Goal: Task Accomplishment & Management: Manage account settings

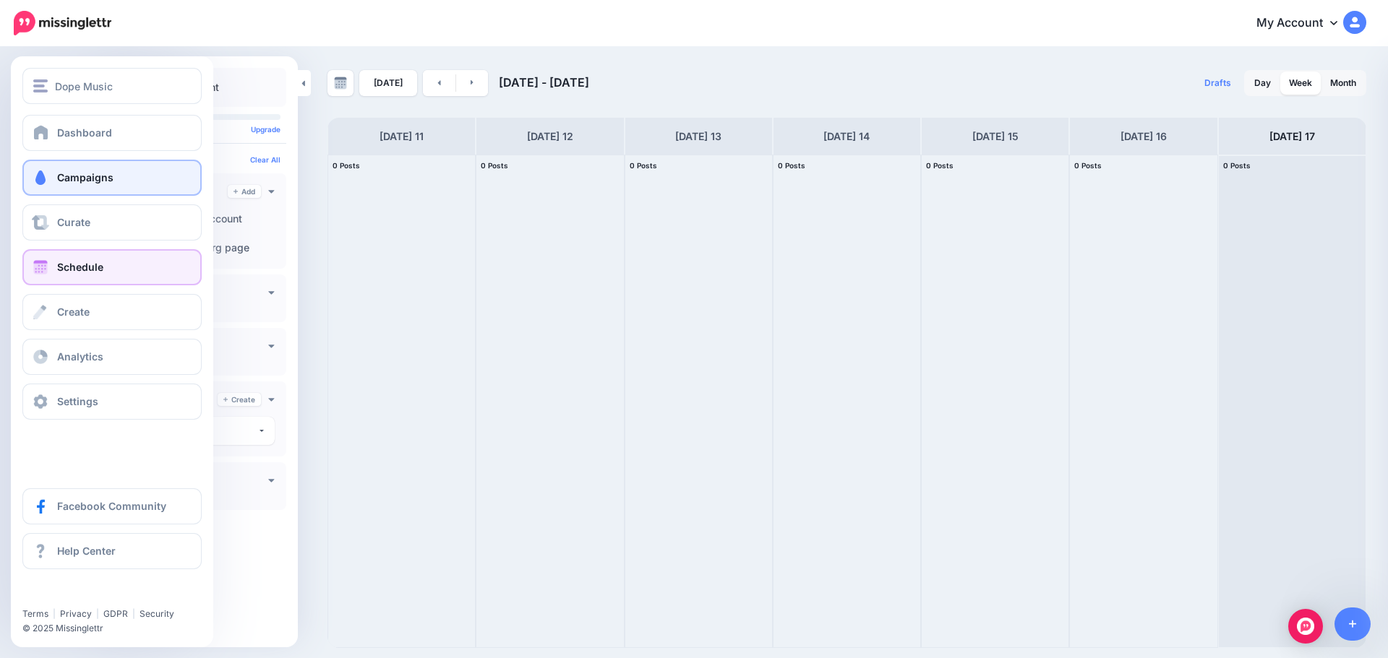
click at [116, 180] on link "Campaigns" at bounding box center [111, 178] width 179 height 36
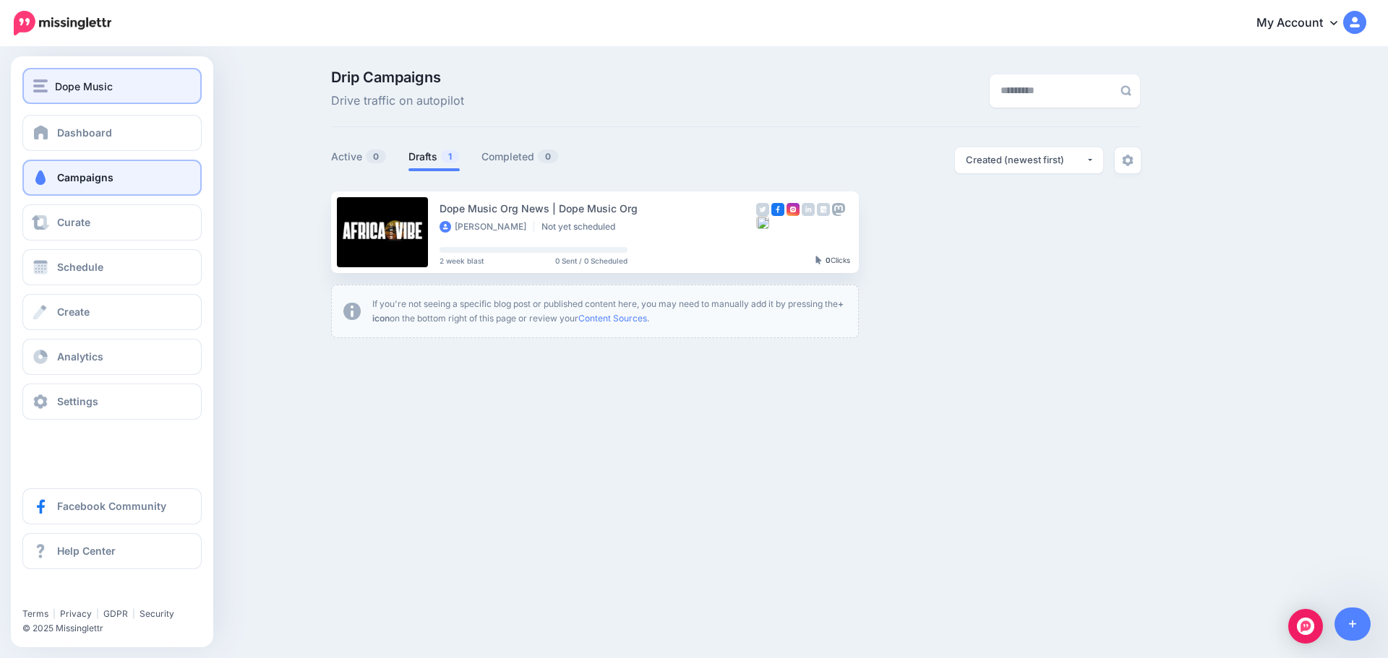
click at [55, 81] on span "Dope Music" at bounding box center [84, 86] width 58 height 17
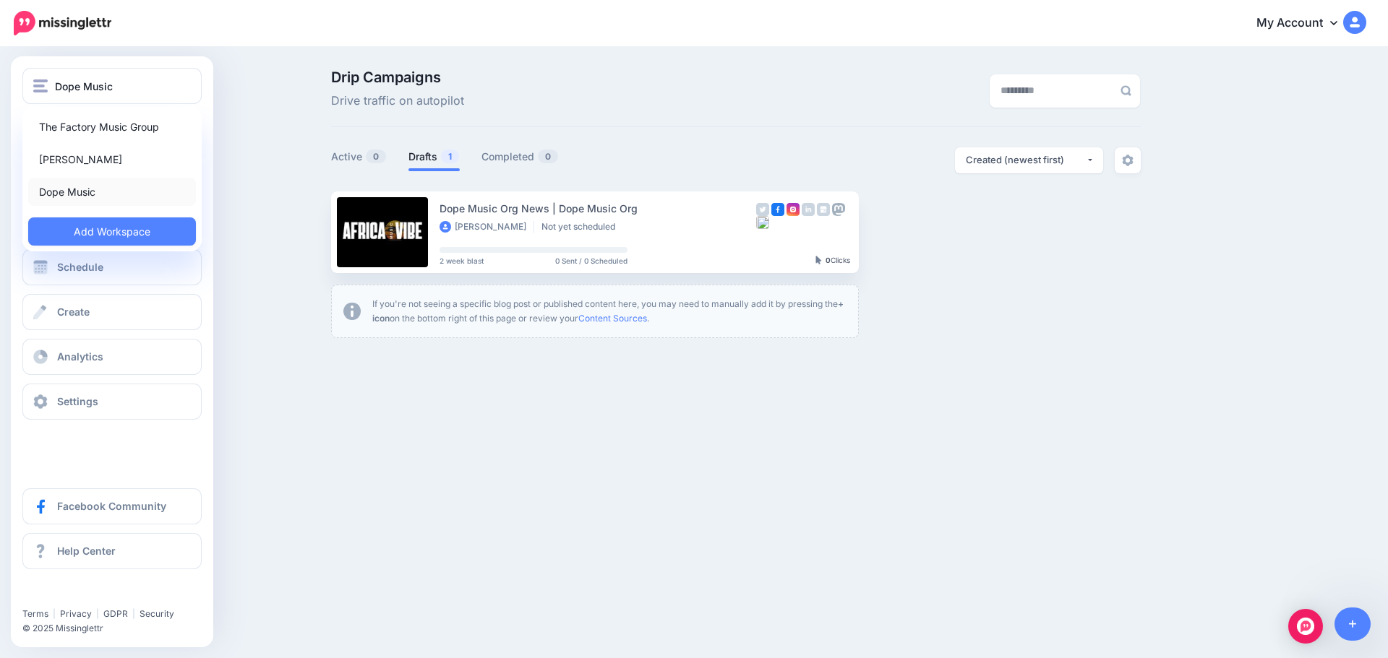
click at [71, 199] on link "Dope Music" at bounding box center [112, 192] width 168 height 28
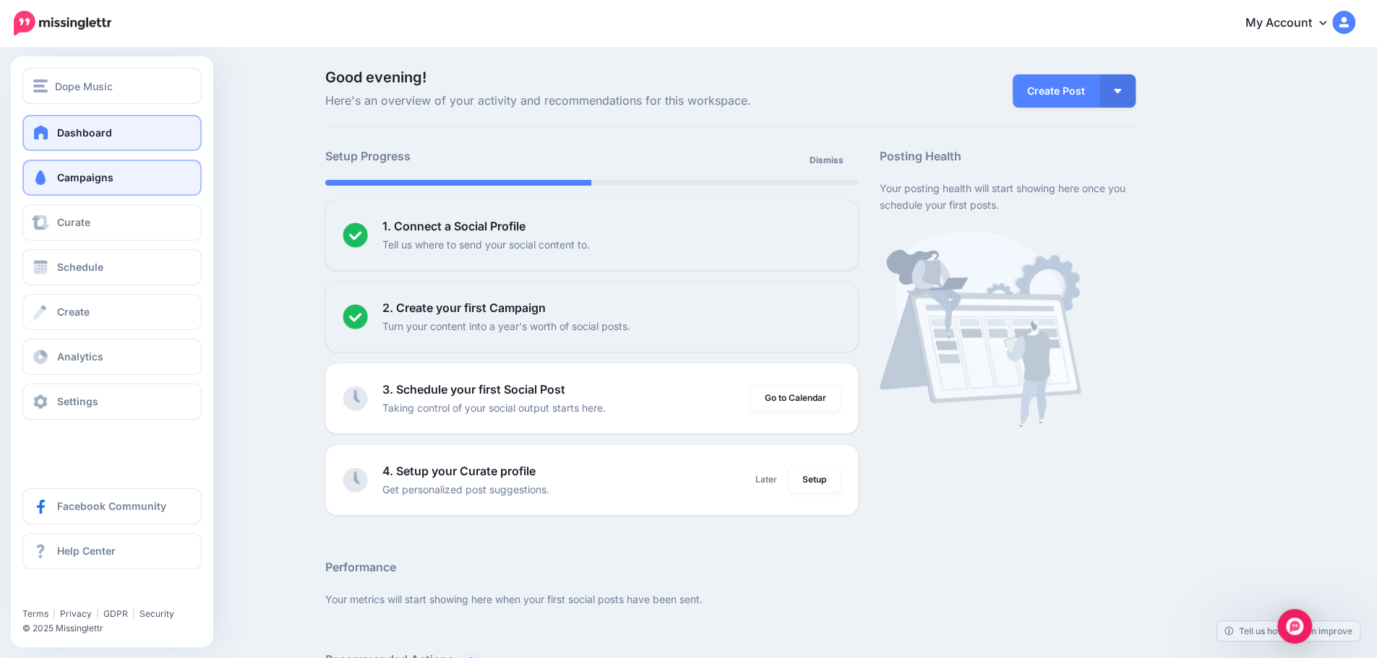
click at [121, 181] on link "Campaigns" at bounding box center [111, 178] width 179 height 36
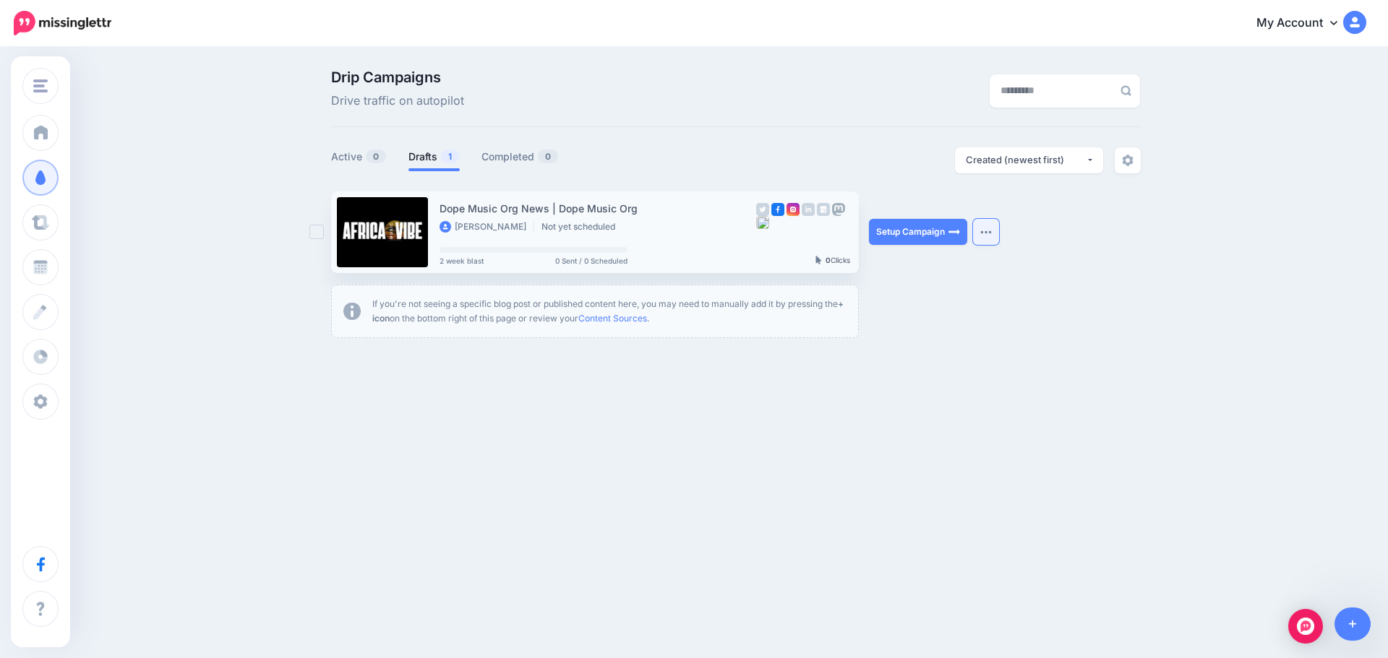
click at [983, 228] on button "button" at bounding box center [986, 232] width 26 height 26
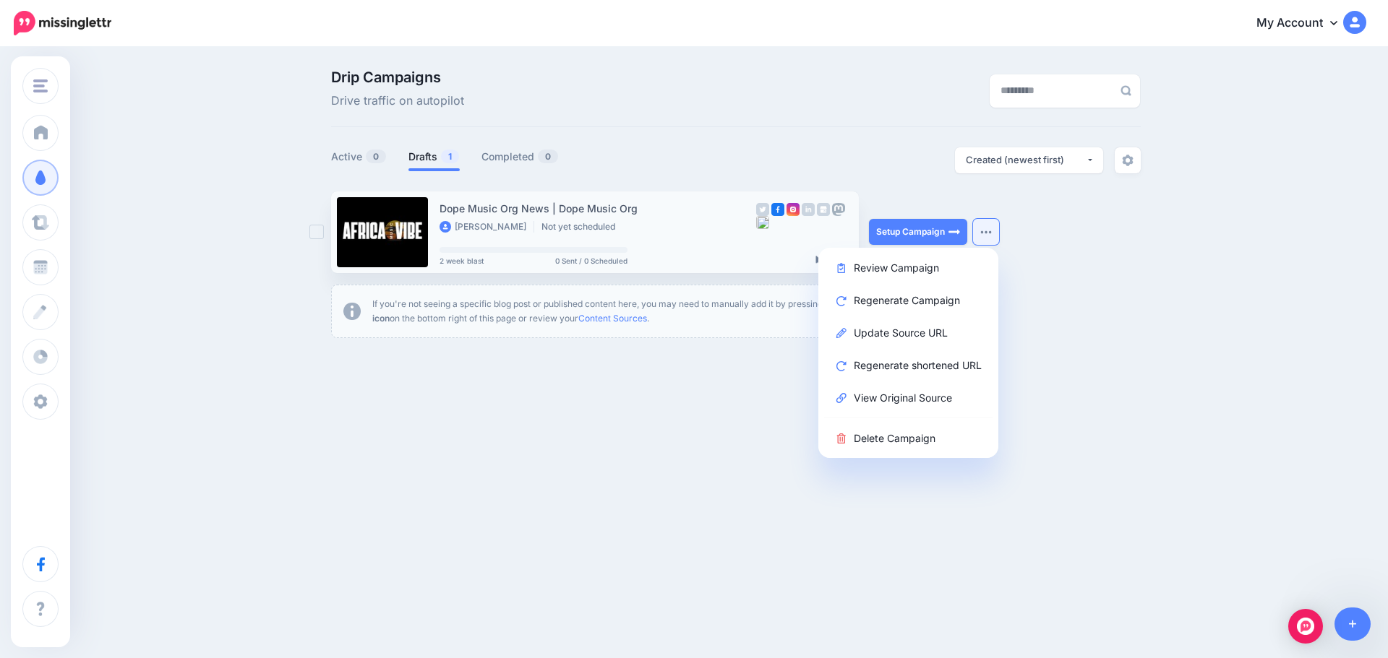
click at [983, 228] on button "button" at bounding box center [986, 232] width 26 height 26
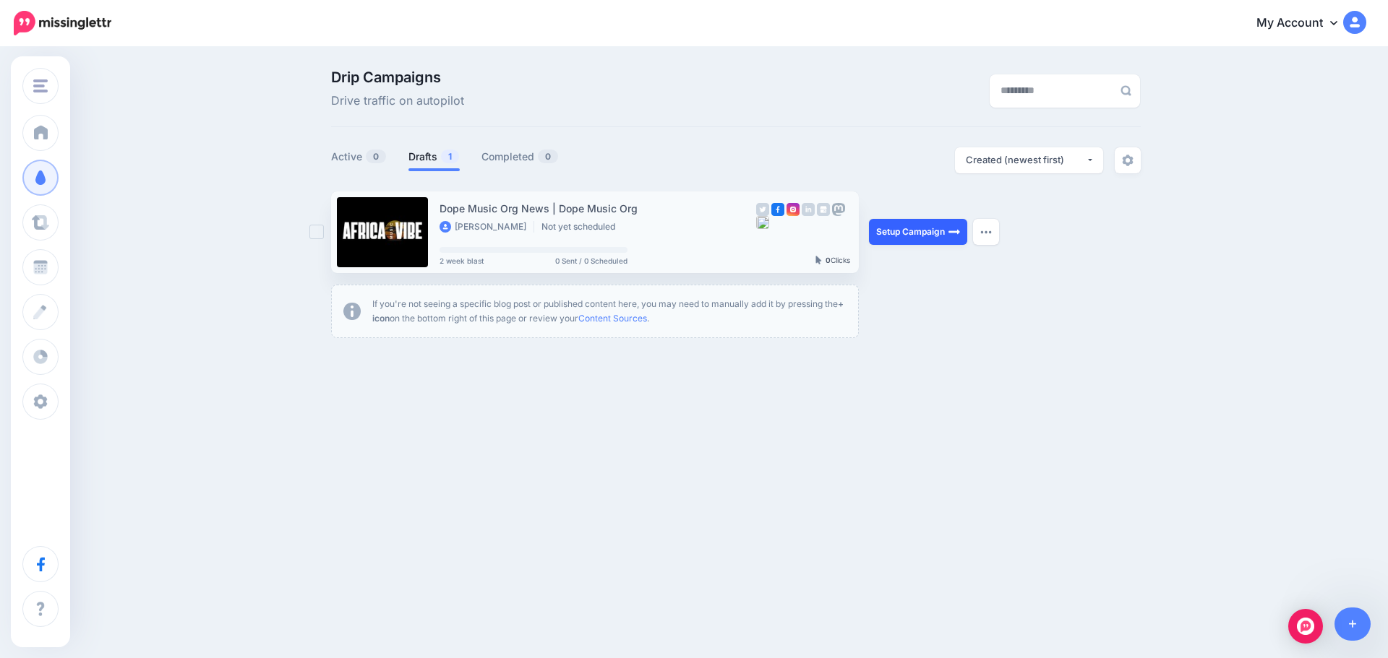
click at [887, 236] on link "Setup Campaign" at bounding box center [918, 232] width 98 height 26
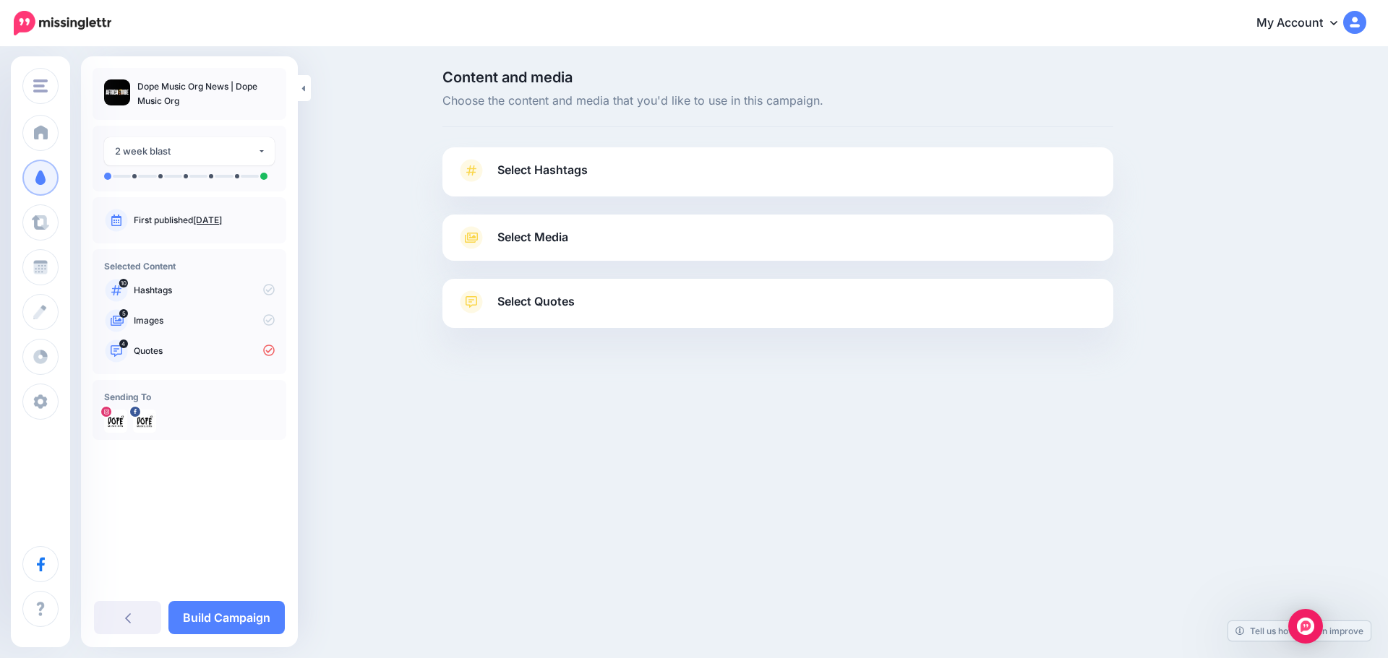
click at [531, 229] on span "Select Media" at bounding box center [532, 238] width 71 height 20
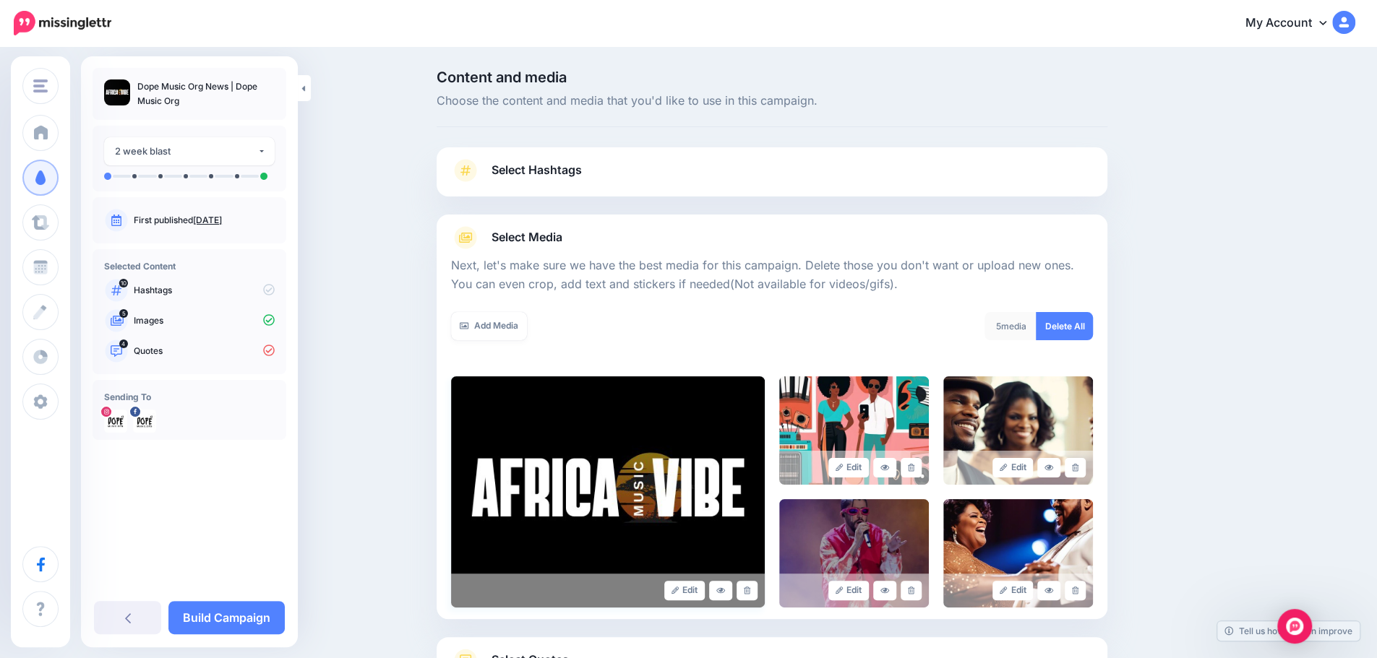
scroll to position [121, 0]
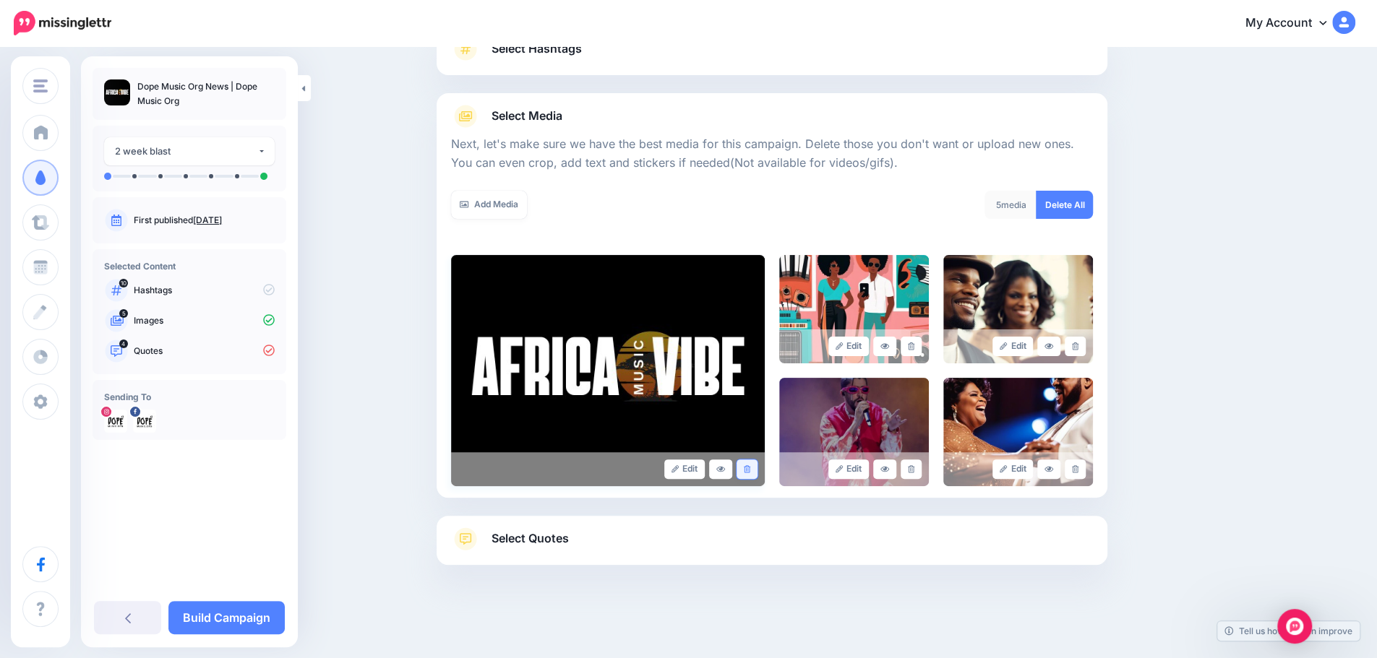
click at [750, 468] on icon at bounding box center [747, 469] width 7 height 8
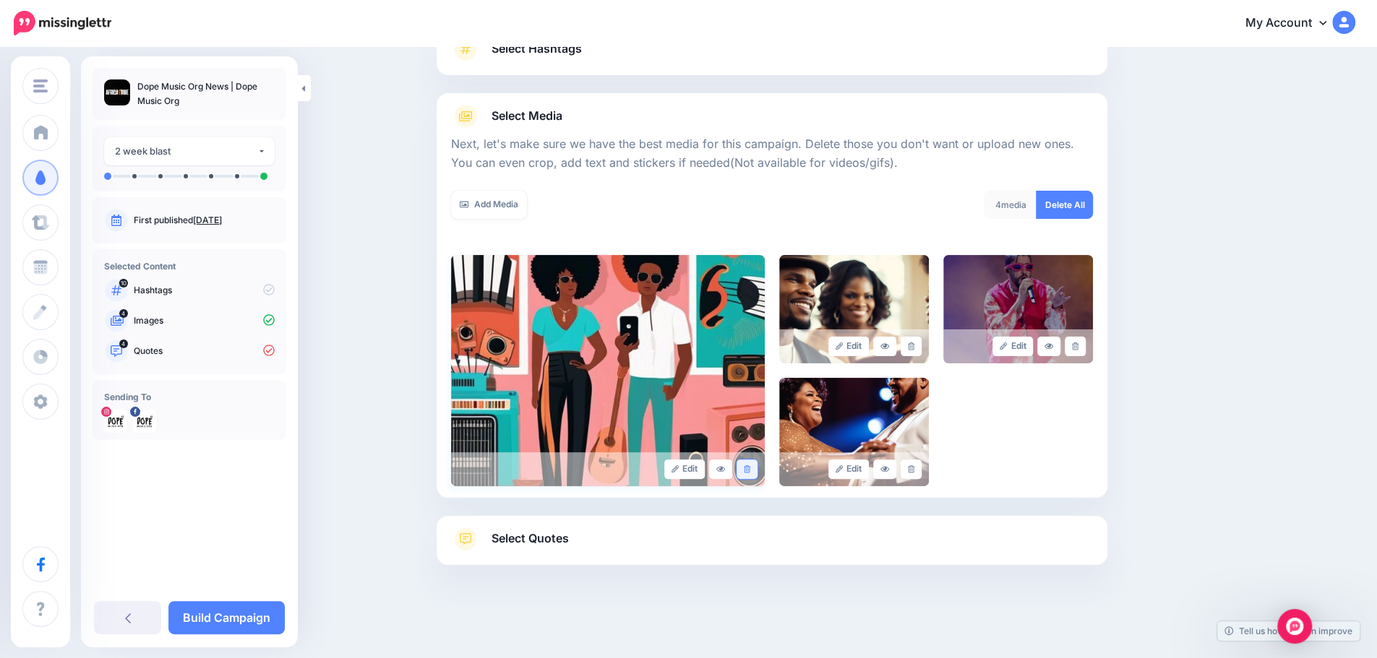
click at [757, 470] on link at bounding box center [746, 470] width 21 height 20
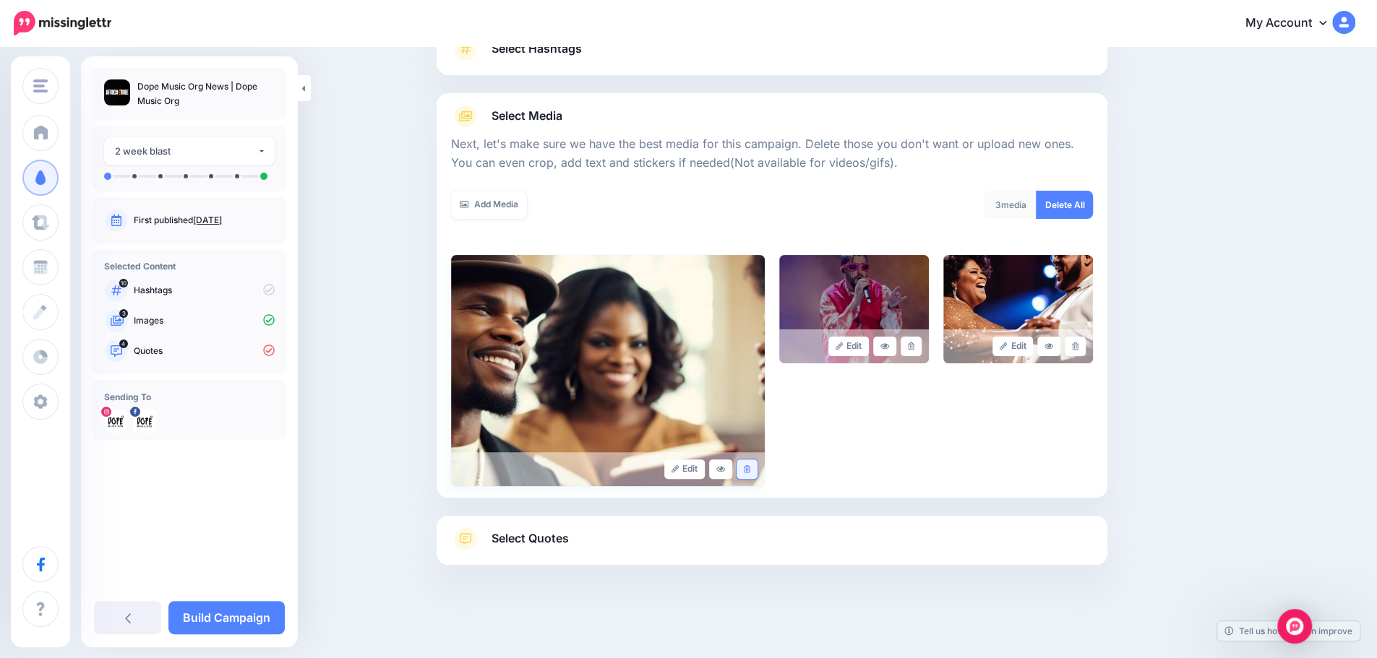
click at [750, 467] on icon at bounding box center [747, 469] width 7 height 8
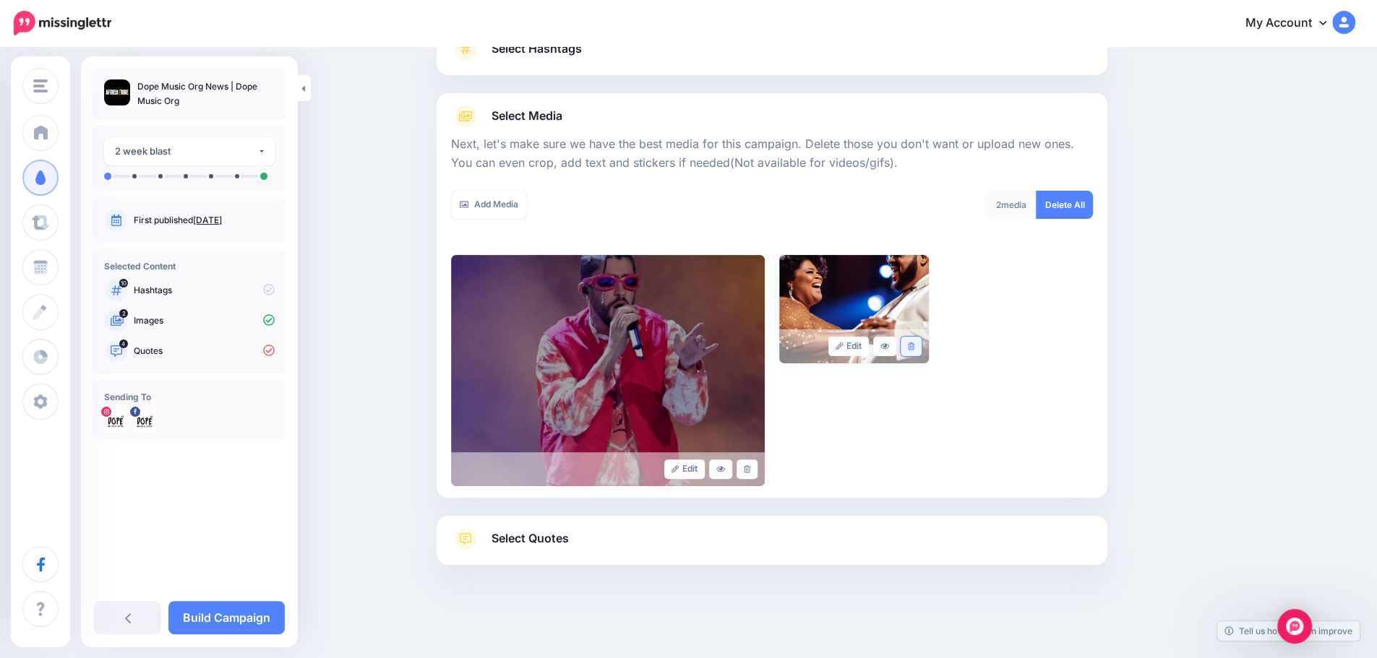
click at [914, 345] on icon at bounding box center [911, 347] width 7 height 8
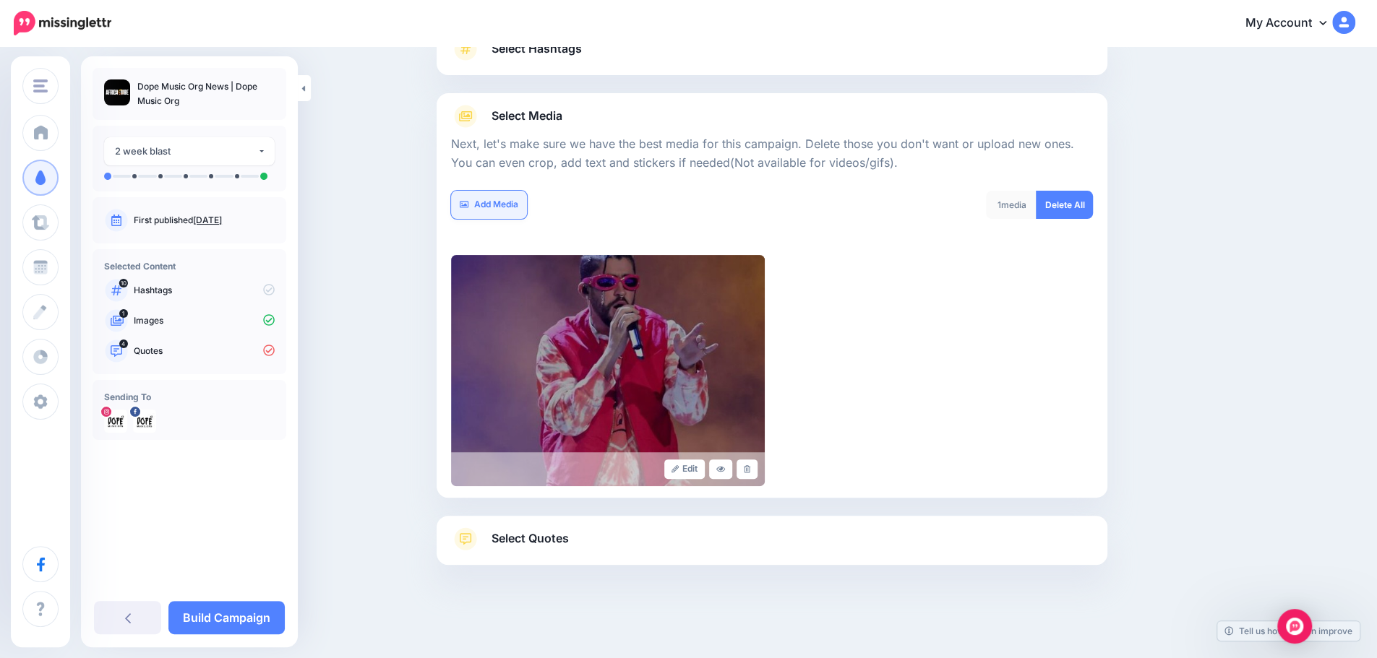
click at [491, 201] on link "Add Media" at bounding box center [489, 205] width 76 height 28
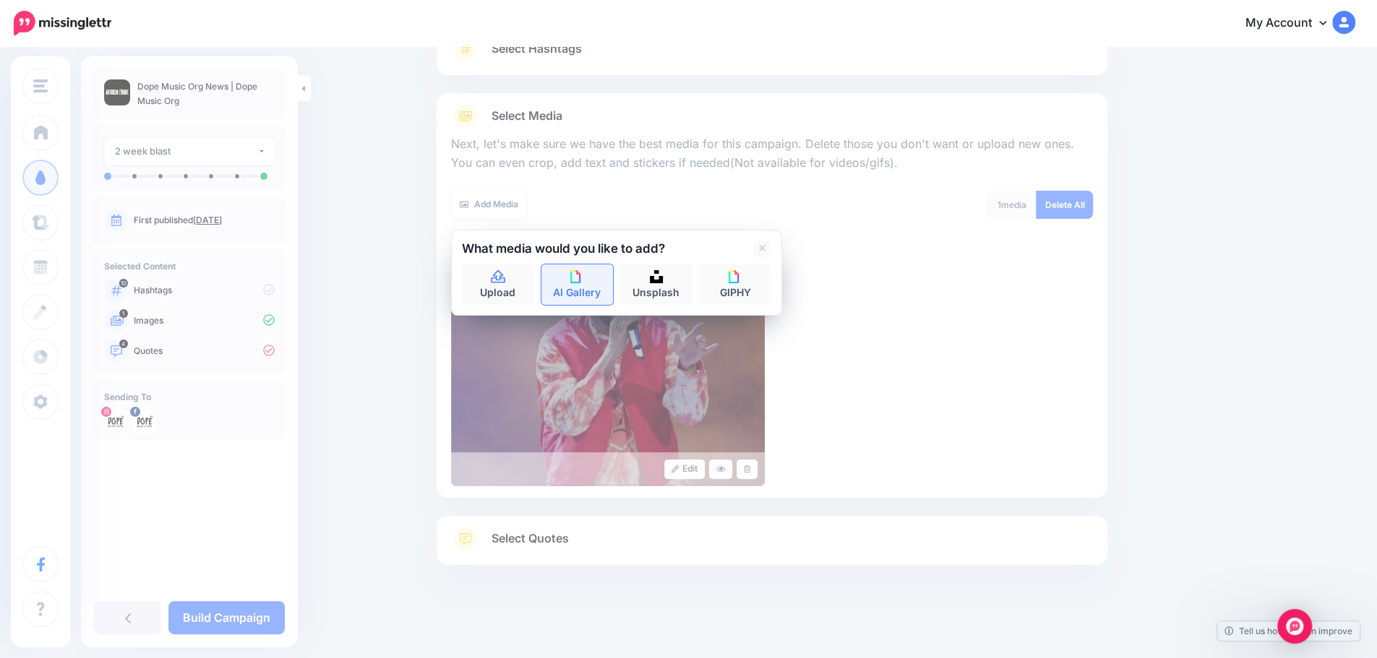
click at [590, 290] on link "AI Gallery" at bounding box center [577, 284] width 72 height 40
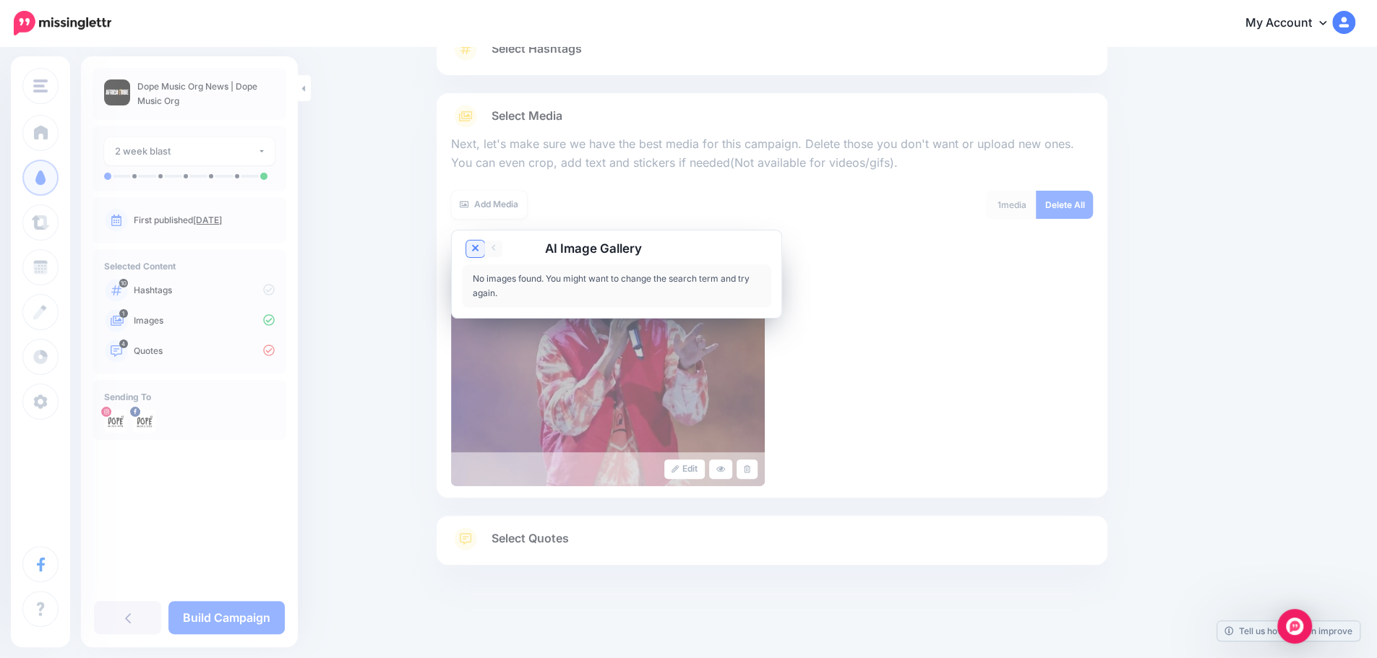
click at [474, 246] on link at bounding box center [475, 249] width 18 height 17
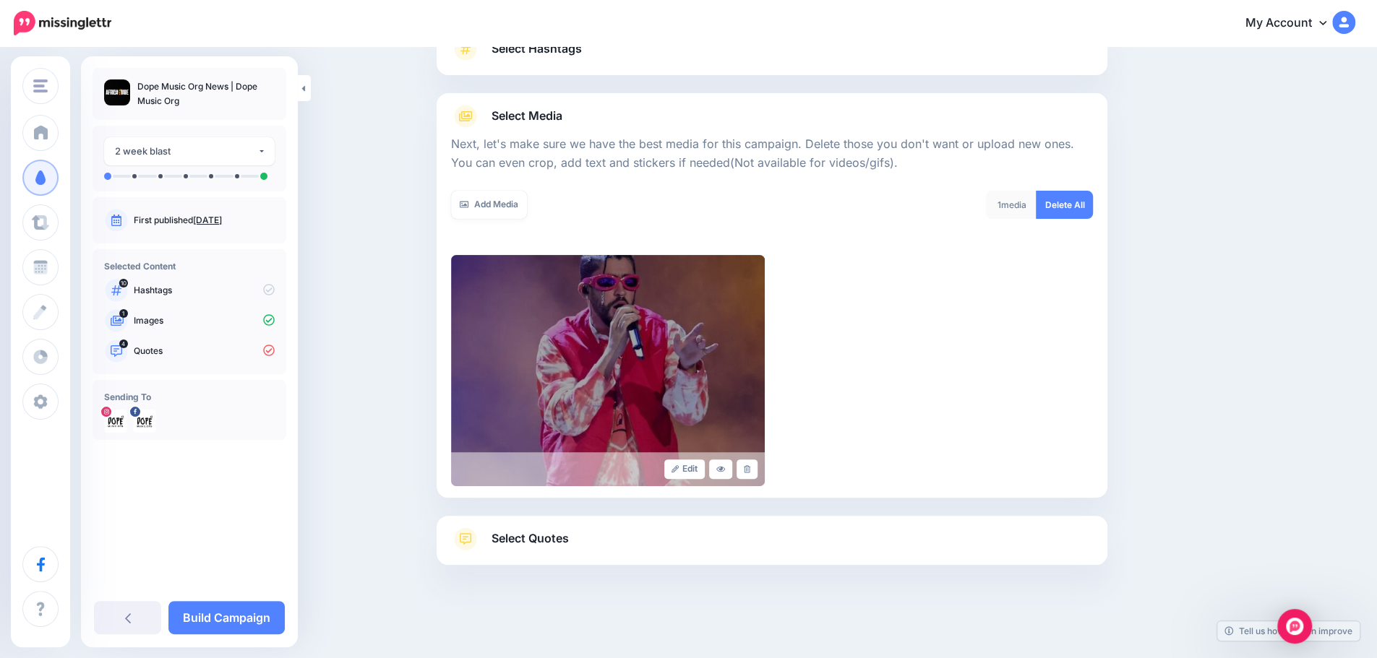
click at [604, 547] on link "Select Quotes" at bounding box center [772, 547] width 642 height 38
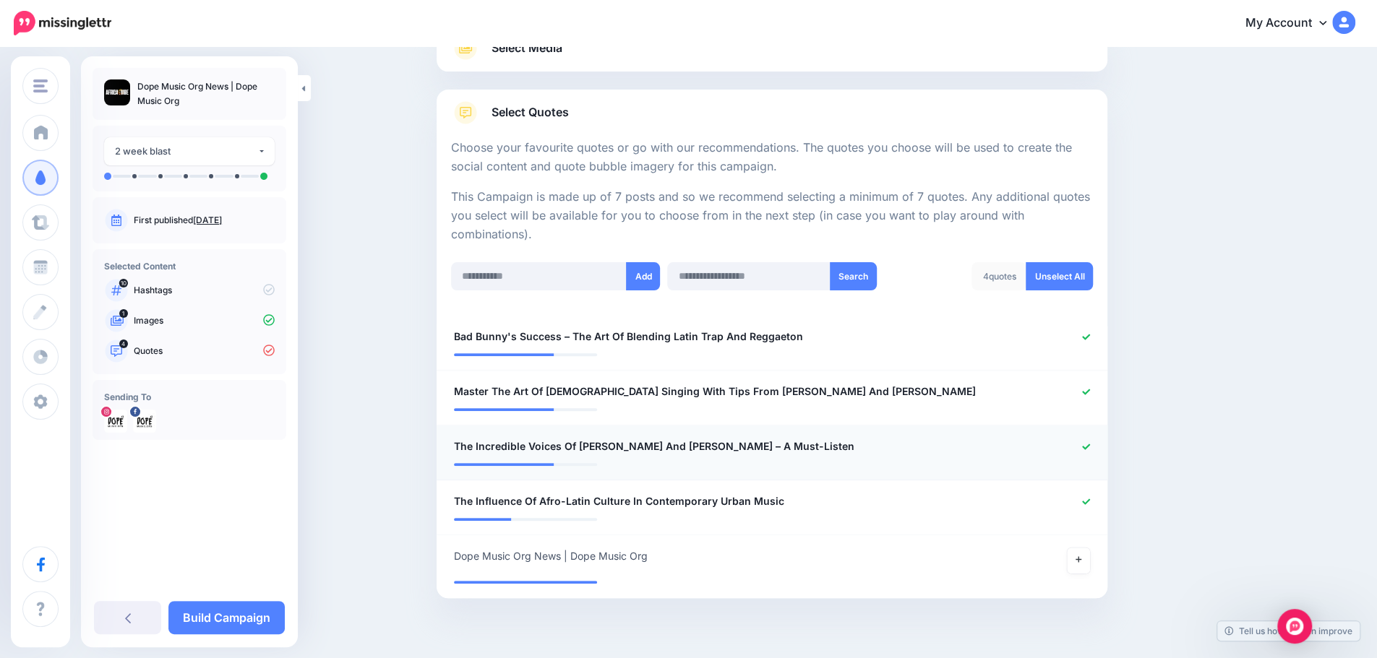
scroll to position [0, 0]
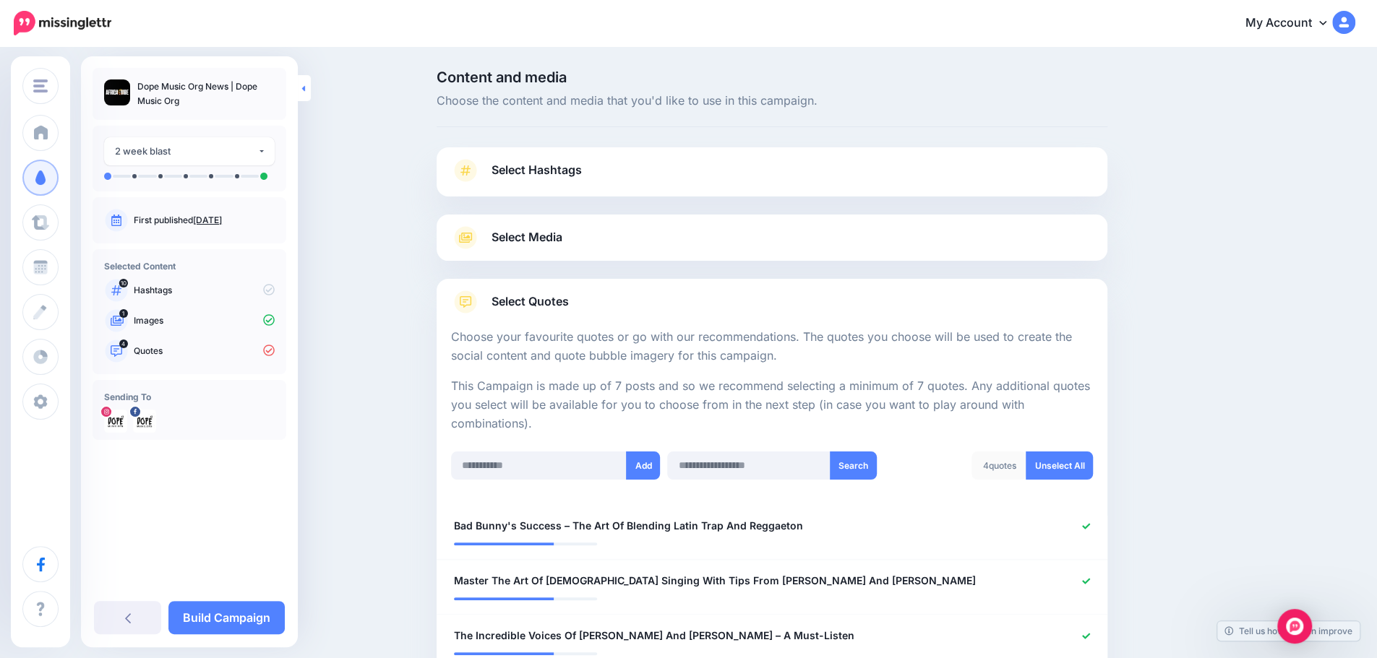
click at [305, 87] on link at bounding box center [304, 88] width 13 height 26
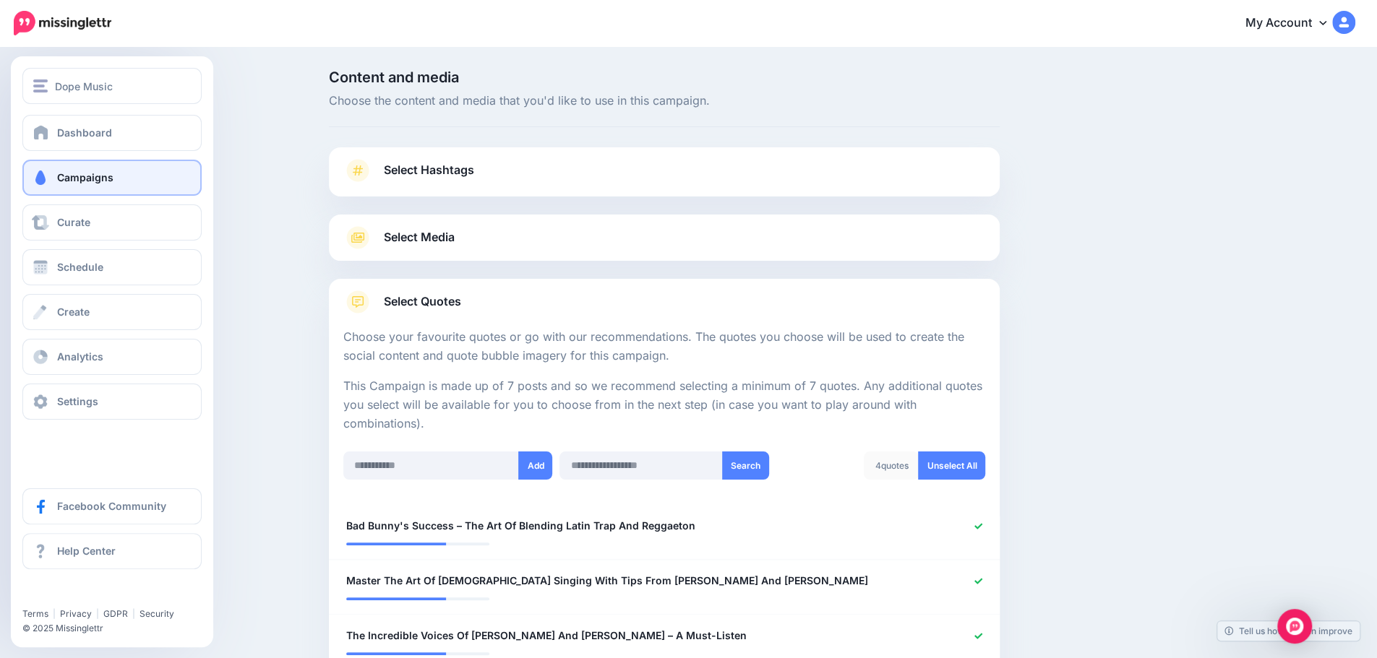
click at [68, 183] on span "Campaigns" at bounding box center [85, 177] width 56 height 12
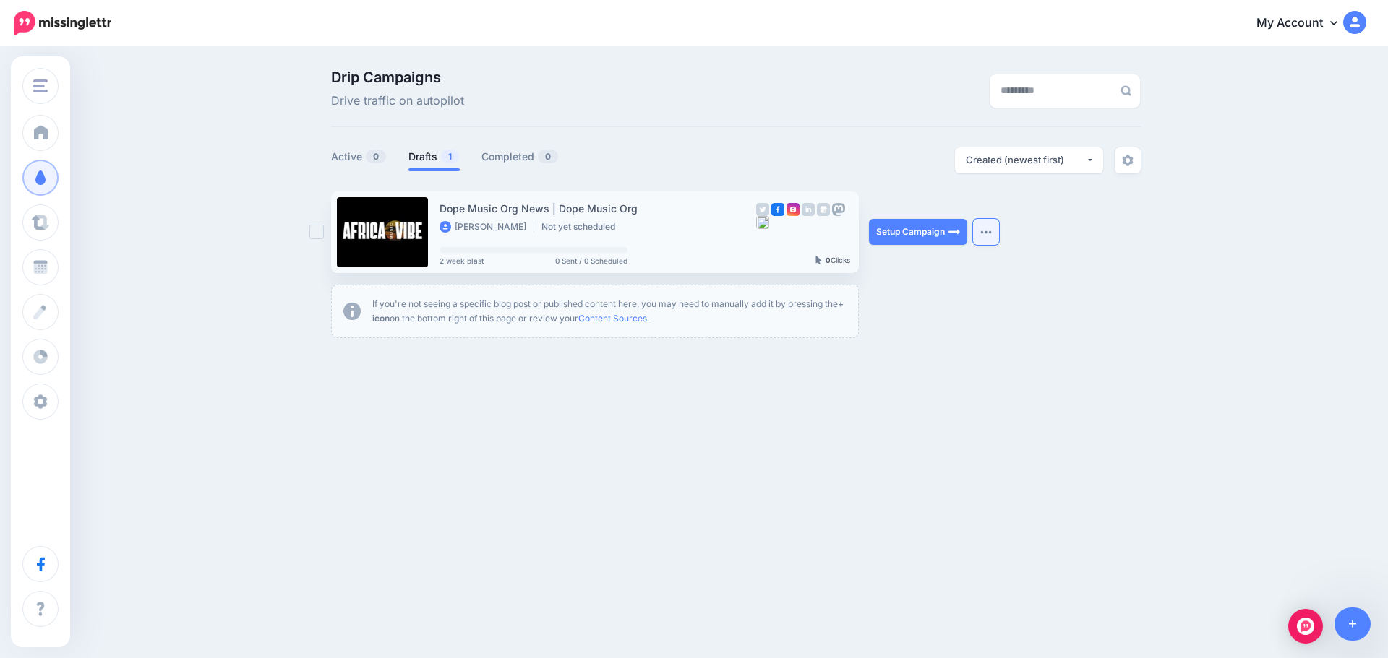
click at [994, 232] on button "button" at bounding box center [986, 232] width 26 height 26
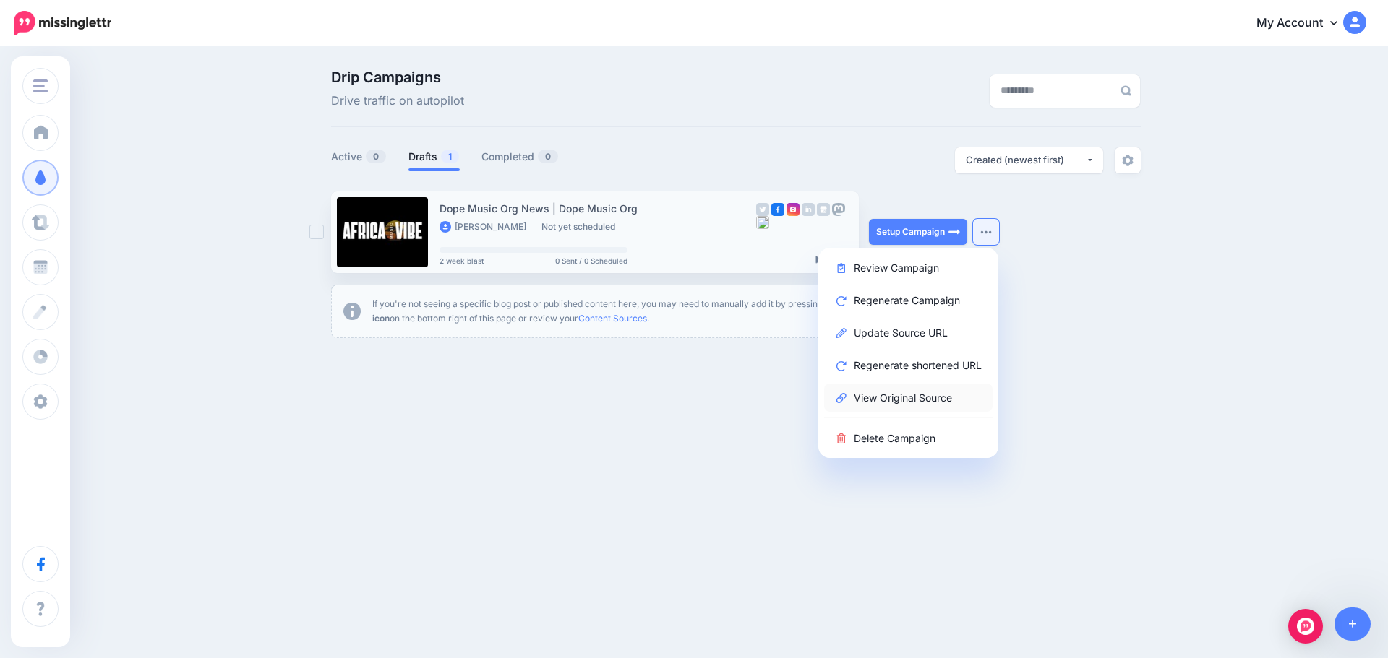
click at [913, 400] on link "View Original Source" at bounding box center [908, 398] width 168 height 28
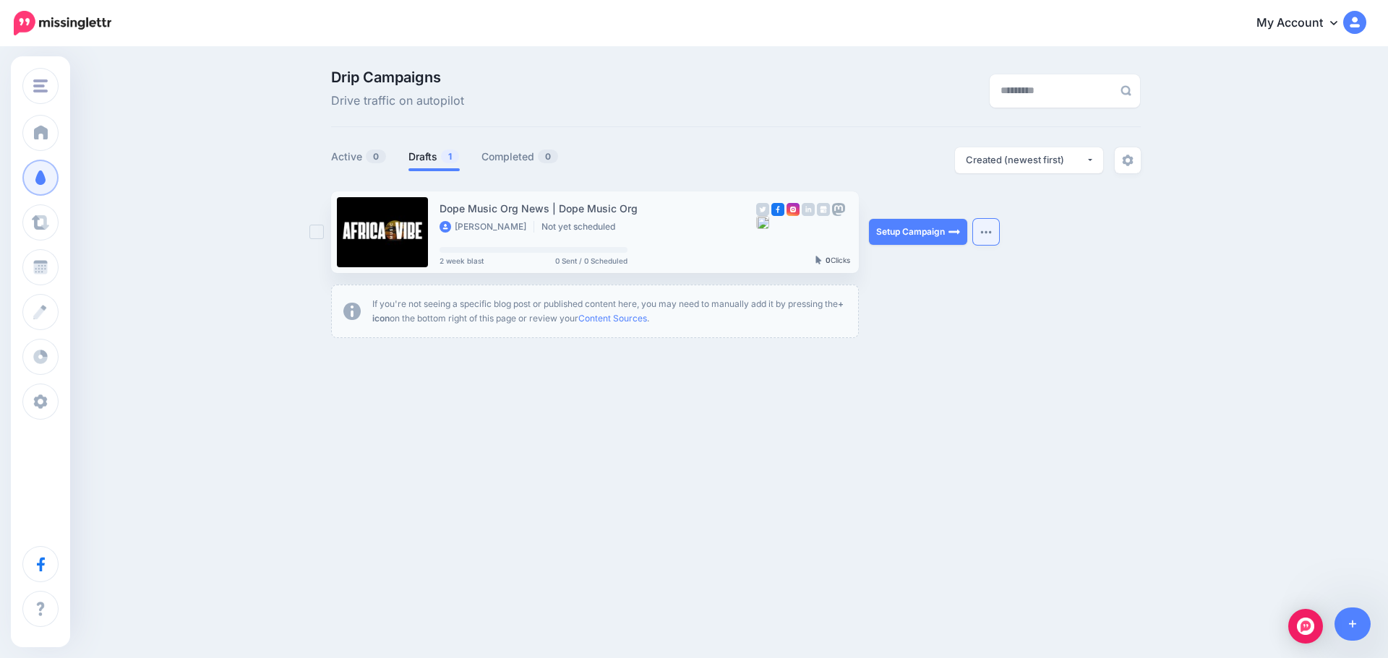
click at [981, 232] on img "button" at bounding box center [986, 232] width 12 height 4
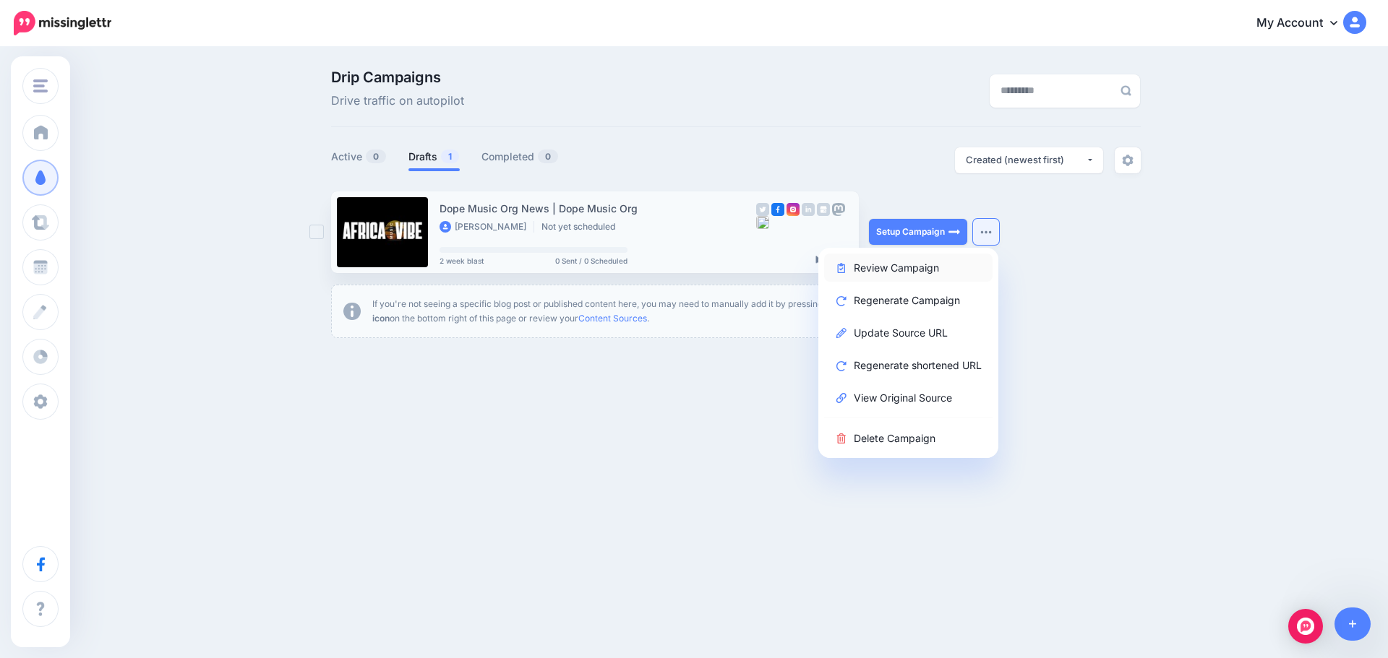
click at [932, 272] on link "Review Campaign" at bounding box center [908, 268] width 168 height 28
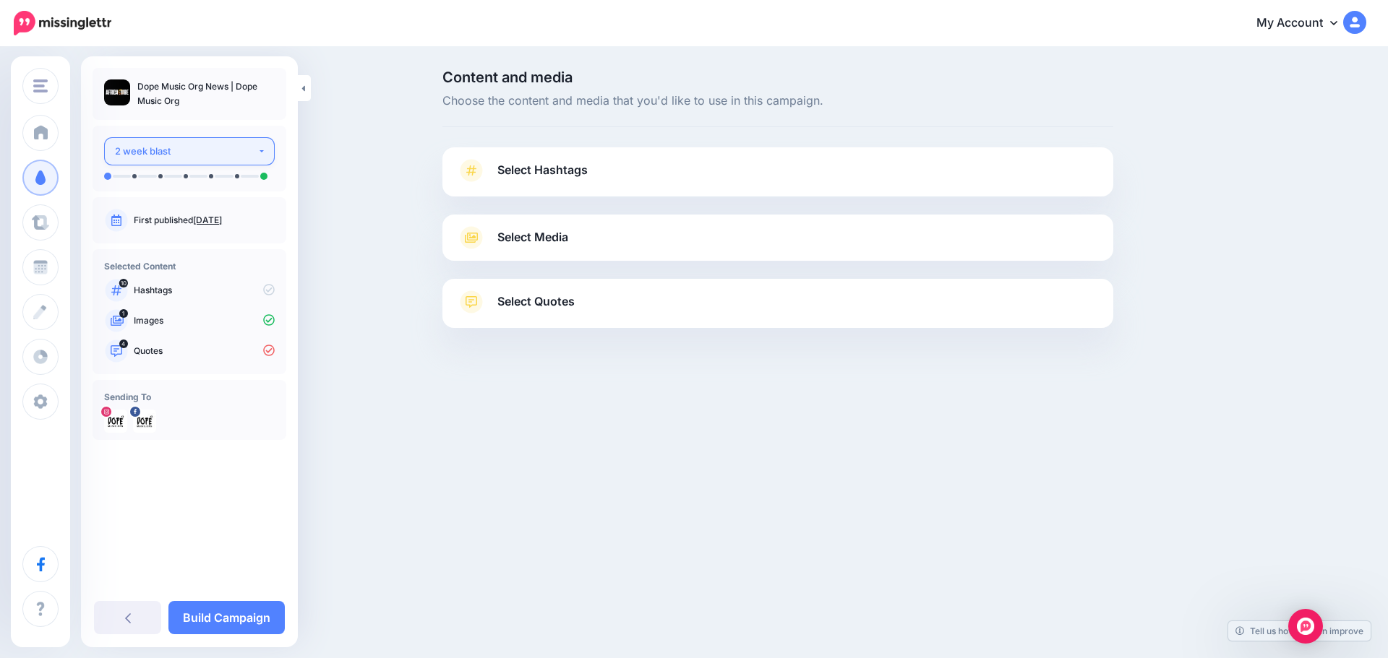
click at [256, 154] on div "2 week blast" at bounding box center [186, 151] width 142 height 17
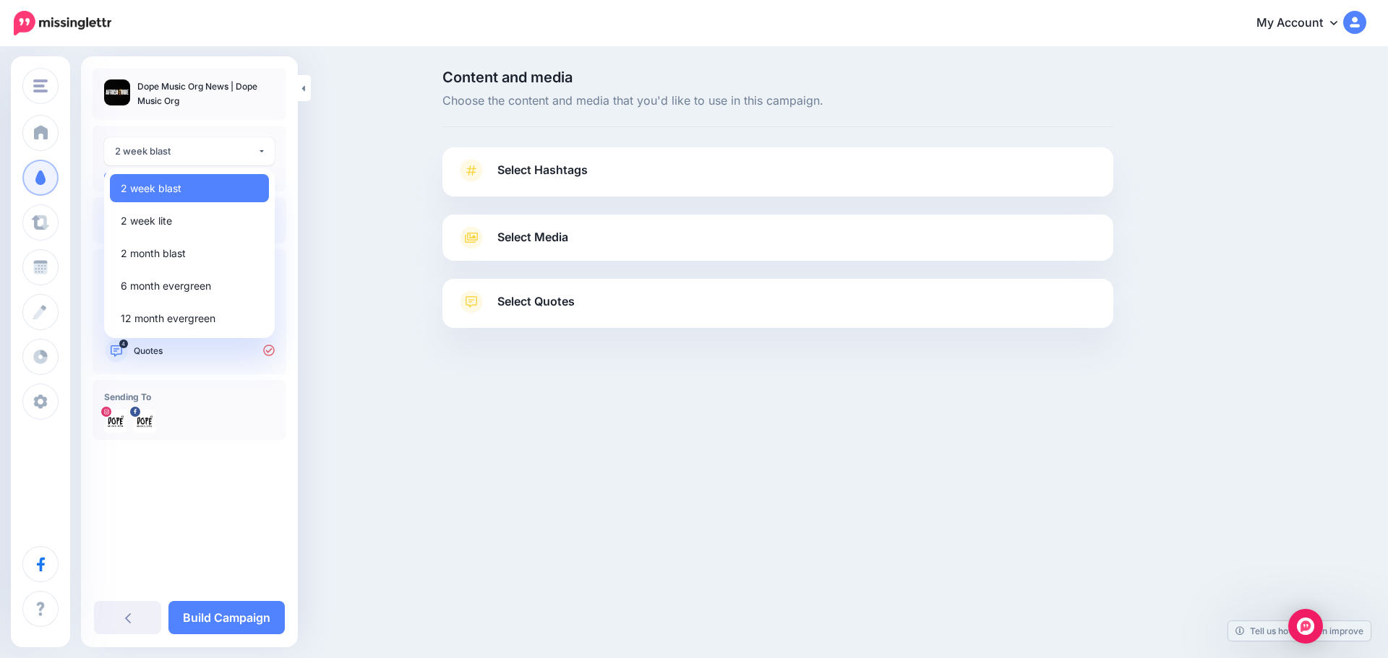
click at [371, 209] on div "Content and media Choose the content and media that you'd like to use in this c…" at bounding box center [694, 235] width 1388 height 374
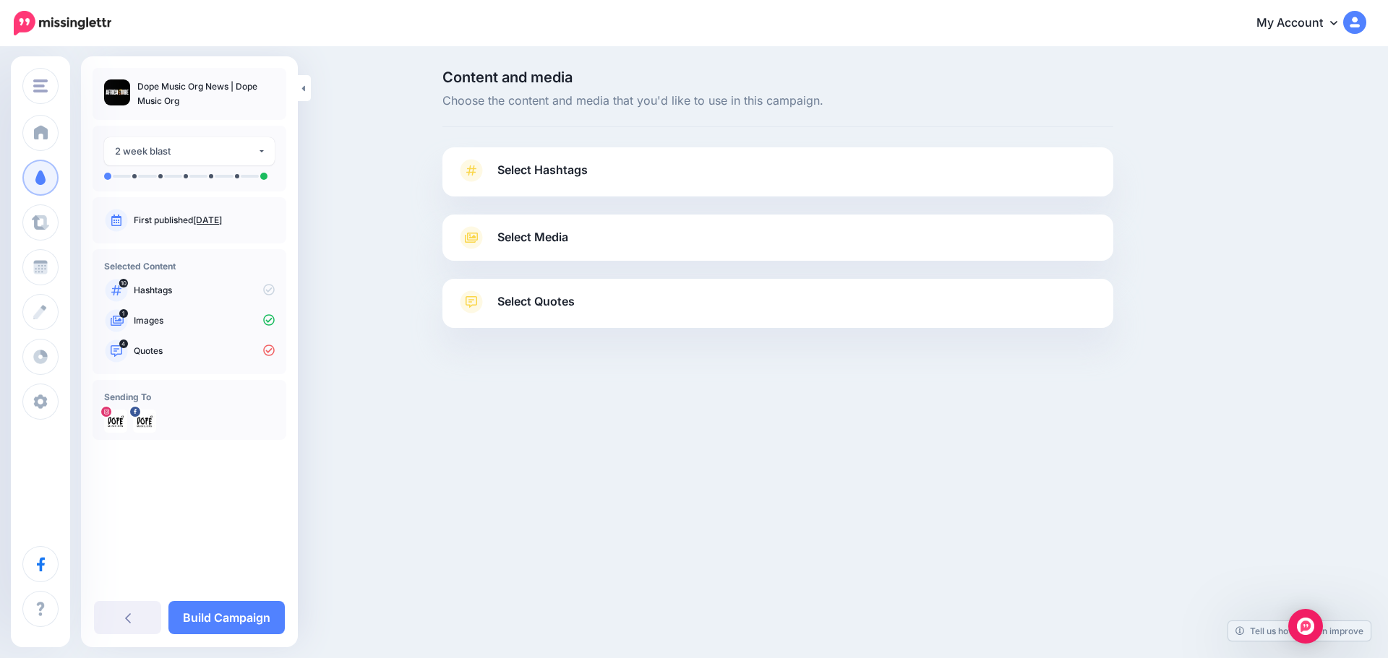
click at [598, 228] on link "Select Media" at bounding box center [778, 237] width 642 height 23
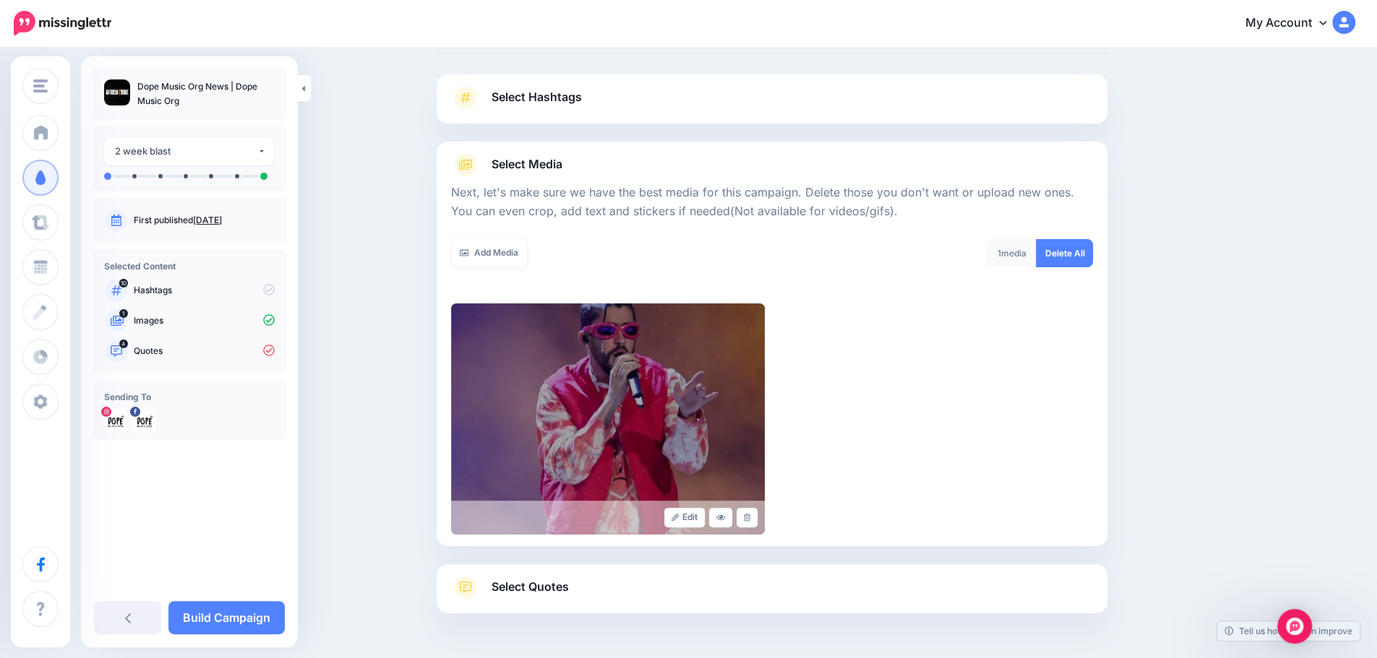
scroll to position [121, 0]
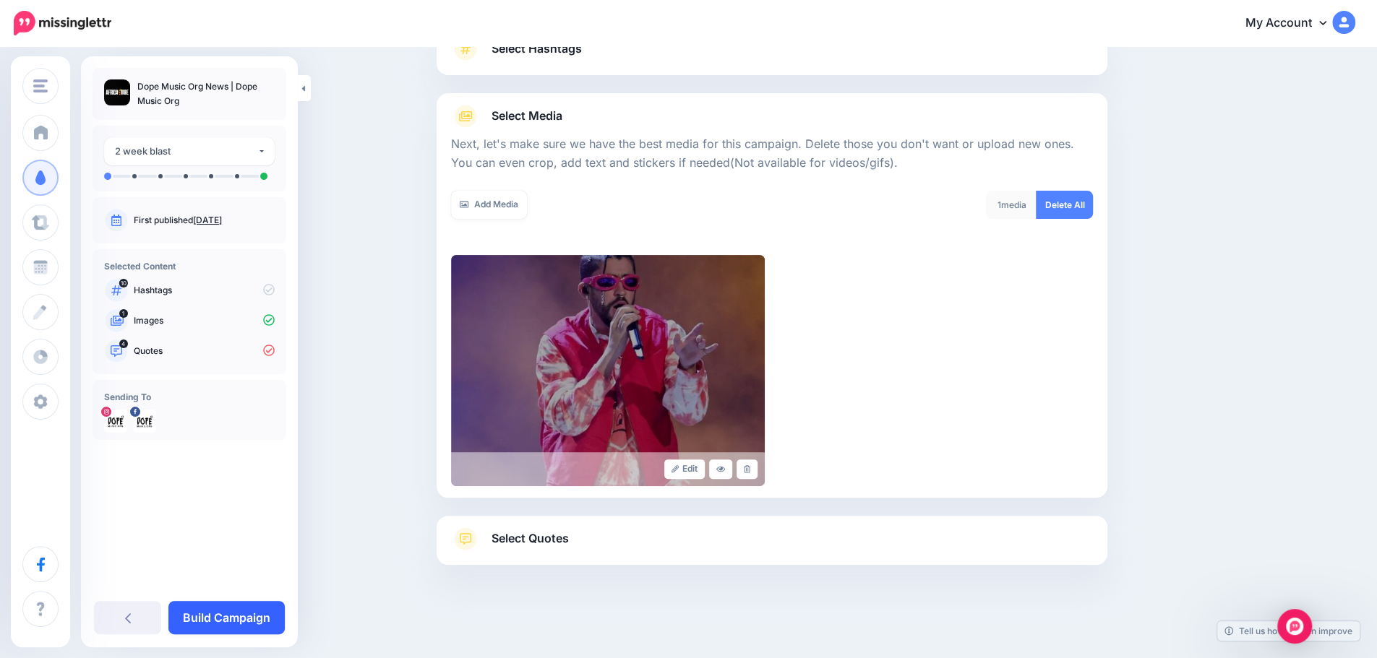
click at [241, 613] on link "Build Campaign" at bounding box center [226, 617] width 116 height 33
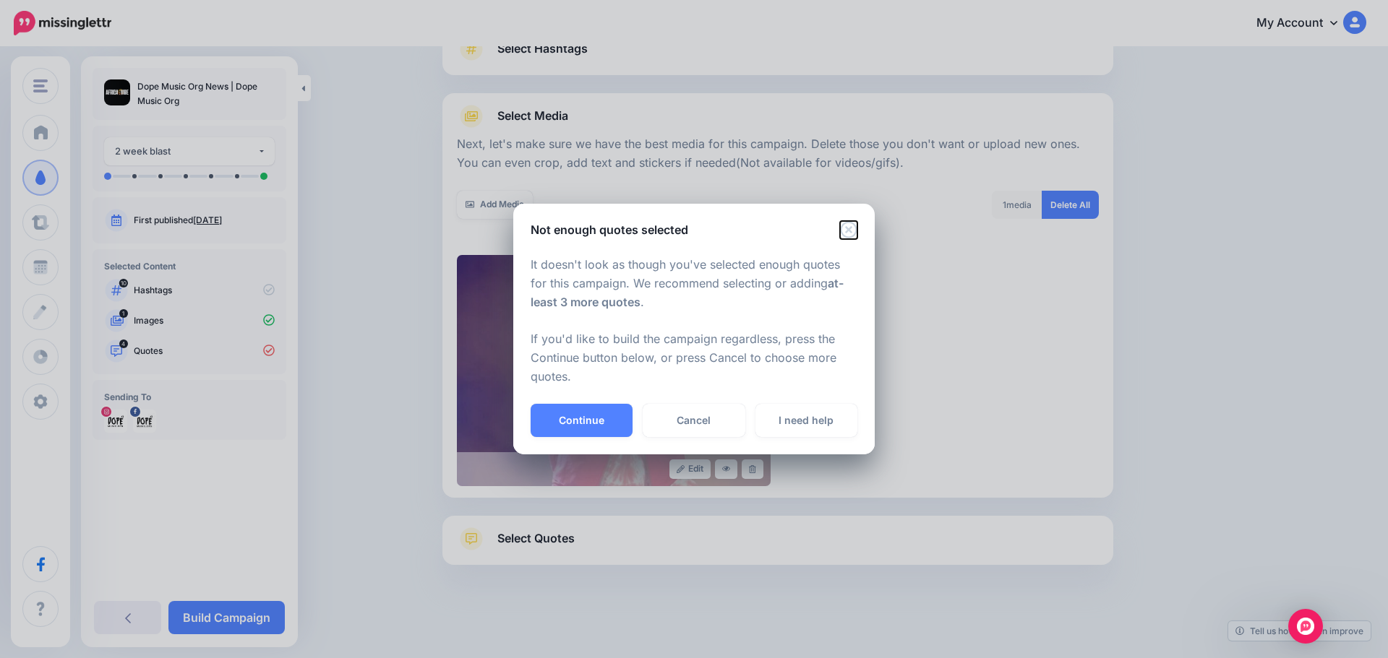
click at [853, 228] on icon "Close" at bounding box center [848, 229] width 17 height 17
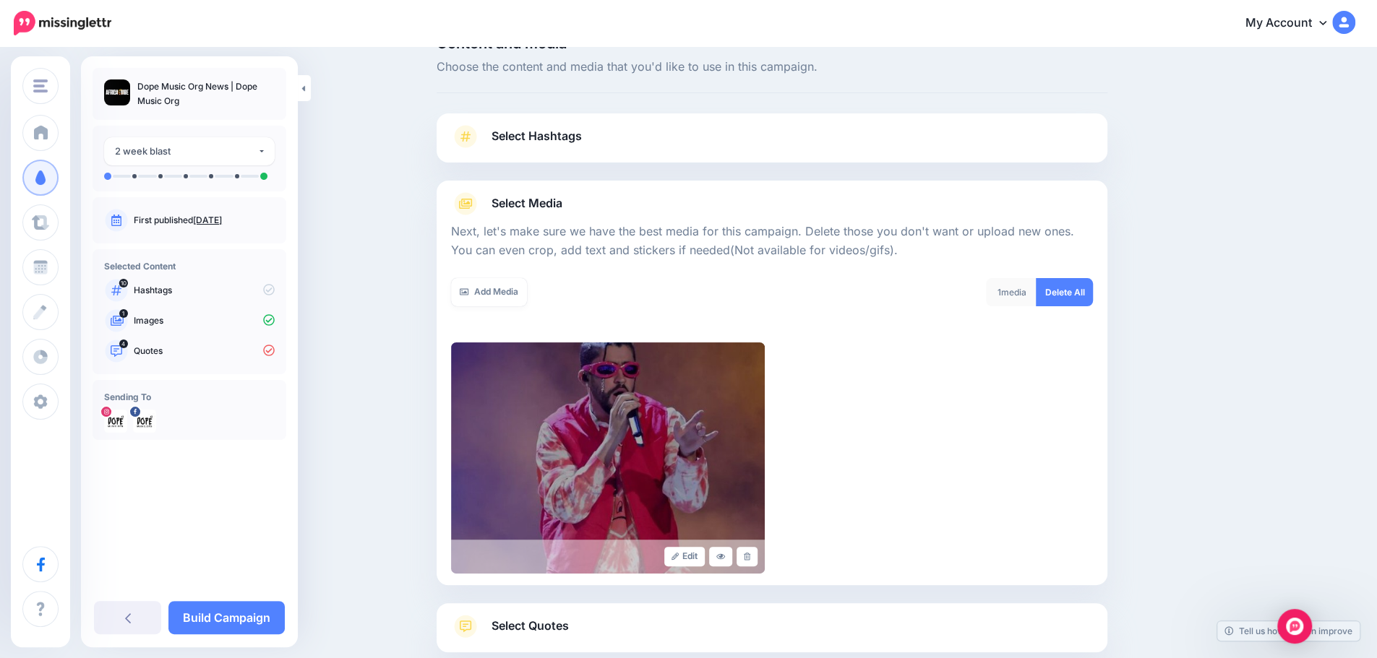
scroll to position [0, 0]
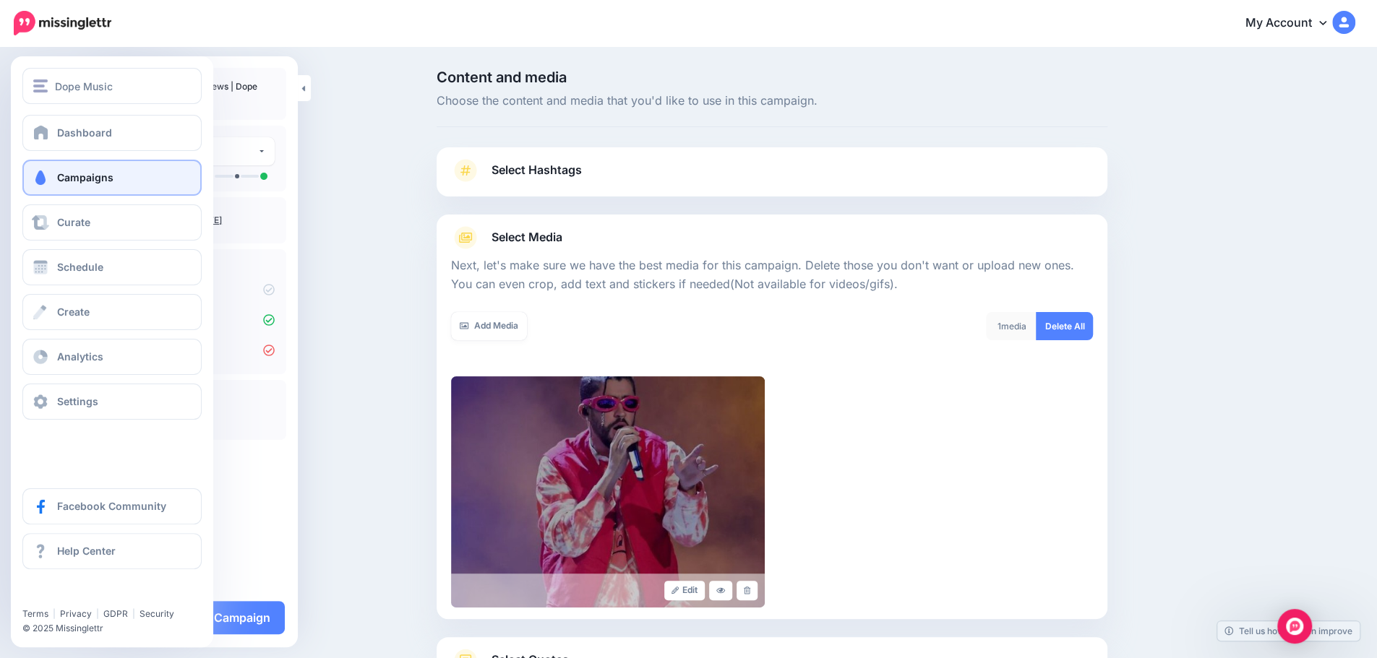
click at [39, 182] on span at bounding box center [40, 178] width 19 height 14
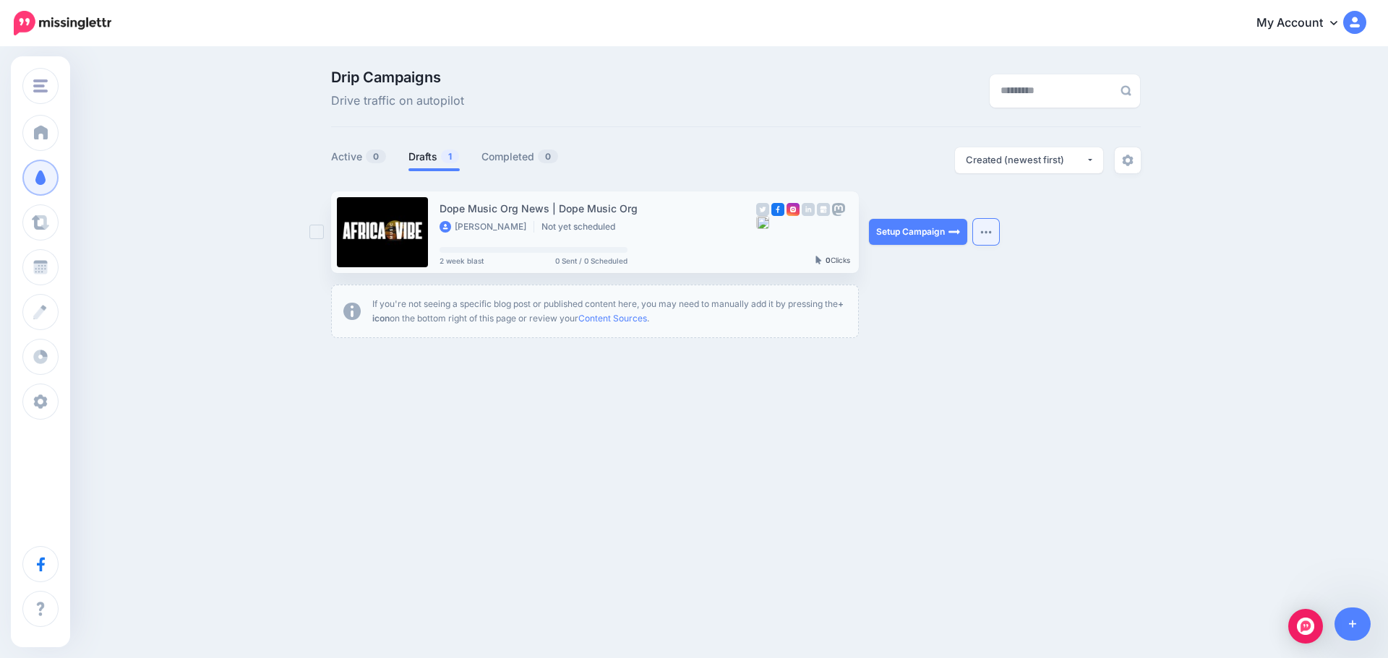
click at [988, 236] on button "button" at bounding box center [986, 232] width 26 height 26
click at [1052, 285] on ul "Dope Music Org News | Dope Music Org Chris Hocking Not yet scheduled 2 week bla…" at bounding box center [735, 265] width 809 height 147
click at [924, 235] on link "Setup Campaign" at bounding box center [918, 232] width 98 height 26
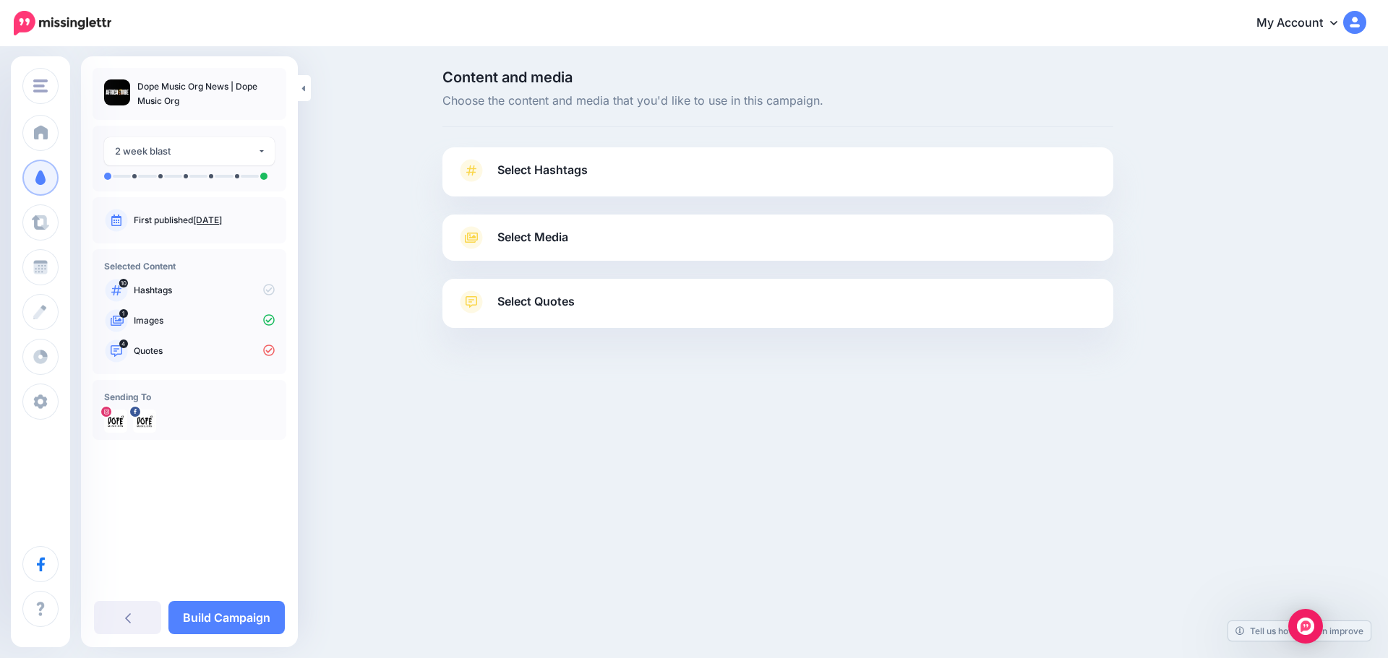
click at [610, 165] on link "Select Hashtags" at bounding box center [778, 178] width 642 height 38
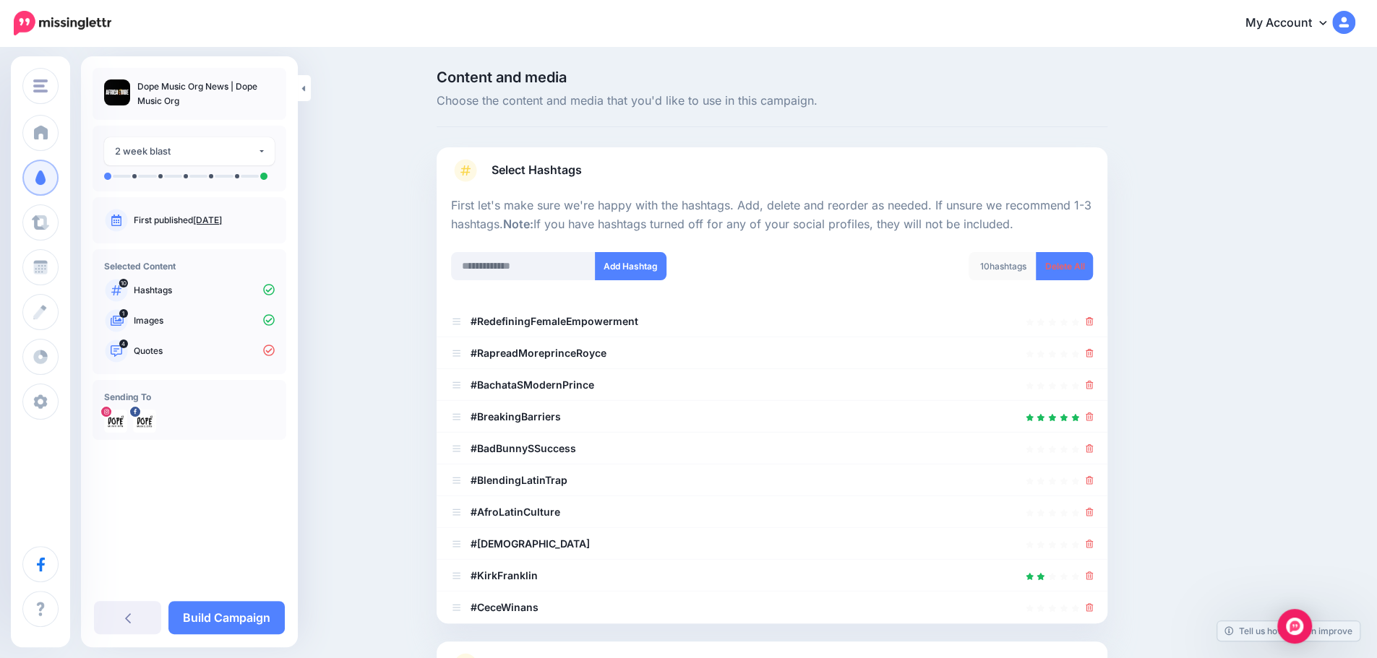
scroll to position [190, 0]
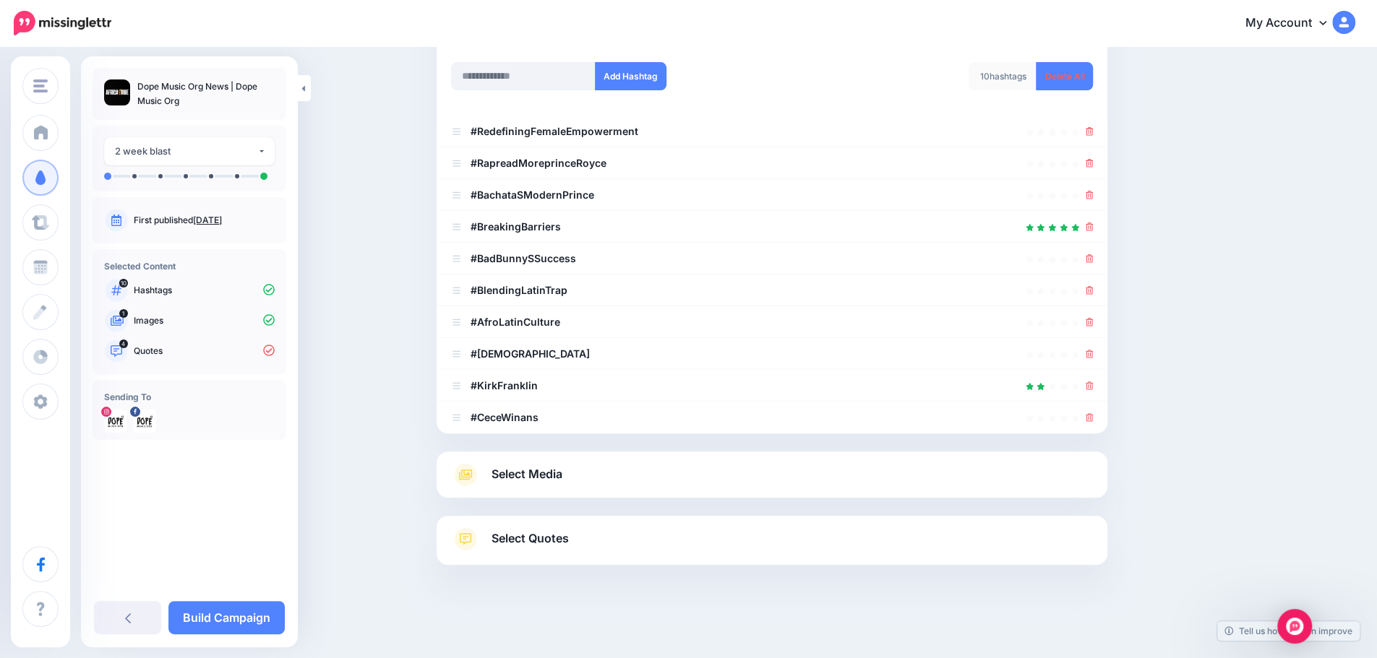
click at [510, 482] on span "Select Media" at bounding box center [526, 475] width 71 height 20
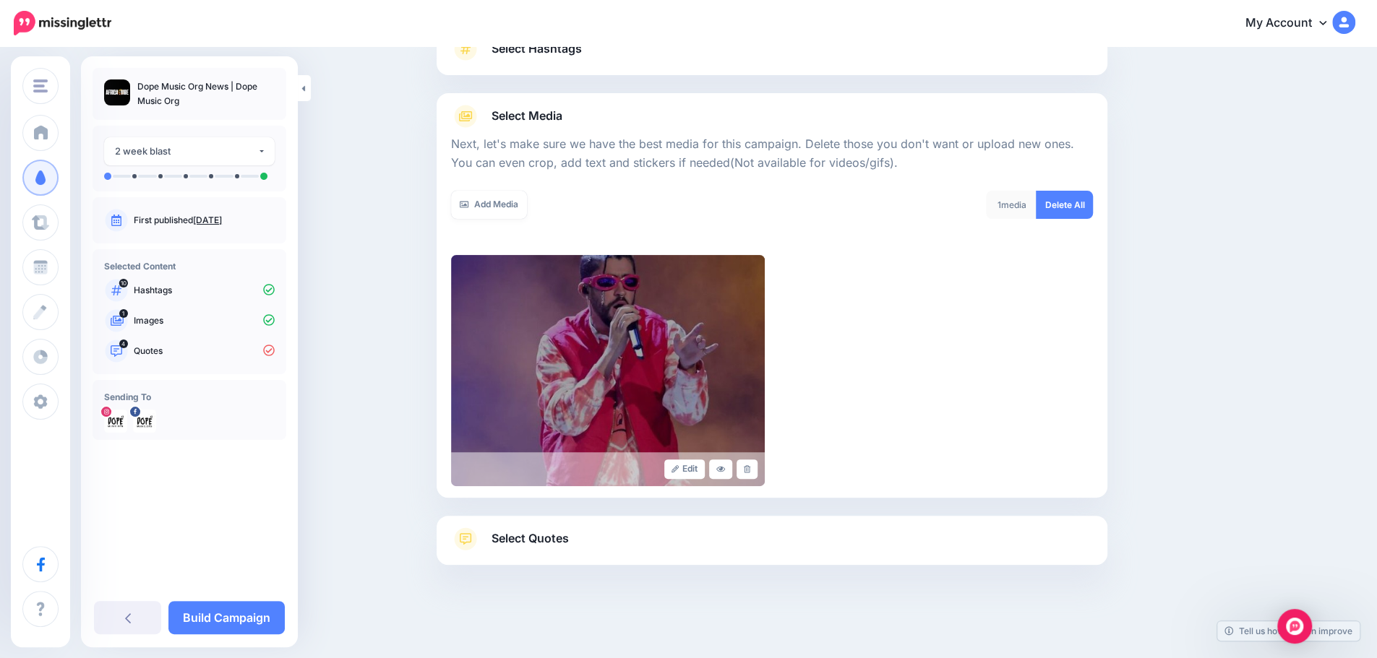
scroll to position [0, 0]
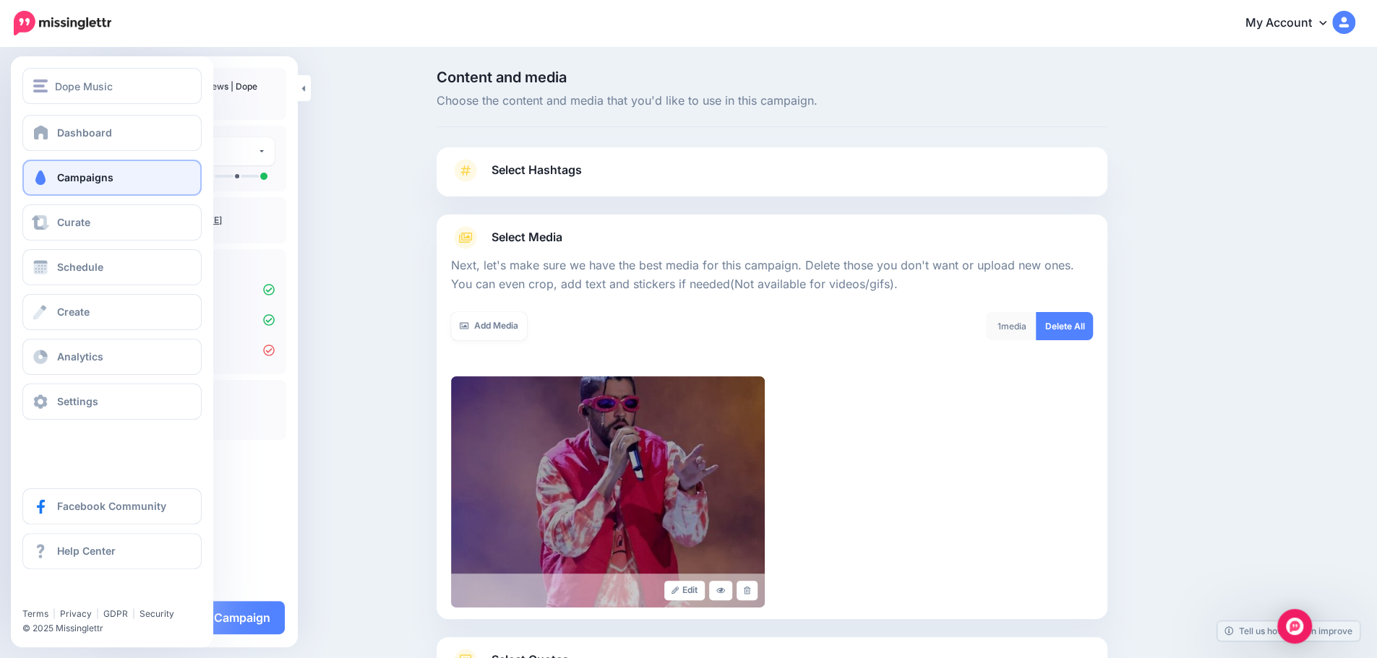
click at [40, 174] on span at bounding box center [40, 178] width 19 height 14
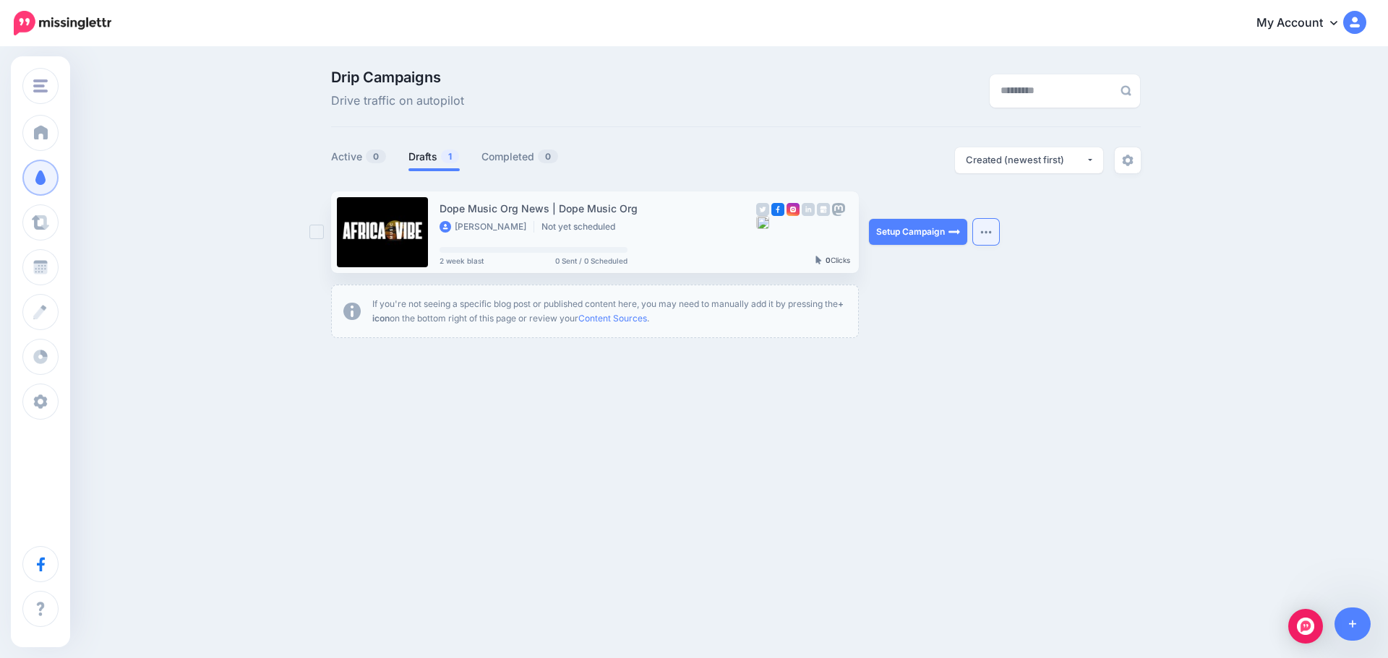
click at [987, 234] on button "button" at bounding box center [986, 232] width 26 height 26
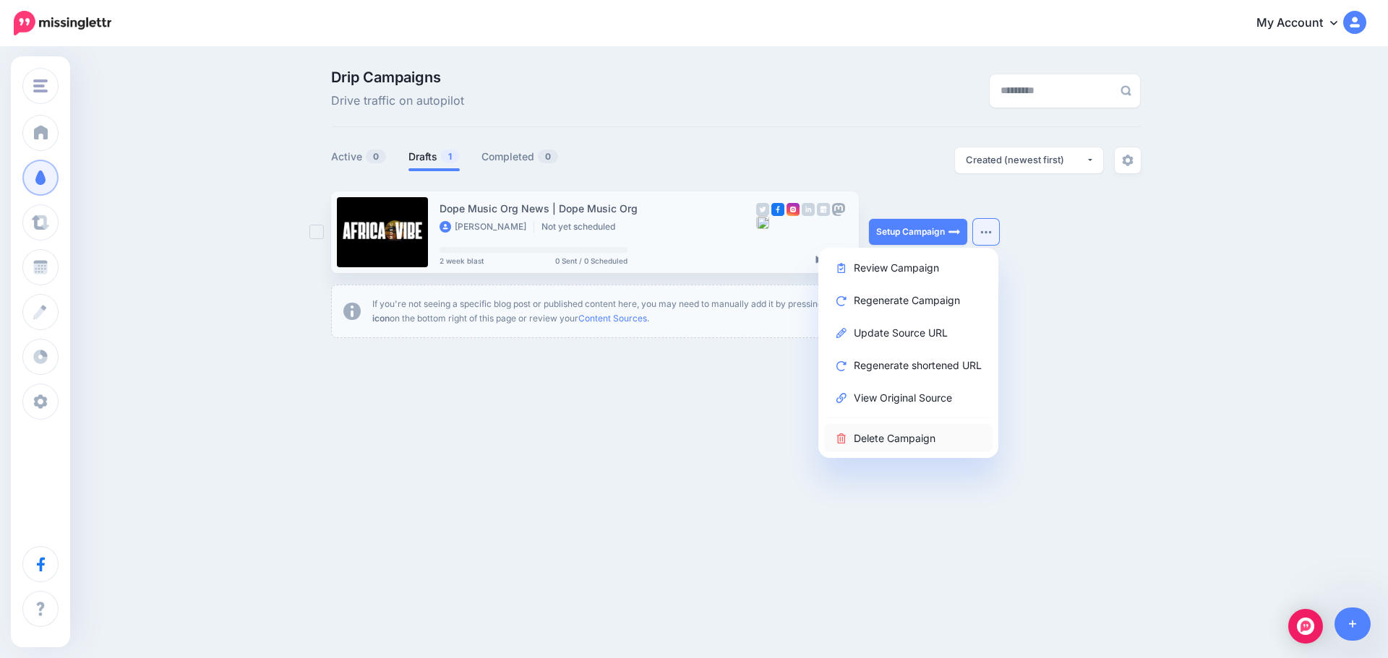
click at [883, 439] on link "Delete Campaign" at bounding box center [908, 438] width 168 height 28
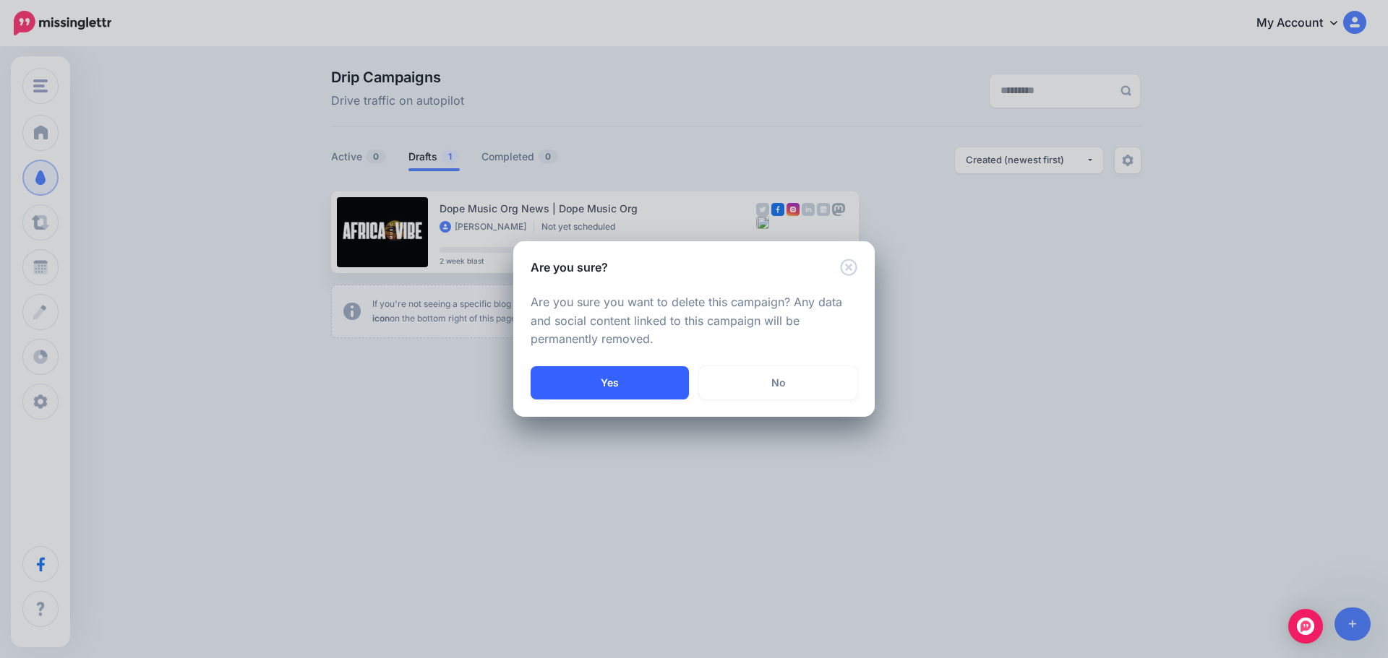
click at [629, 388] on button "Yes" at bounding box center [609, 382] width 158 height 33
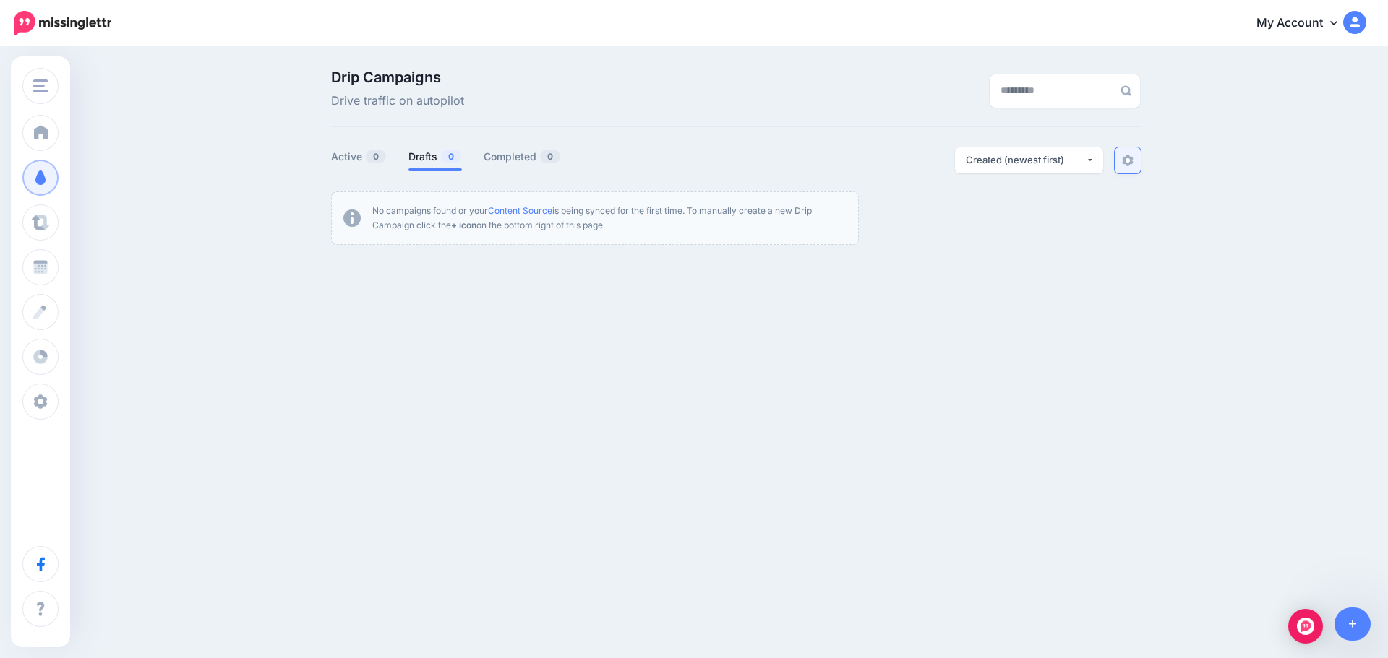
click at [1134, 168] on link at bounding box center [1127, 160] width 26 height 26
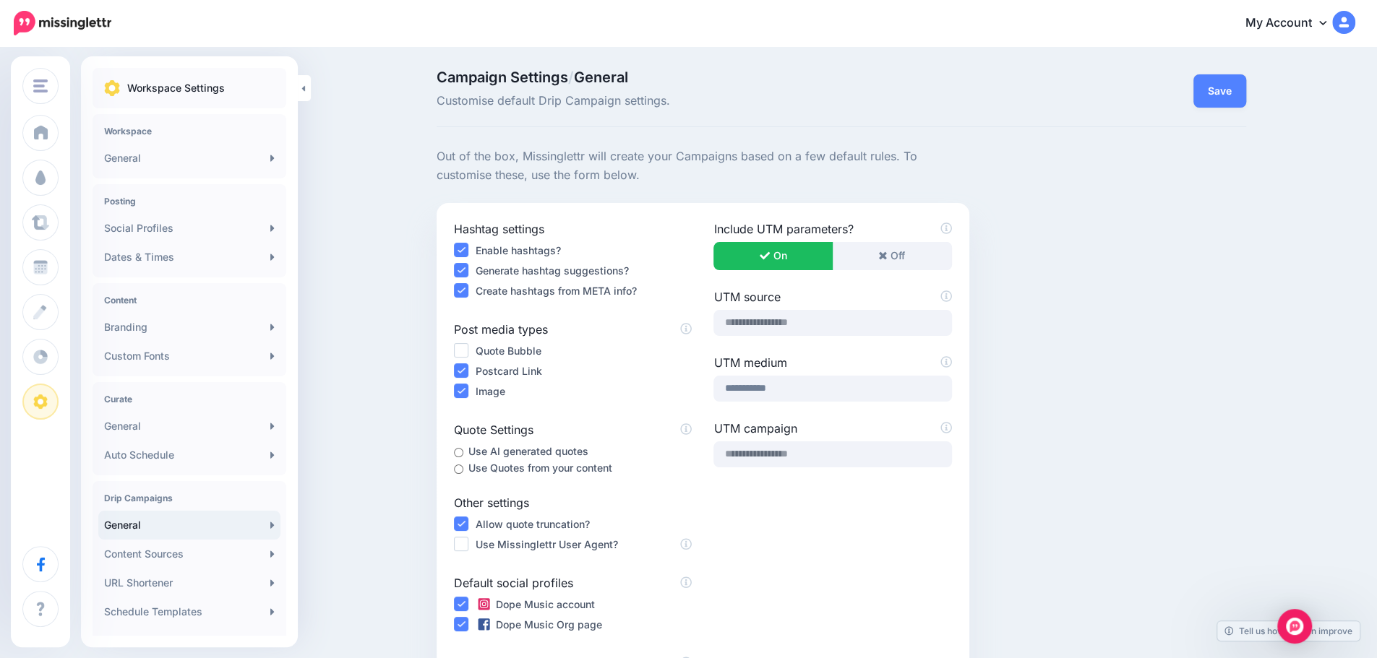
click at [166, 200] on h4 "Posting" at bounding box center [189, 201] width 171 height 11
click at [223, 456] on link "Auto Schedule" at bounding box center [189, 455] width 182 height 29
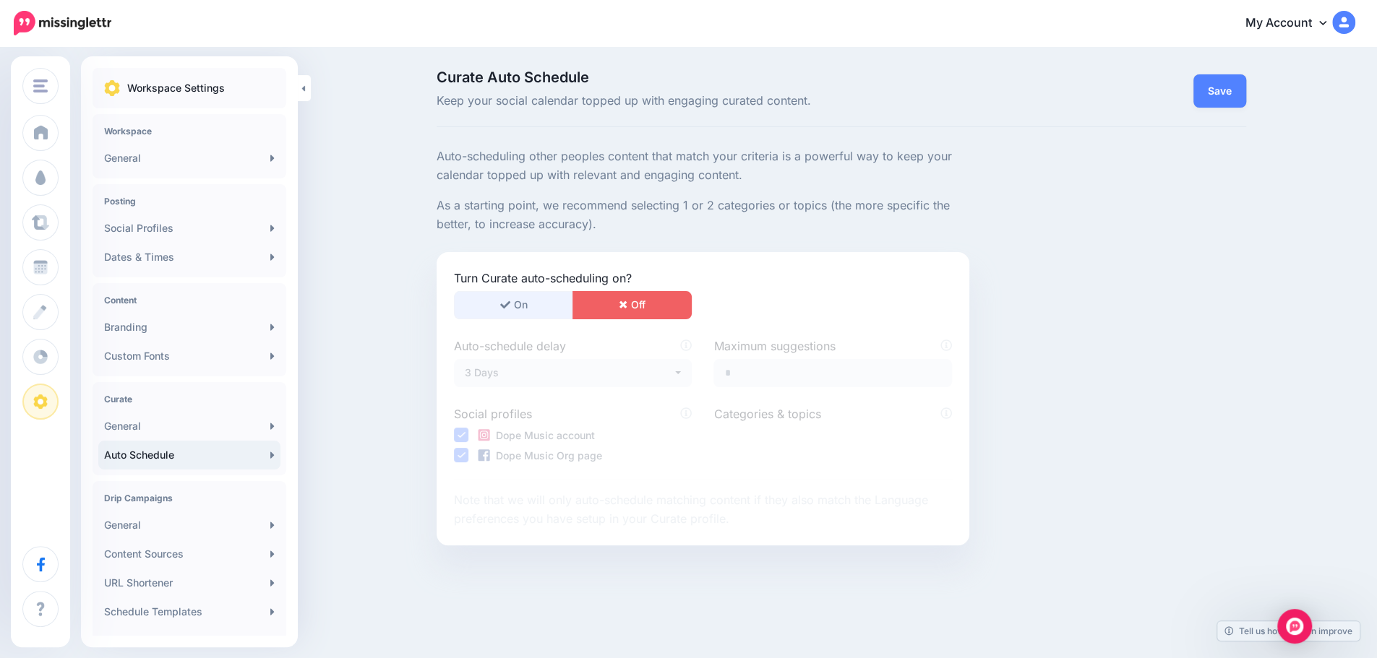
click at [512, 298] on button "On" at bounding box center [513, 305] width 119 height 28
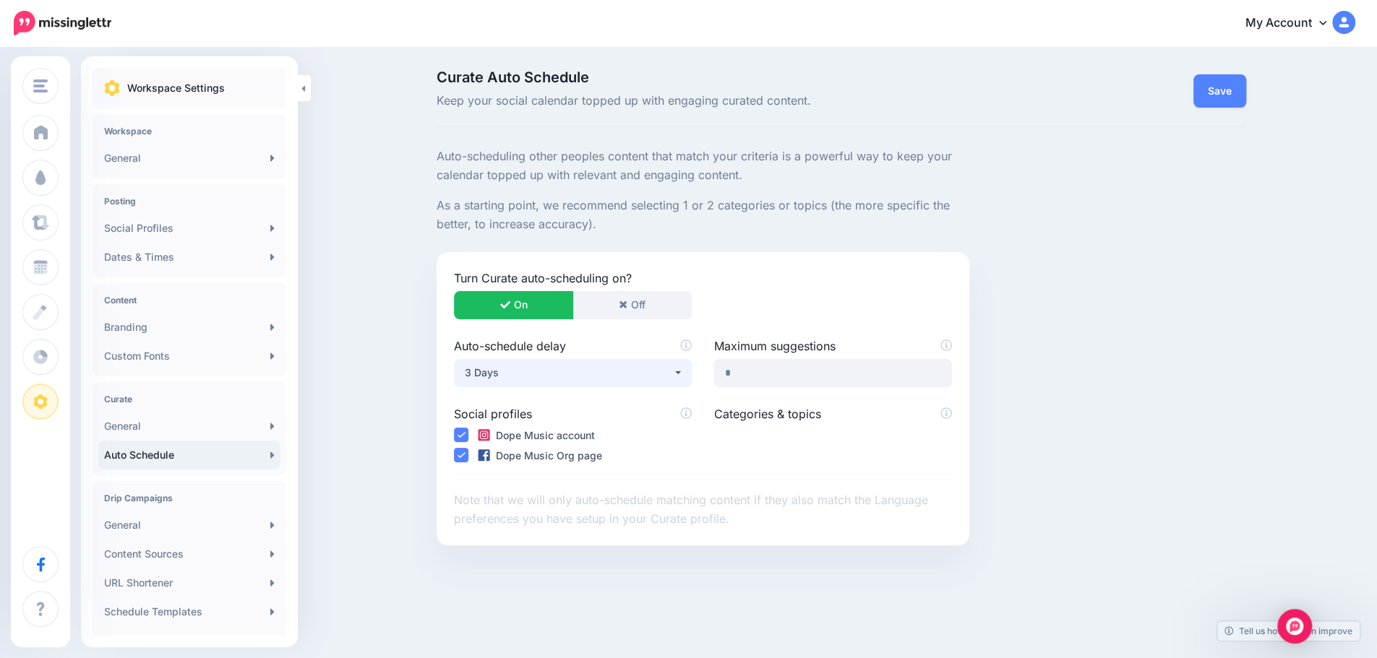
click at [562, 384] on button "3 Days" at bounding box center [573, 373] width 238 height 28
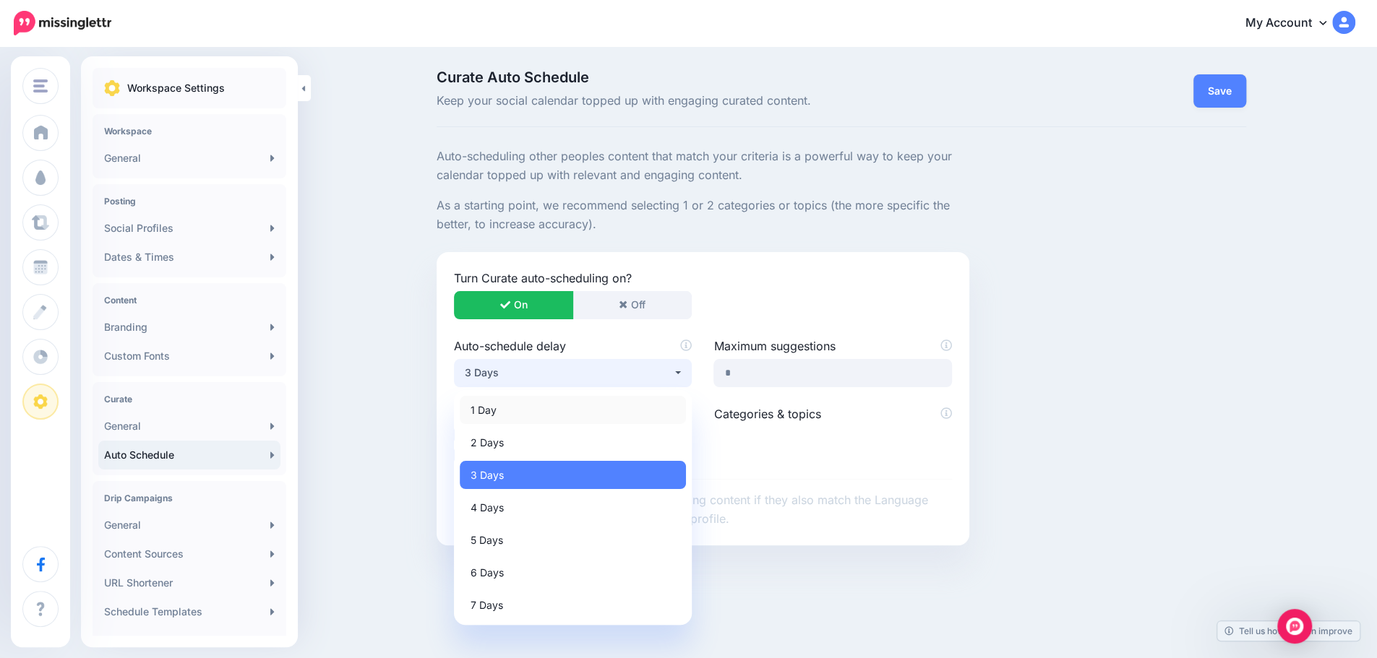
click at [545, 411] on link "1 Day" at bounding box center [573, 410] width 226 height 28
select select "*"
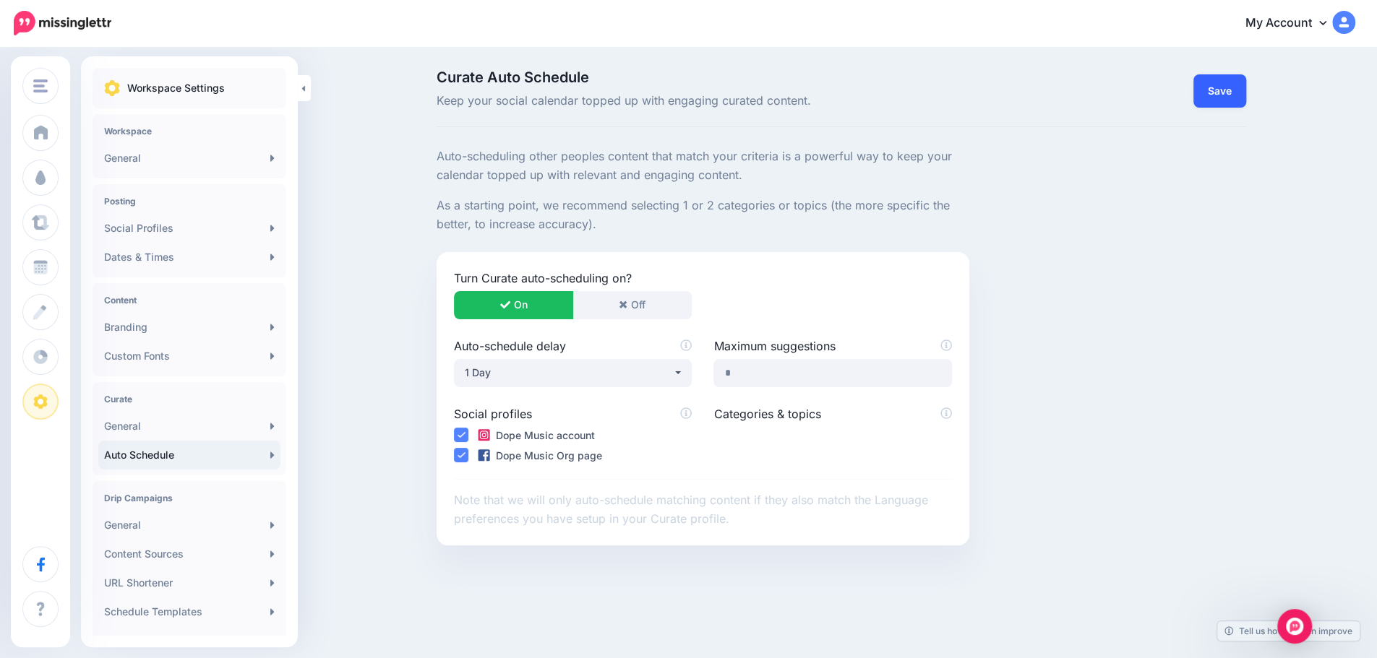
click at [1219, 95] on link "Save" at bounding box center [1219, 90] width 53 height 33
click at [653, 301] on button "Off" at bounding box center [631, 305] width 119 height 28
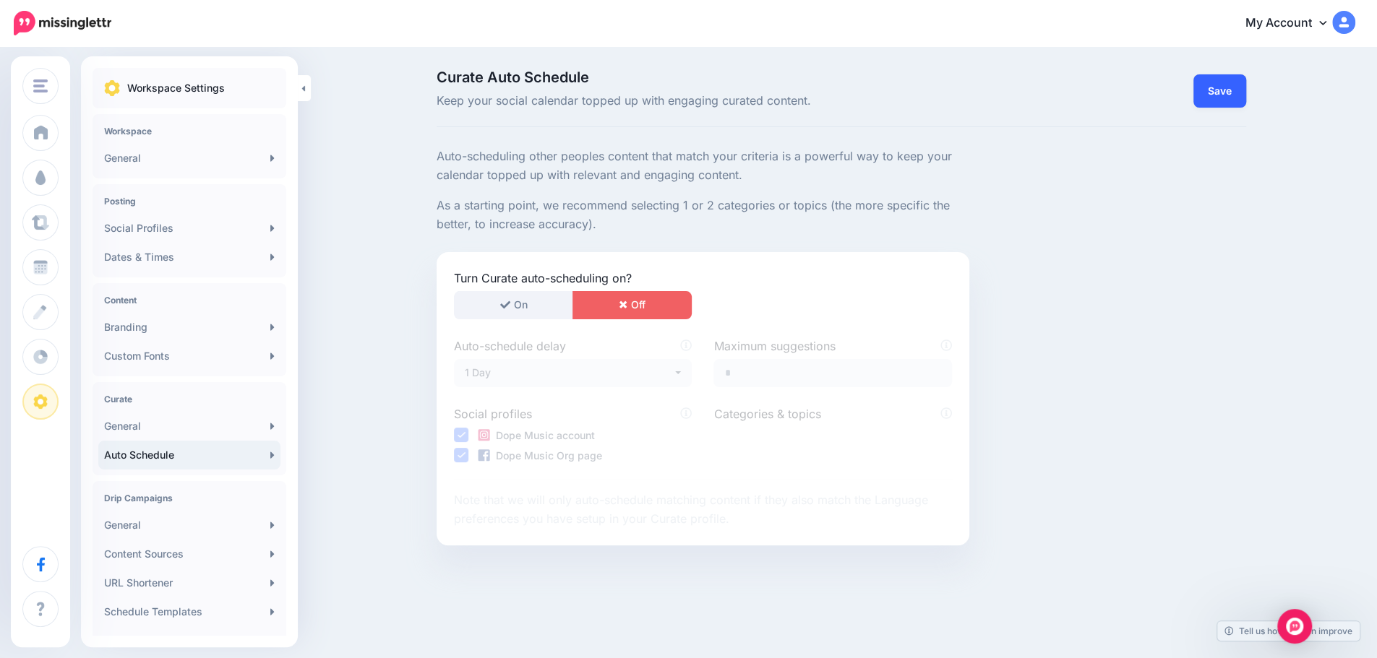
click at [1213, 99] on link "Save" at bounding box center [1219, 90] width 53 height 33
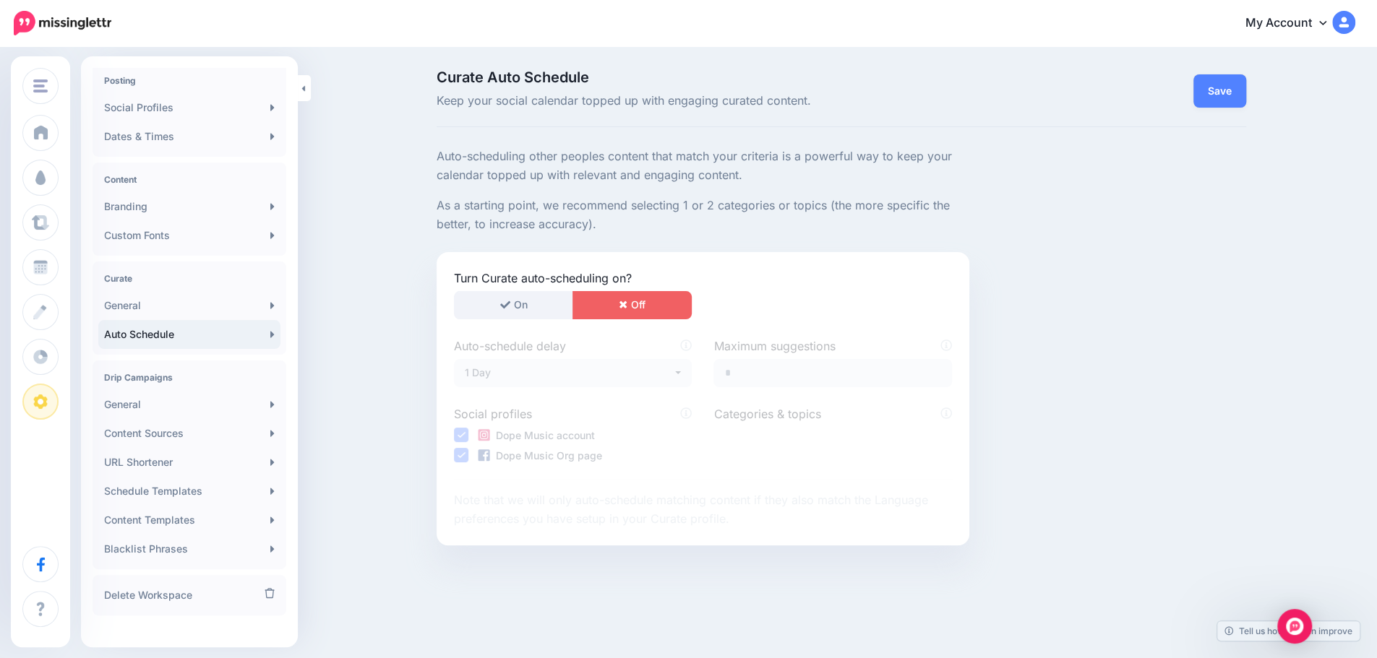
scroll to position [135, 0]
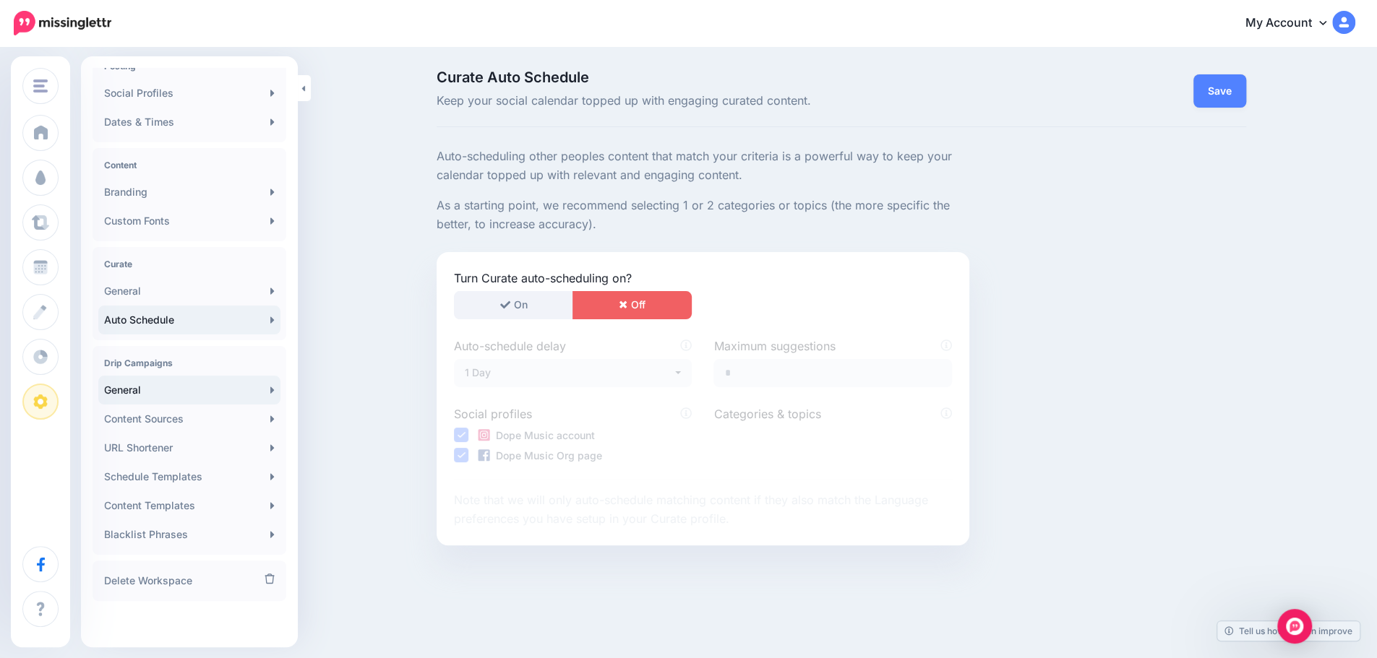
click at [215, 391] on link "General" at bounding box center [189, 390] width 182 height 29
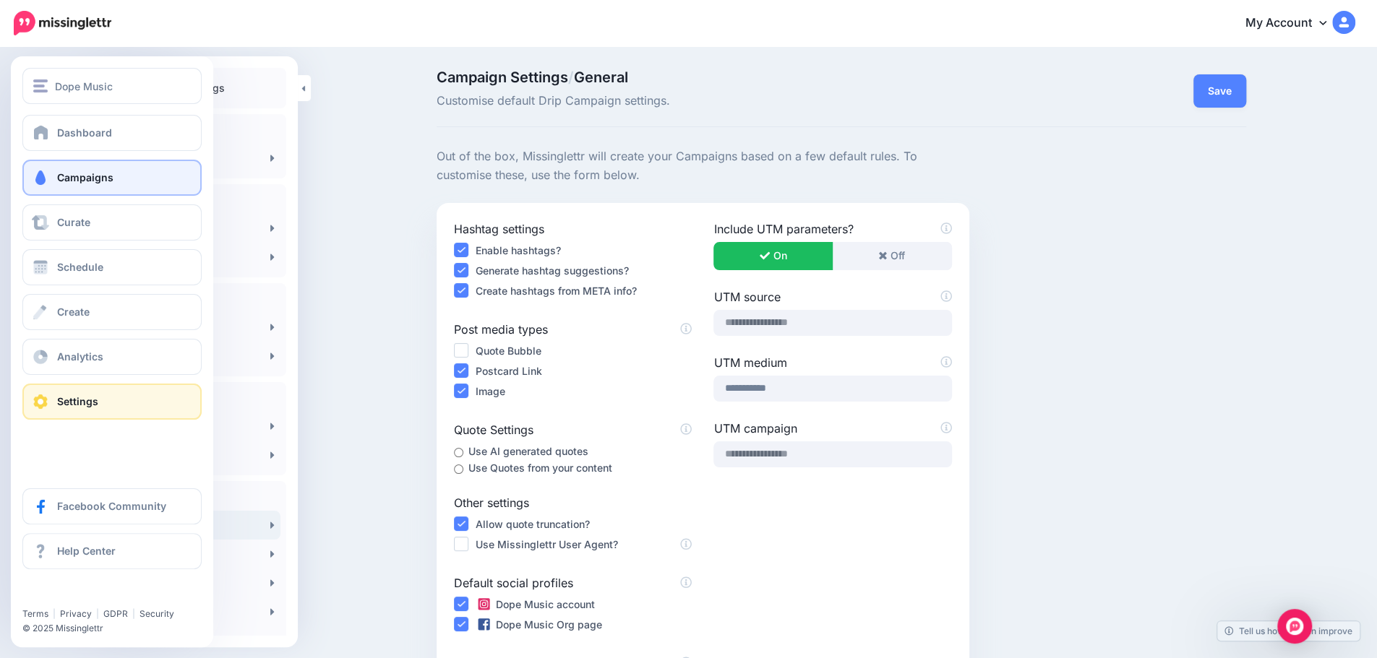
click at [69, 171] on span "Campaigns" at bounding box center [85, 177] width 56 height 12
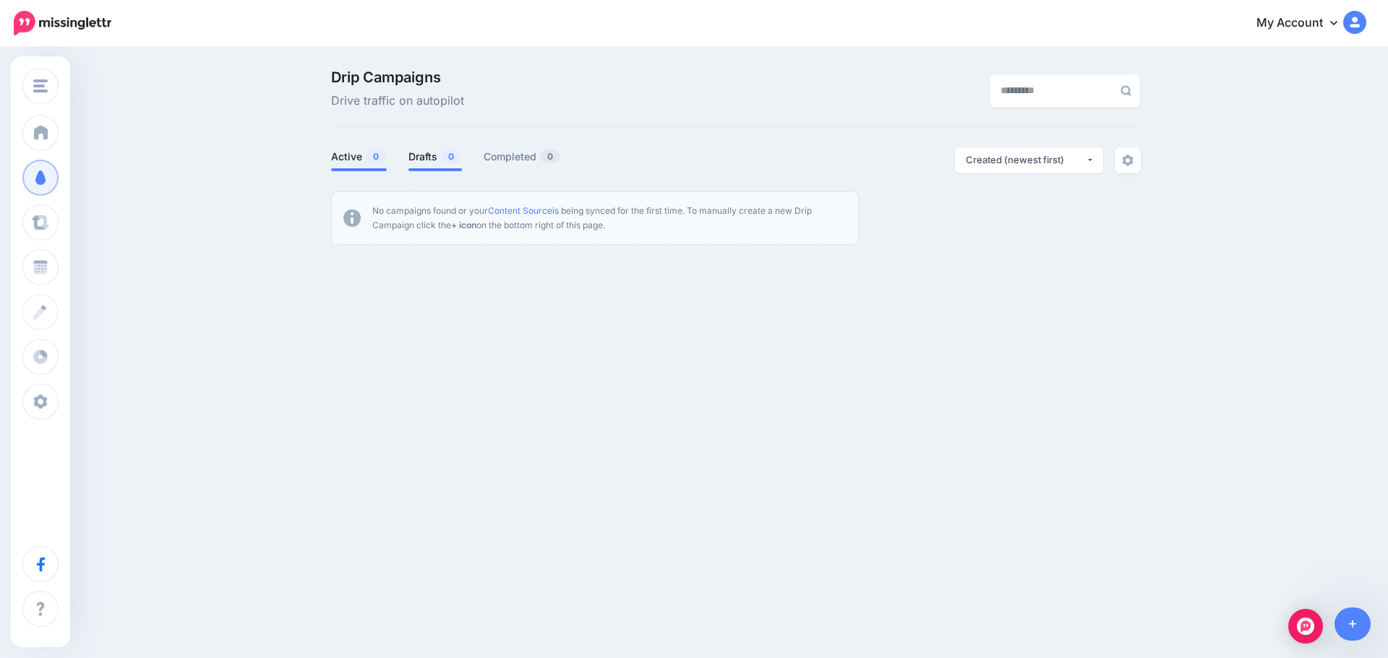
click at [364, 152] on link "Active 0" at bounding box center [359, 156] width 56 height 17
click at [1346, 632] on link at bounding box center [1352, 624] width 37 height 33
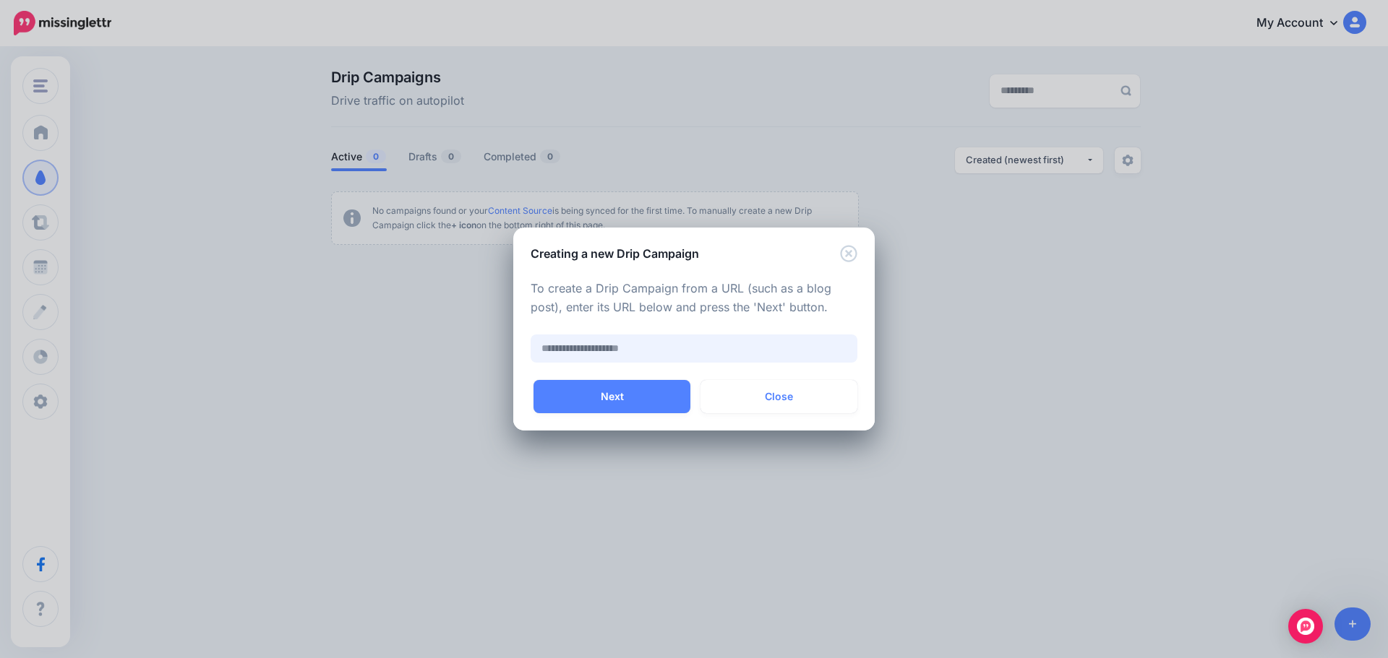
click at [691, 355] on input "text" at bounding box center [693, 349] width 327 height 28
paste input "**********"
type input "**********"
click at [647, 399] on button "Next" at bounding box center [611, 396] width 157 height 33
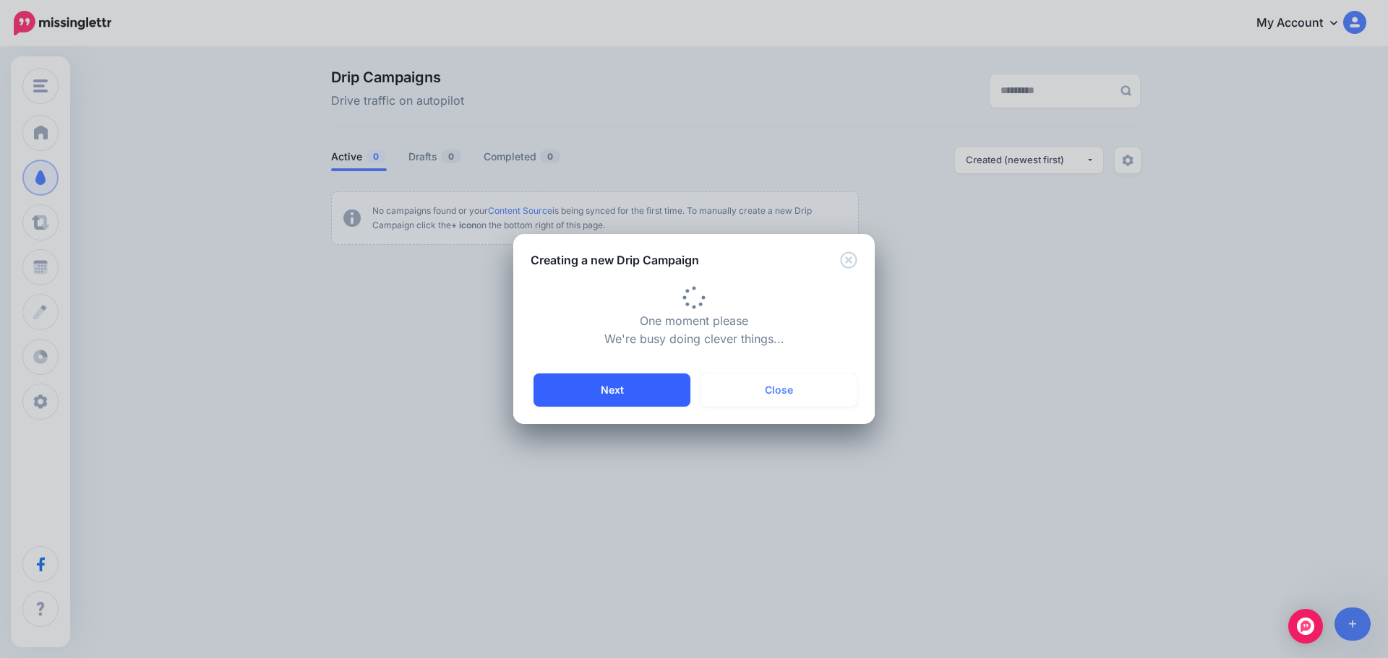
type input "**********"
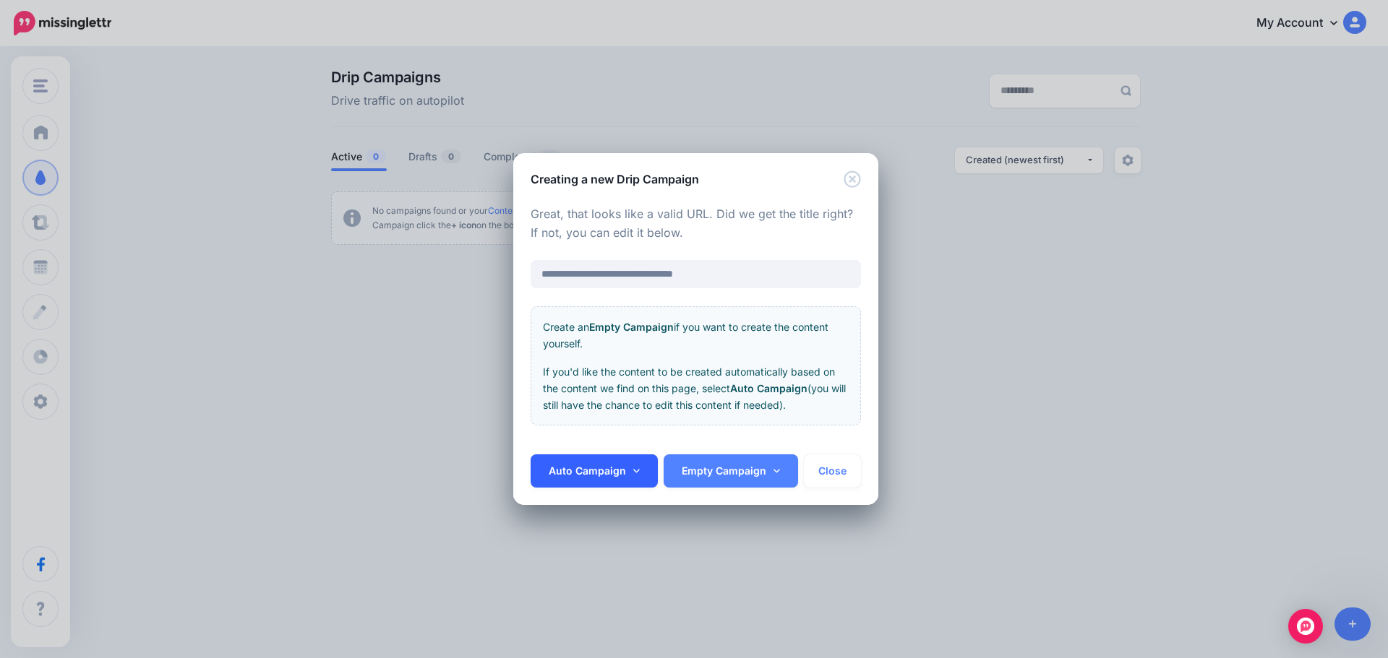
click at [617, 478] on link "Auto Campaign" at bounding box center [593, 471] width 127 height 33
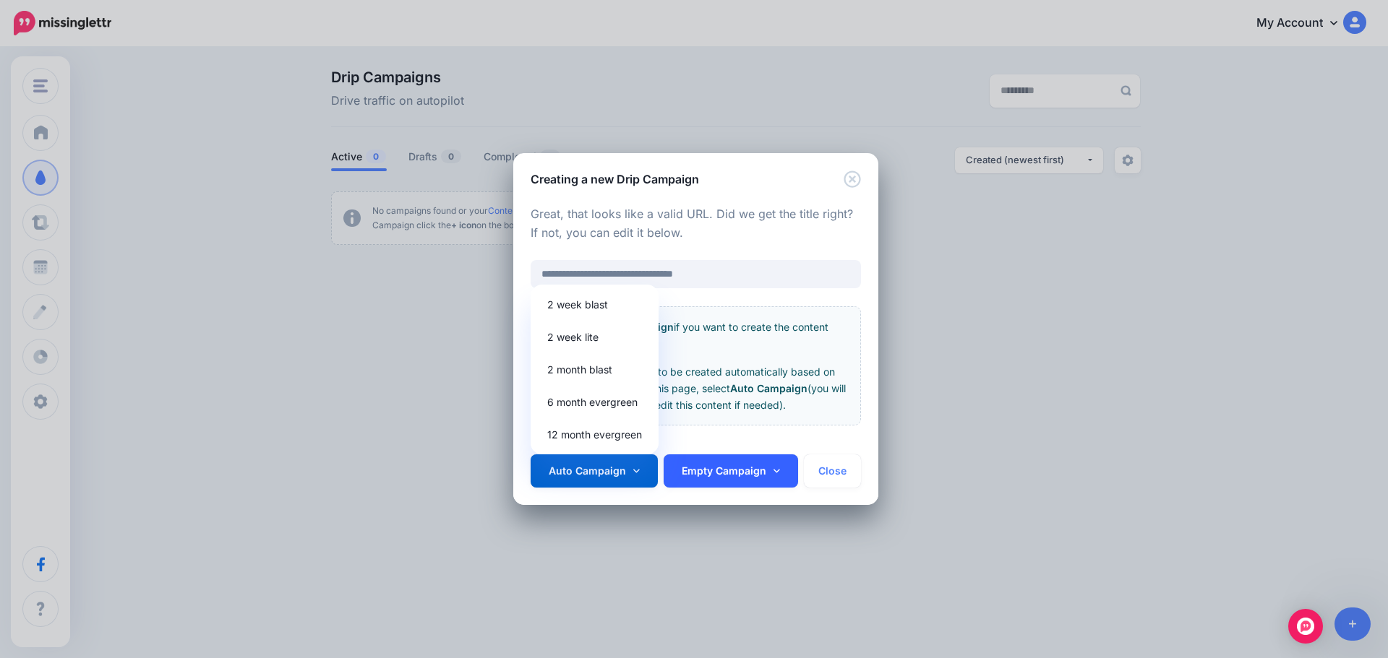
click at [749, 470] on link "Empty Campaign" at bounding box center [730, 471] width 134 height 33
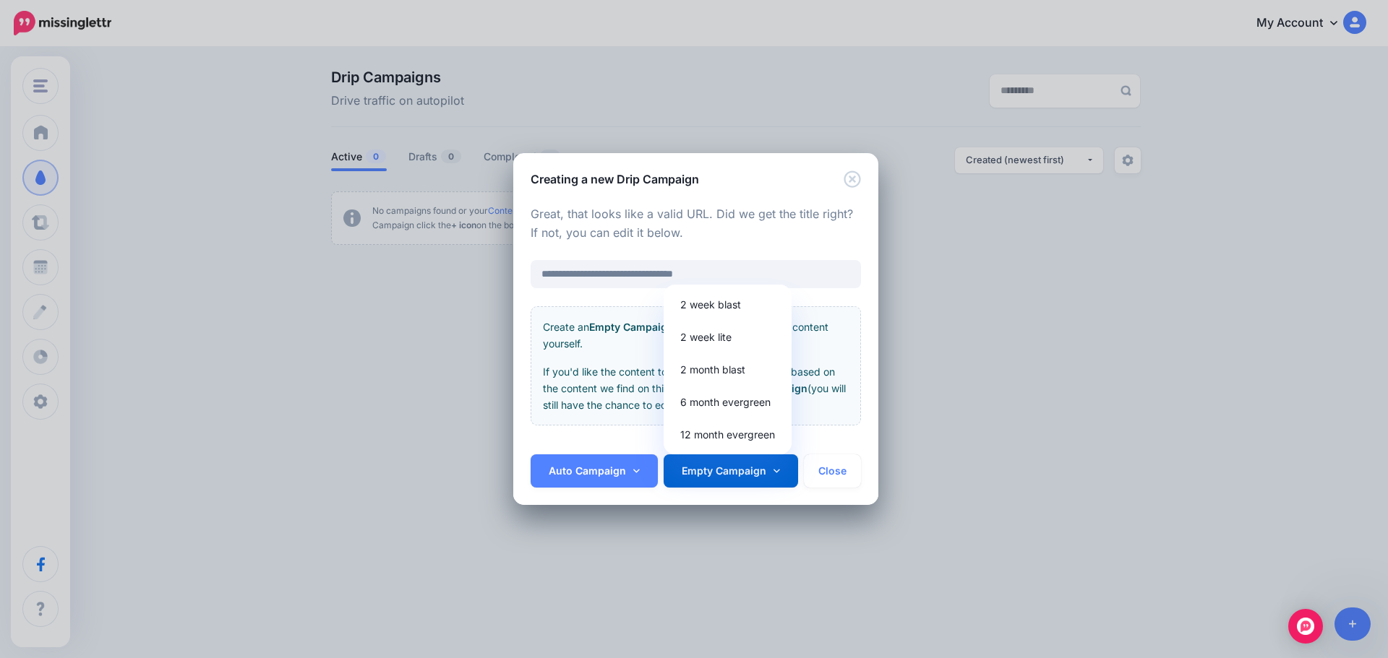
click at [601, 447] on div "**********" at bounding box center [695, 321] width 365 height 267
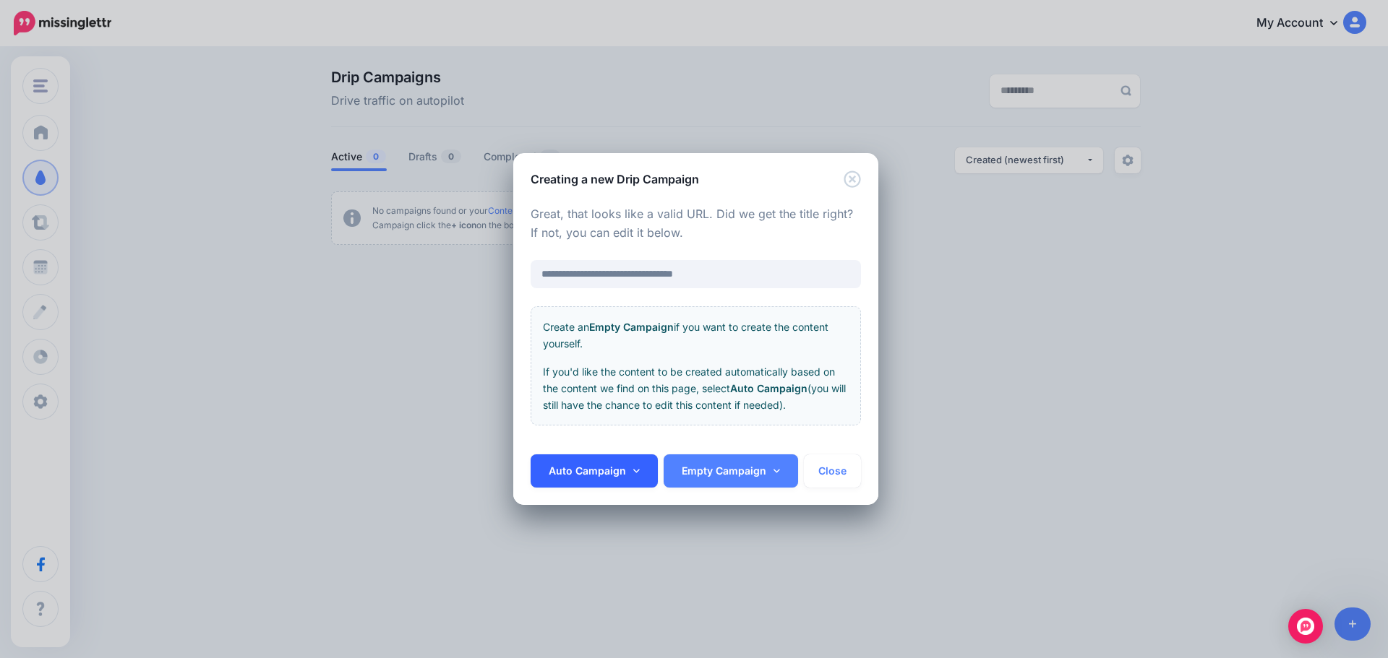
click at [621, 476] on link "Auto Campaign" at bounding box center [593, 471] width 127 height 33
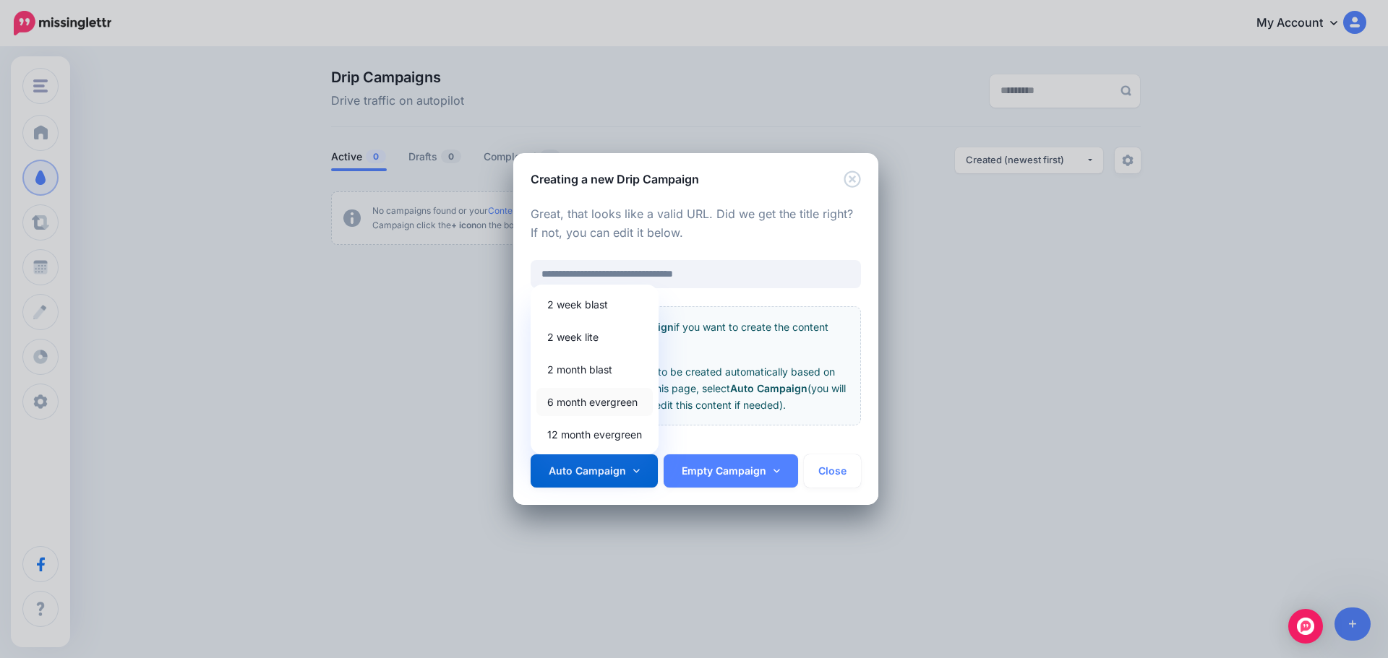
click at [603, 400] on link "6 month evergreen" at bounding box center [594, 402] width 116 height 28
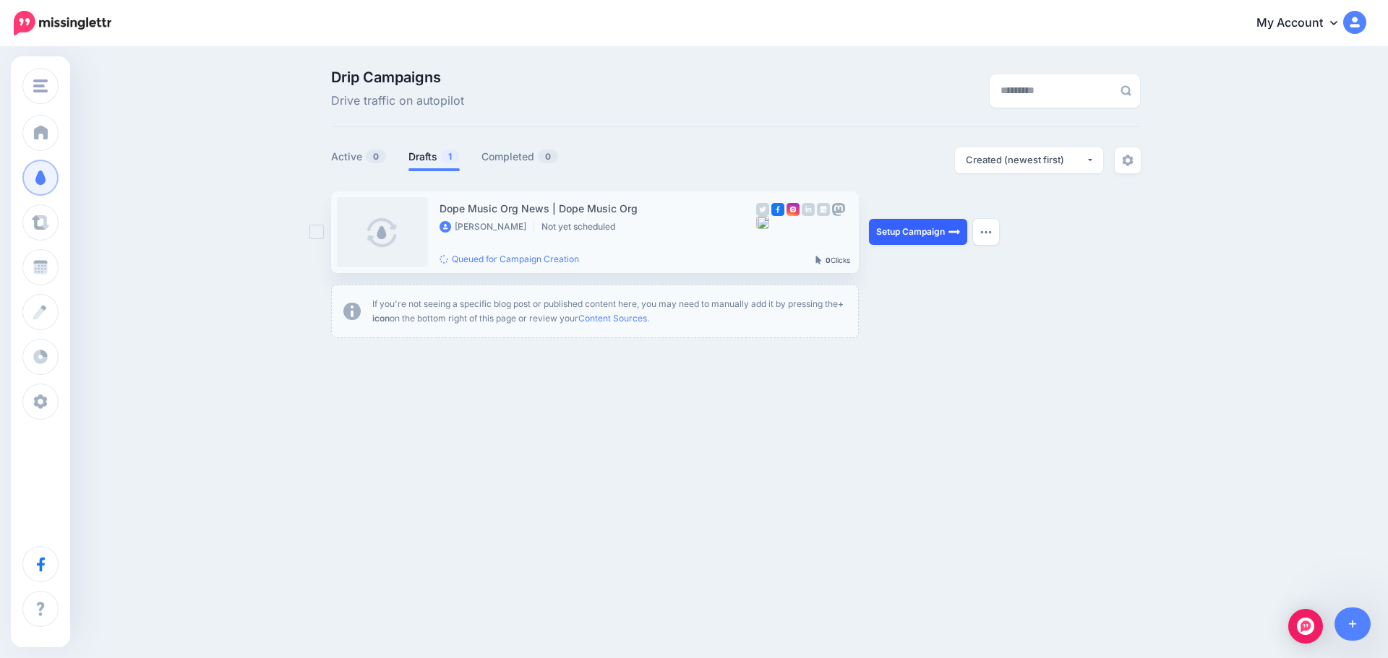
click at [913, 228] on link "Setup Campaign" at bounding box center [918, 232] width 98 height 26
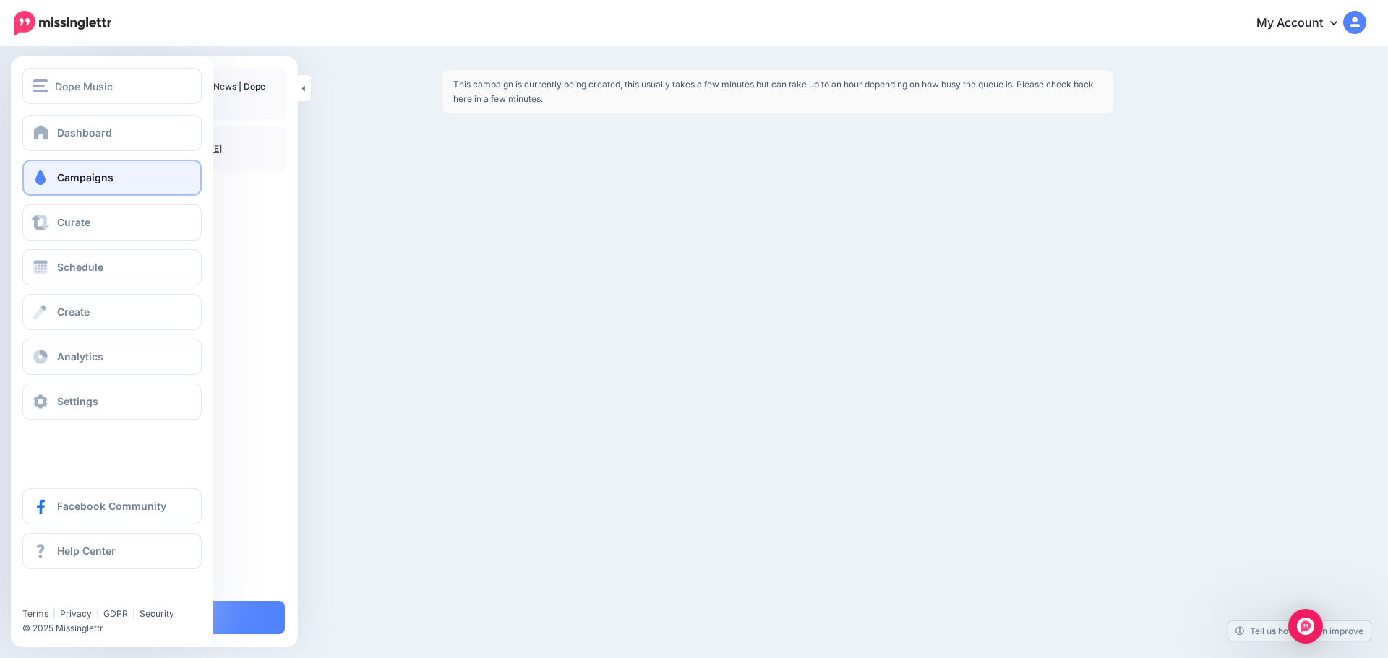
click at [28, 174] on link "Campaigns" at bounding box center [111, 178] width 179 height 36
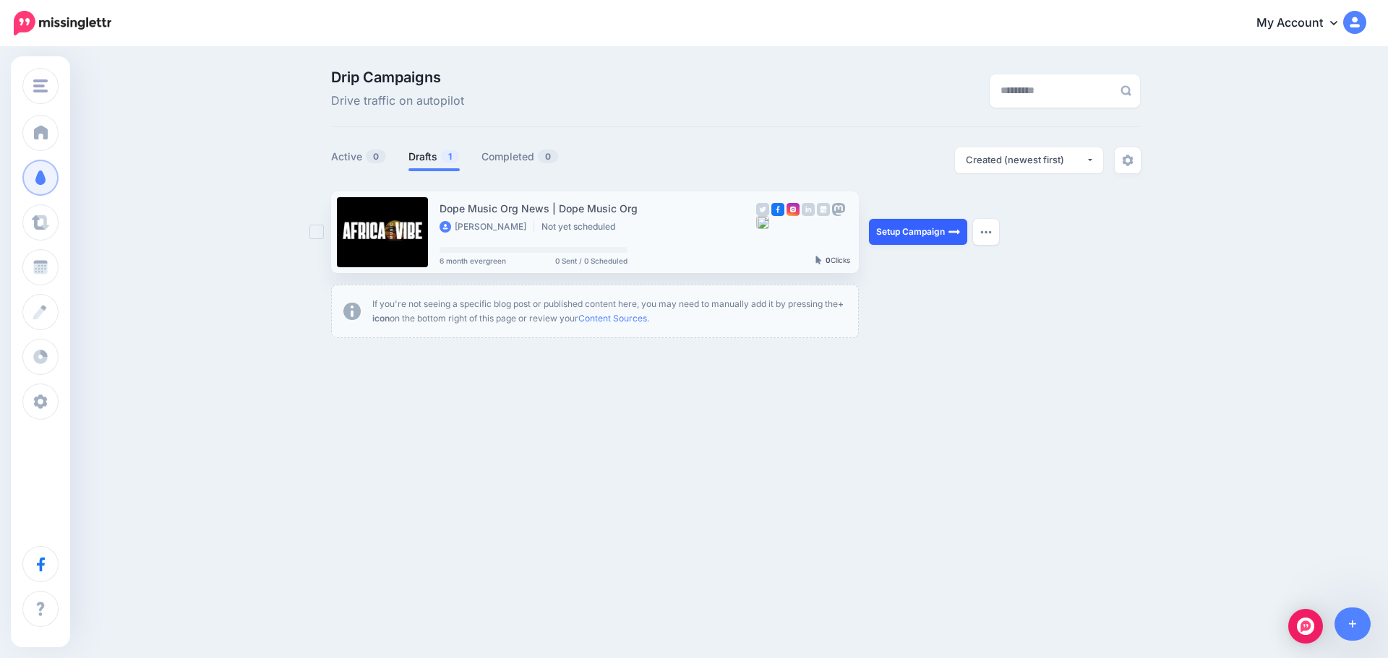
click at [919, 234] on link "Setup Campaign" at bounding box center [918, 232] width 98 height 26
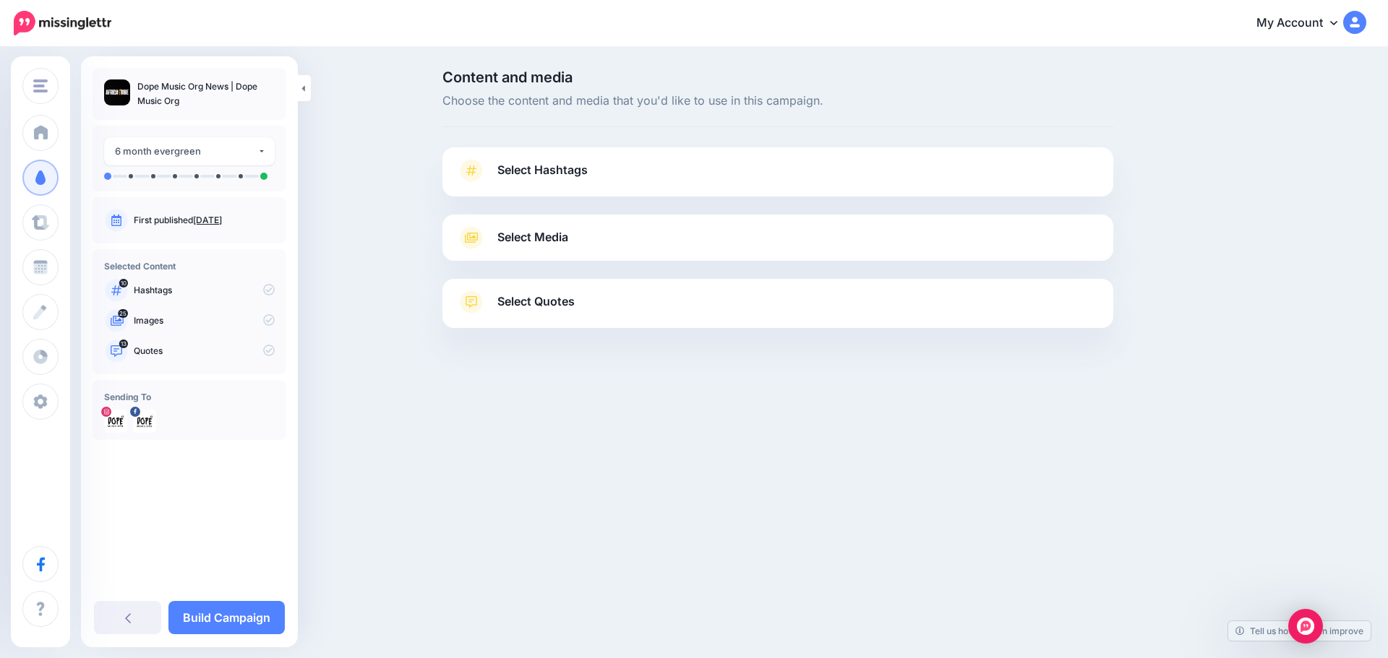
click at [541, 241] on span "Select Media" at bounding box center [532, 238] width 71 height 20
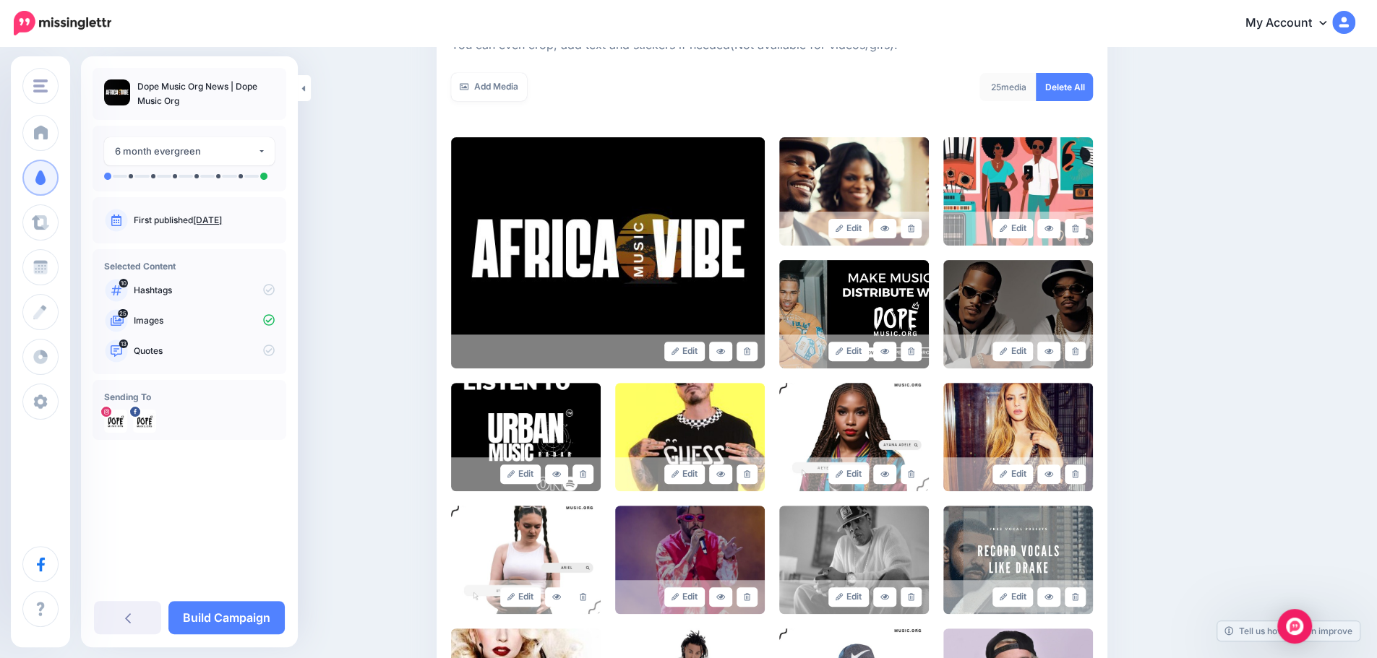
scroll to position [240, 0]
click at [750, 349] on icon at bounding box center [747, 351] width 7 height 8
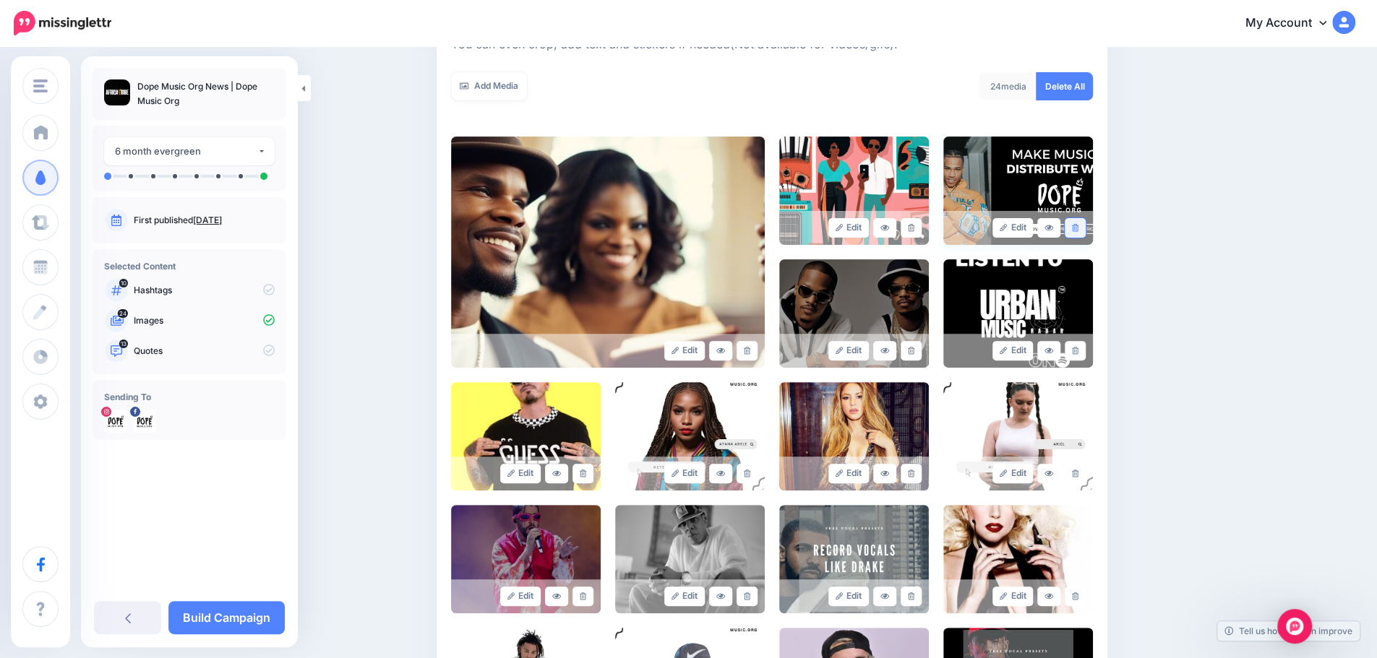
click at [1078, 235] on link at bounding box center [1074, 228] width 21 height 20
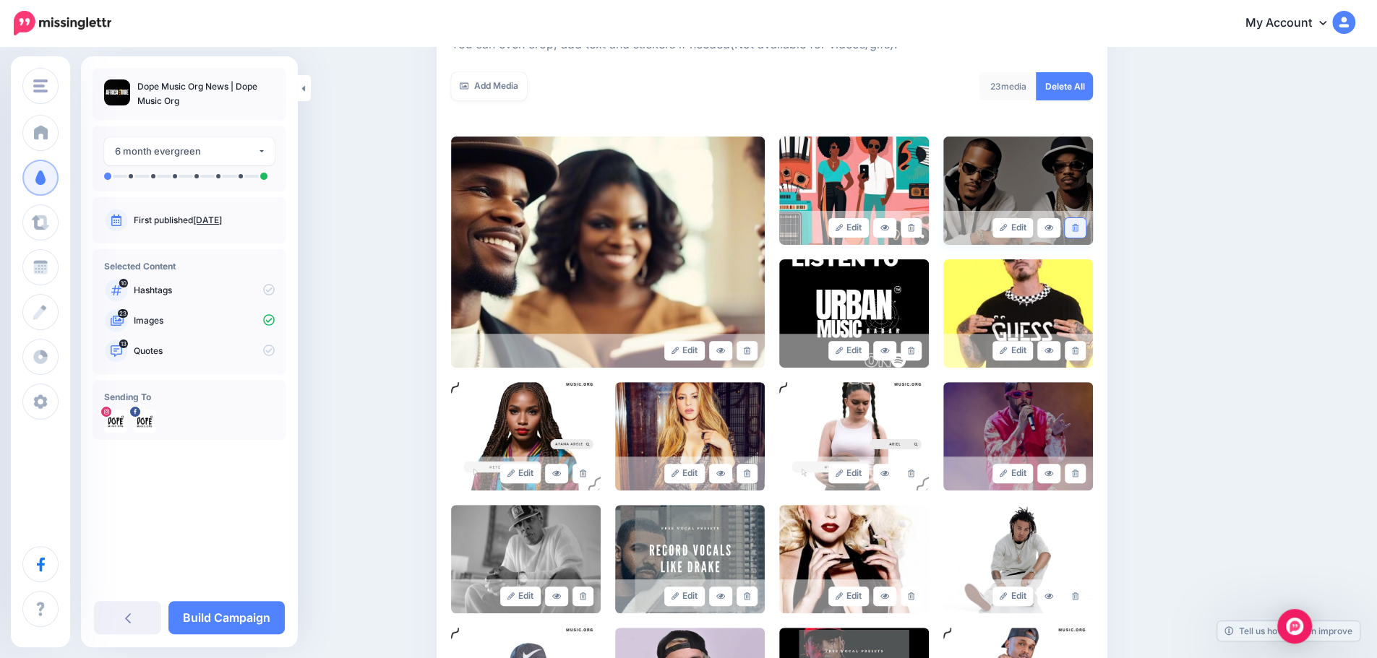
click at [1078, 225] on icon at bounding box center [1075, 228] width 7 height 8
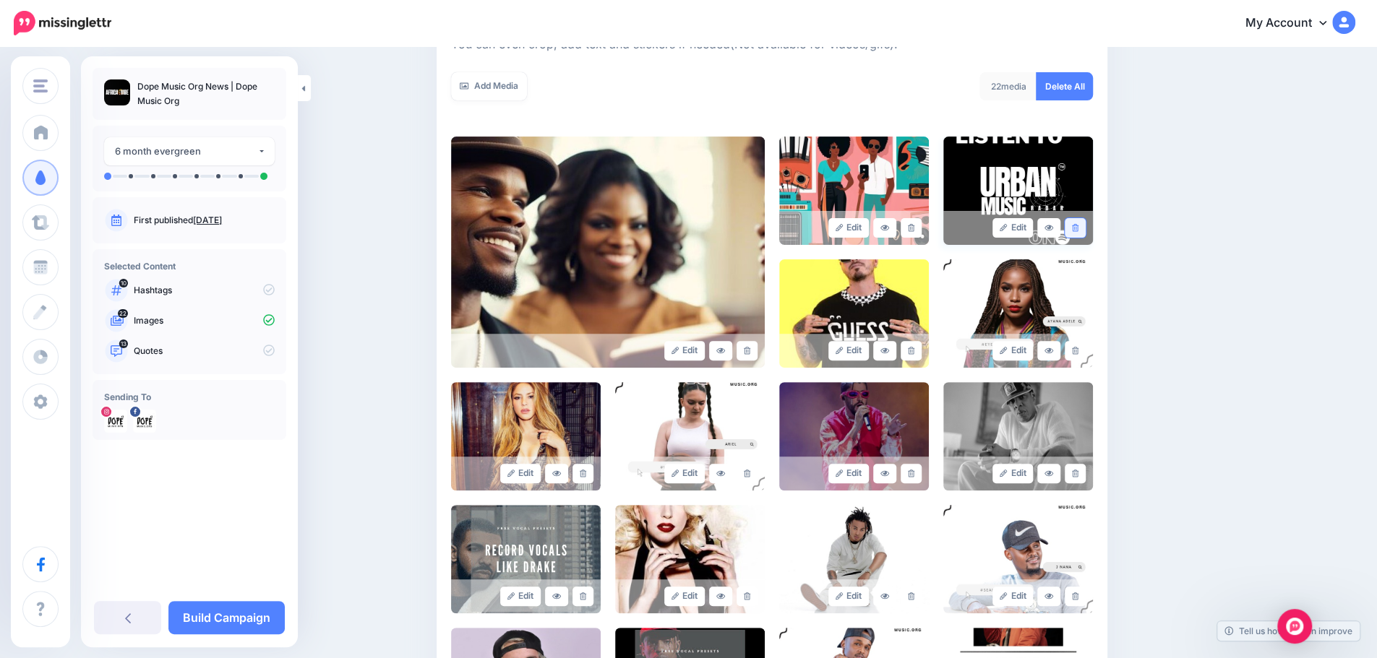
click at [1078, 229] on icon at bounding box center [1075, 228] width 7 height 8
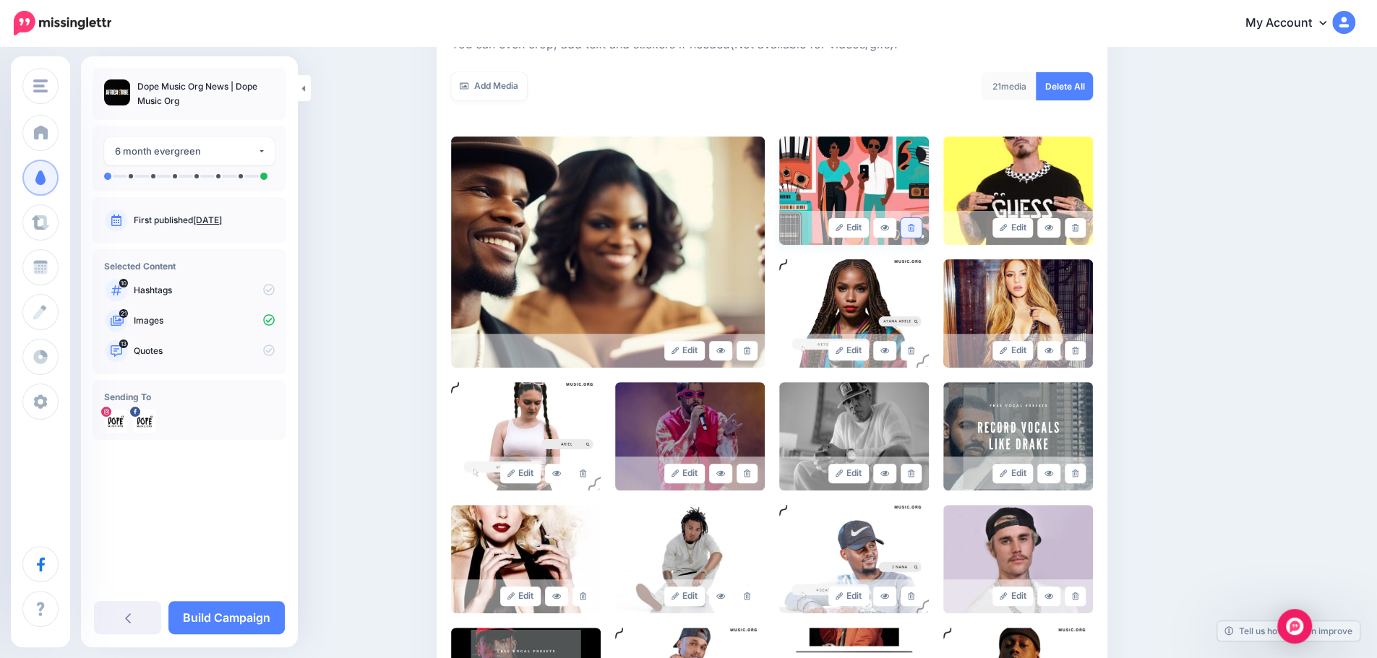
click at [921, 225] on link at bounding box center [910, 228] width 21 height 20
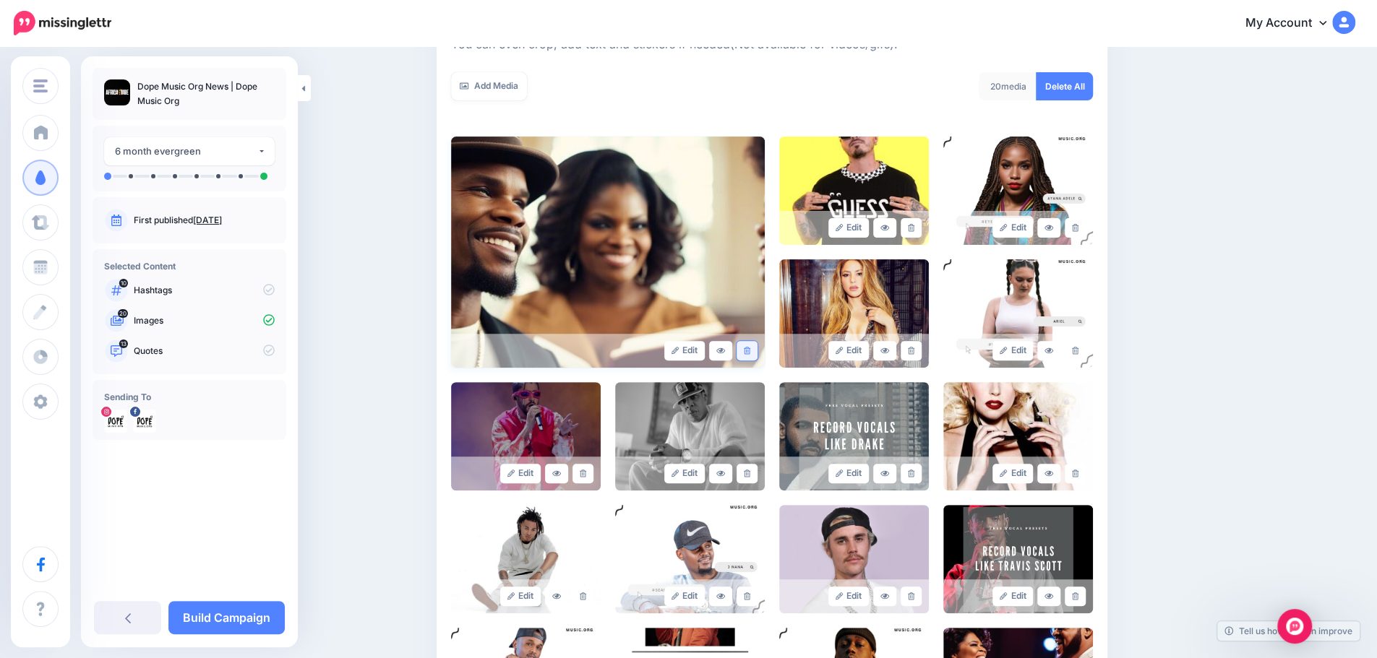
click at [749, 345] on link at bounding box center [746, 351] width 21 height 20
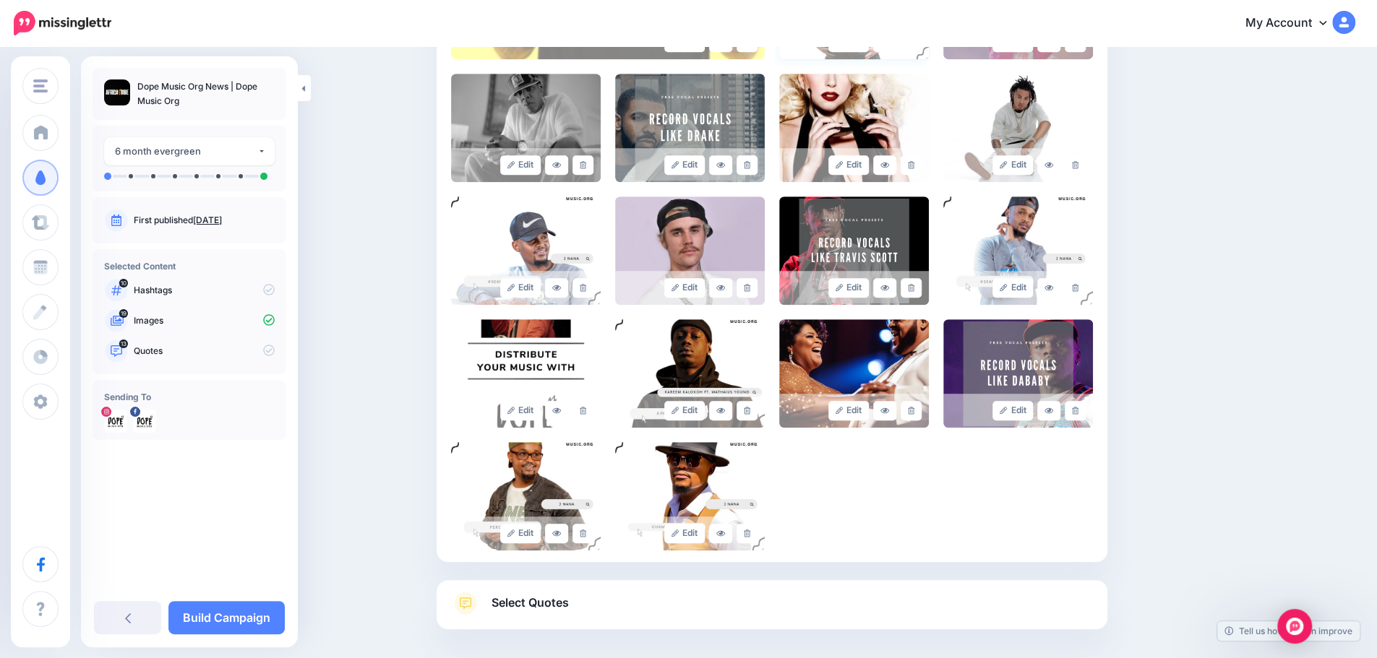
scroll to position [549, 0]
click at [586, 410] on icon at bounding box center [583, 410] width 7 height 8
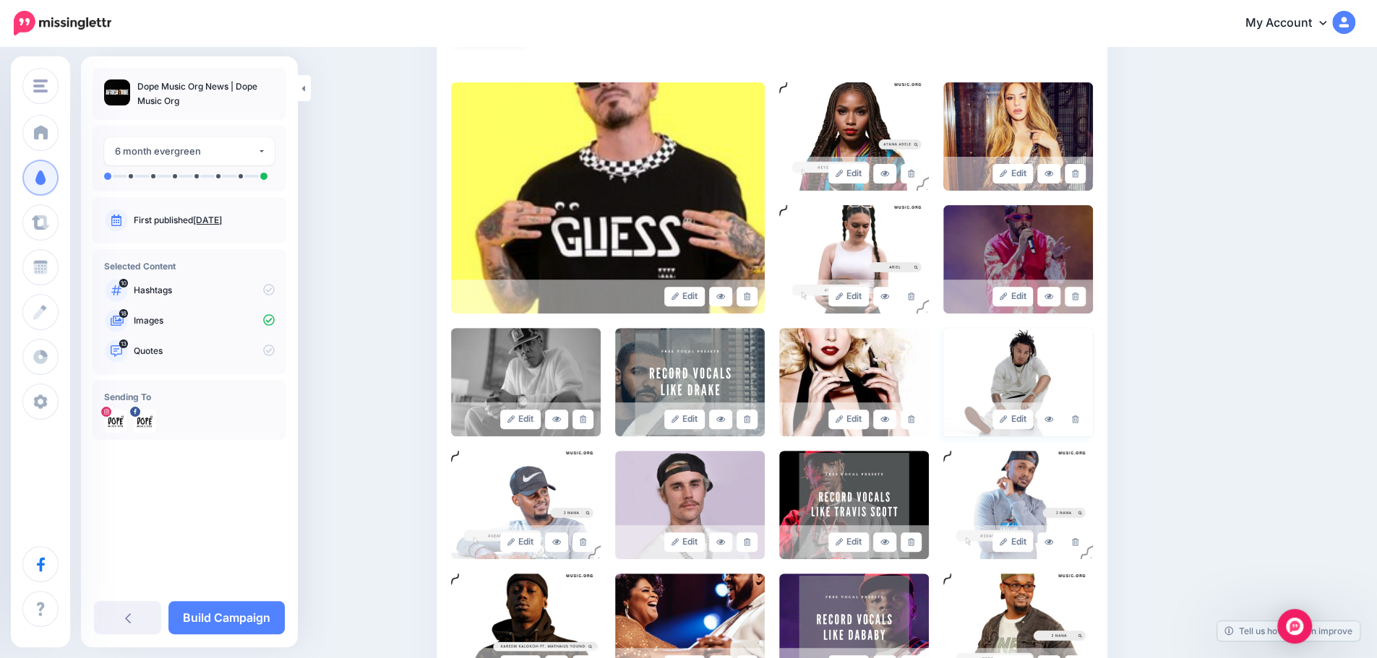
scroll to position [613, 0]
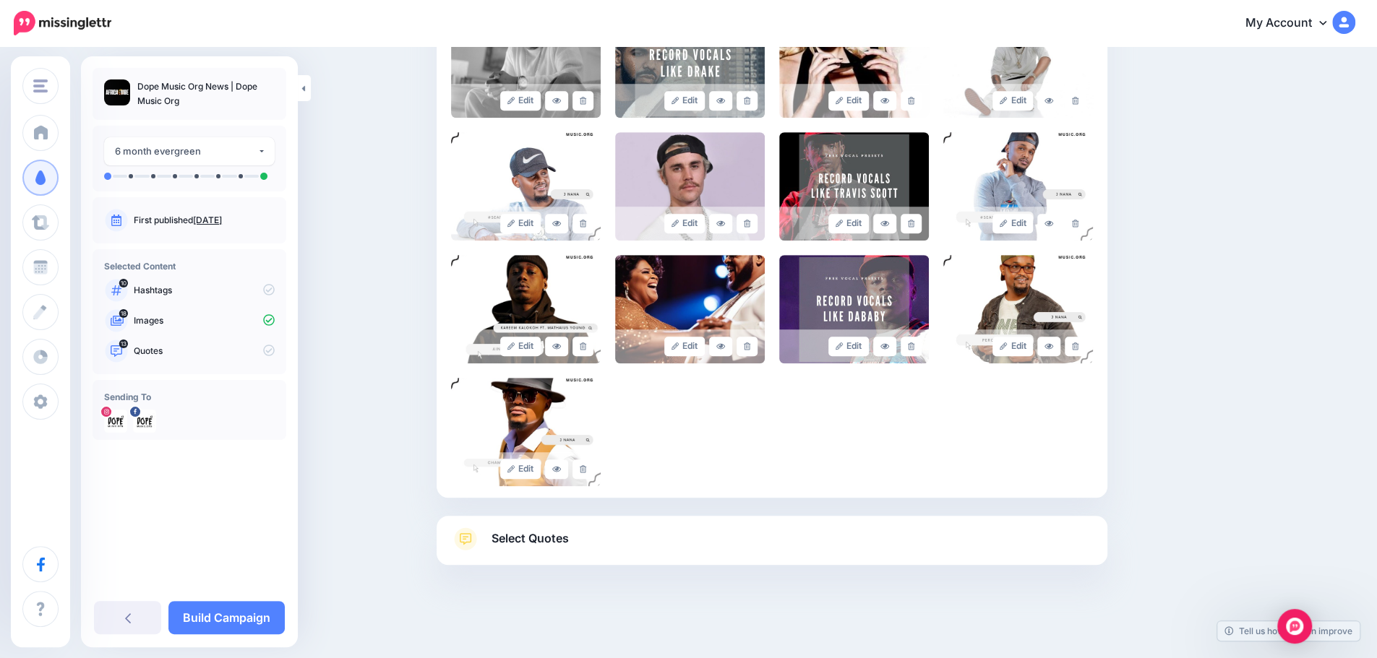
click at [533, 551] on link "Select Quotes" at bounding box center [772, 547] width 642 height 38
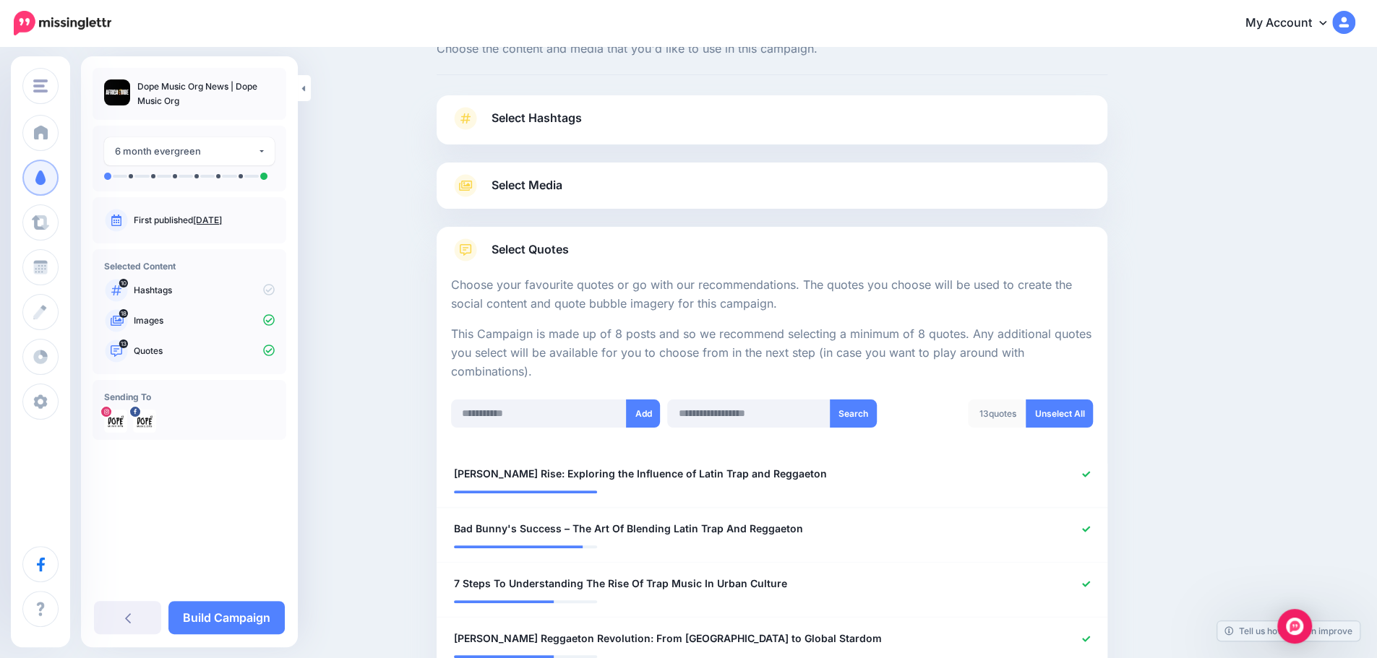
scroll to position [0, 0]
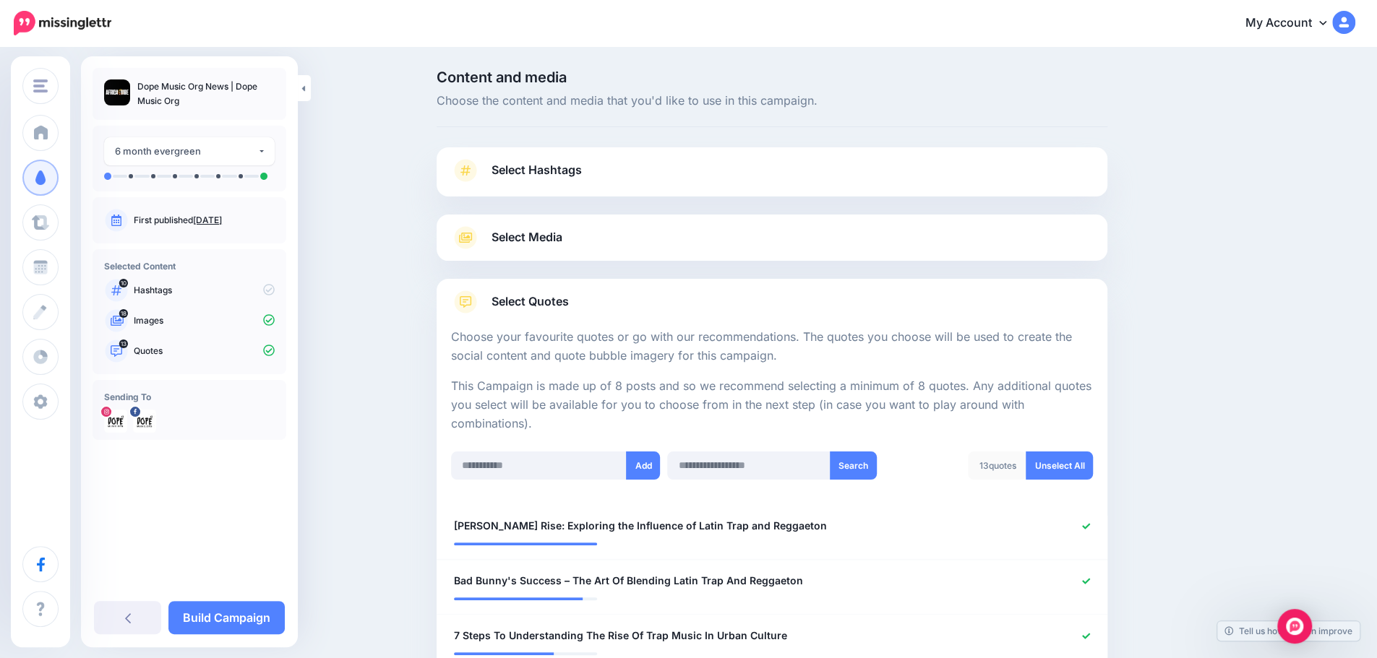
click at [853, 243] on link "Select Media" at bounding box center [772, 237] width 642 height 23
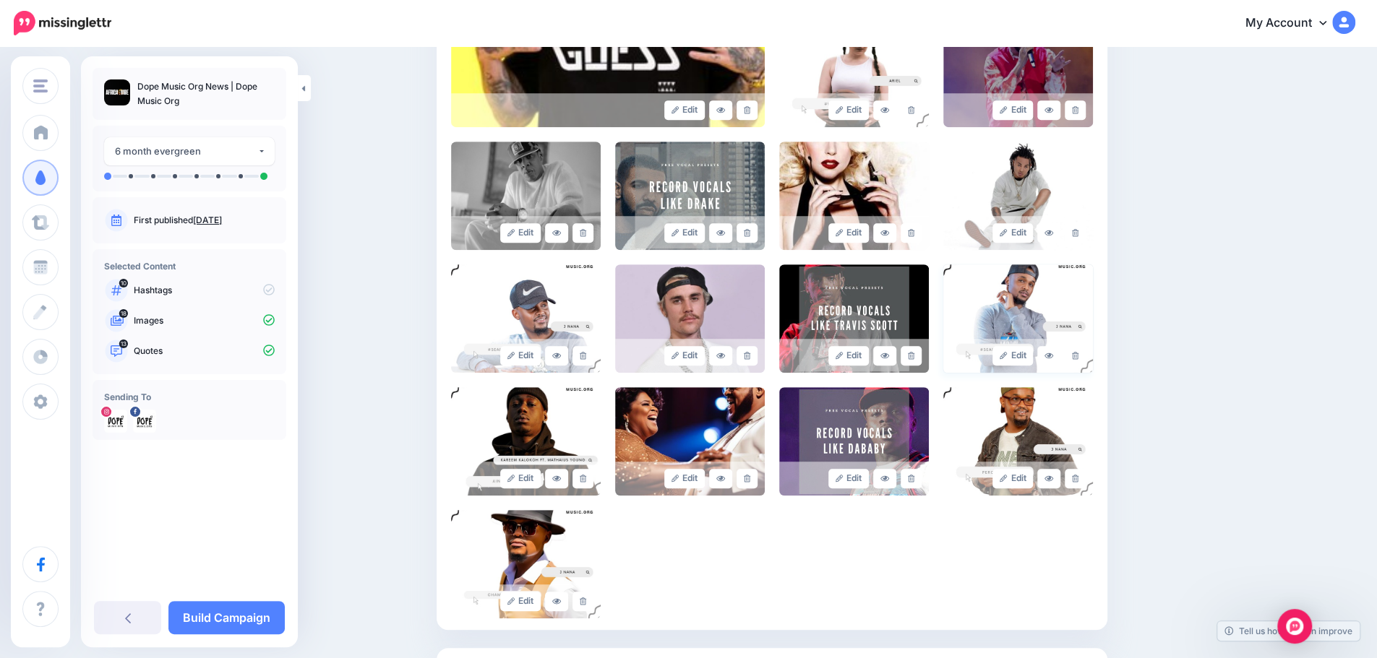
scroll to position [613, 0]
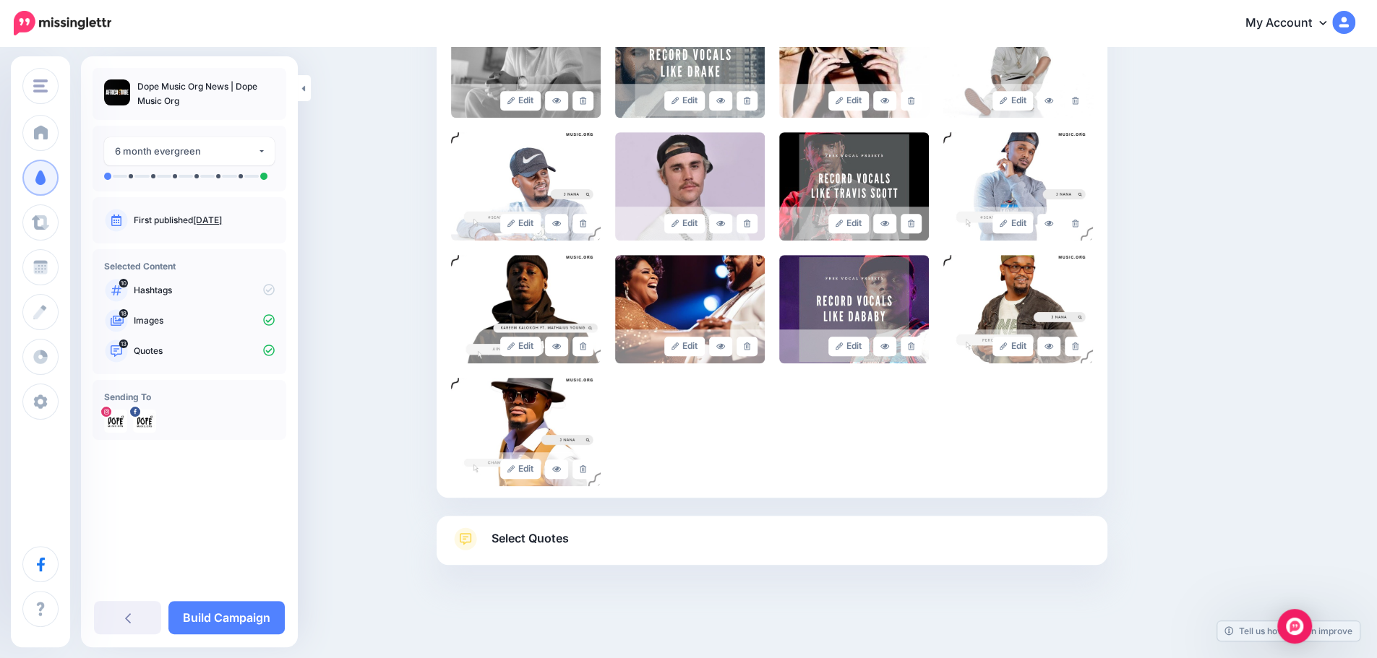
click at [1045, 545] on link "Select Quotes" at bounding box center [772, 547] width 642 height 38
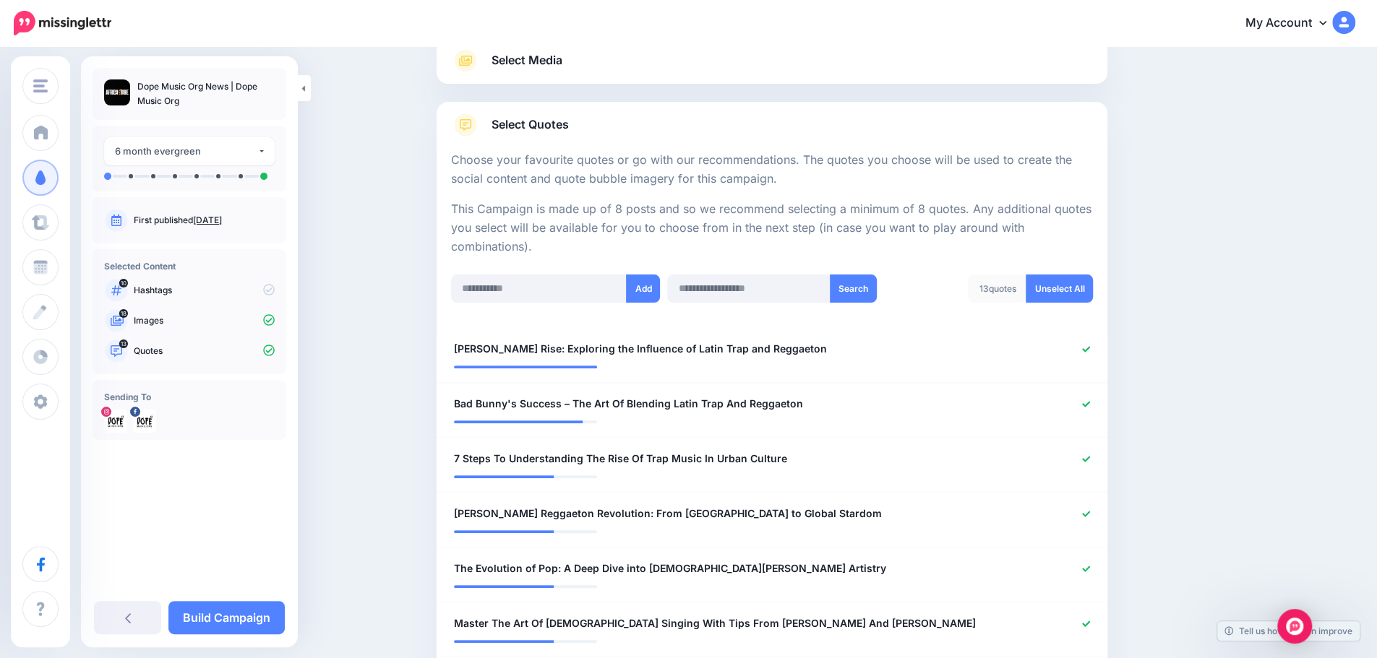
scroll to position [0, 0]
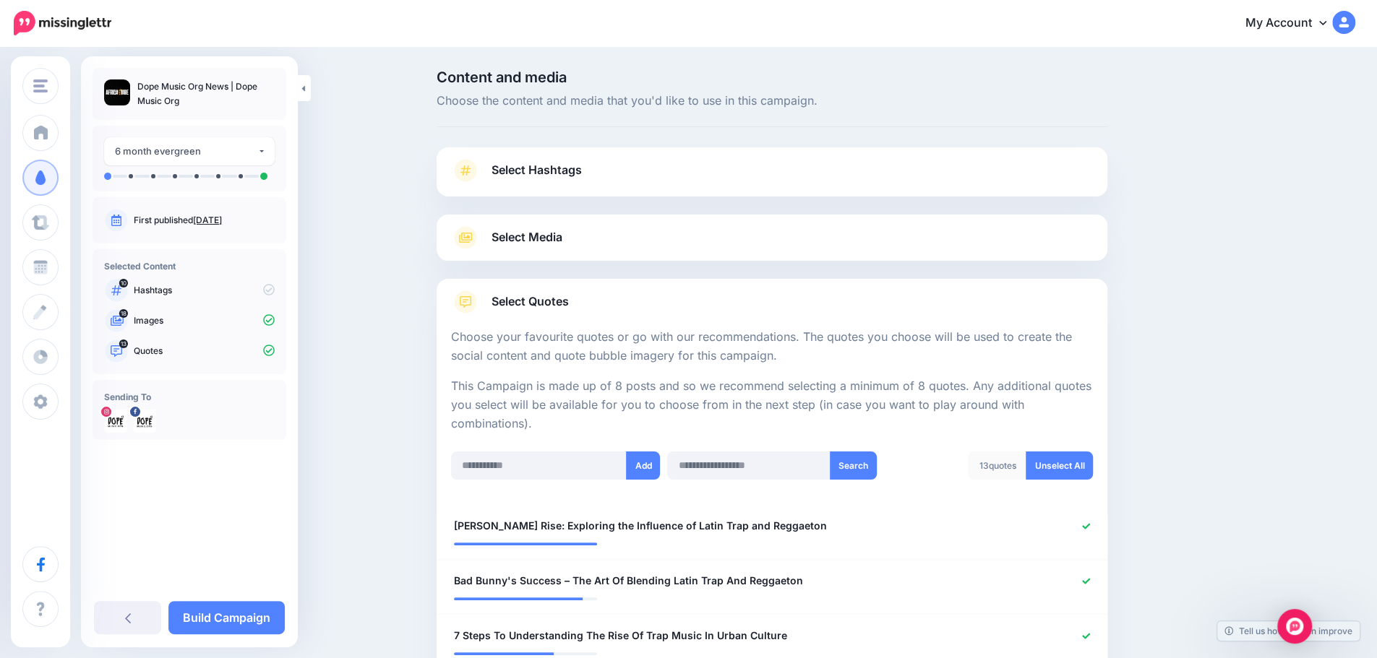
click at [887, 254] on div "Select Media Next, let's make sure we have the best media for this campaign. De…" at bounding box center [771, 238] width 671 height 46
click at [579, 238] on link "Select Media" at bounding box center [772, 237] width 642 height 23
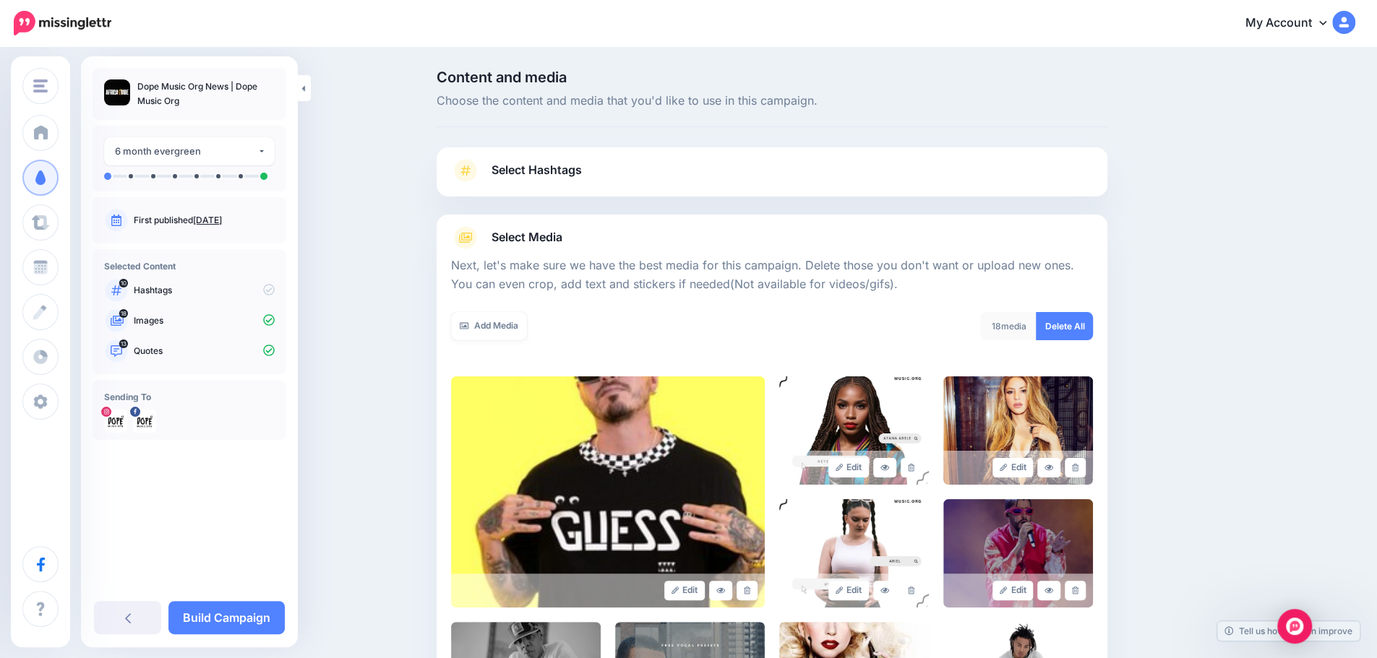
click at [662, 163] on link "Select Hashtags" at bounding box center [772, 178] width 642 height 38
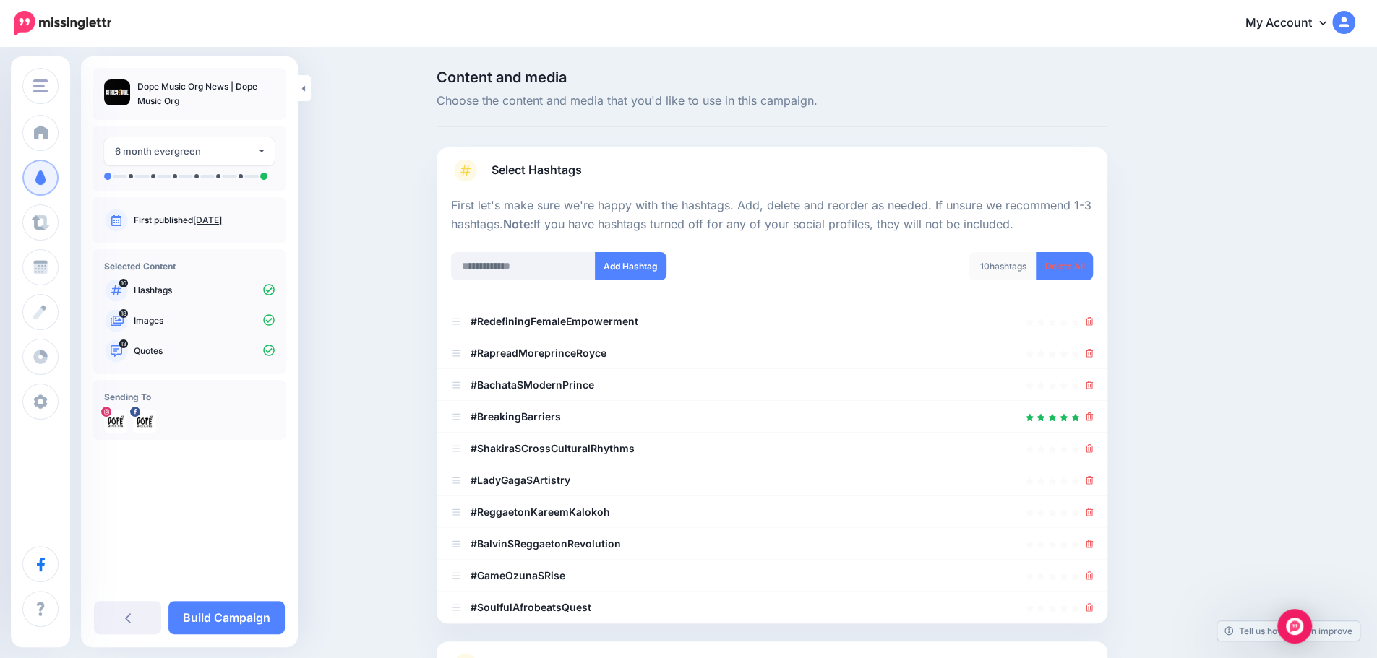
click at [662, 163] on link "Select Hashtags" at bounding box center [772, 178] width 642 height 38
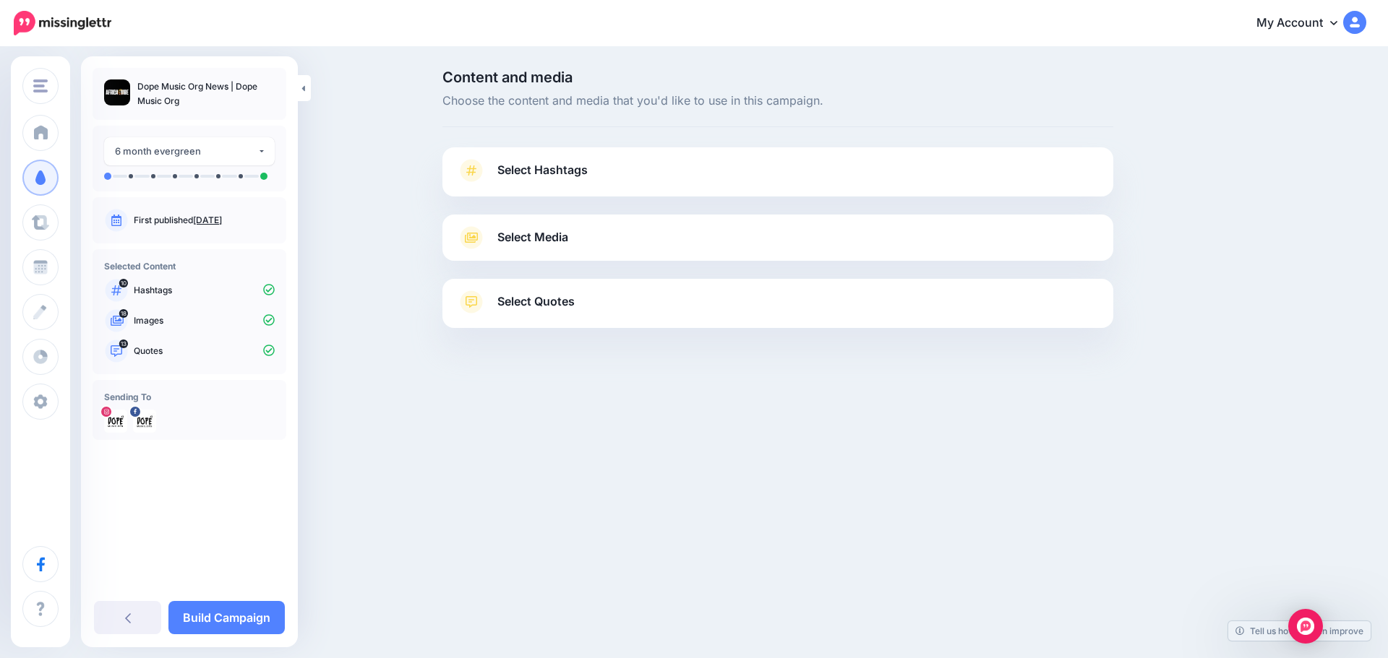
click at [490, 175] on link "Select Hashtags" at bounding box center [778, 178] width 642 height 38
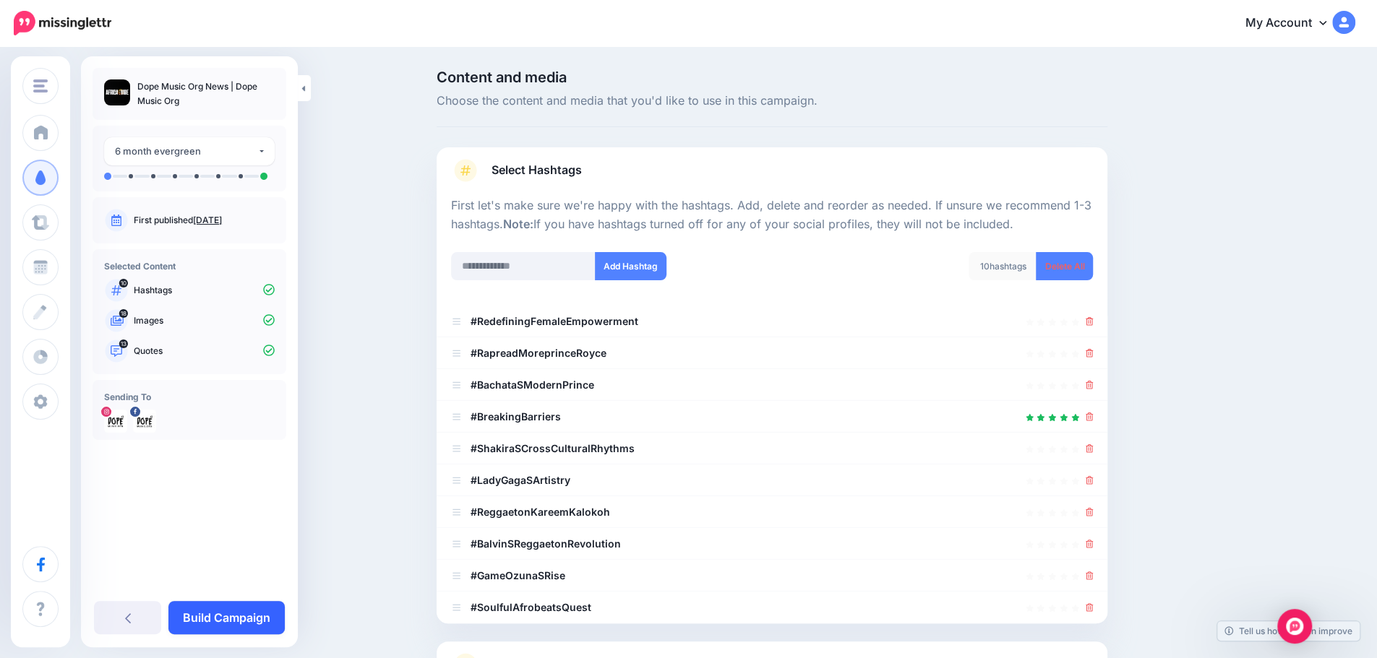
click at [266, 620] on link "Build Campaign" at bounding box center [226, 617] width 116 height 33
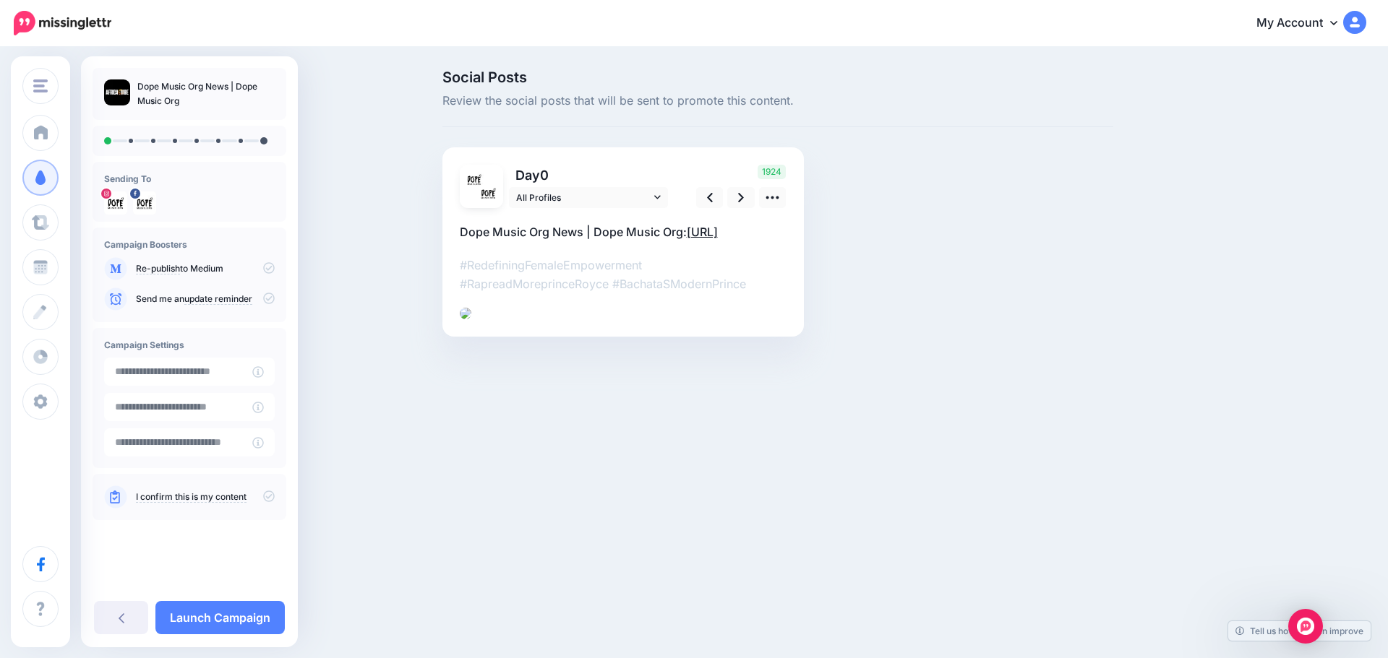
click at [687, 239] on link "[URL]" at bounding box center [702, 232] width 31 height 14
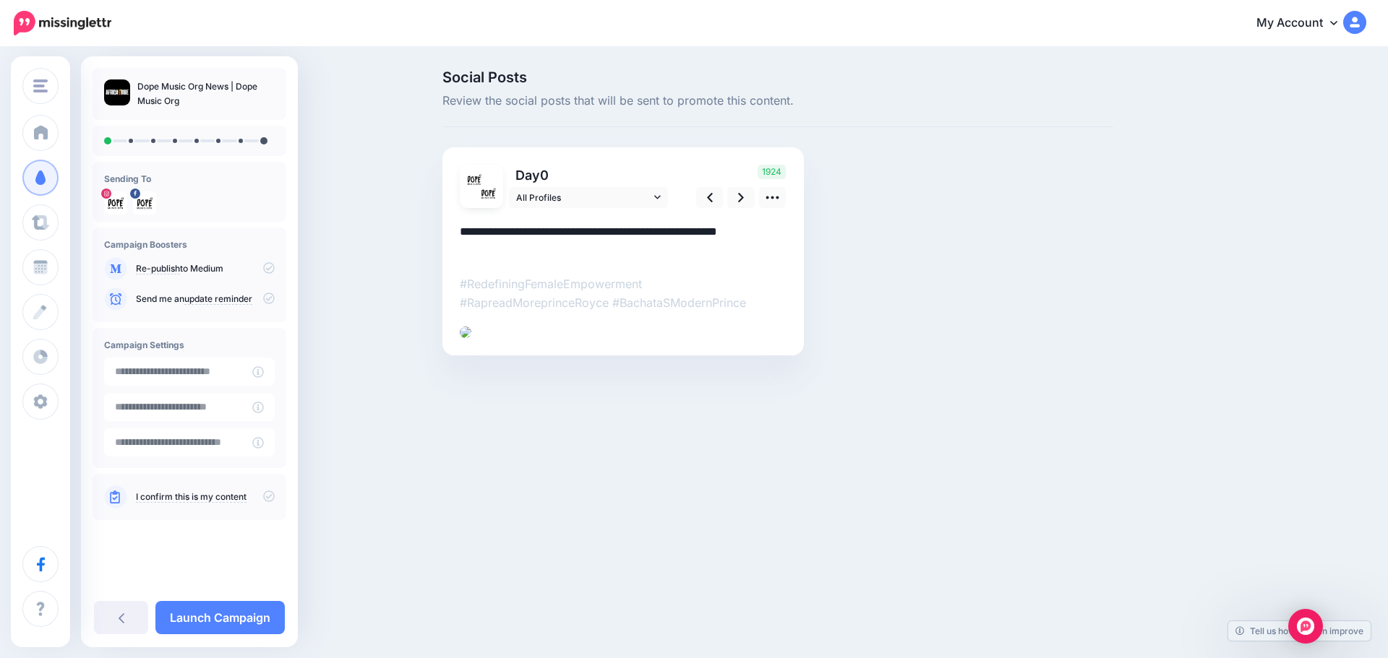
click at [494, 253] on textarea "**********" at bounding box center [623, 242] width 327 height 38
click at [532, 254] on textarea "**********" at bounding box center [623, 242] width 327 height 38
drag, startPoint x: 577, startPoint y: 253, endPoint x: 462, endPoint y: 254, distance: 114.9
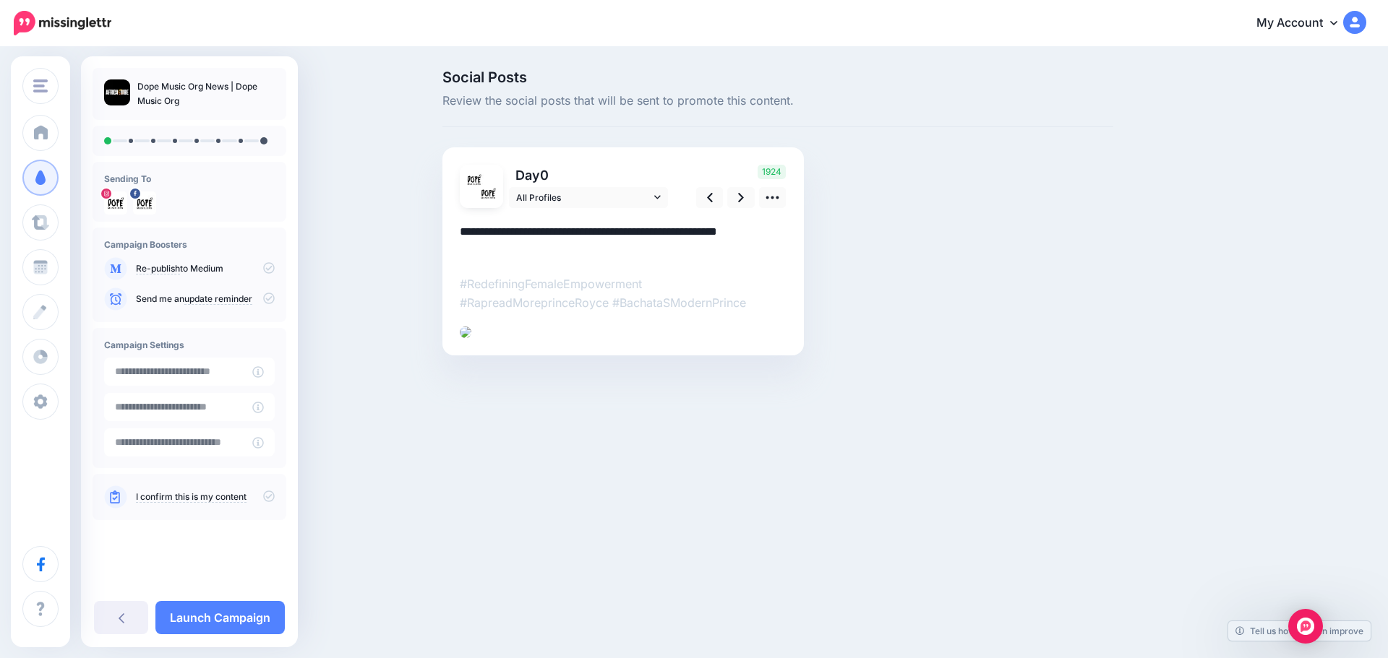
click at [462, 254] on textarea "**********" at bounding box center [623, 242] width 327 height 38
click at [734, 201] on link at bounding box center [740, 197] width 27 height 21
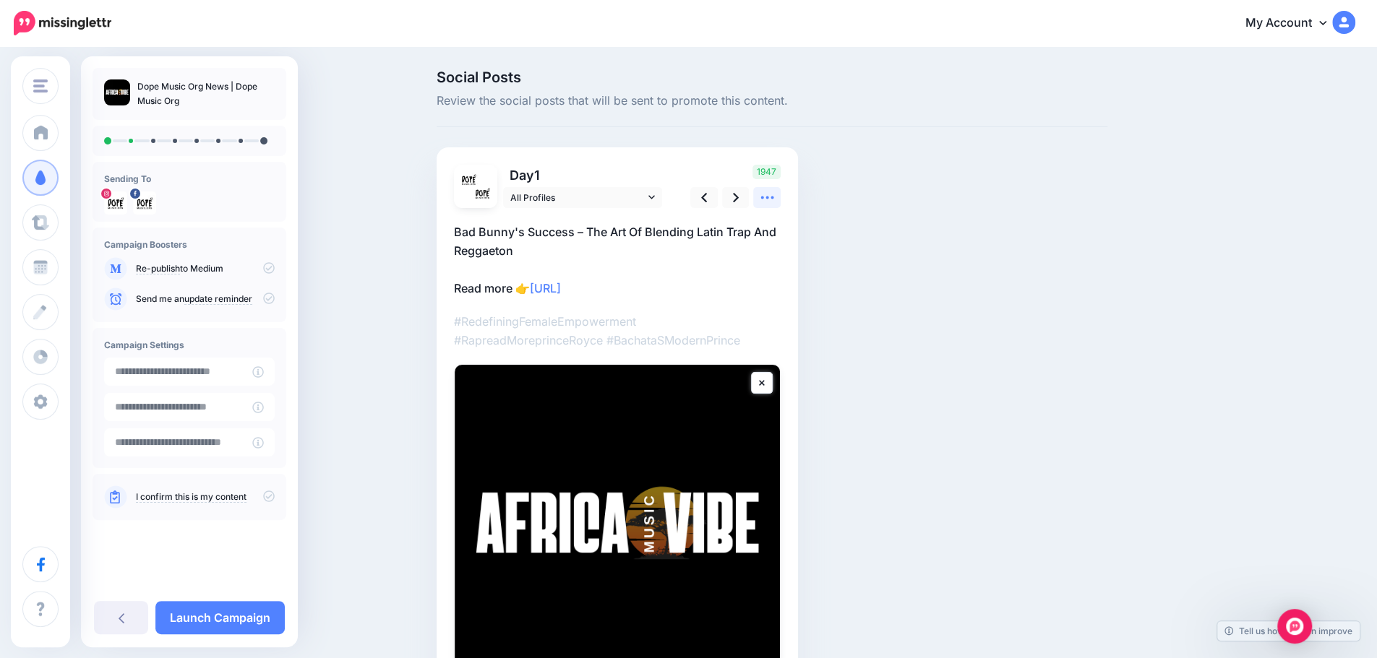
click at [767, 199] on icon at bounding box center [767, 197] width 15 height 15
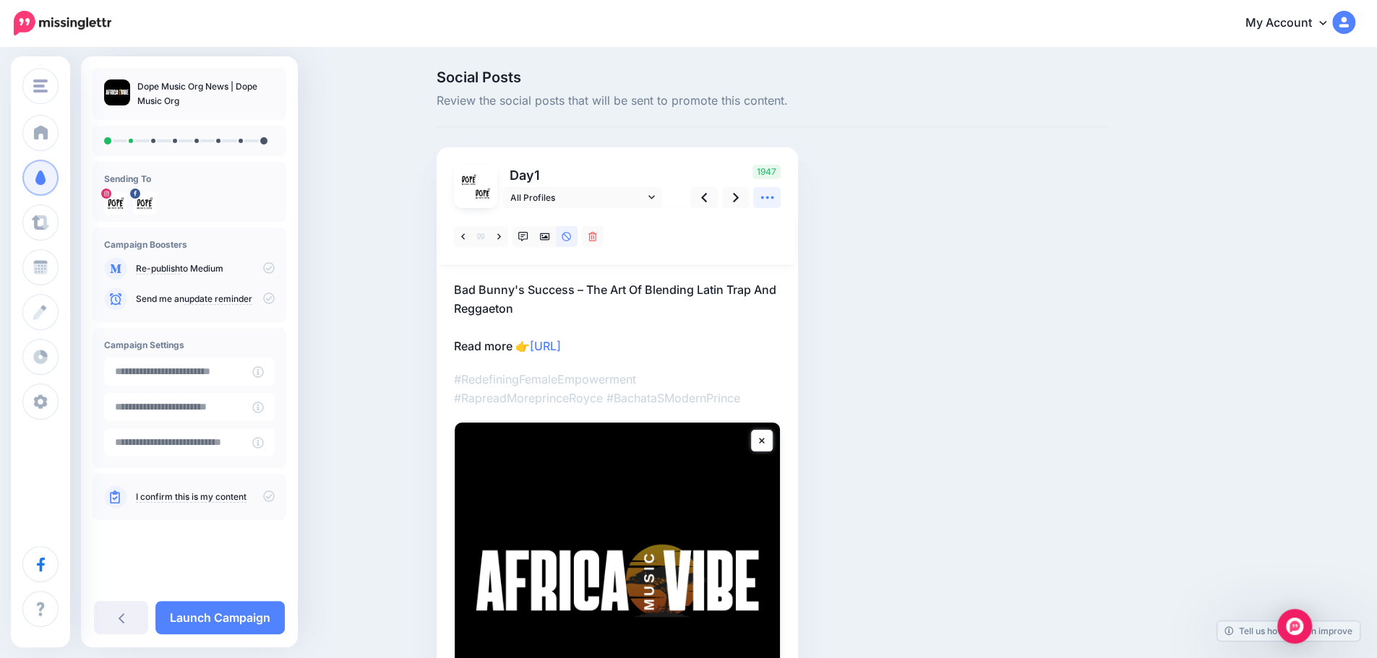
click at [767, 199] on icon at bounding box center [767, 197] width 15 height 15
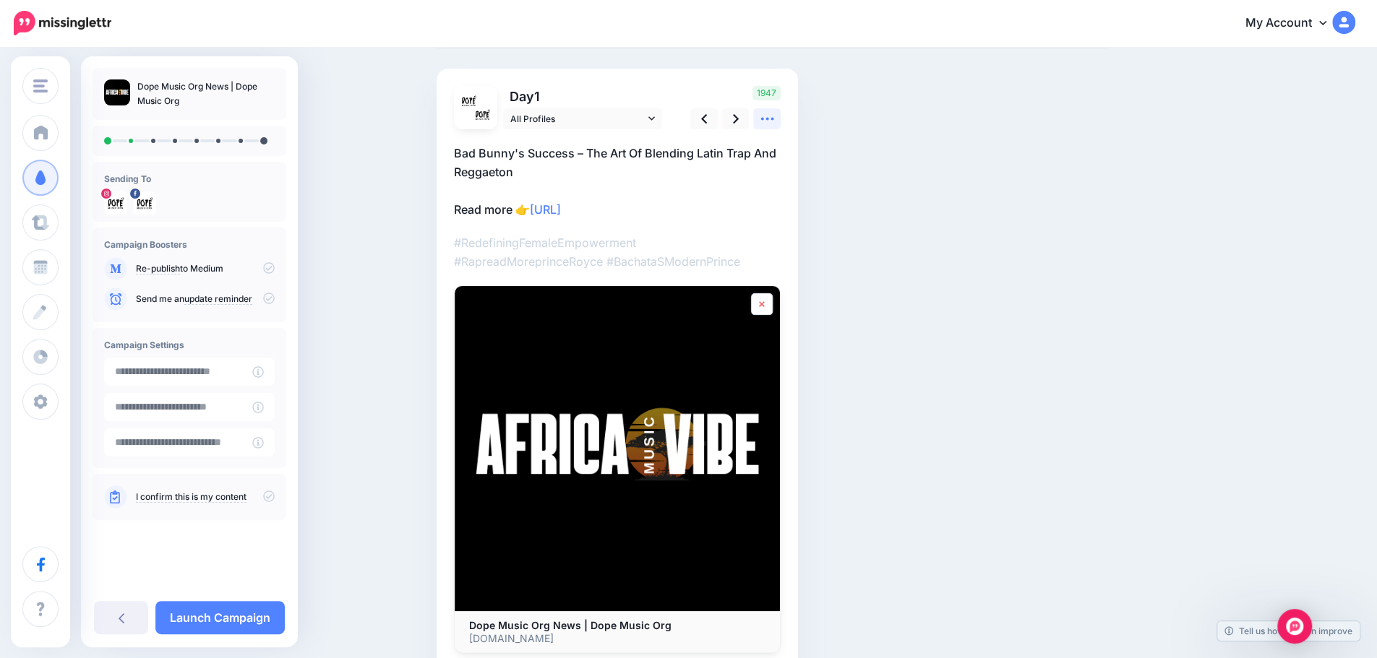
scroll to position [79, 0]
click at [765, 299] on icon at bounding box center [762, 303] width 6 height 9
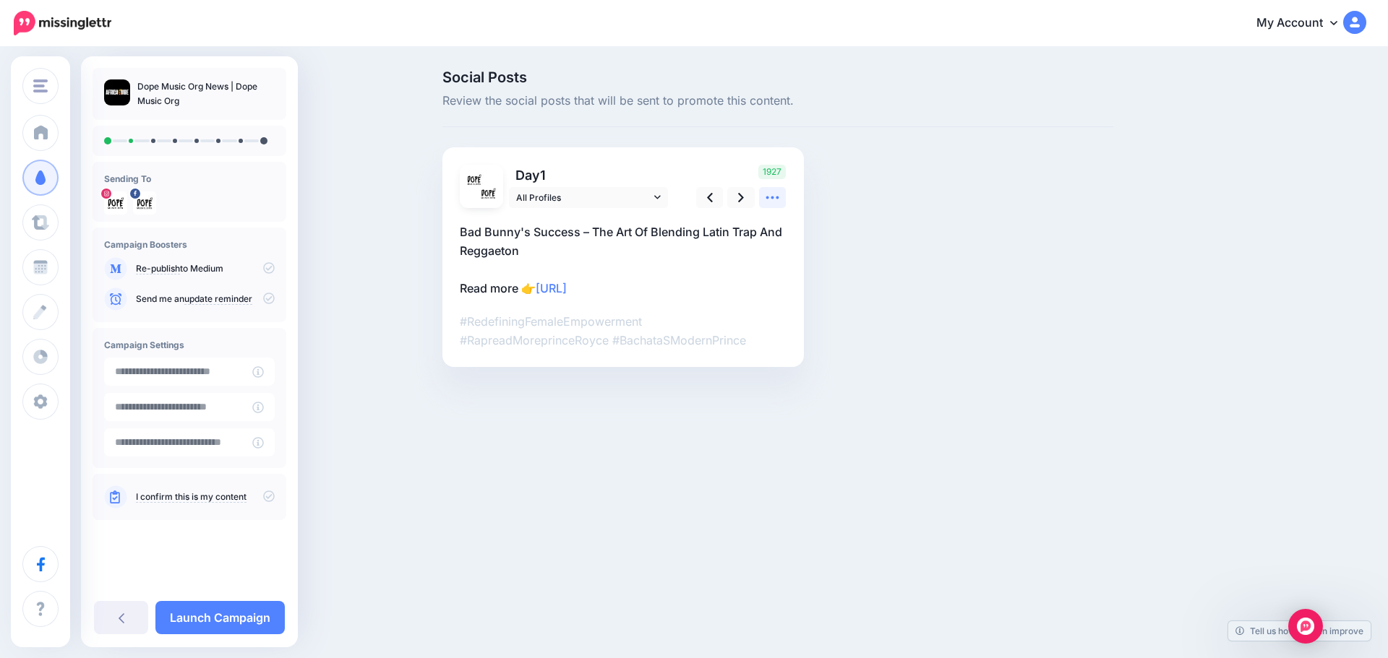
click at [778, 202] on icon at bounding box center [772, 197] width 15 height 15
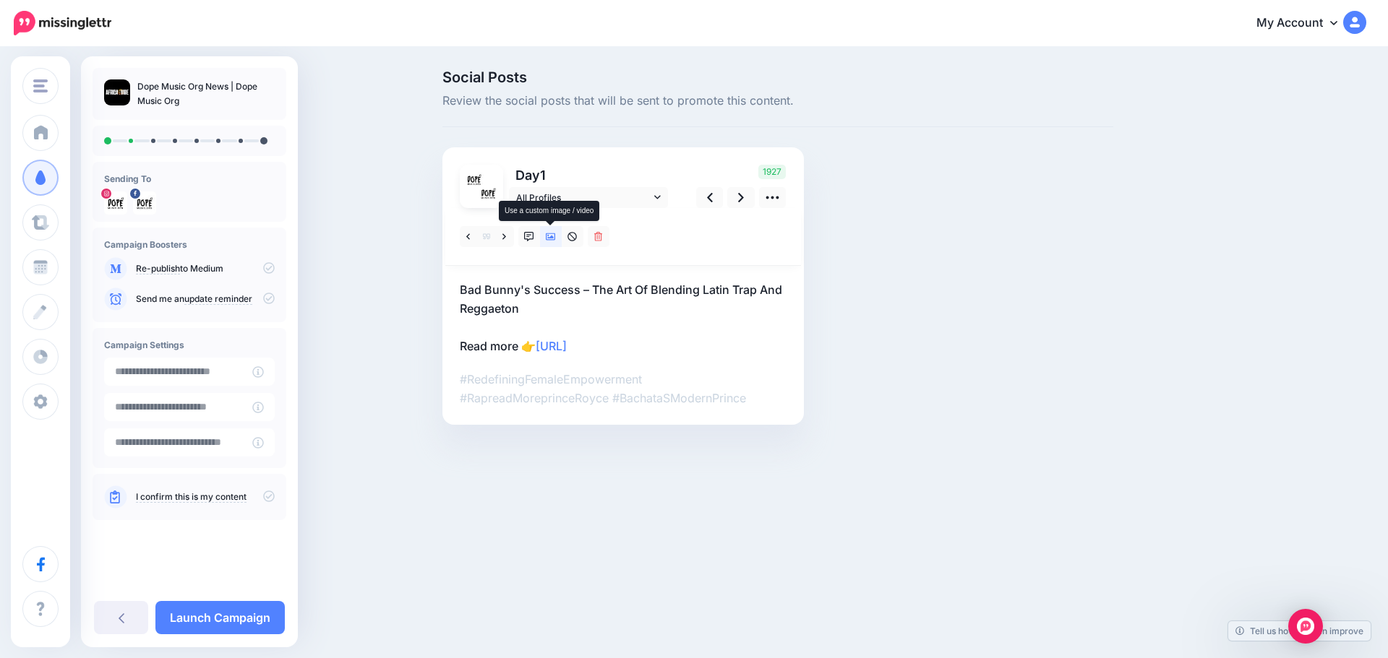
click at [547, 234] on icon at bounding box center [551, 237] width 10 height 10
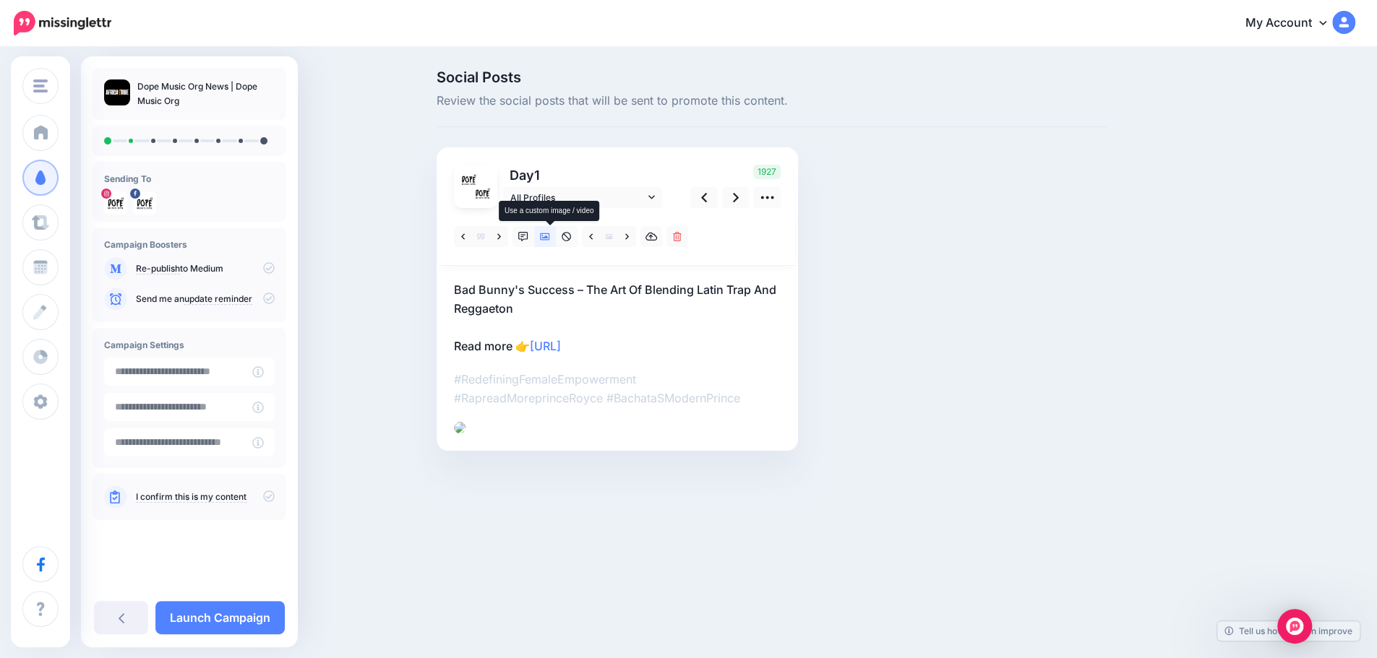
click at [549, 233] on icon at bounding box center [545, 237] width 10 height 10
click at [550, 233] on icon at bounding box center [545, 236] width 10 height 7
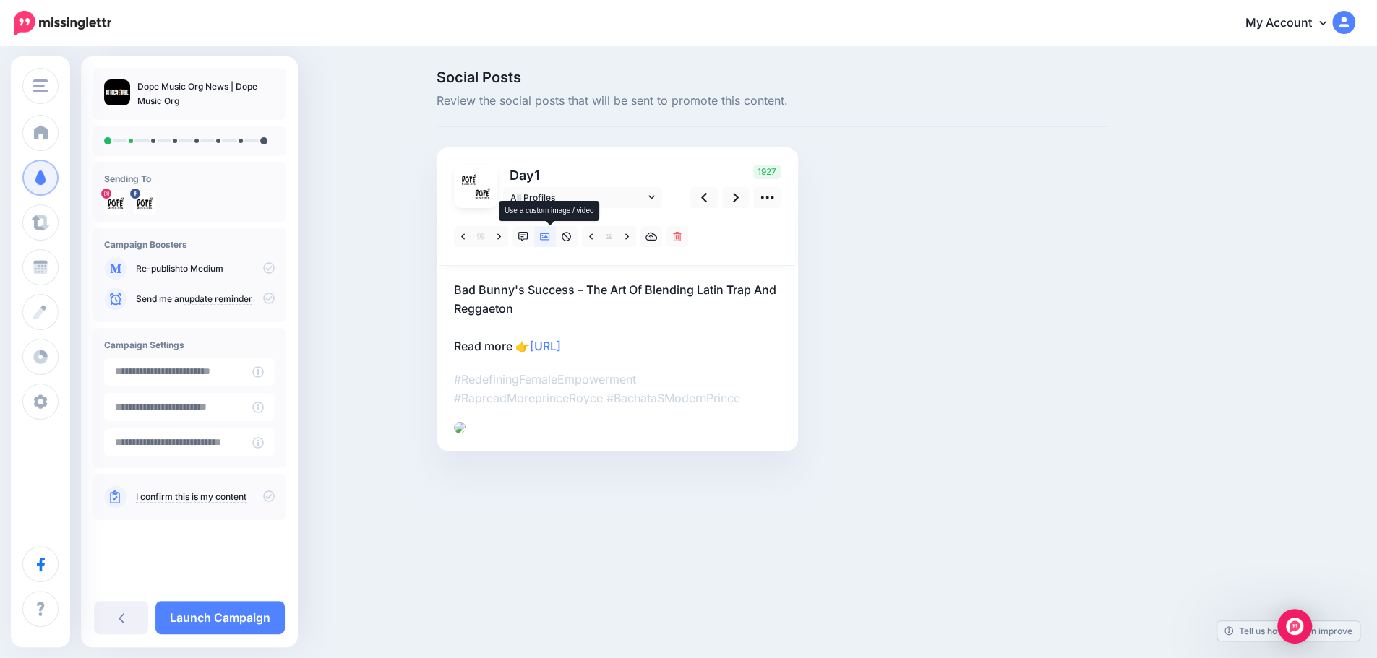
click at [550, 233] on icon at bounding box center [545, 236] width 10 height 7
click at [707, 190] on icon at bounding box center [704, 197] width 6 height 15
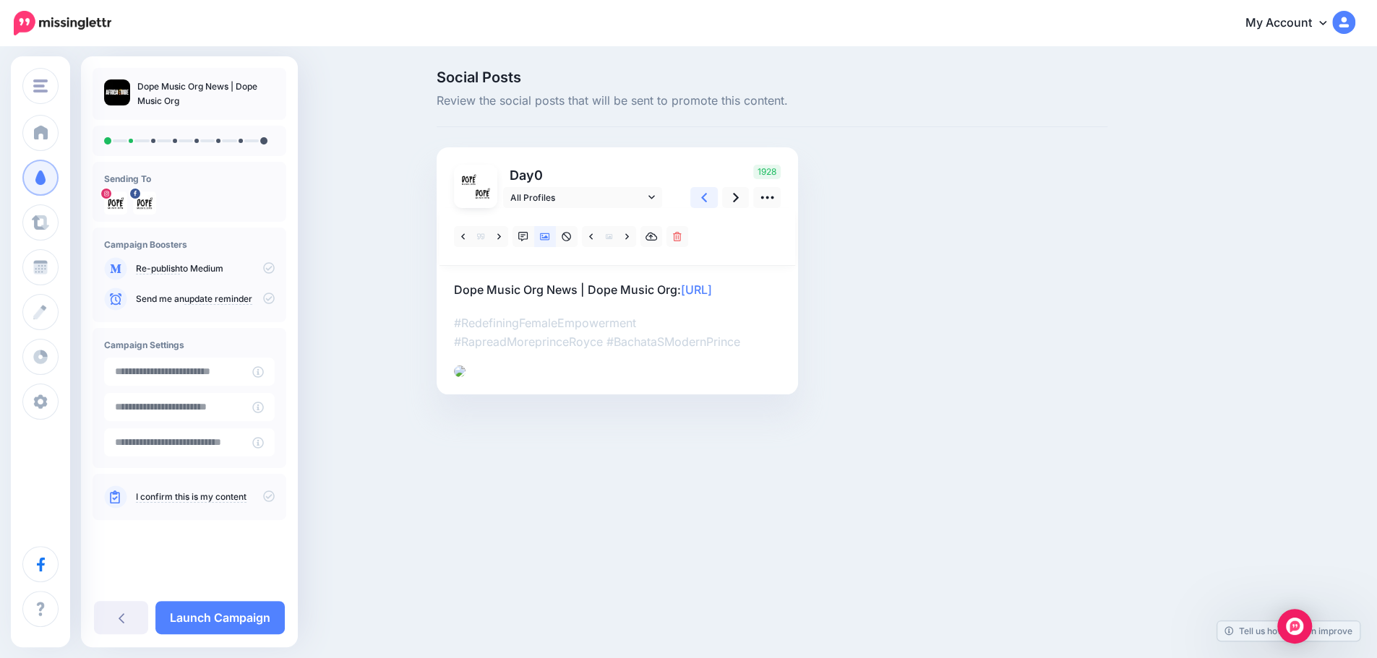
scroll to position [40, 0]
click at [688, 226] on link at bounding box center [677, 236] width 22 height 21
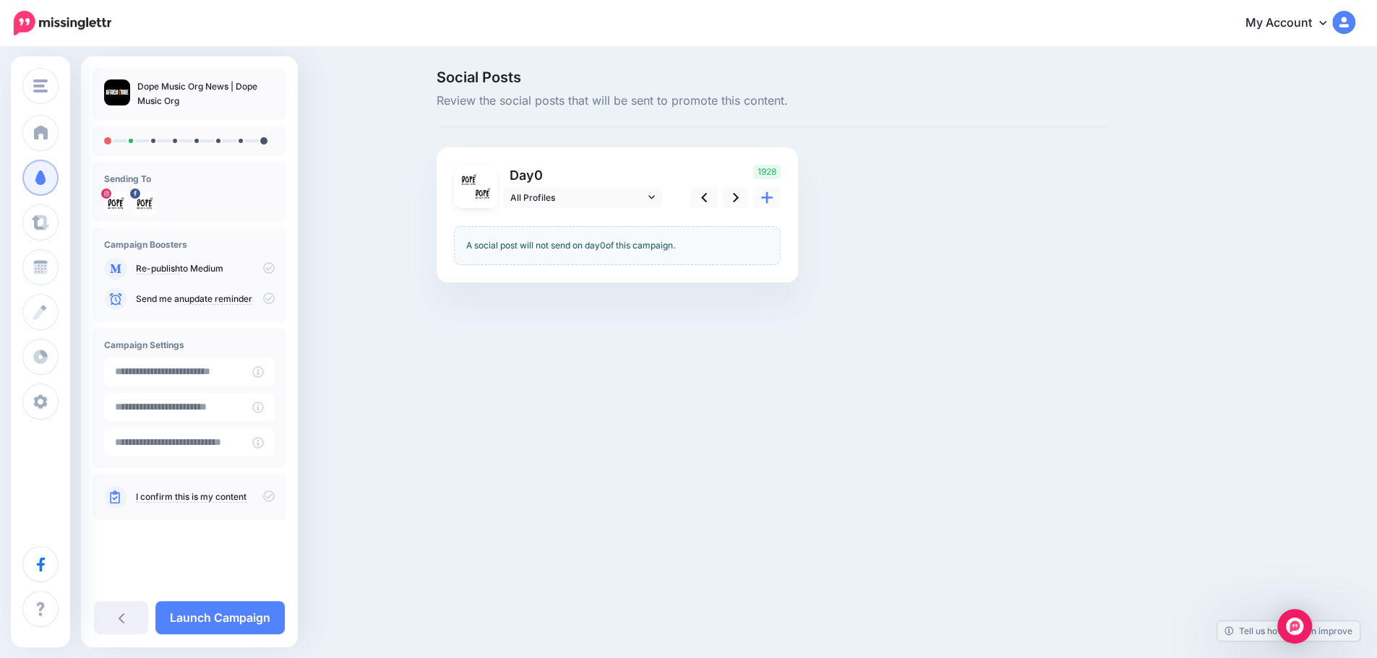
scroll to position [0, 0]
click at [745, 200] on link at bounding box center [740, 197] width 27 height 21
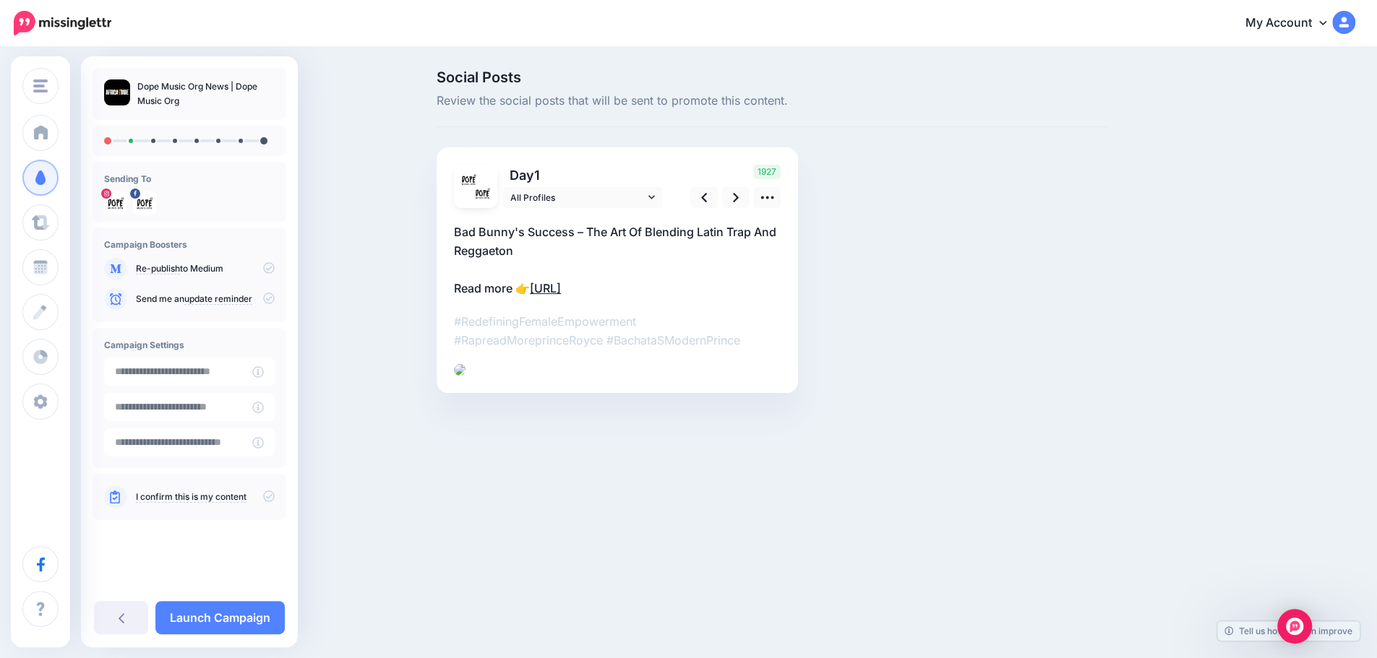
click at [561, 287] on link "https://lttr.ai/AhuYv" at bounding box center [545, 288] width 31 height 14
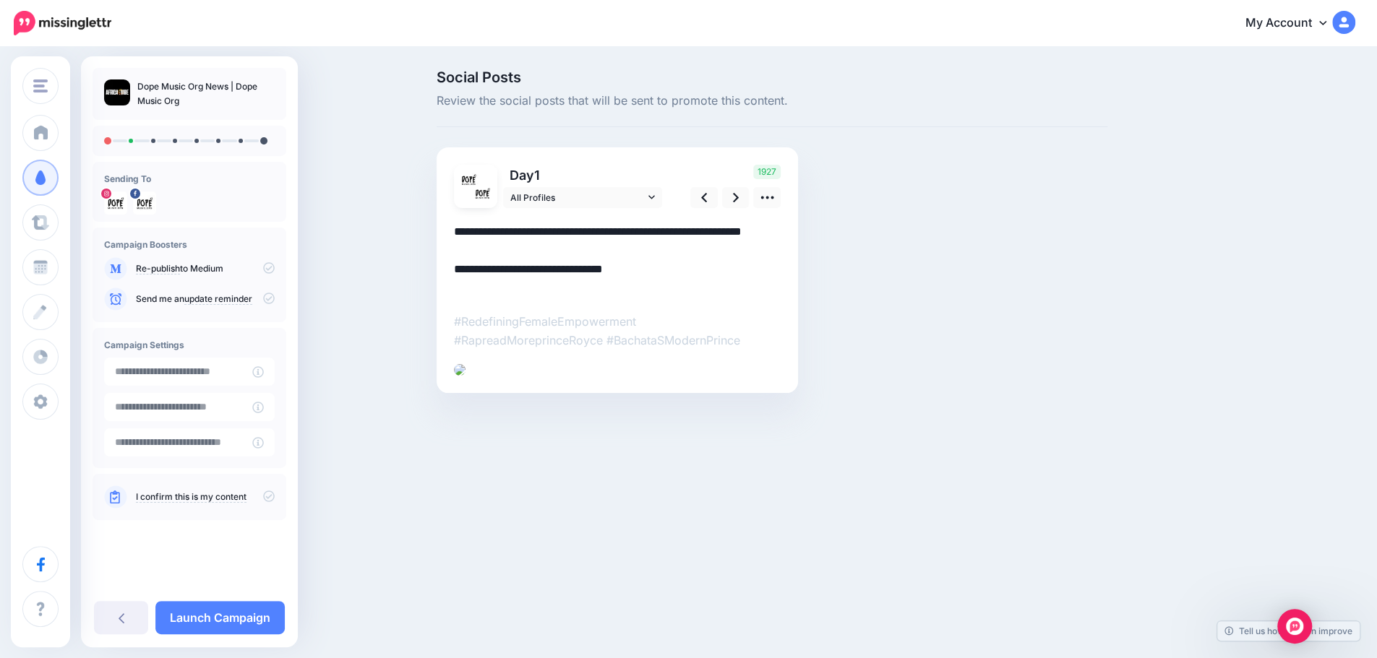
click at [649, 290] on textarea "**********" at bounding box center [617, 260] width 327 height 75
click at [573, 285] on textarea "**********" at bounding box center [617, 260] width 327 height 75
drag, startPoint x: 539, startPoint y: 289, endPoint x: 654, endPoint y: 301, distance: 115.6
click at [654, 301] on div at bounding box center [617, 292] width 327 height 168
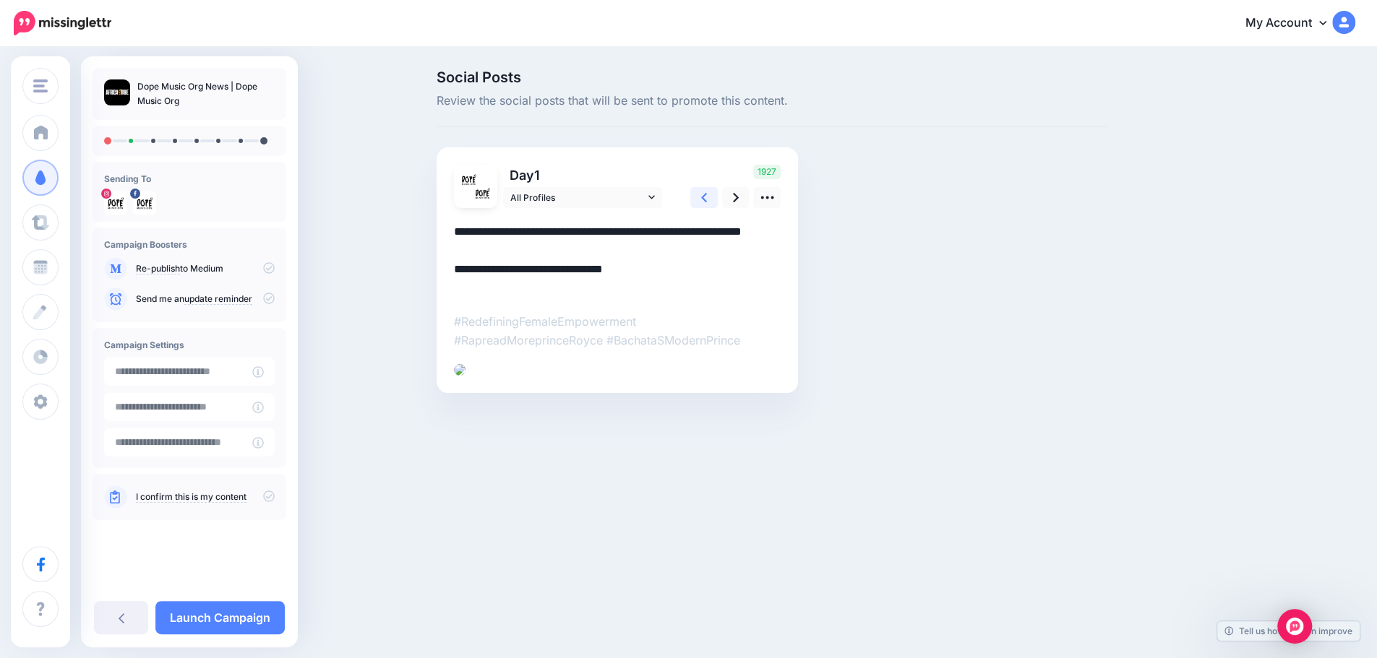
click at [717, 194] on link at bounding box center [703, 197] width 27 height 21
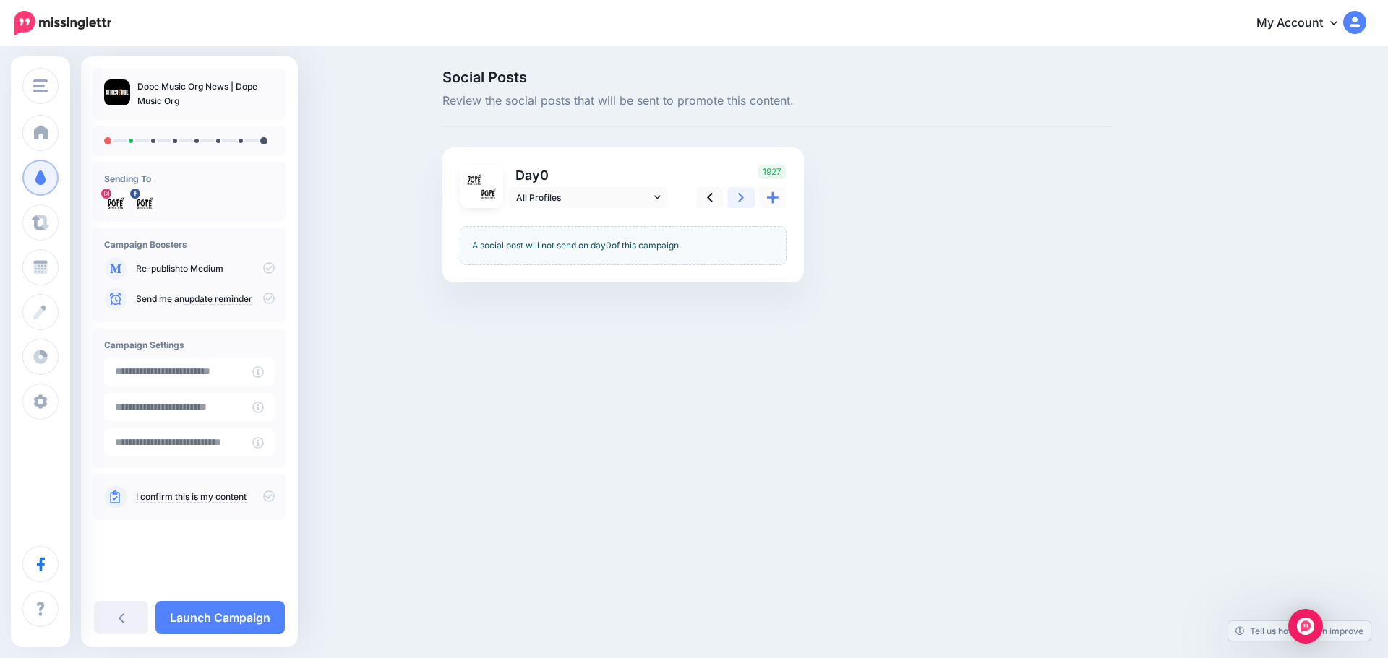
click at [740, 196] on icon at bounding box center [741, 197] width 6 height 15
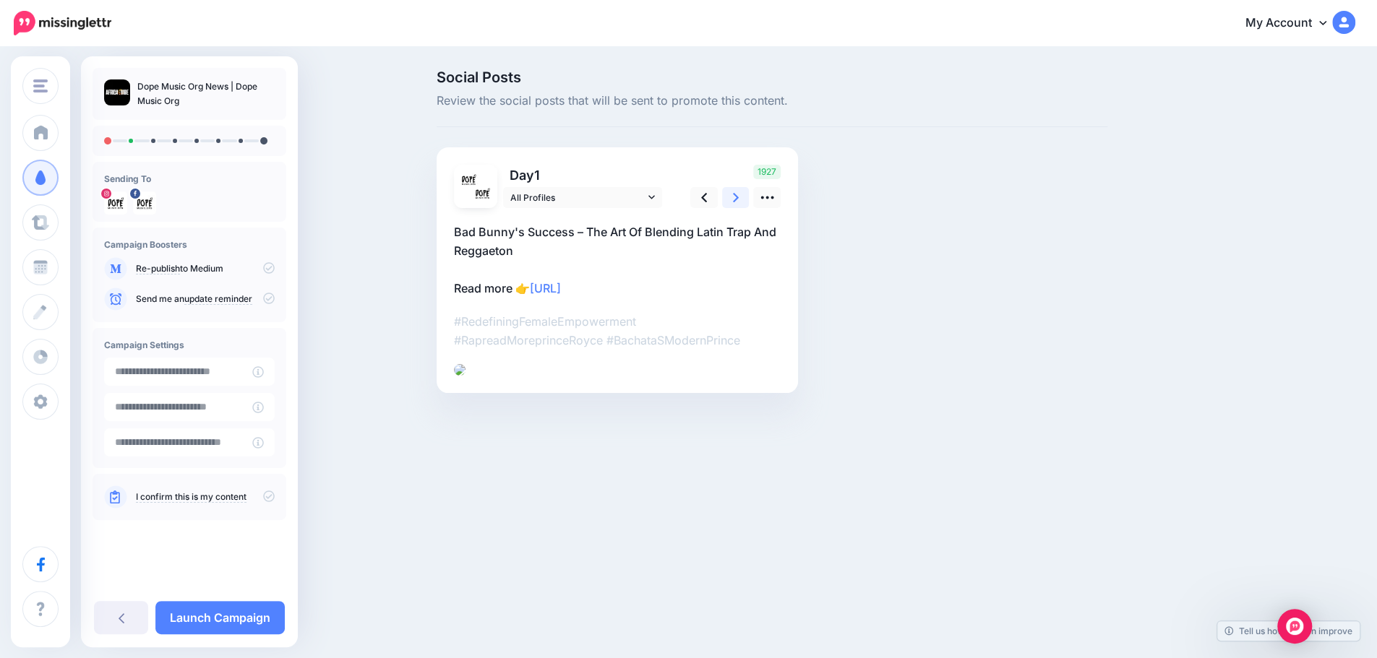
click at [745, 203] on link at bounding box center [735, 197] width 27 height 21
click at [717, 194] on link at bounding box center [703, 197] width 27 height 21
click at [739, 197] on icon at bounding box center [736, 197] width 6 height 15
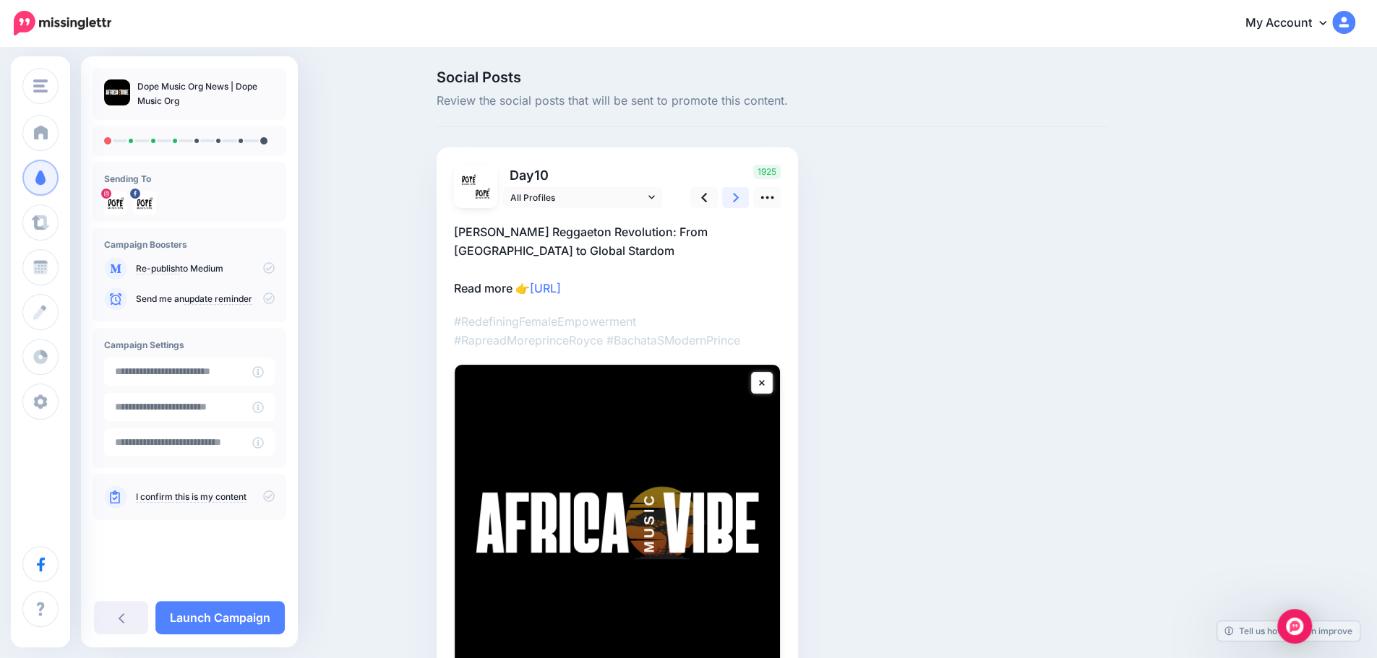
click at [739, 197] on icon at bounding box center [736, 197] width 6 height 15
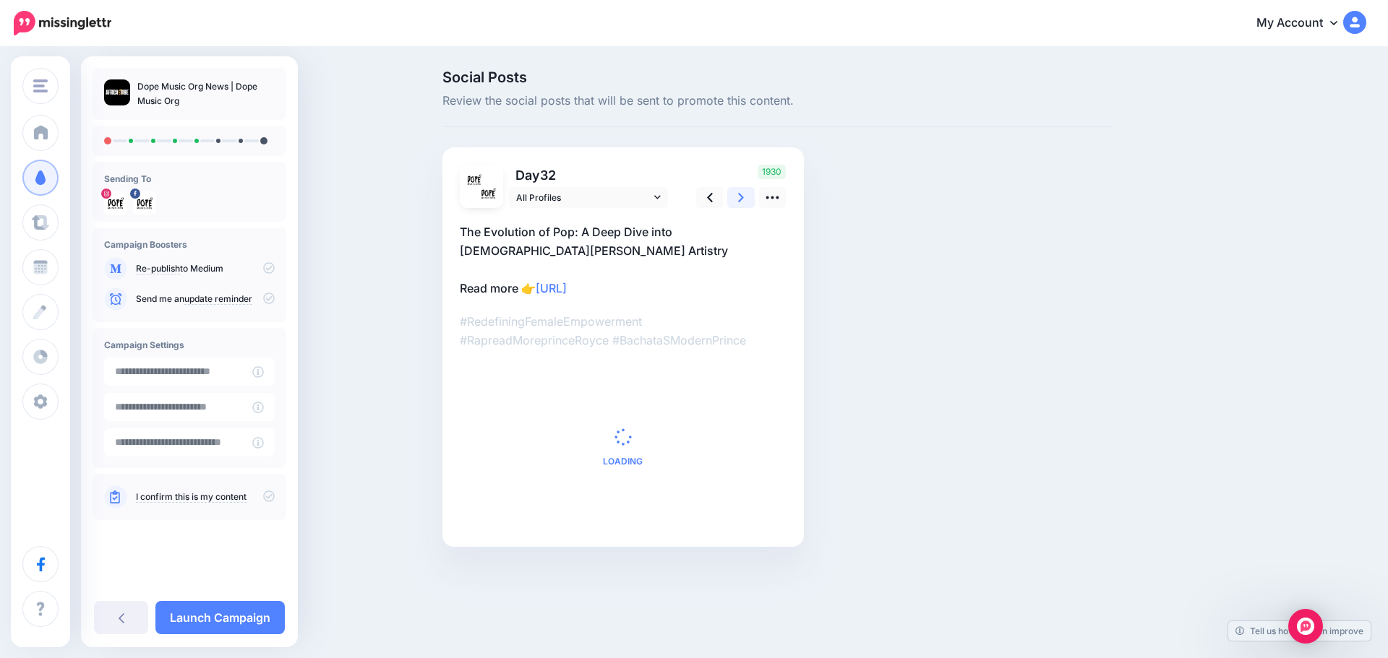
click at [741, 197] on icon at bounding box center [741, 197] width 6 height 15
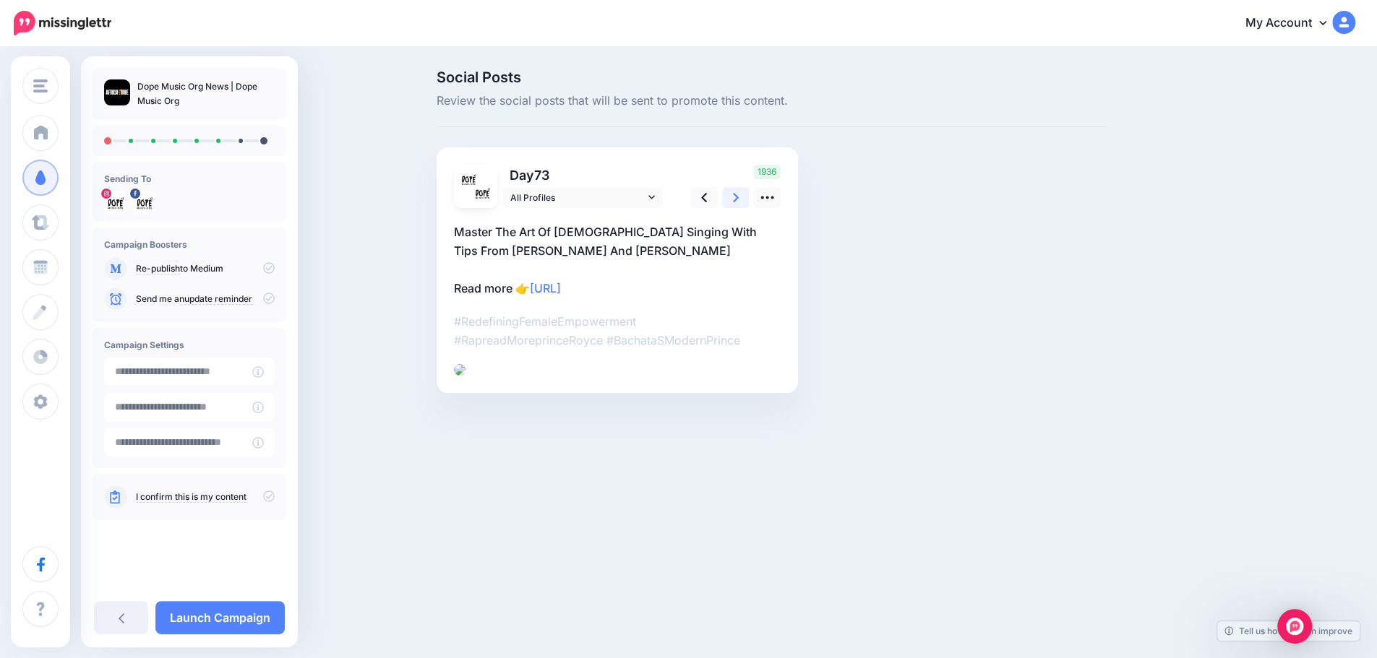
click at [739, 195] on icon at bounding box center [736, 197] width 6 height 9
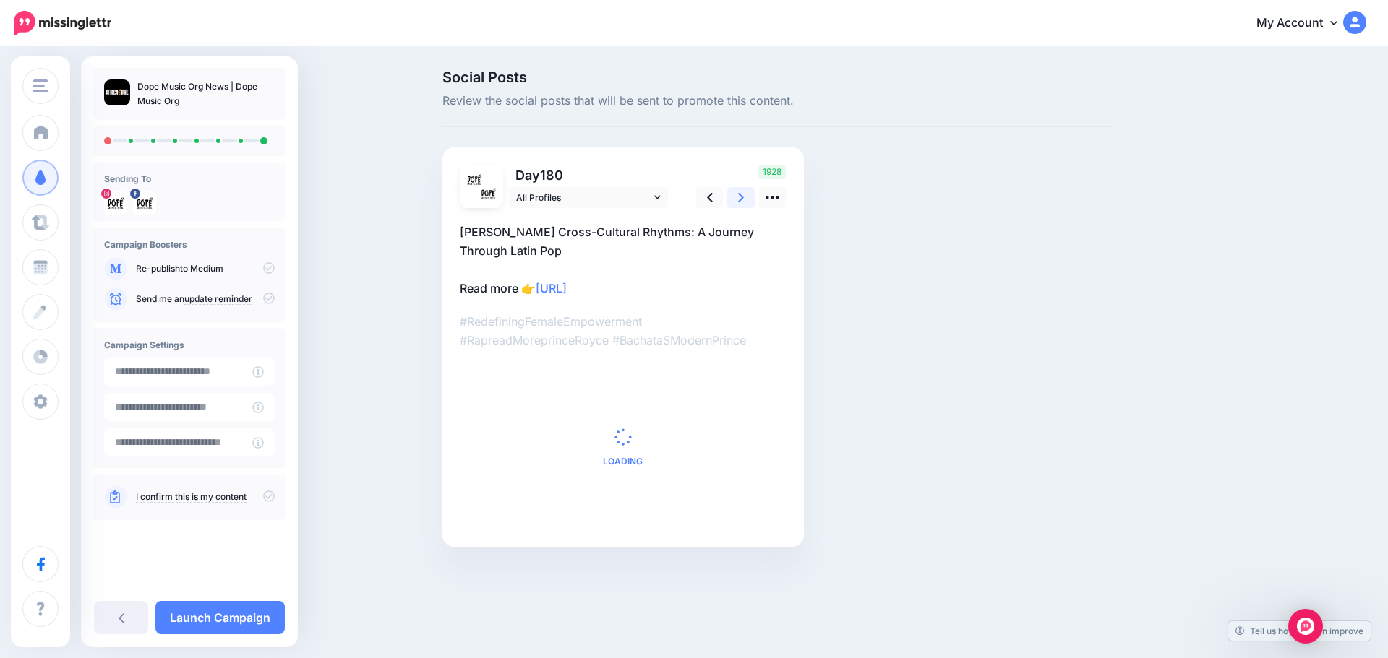
click at [740, 195] on icon at bounding box center [741, 197] width 6 height 9
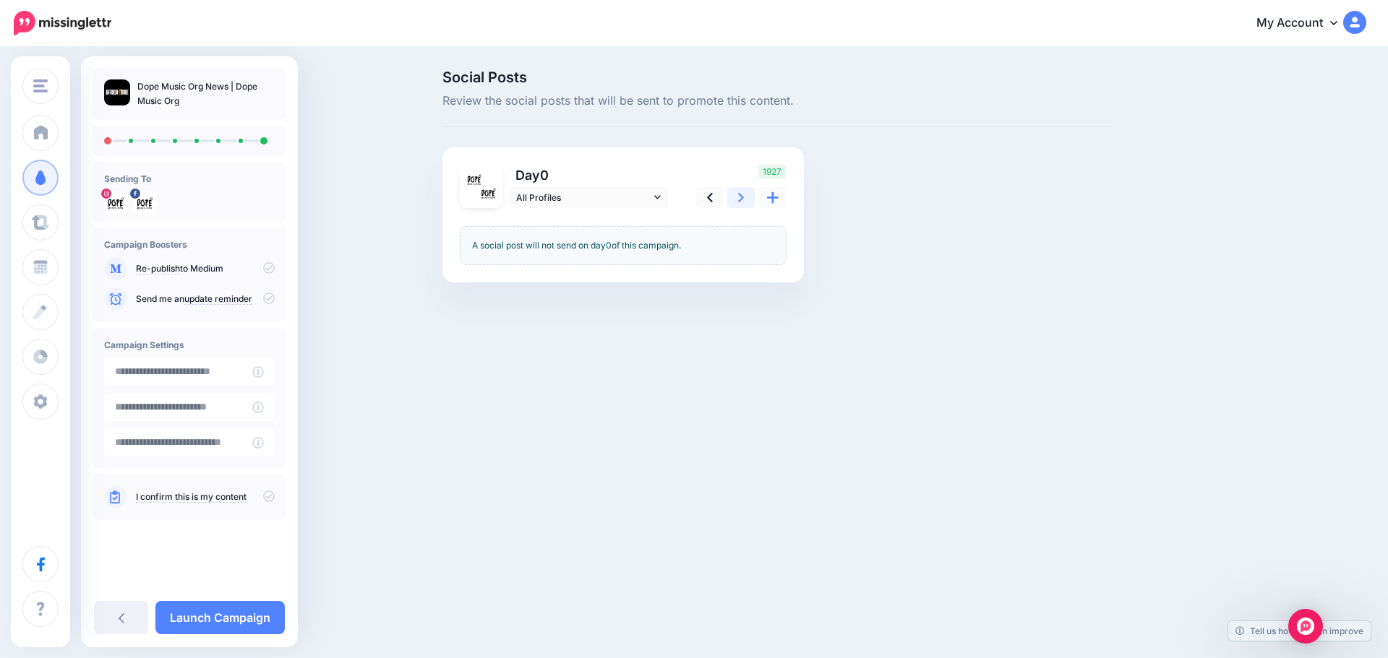
click at [740, 195] on icon at bounding box center [741, 197] width 6 height 9
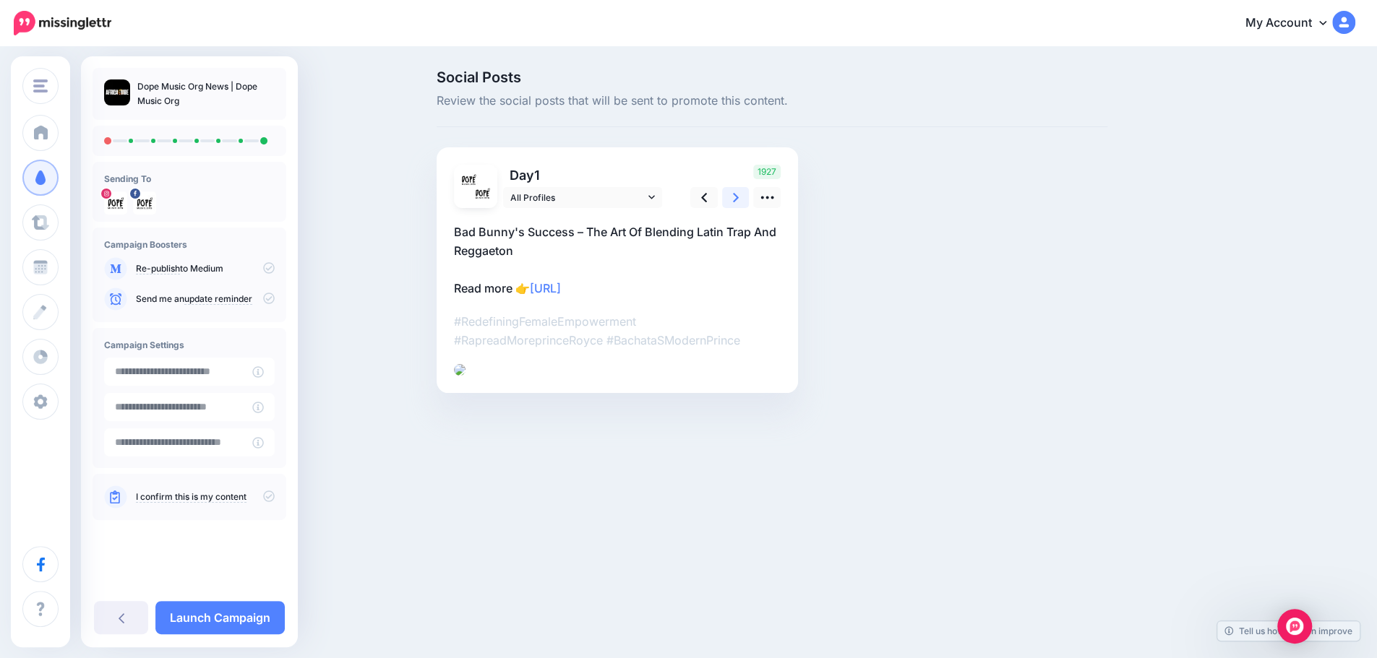
click at [739, 195] on icon at bounding box center [736, 197] width 6 height 9
click at [119, 621] on icon at bounding box center [122, 618] width 6 height 12
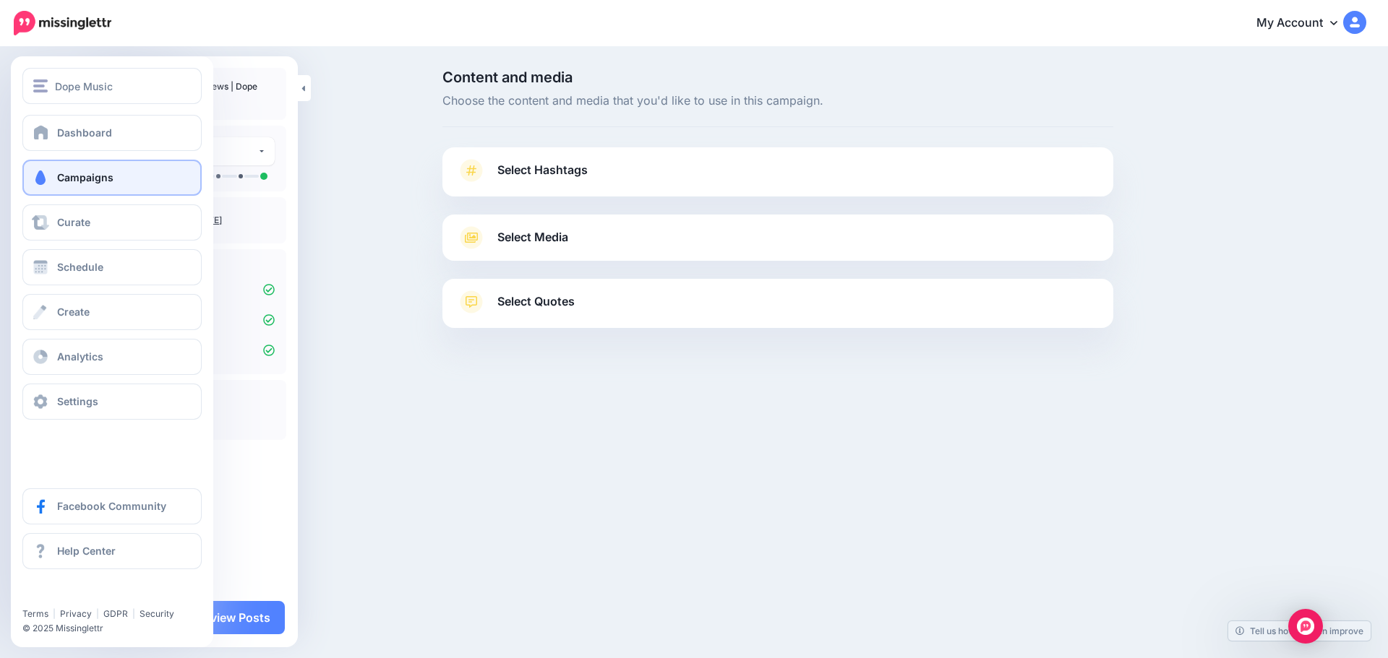
click at [68, 171] on span "Campaigns" at bounding box center [85, 177] width 56 height 12
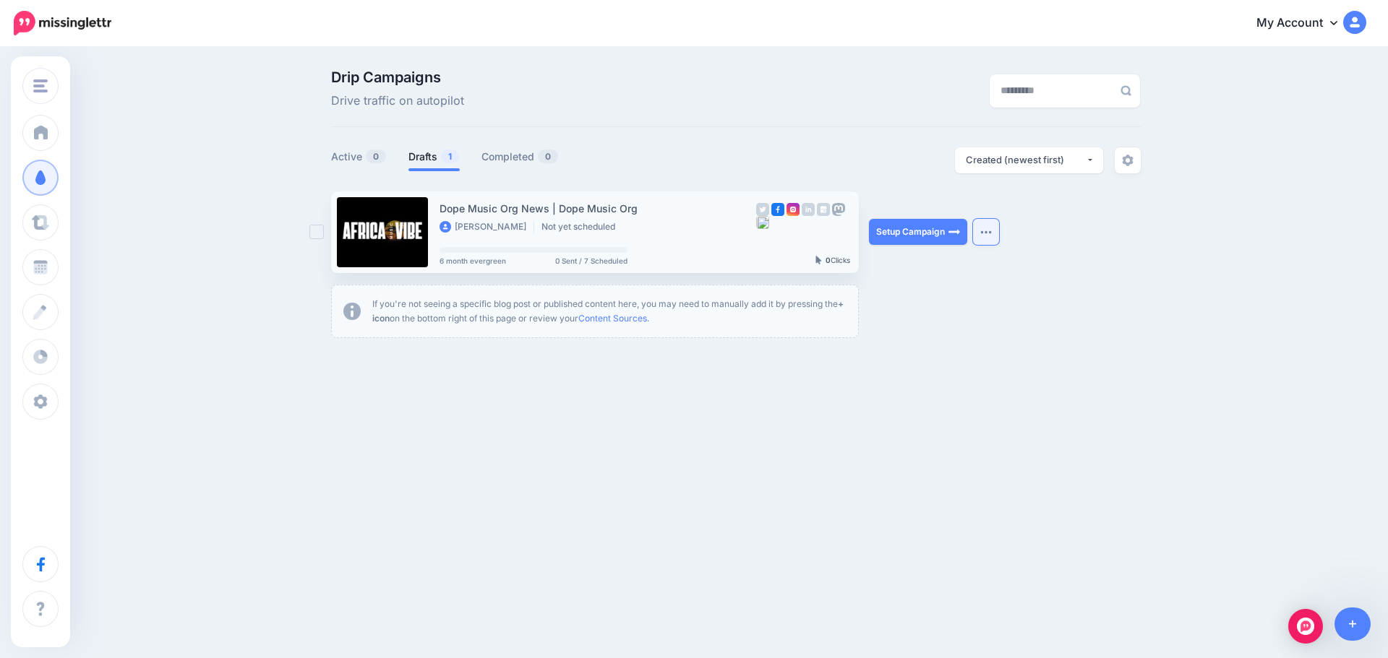
click at [986, 223] on button "button" at bounding box center [986, 232] width 26 height 26
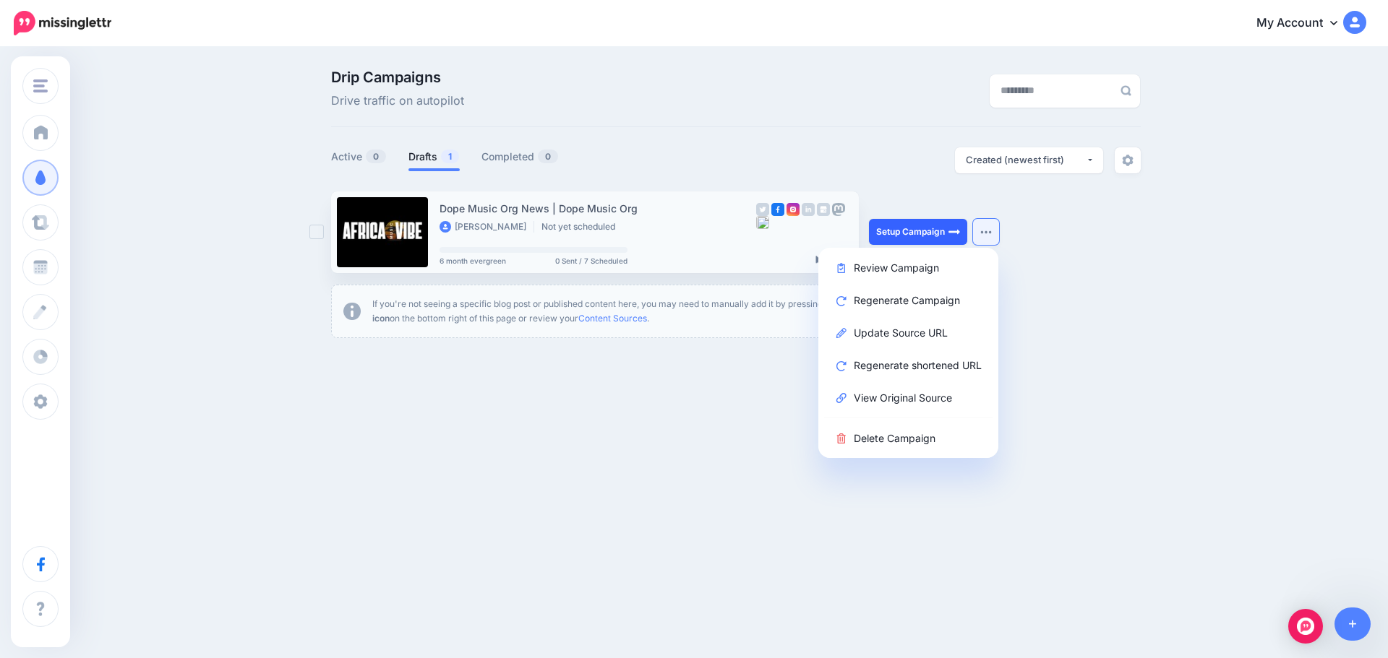
click at [895, 238] on link "Setup Campaign" at bounding box center [918, 232] width 98 height 26
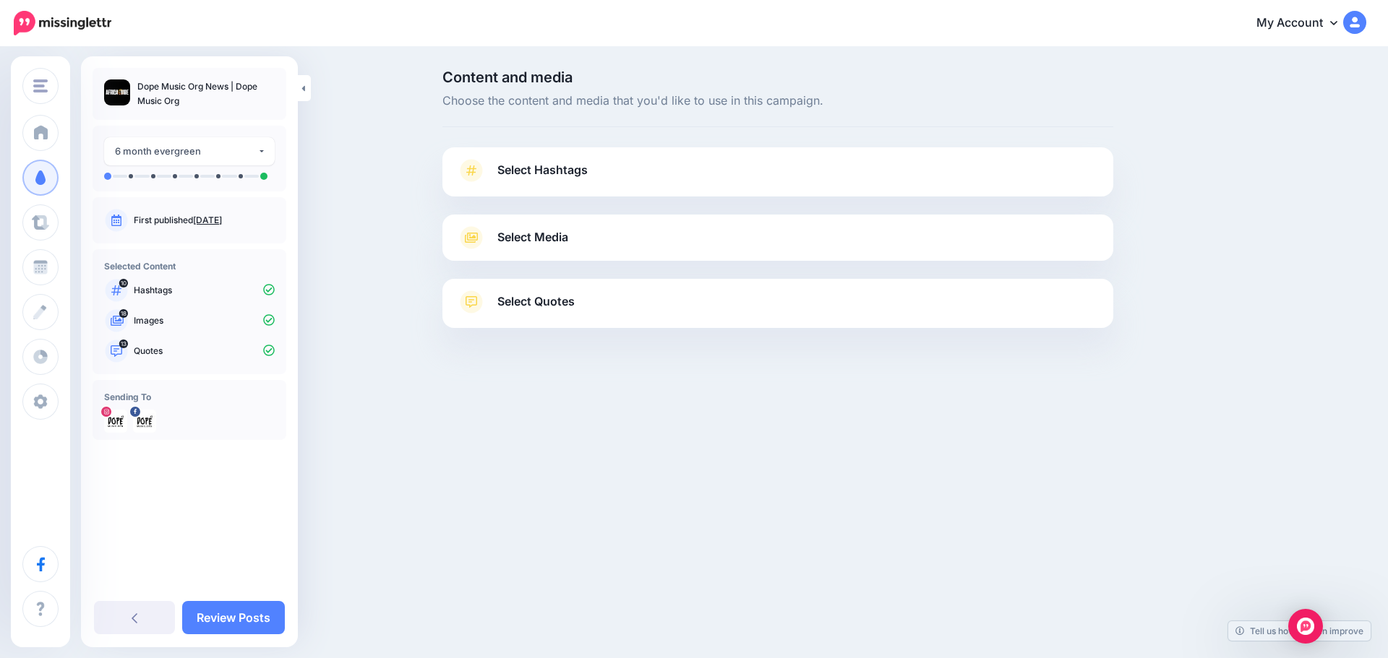
click at [653, 228] on link "Select Media" at bounding box center [778, 237] width 642 height 23
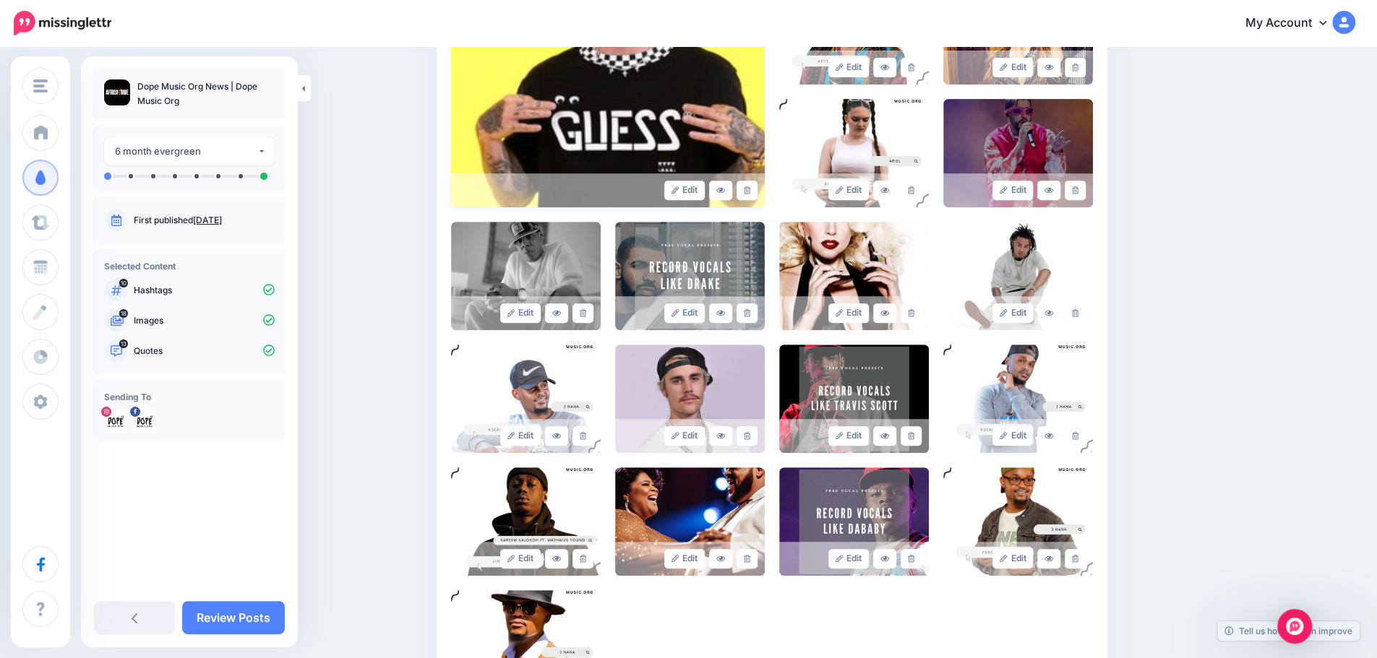
scroll to position [613, 0]
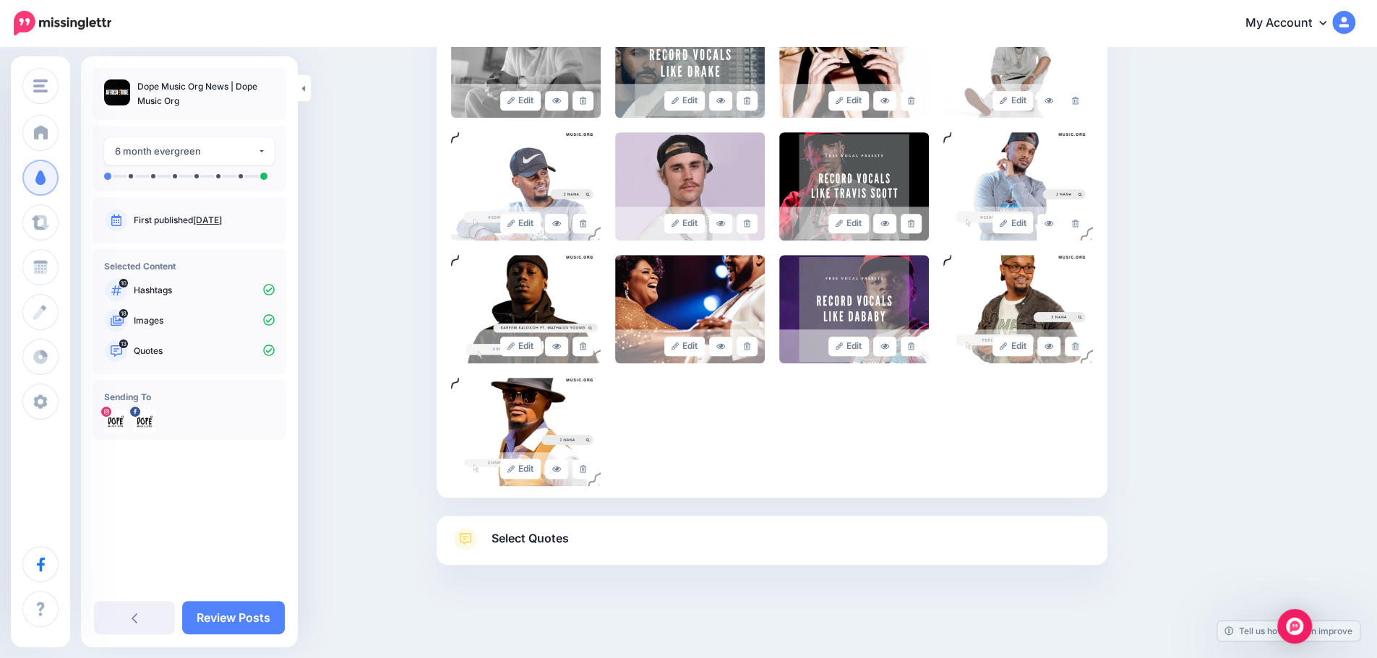
click at [712, 554] on link "Select Quotes" at bounding box center [772, 547] width 642 height 38
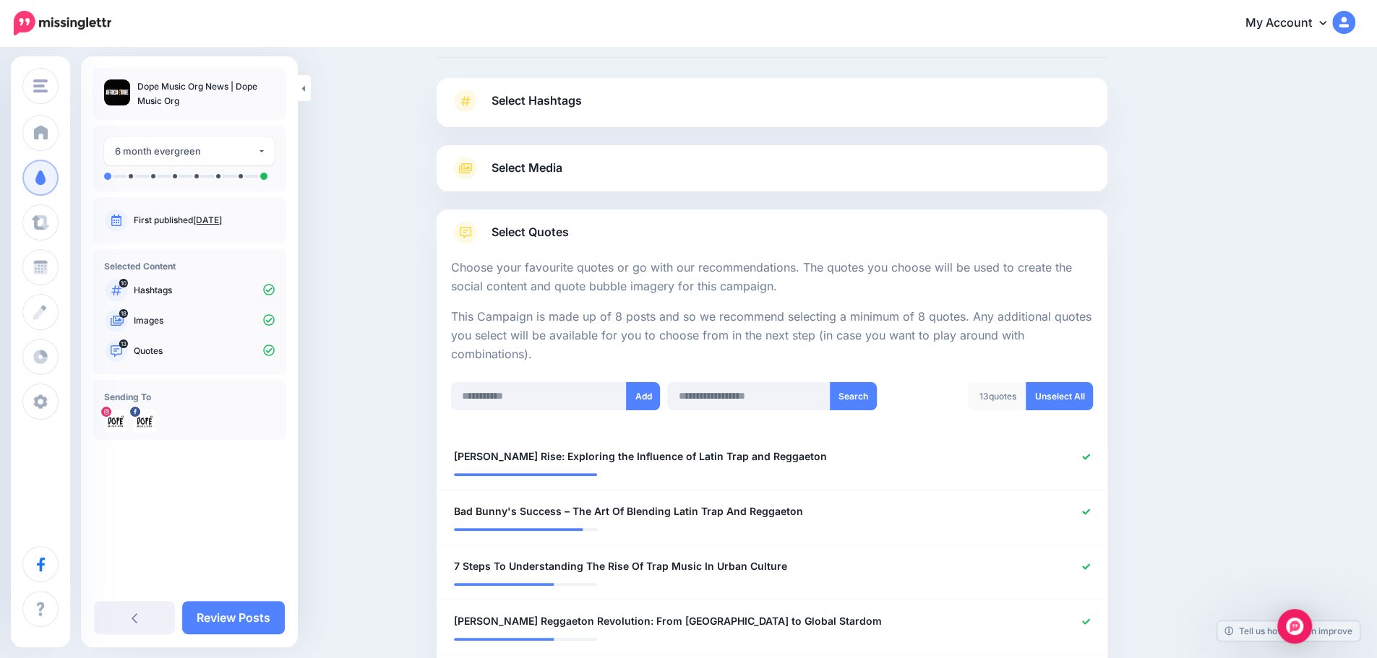
scroll to position [0, 0]
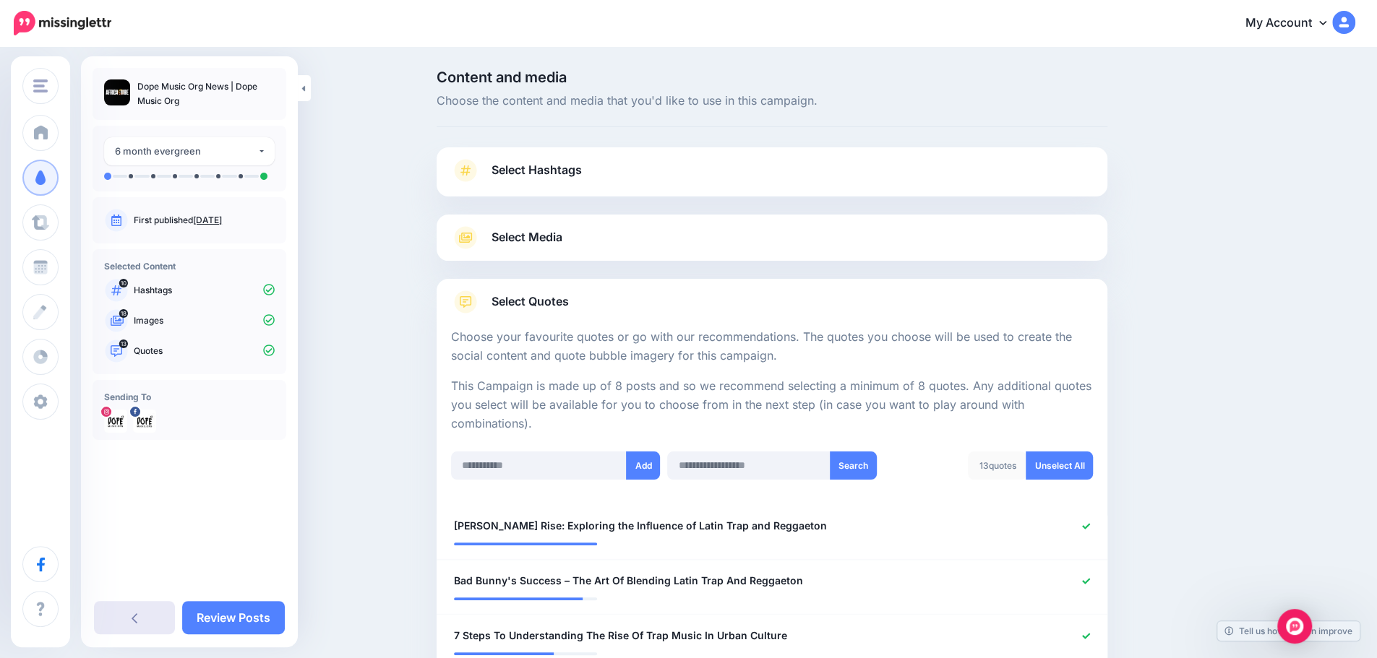
click at [140, 615] on link at bounding box center [134, 617] width 81 height 33
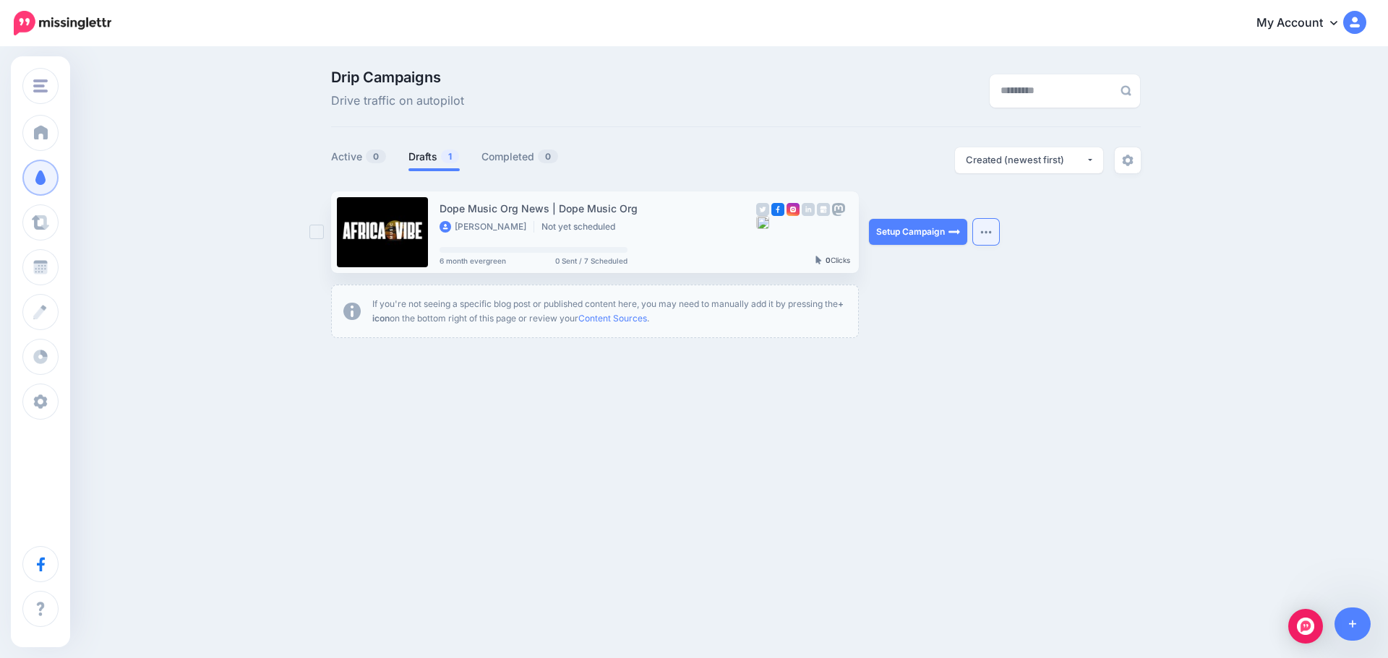
click at [992, 226] on button "button" at bounding box center [986, 232] width 26 height 26
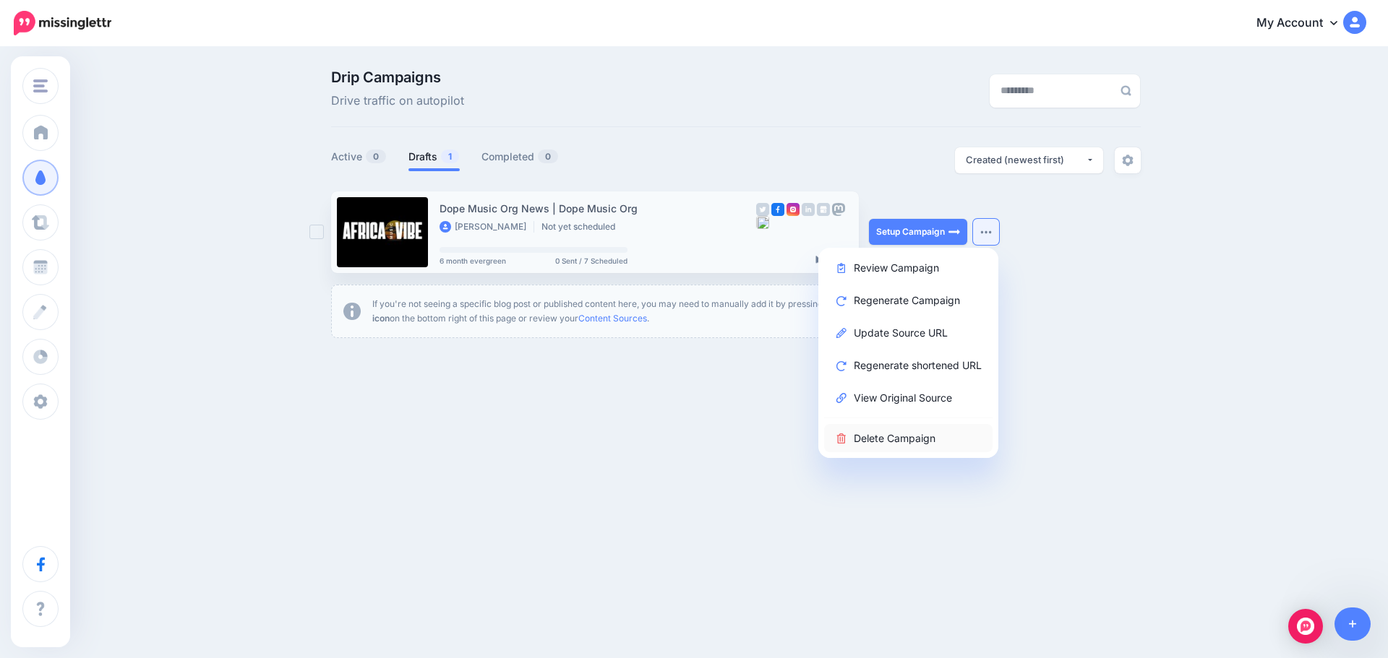
click at [900, 433] on link "Delete Campaign" at bounding box center [908, 438] width 168 height 28
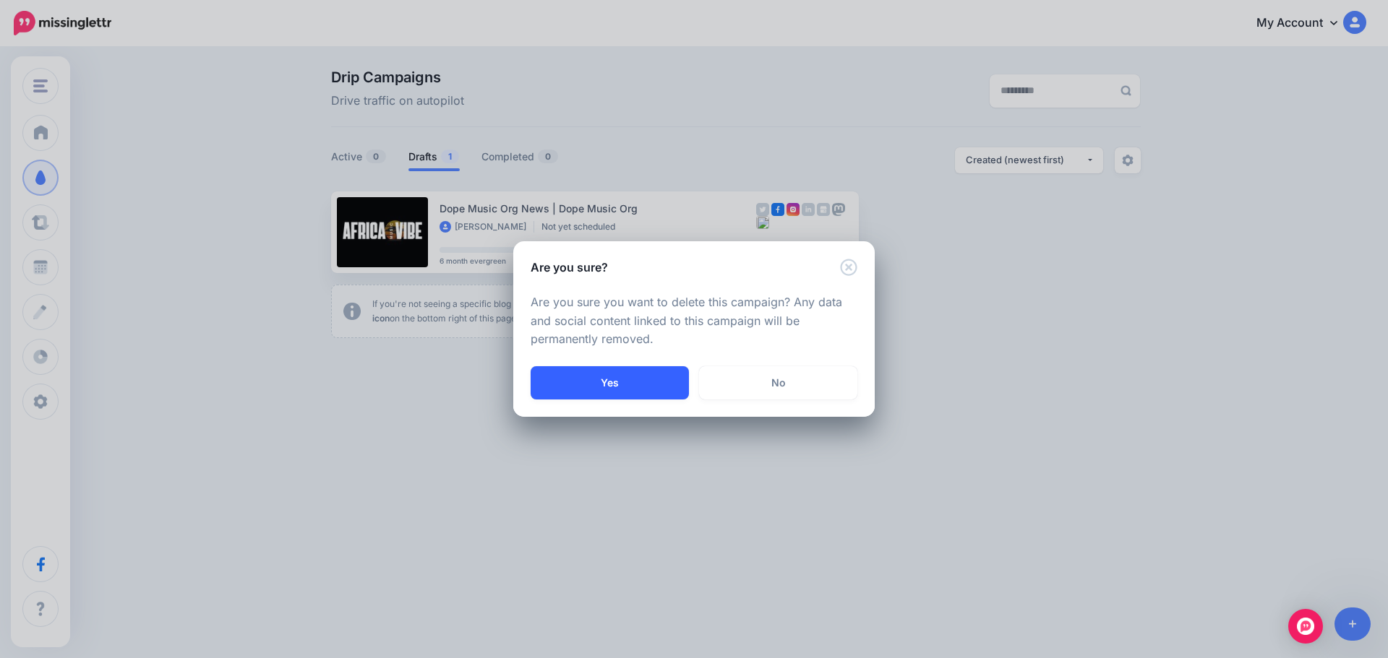
click at [616, 379] on button "Yes" at bounding box center [609, 382] width 158 height 33
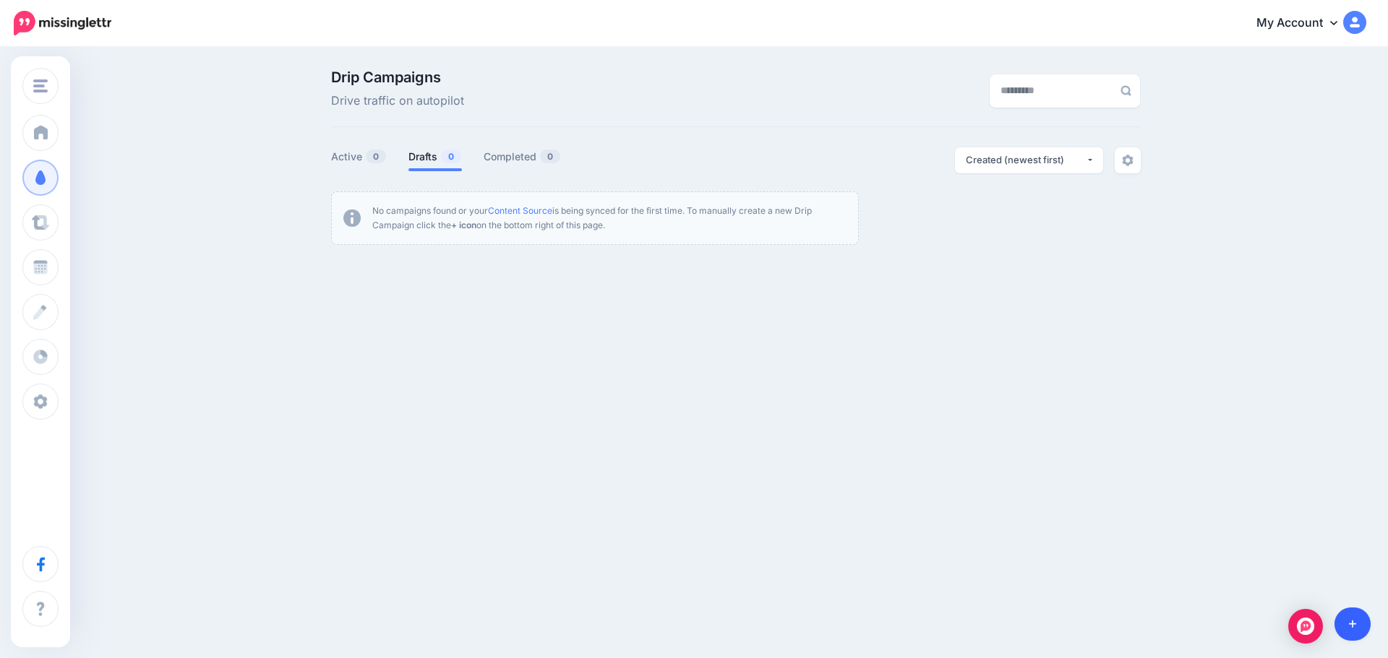
drag, startPoint x: 1349, startPoint y: 627, endPoint x: 1356, endPoint y: 631, distance: 7.8
click at [1359, 627] on link at bounding box center [1352, 624] width 37 height 33
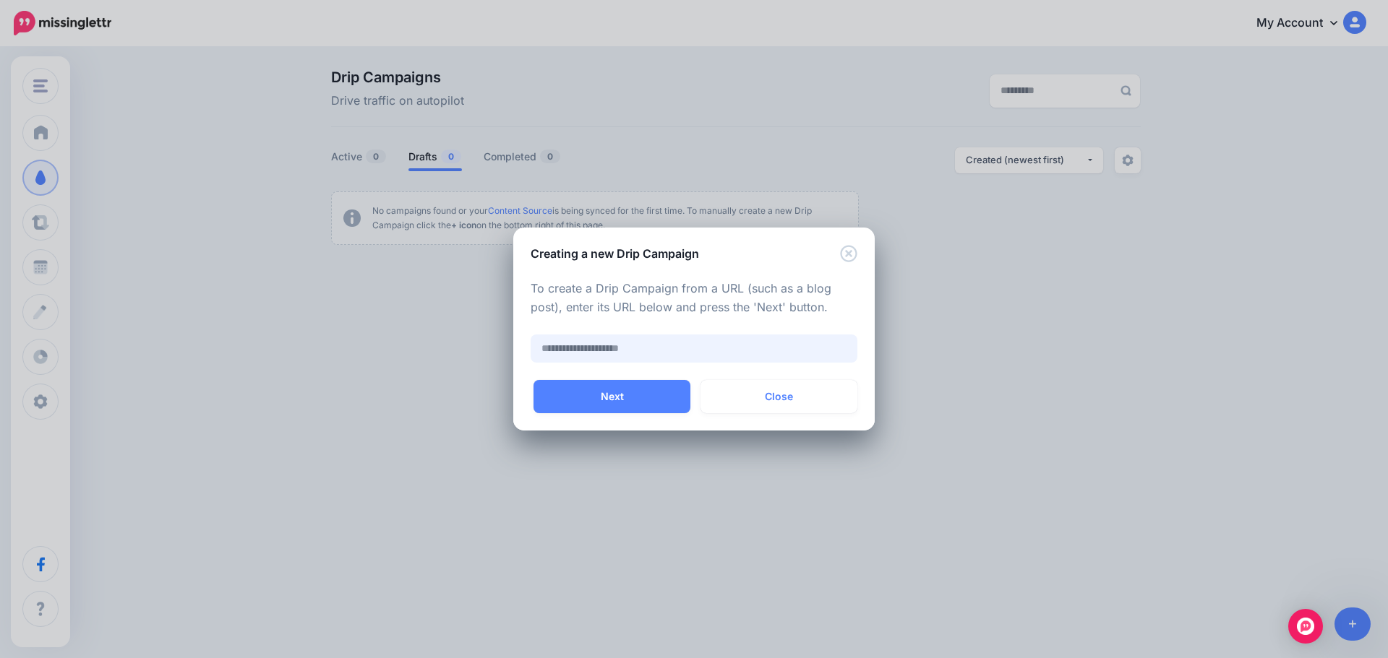
click at [629, 340] on input "text" at bounding box center [693, 349] width 327 height 28
paste input "**********"
type input "*"
click at [714, 355] on input "text" at bounding box center [693, 349] width 327 height 28
paste input "**********"
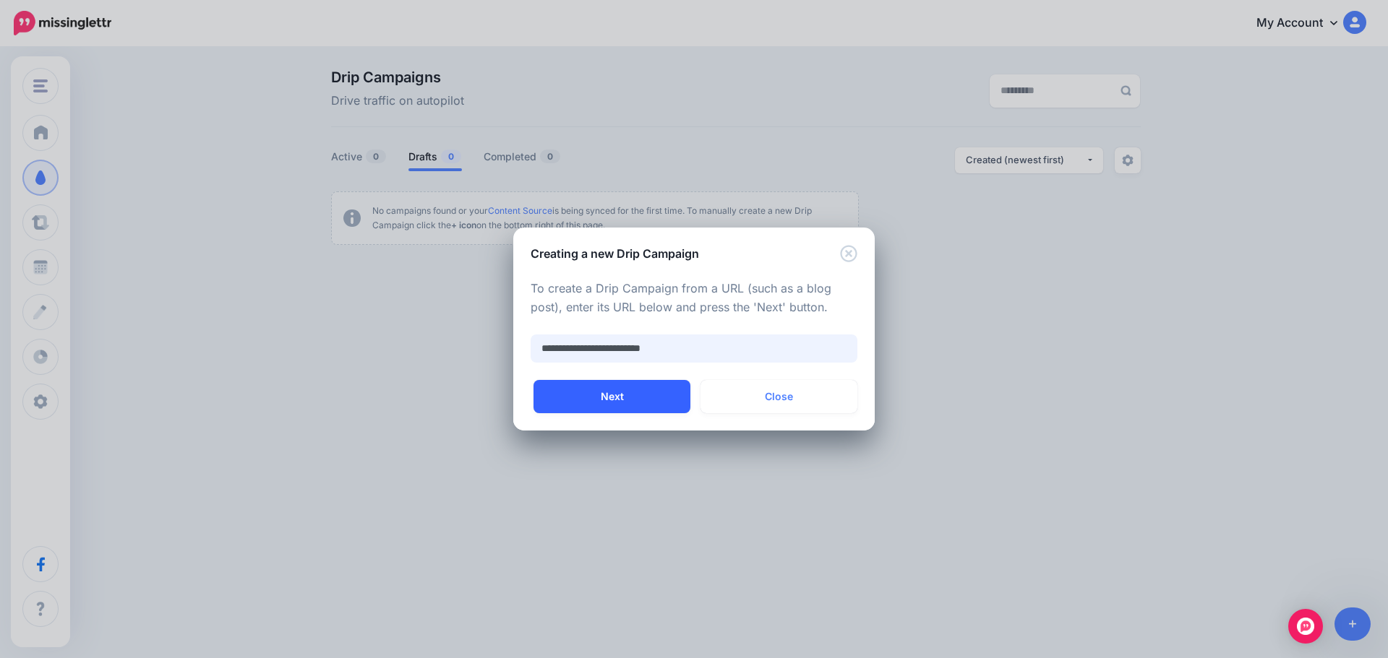
type input "**********"
click at [648, 390] on button "Next" at bounding box center [611, 396] width 157 height 33
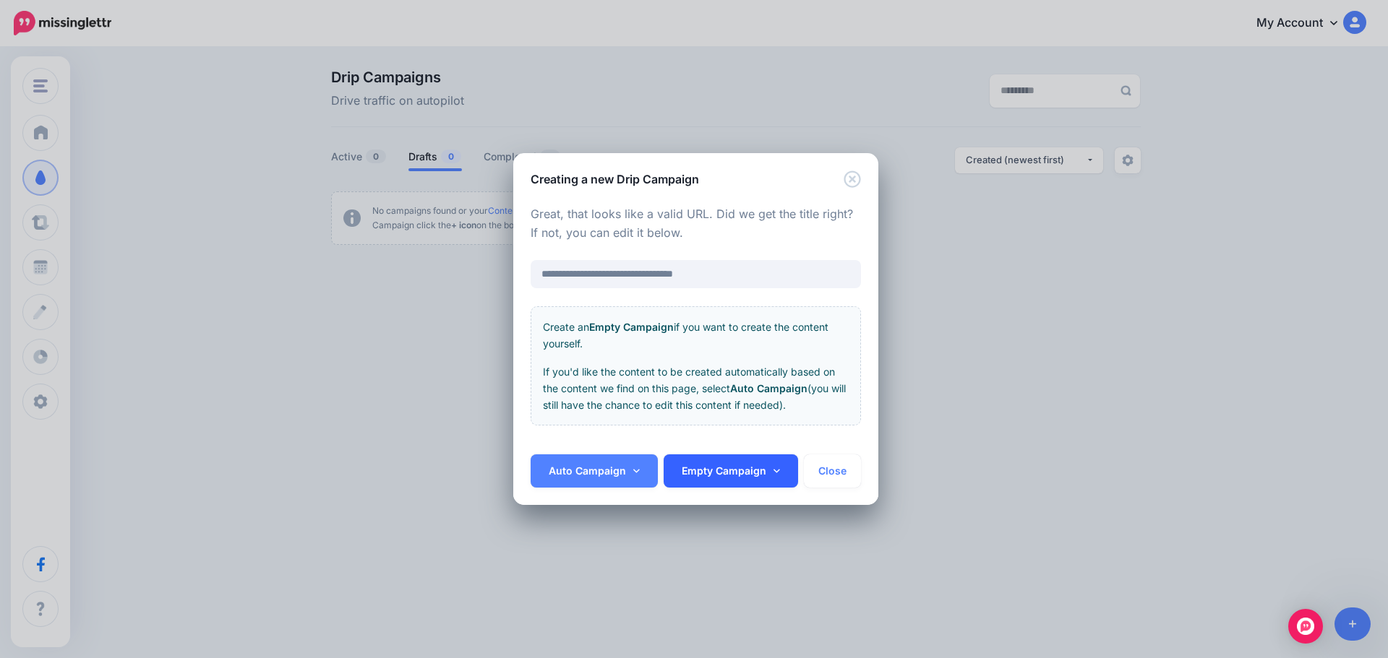
click at [721, 468] on link "Empty Campaign" at bounding box center [730, 471] width 134 height 33
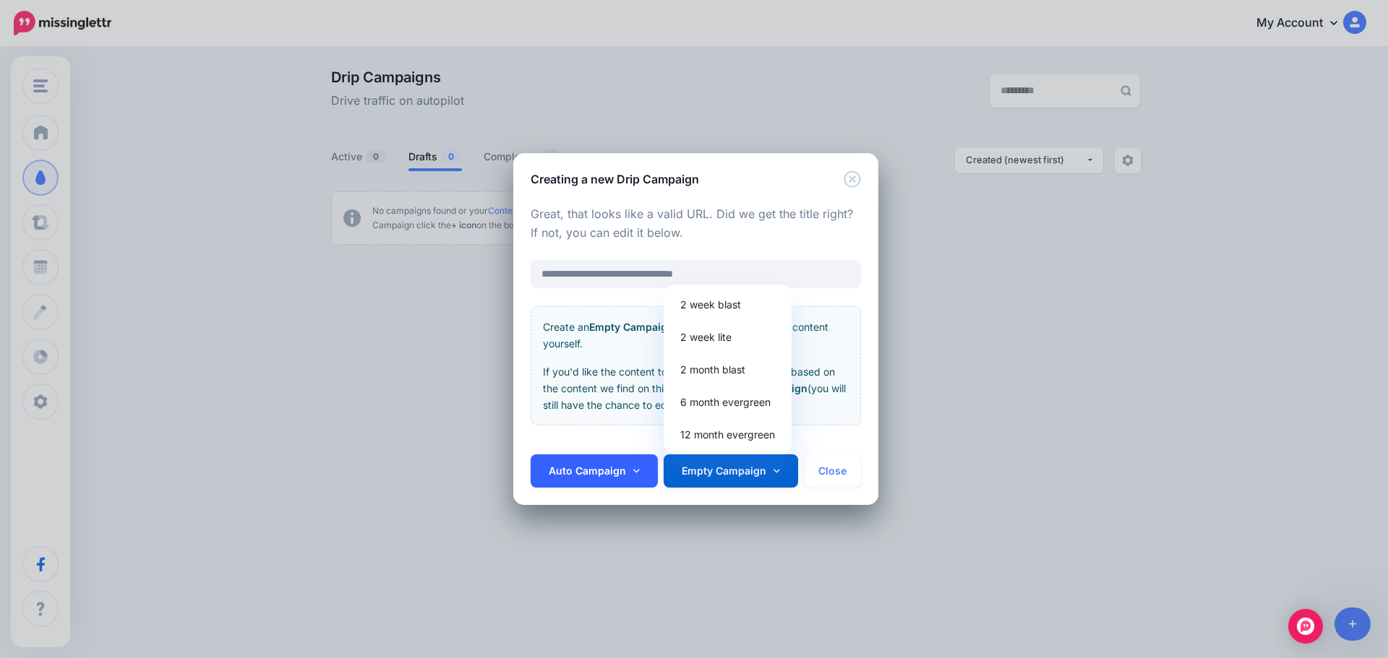
click at [606, 468] on link "Auto Campaign" at bounding box center [593, 471] width 127 height 33
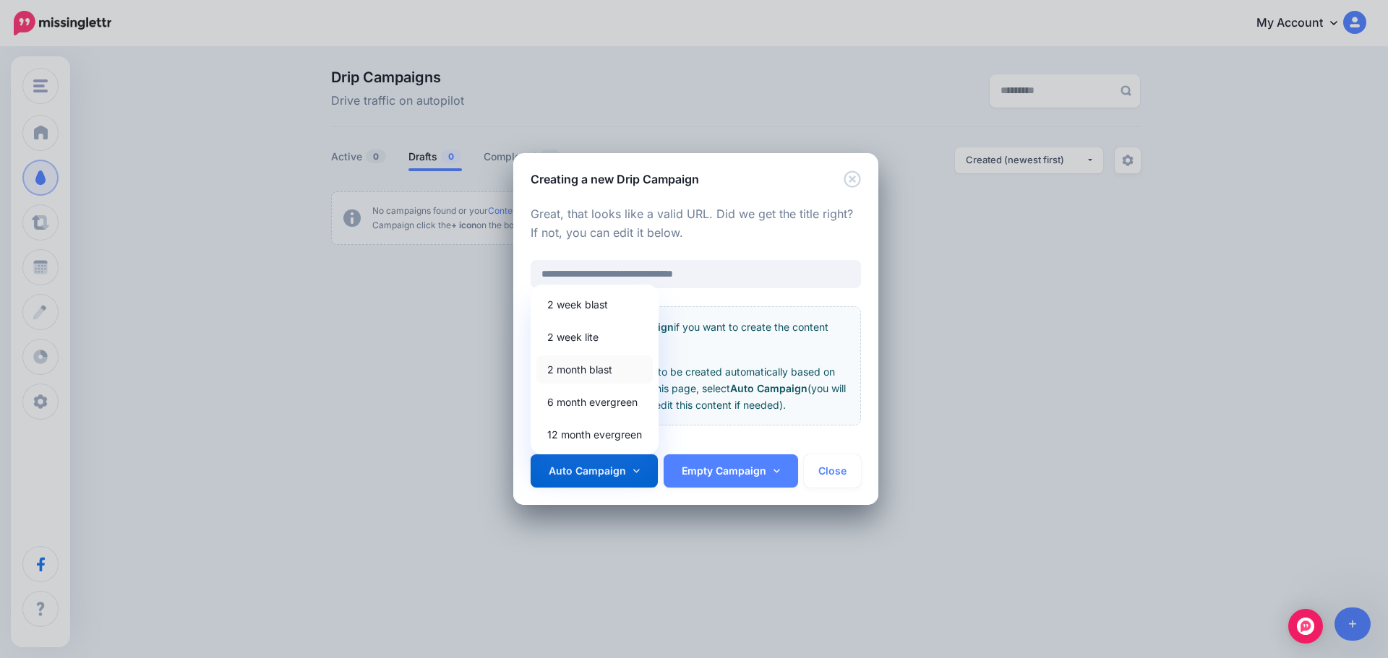
click at [595, 370] on link "2 month blast" at bounding box center [594, 370] width 116 height 28
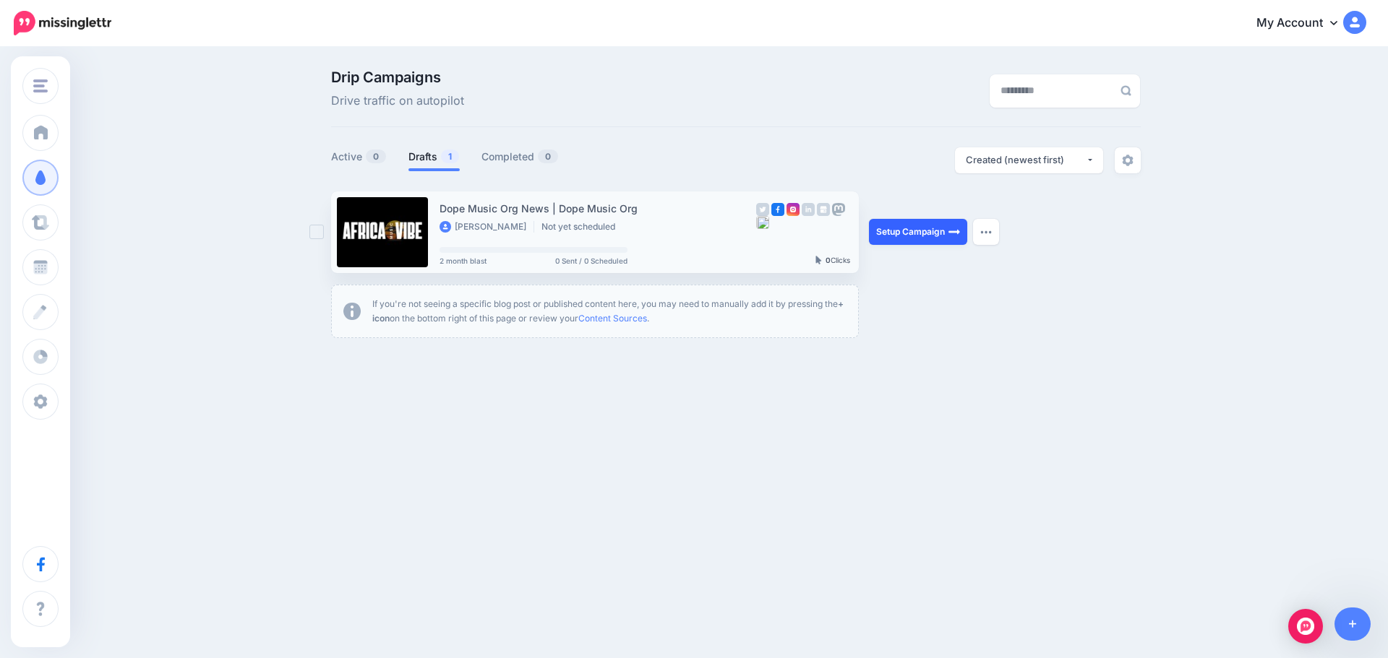
click at [913, 227] on link "Setup Campaign" at bounding box center [918, 232] width 98 height 26
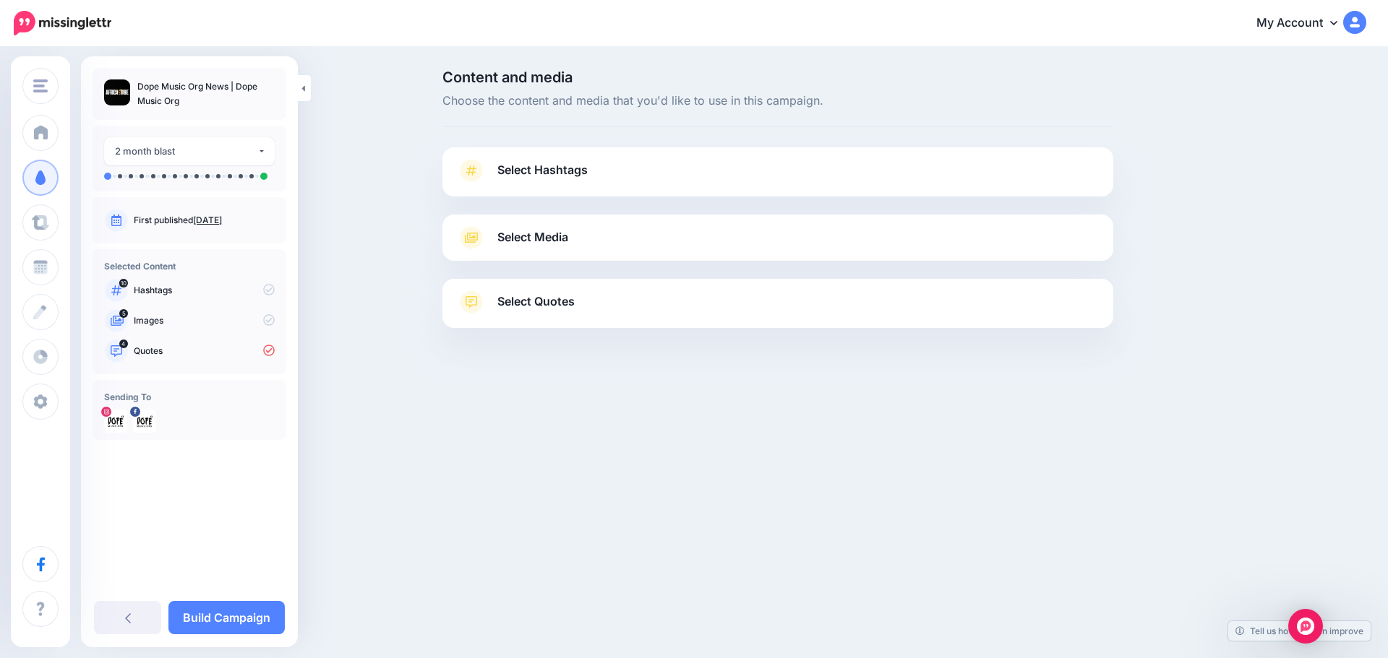
click at [626, 241] on link "Select Media" at bounding box center [778, 237] width 642 height 23
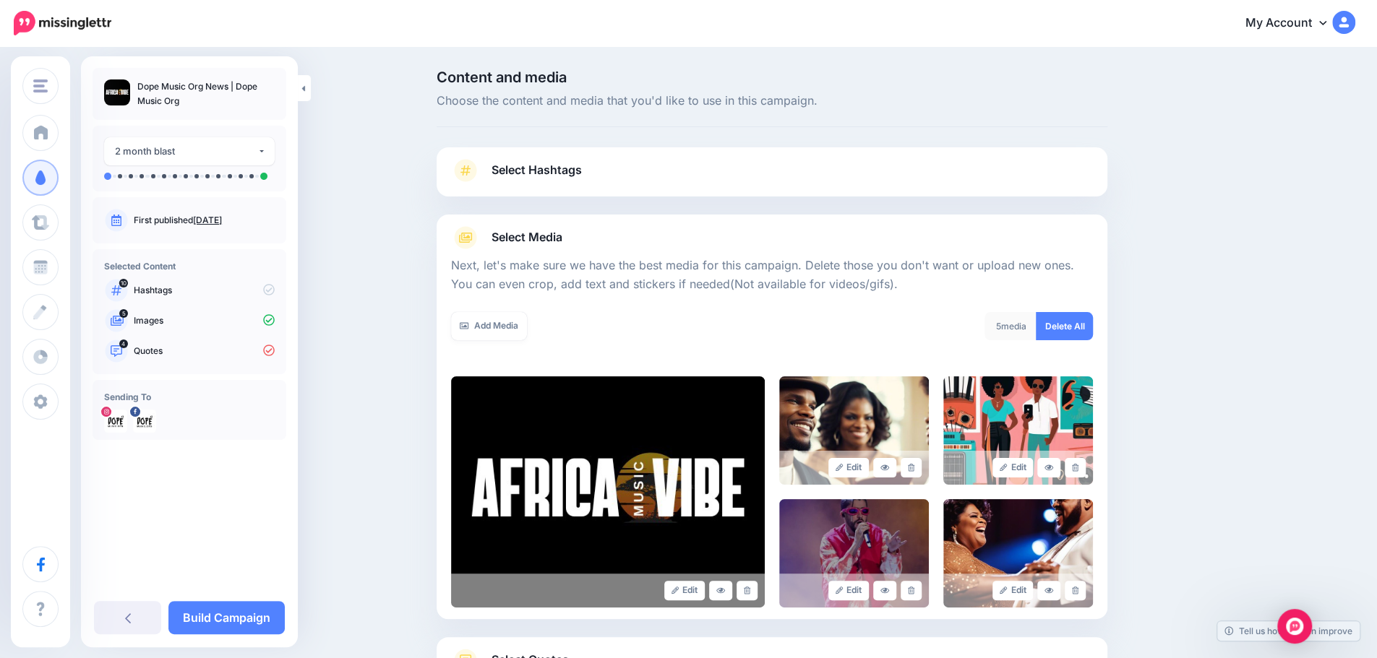
scroll to position [121, 0]
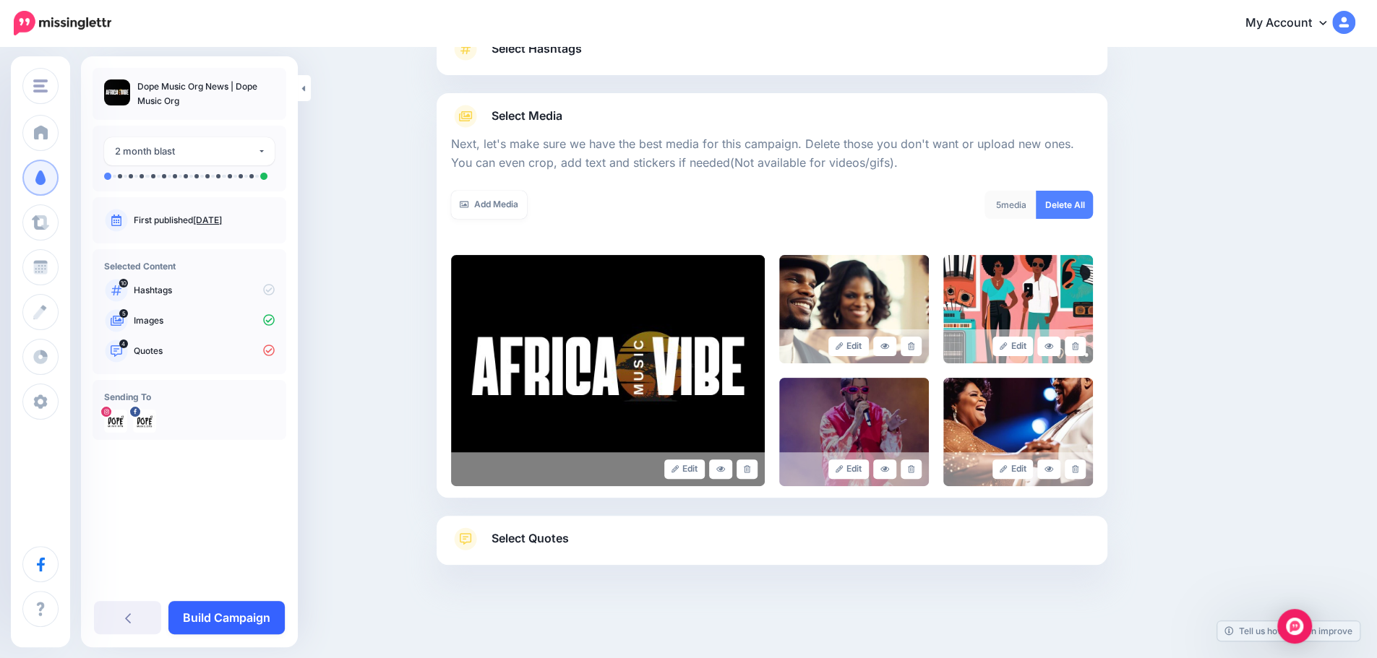
click at [233, 611] on link "Build Campaign" at bounding box center [226, 617] width 116 height 33
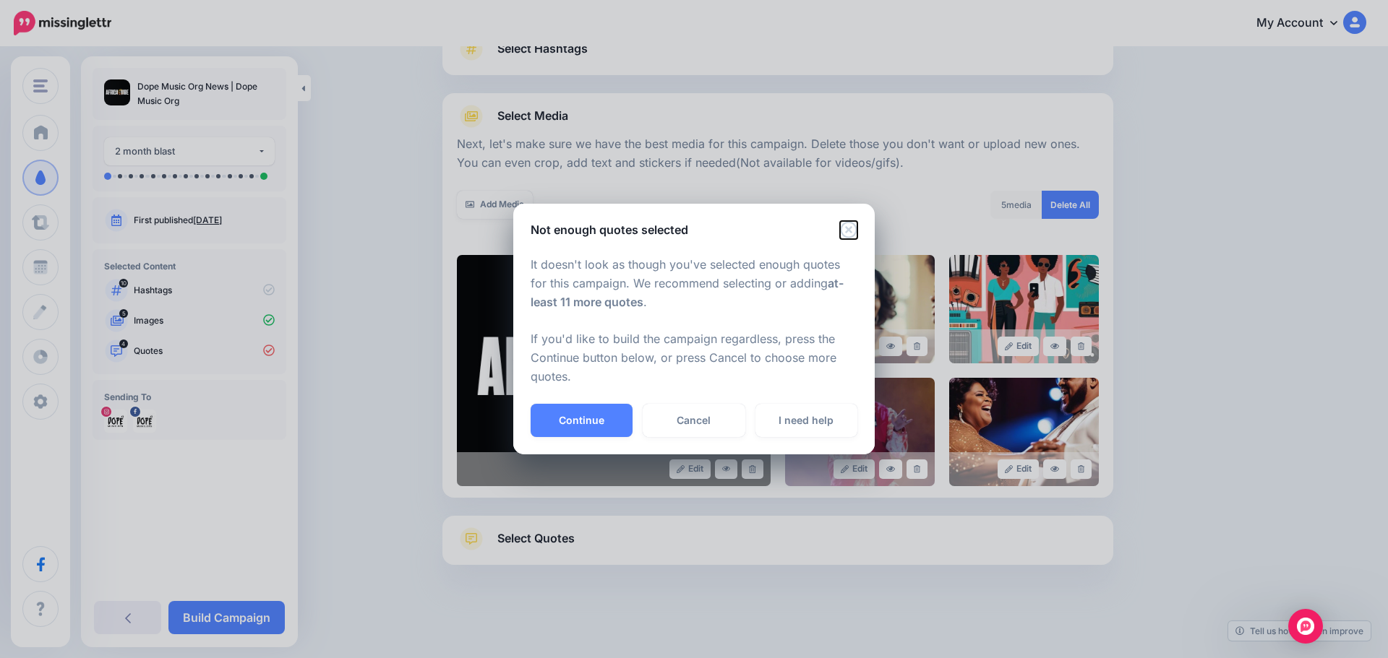
click at [849, 228] on icon "Close" at bounding box center [848, 229] width 17 height 17
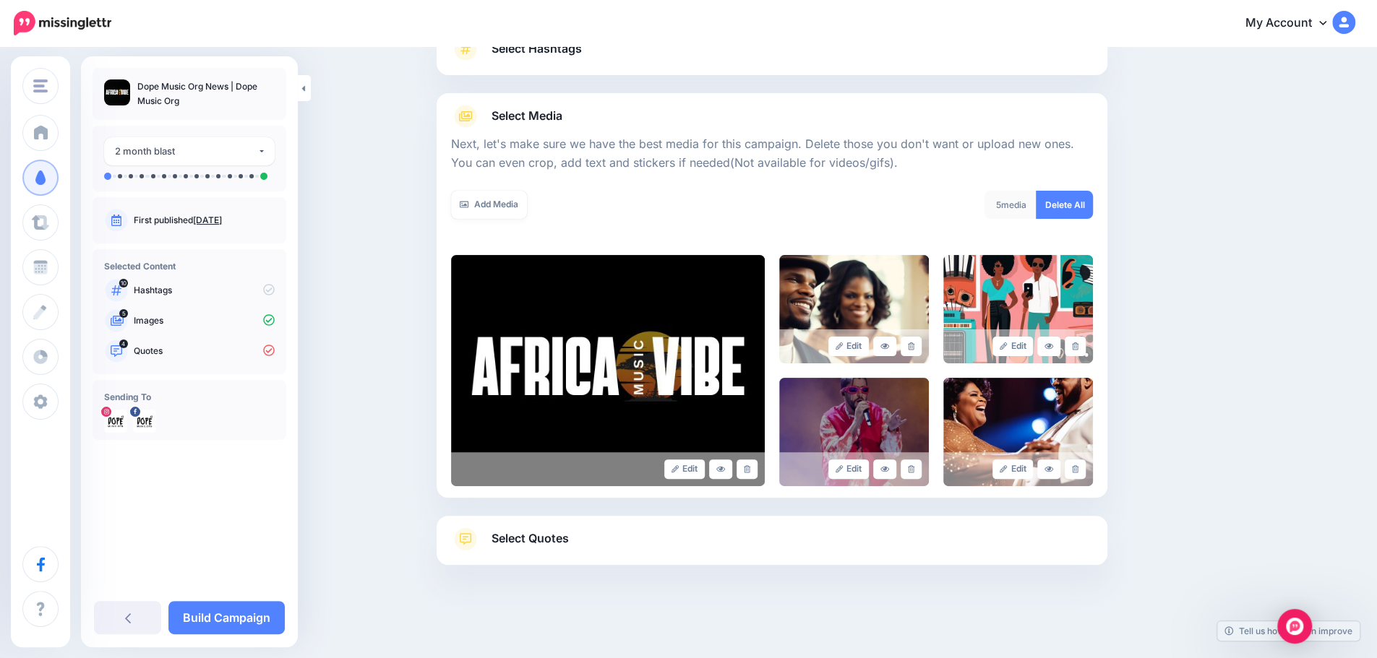
click at [201, 350] on p "Quotes" at bounding box center [204, 351] width 141 height 13
click at [587, 525] on div "Select Quotes Choose your favourite quotes or go with our recommendations. The …" at bounding box center [771, 540] width 671 height 49
click at [567, 549] on link "Select Quotes" at bounding box center [772, 547] width 642 height 38
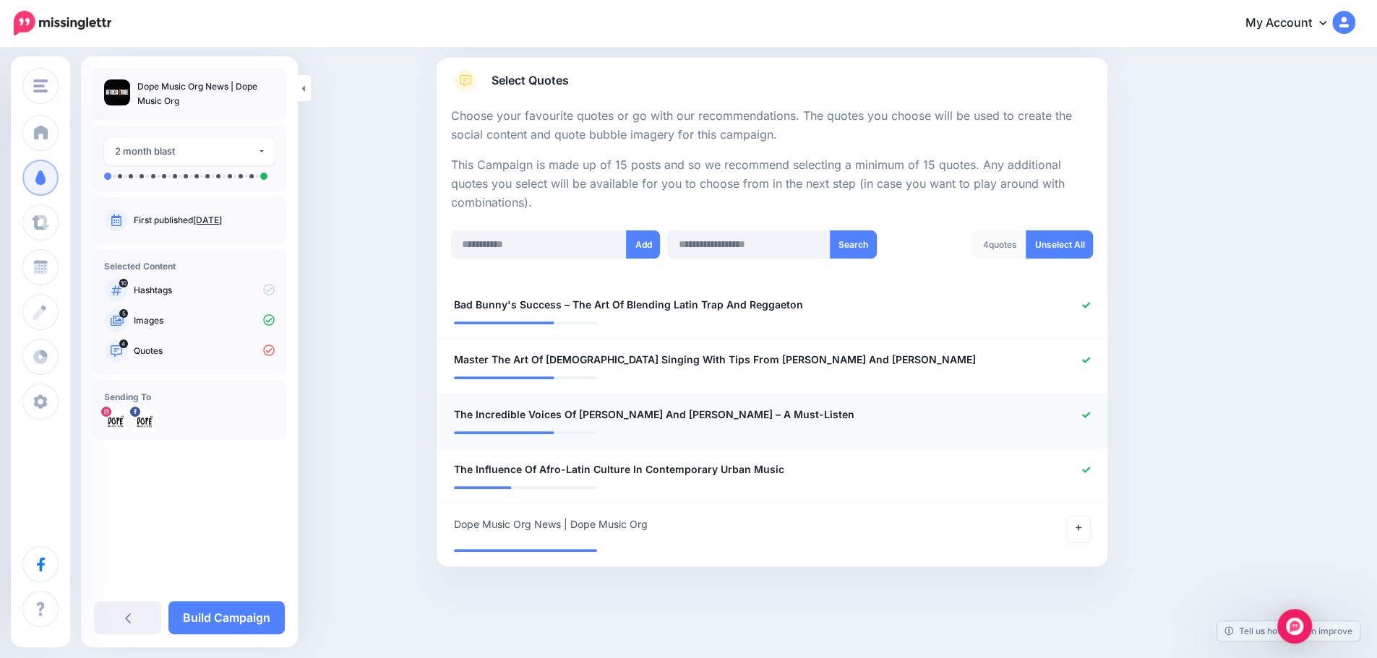
scroll to position [0, 0]
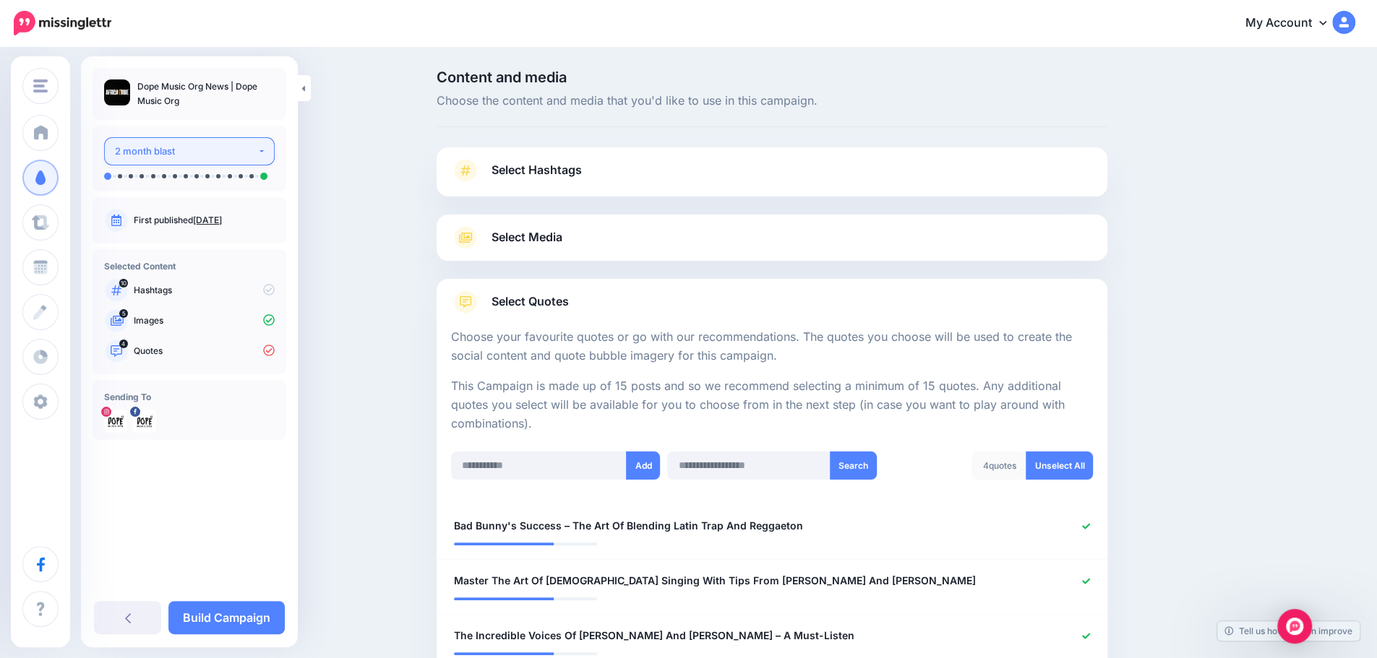
click at [246, 147] on div "2 month blast" at bounding box center [186, 151] width 142 height 17
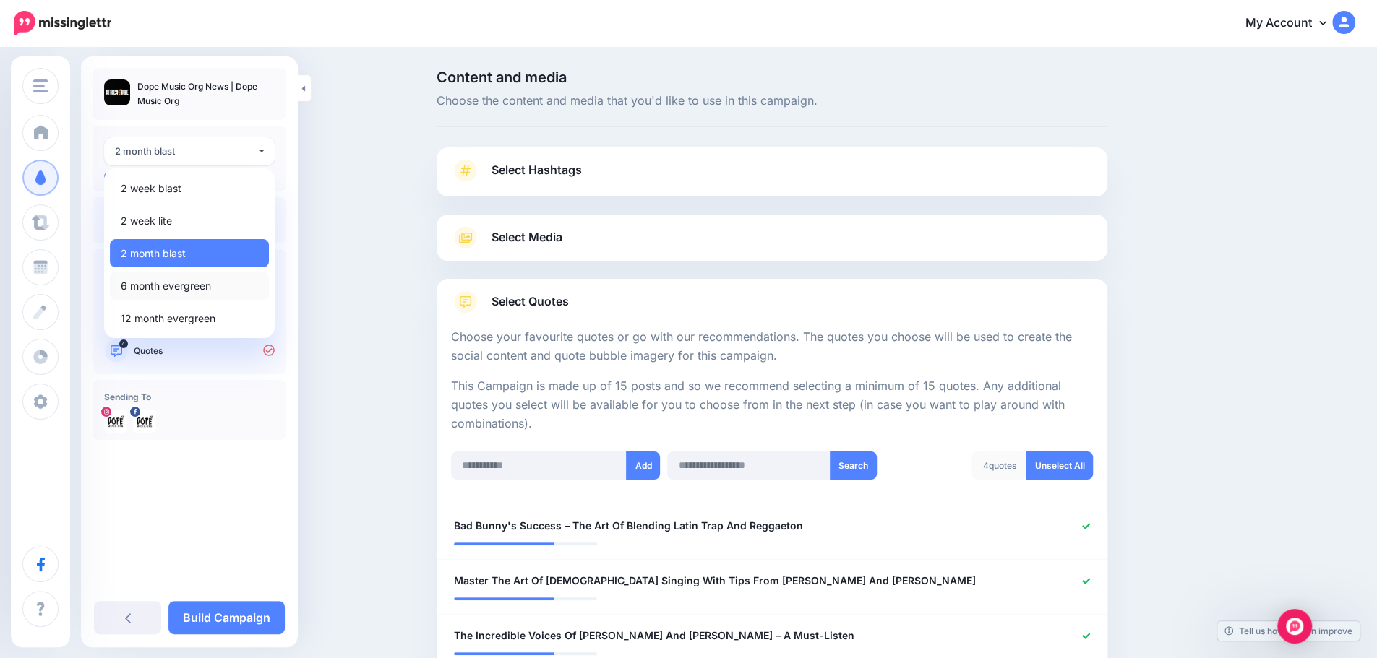
click at [219, 288] on link "6 month evergreen" at bounding box center [189, 286] width 159 height 28
select select "******"
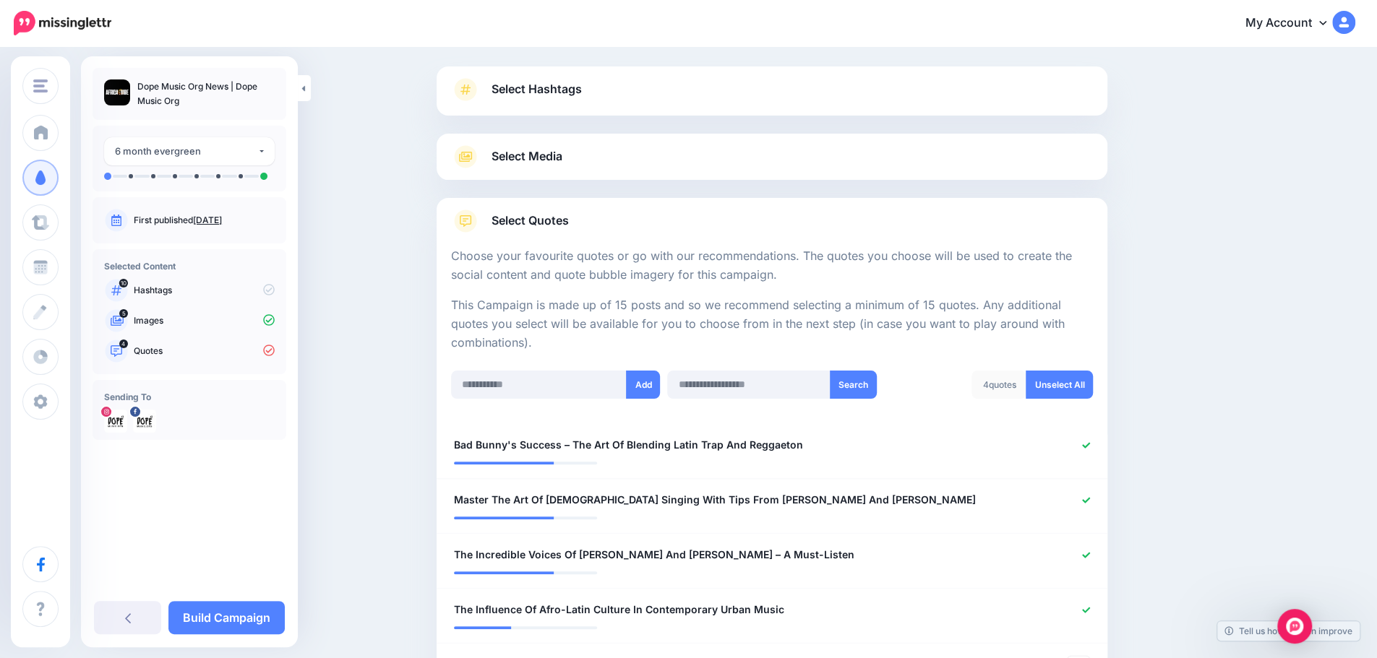
scroll to position [79, 0]
click at [236, 147] on div "6 month evergreen" at bounding box center [186, 151] width 142 height 17
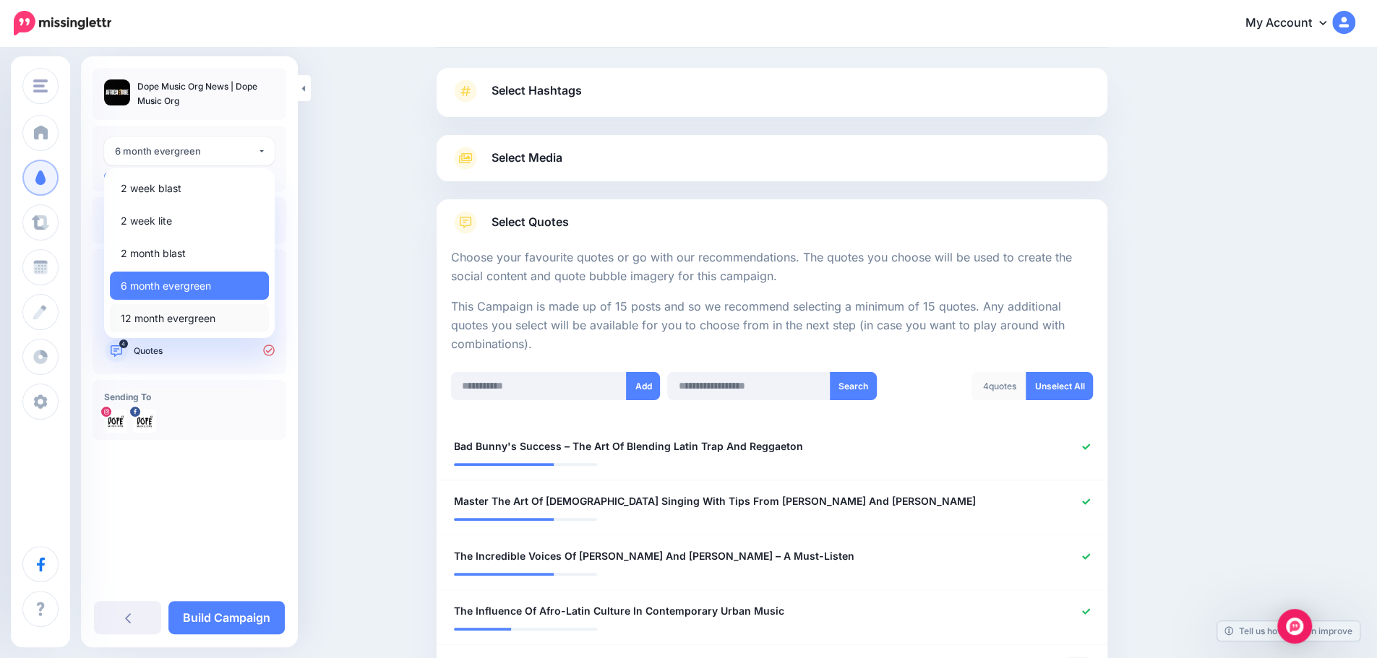
click at [186, 322] on span "12 month evergreen" at bounding box center [168, 318] width 95 height 17
select select "******"
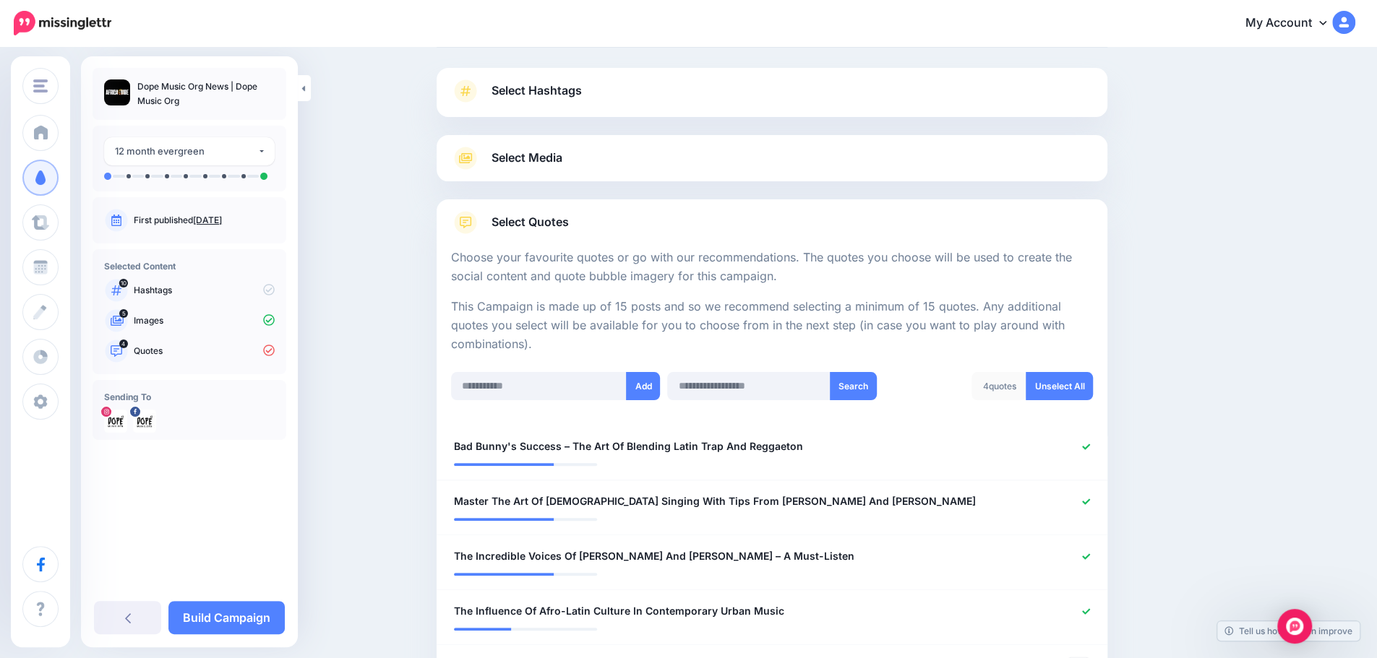
scroll to position [217, 0]
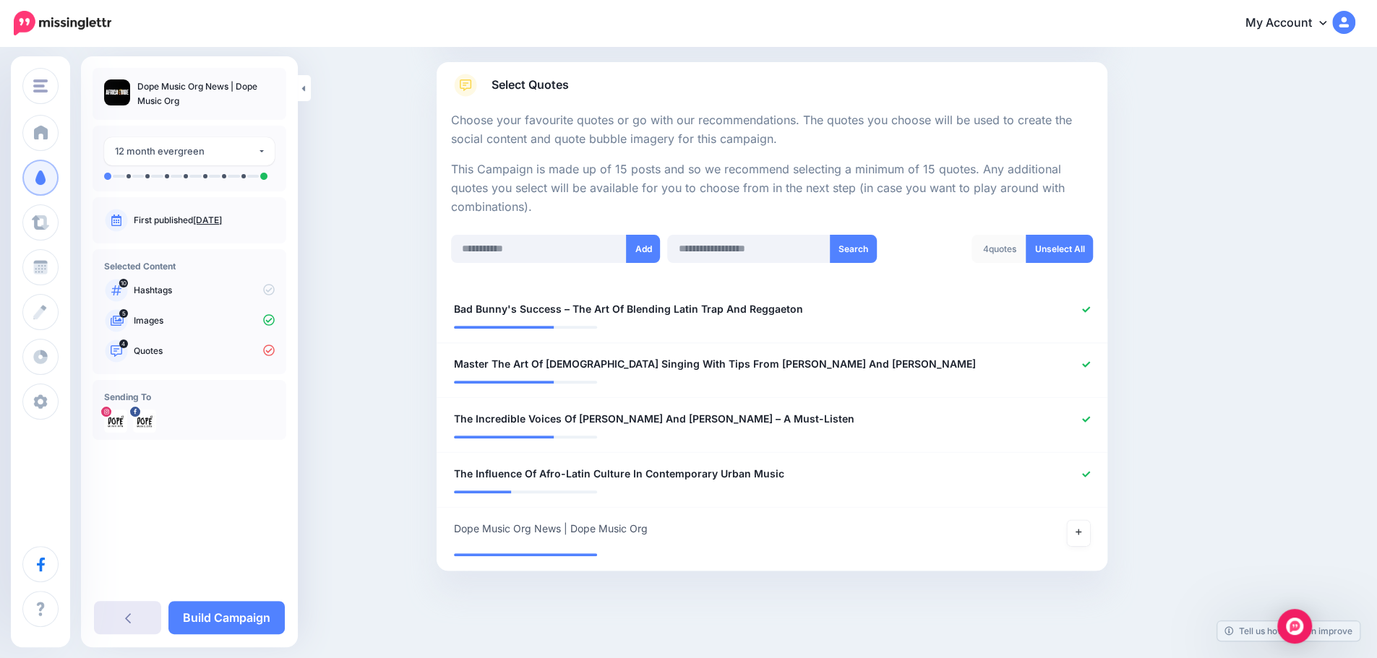
click at [129, 608] on link at bounding box center [127, 617] width 67 height 33
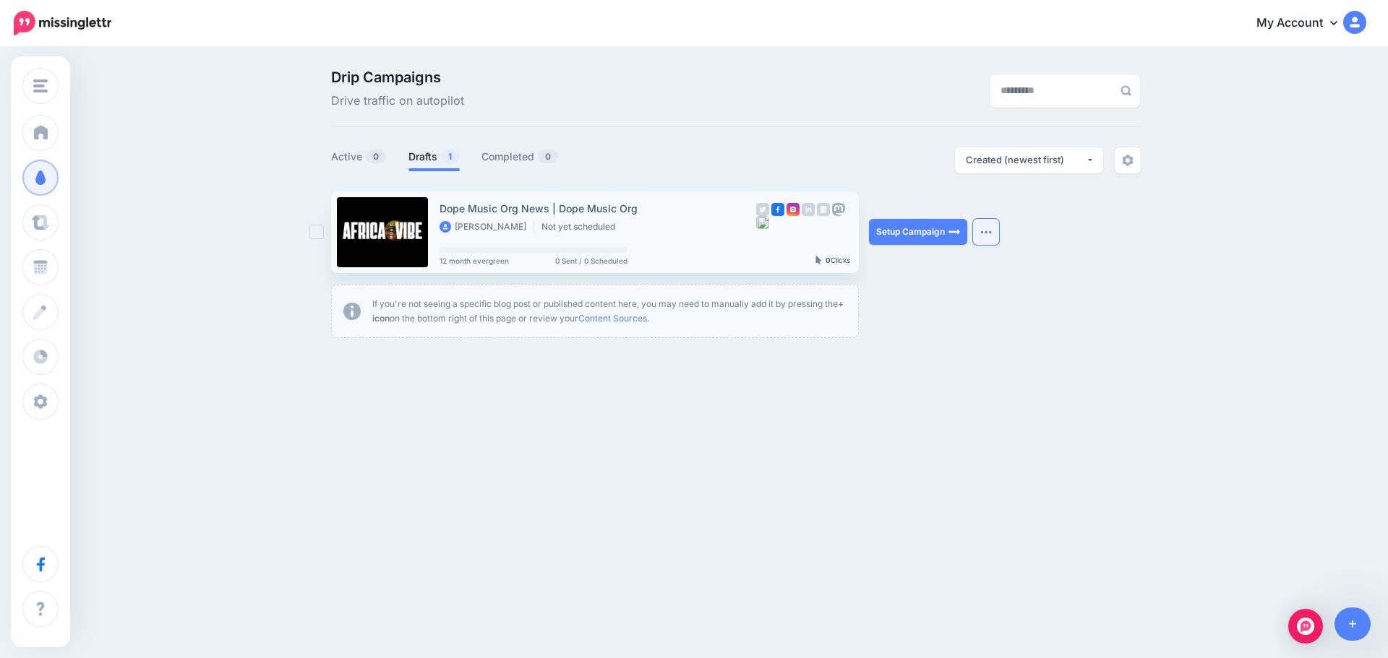
click at [982, 232] on img "button" at bounding box center [986, 232] width 12 height 4
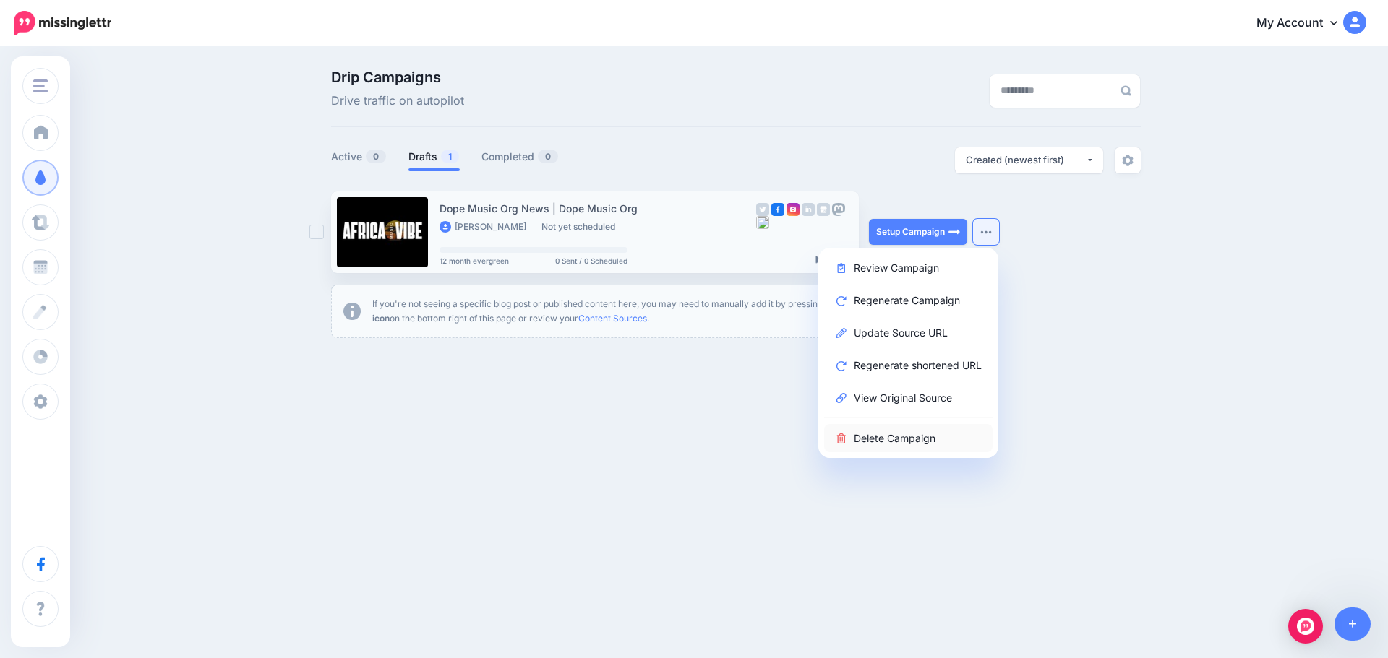
click at [873, 435] on link "Delete Campaign" at bounding box center [908, 438] width 168 height 28
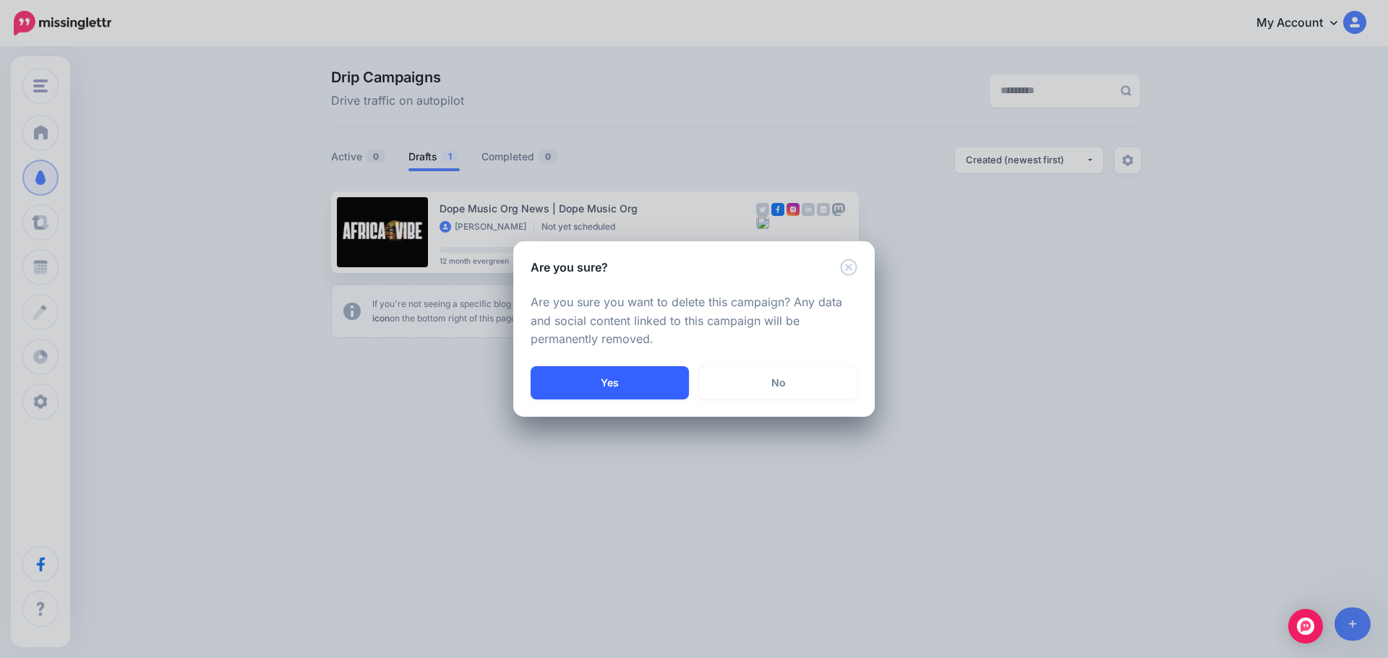
click at [651, 379] on button "Yes" at bounding box center [609, 382] width 158 height 33
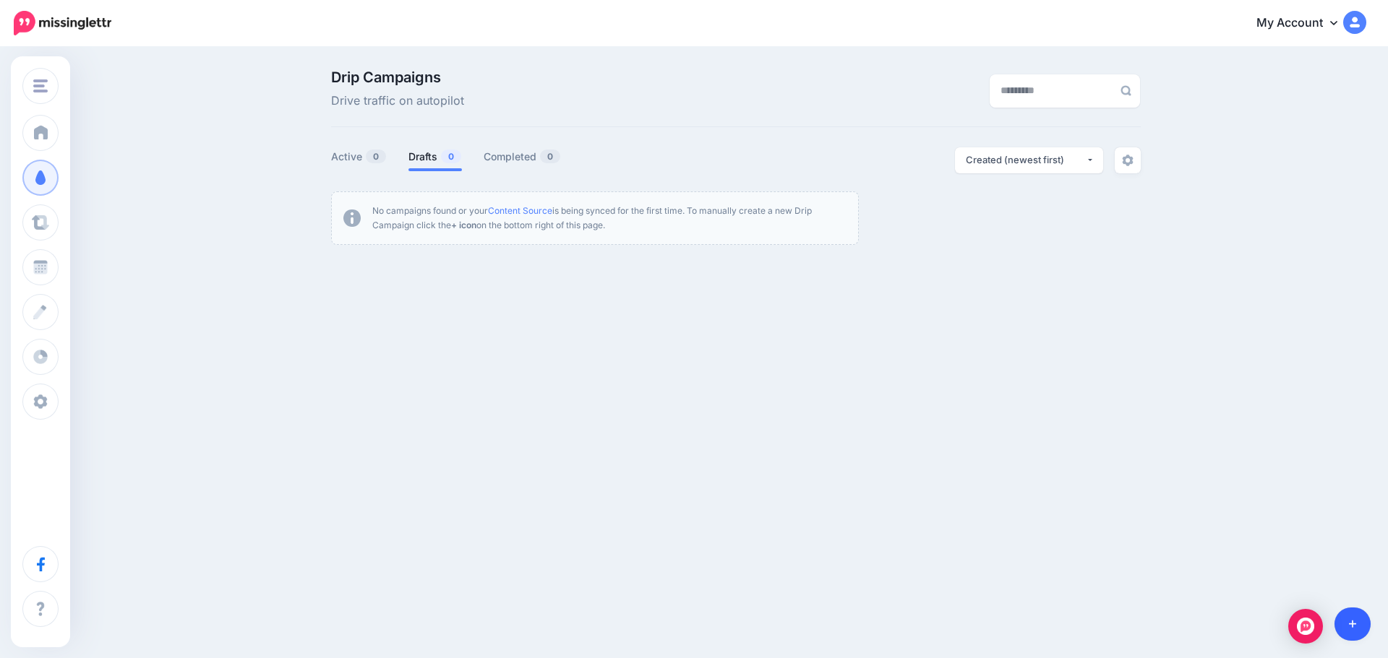
click at [1352, 626] on icon at bounding box center [1353, 625] width 8 height 8
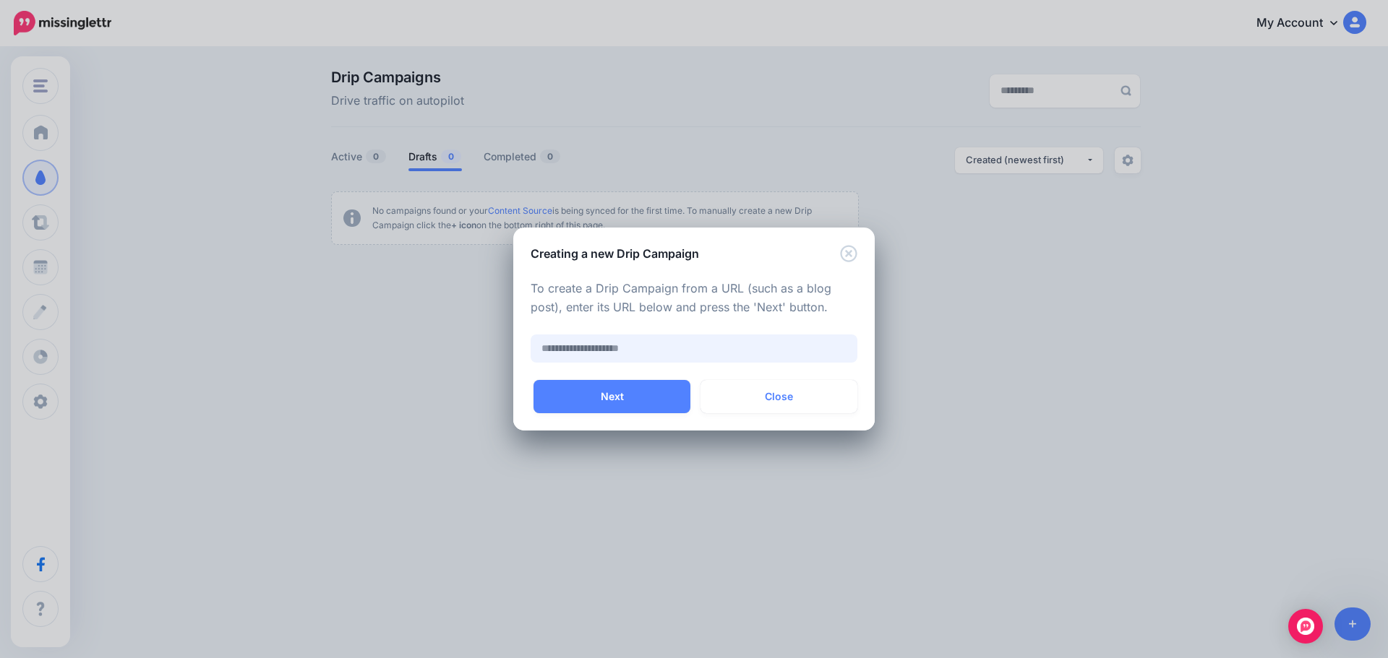
click at [780, 350] on input "text" at bounding box center [693, 349] width 327 height 28
paste input "**********"
type input "**********"
click at [635, 343] on input "**********" at bounding box center [693, 349] width 327 height 28
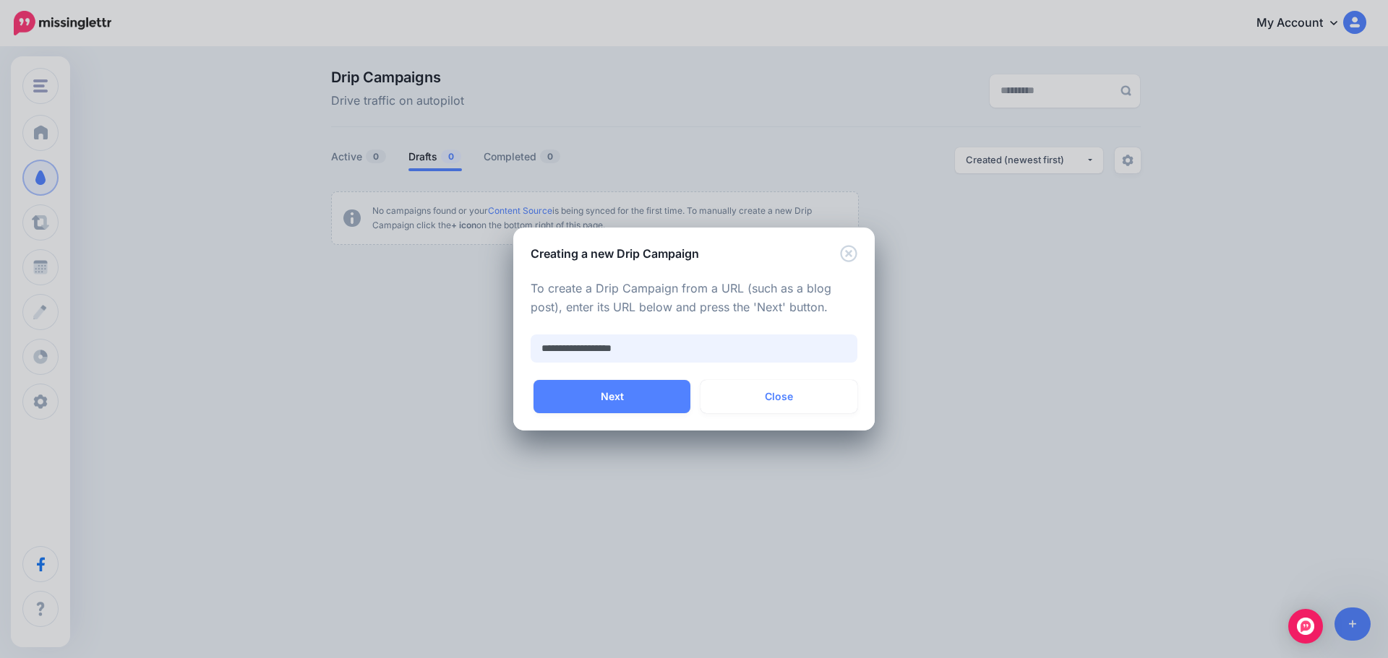
click at [635, 343] on input "**********" at bounding box center [693, 349] width 327 height 28
click at [637, 343] on input "text" at bounding box center [693, 349] width 327 height 28
paste input "**********"
type input "**********"
click at [656, 398] on button "Next" at bounding box center [611, 396] width 157 height 33
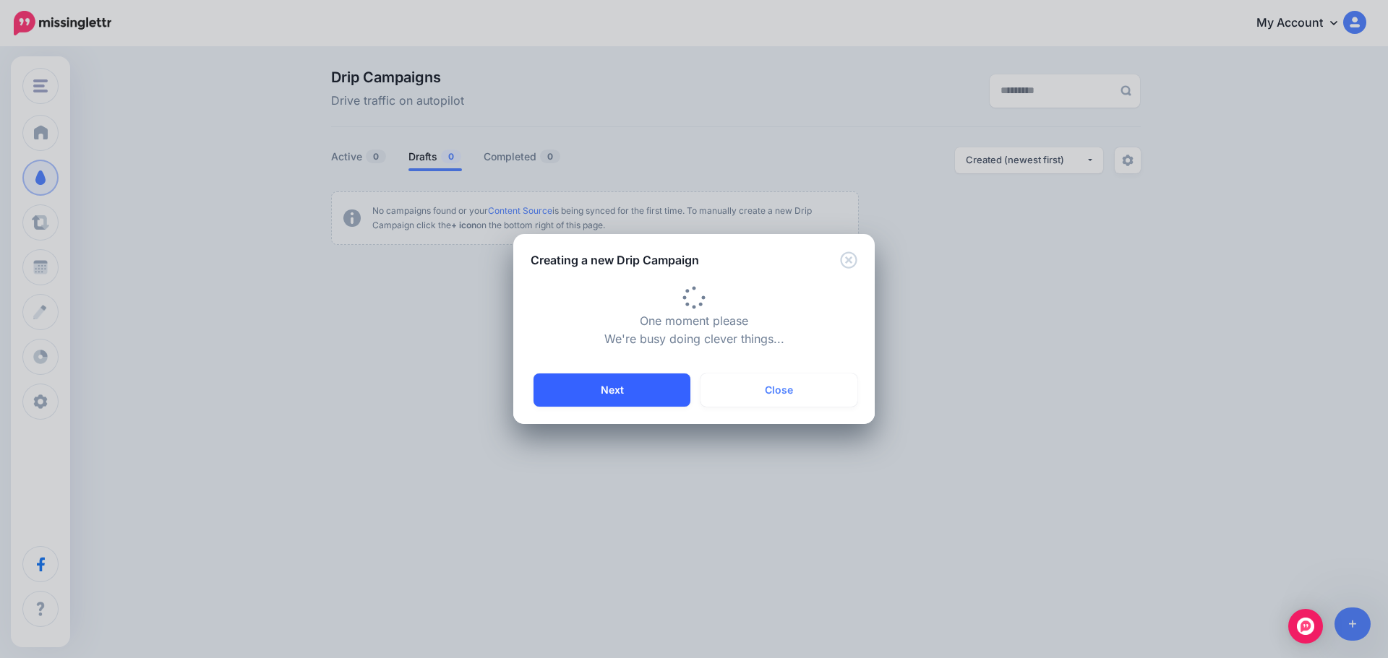
type input "**********"
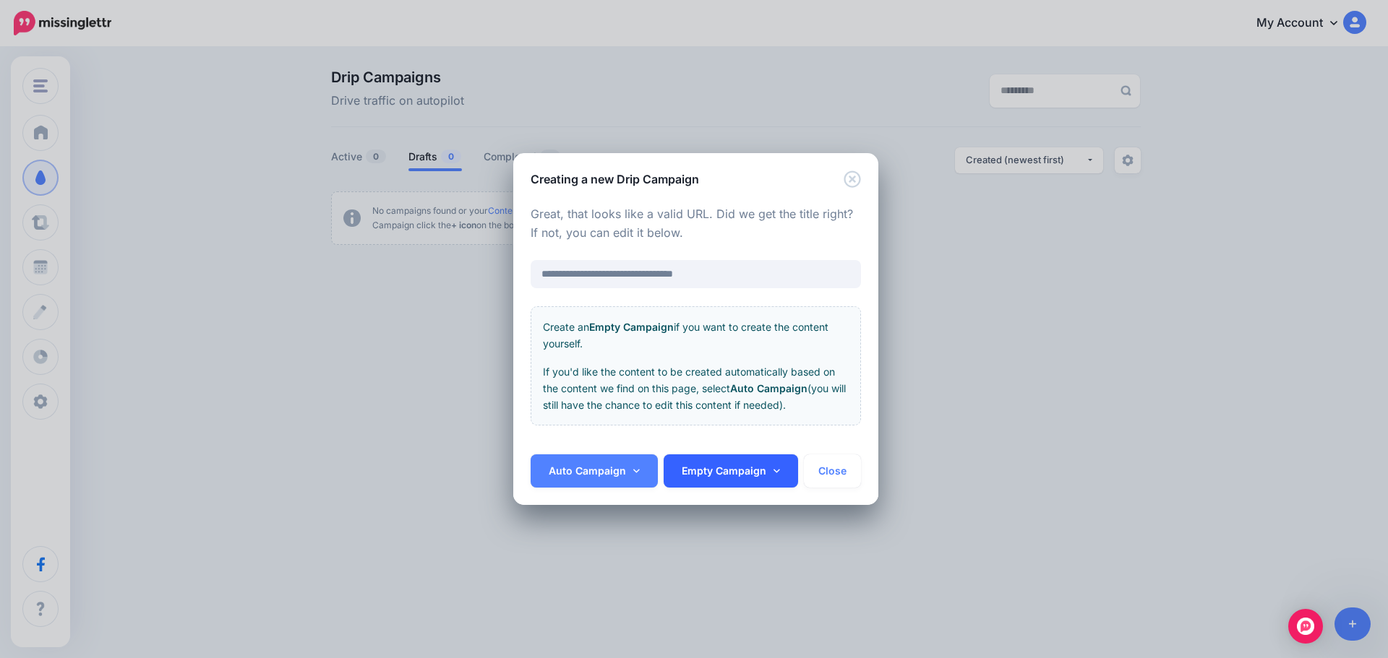
click at [710, 479] on link "Empty Campaign" at bounding box center [730, 471] width 134 height 33
click at [707, 478] on link "Empty Campaign" at bounding box center [730, 471] width 134 height 33
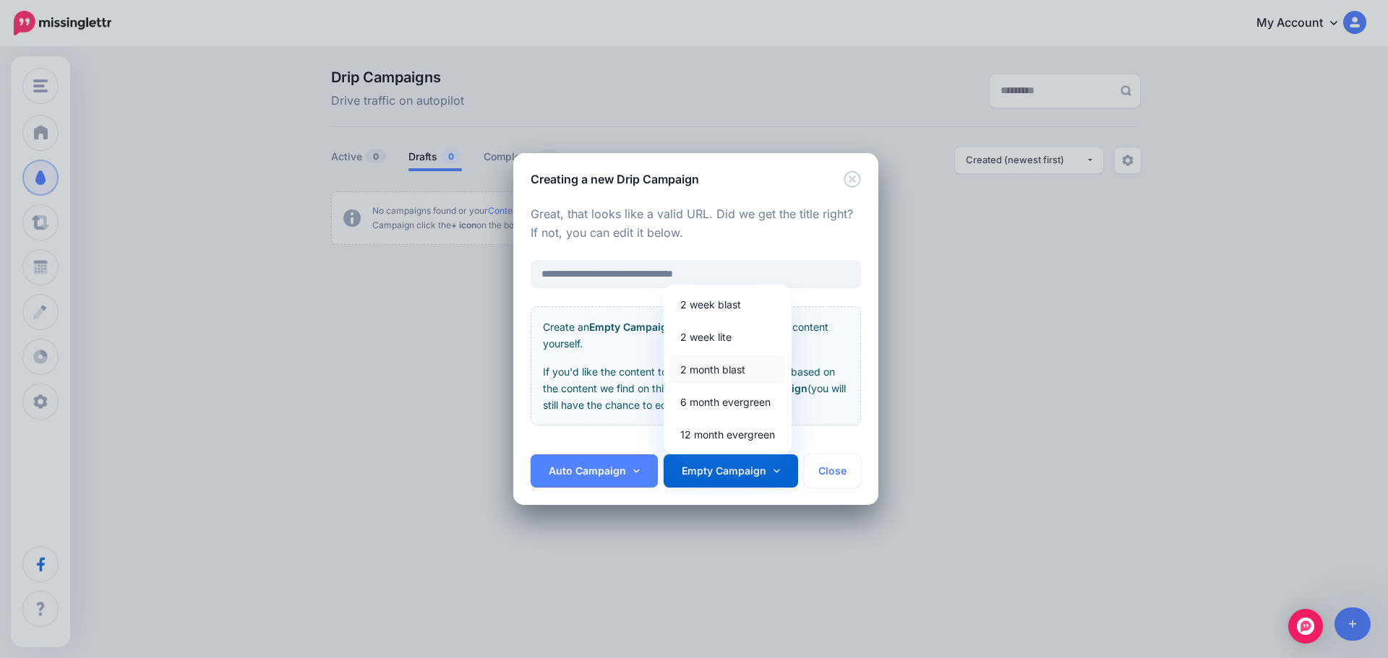
click at [712, 364] on link "2 month blast" at bounding box center [727, 370] width 116 height 28
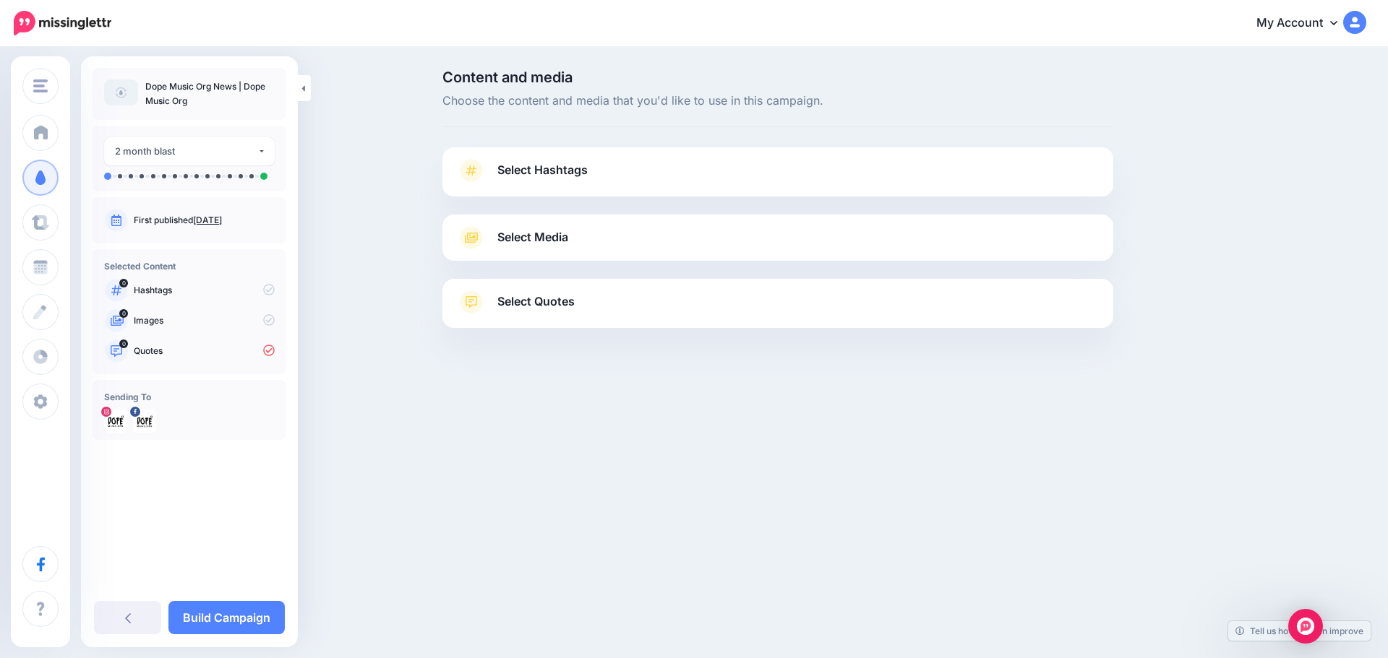
click at [538, 228] on span "Select Media" at bounding box center [532, 238] width 71 height 20
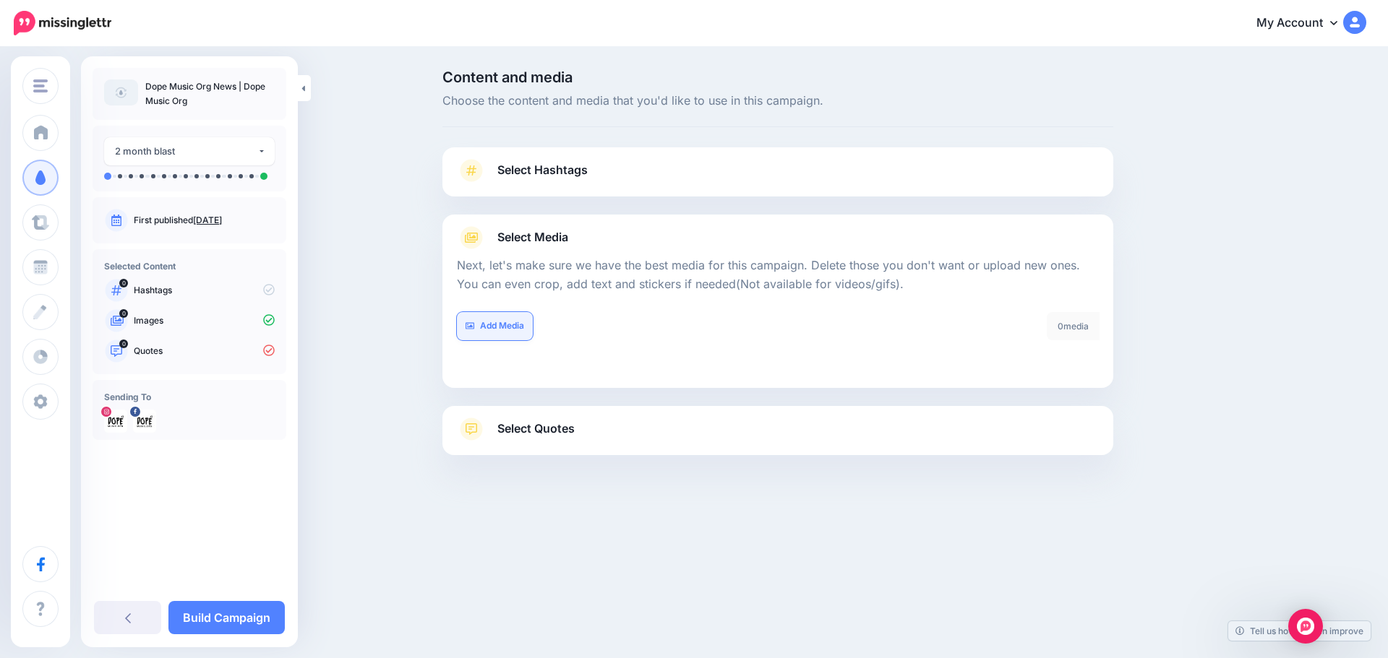
click at [492, 320] on link "Add Media" at bounding box center [495, 326] width 76 height 28
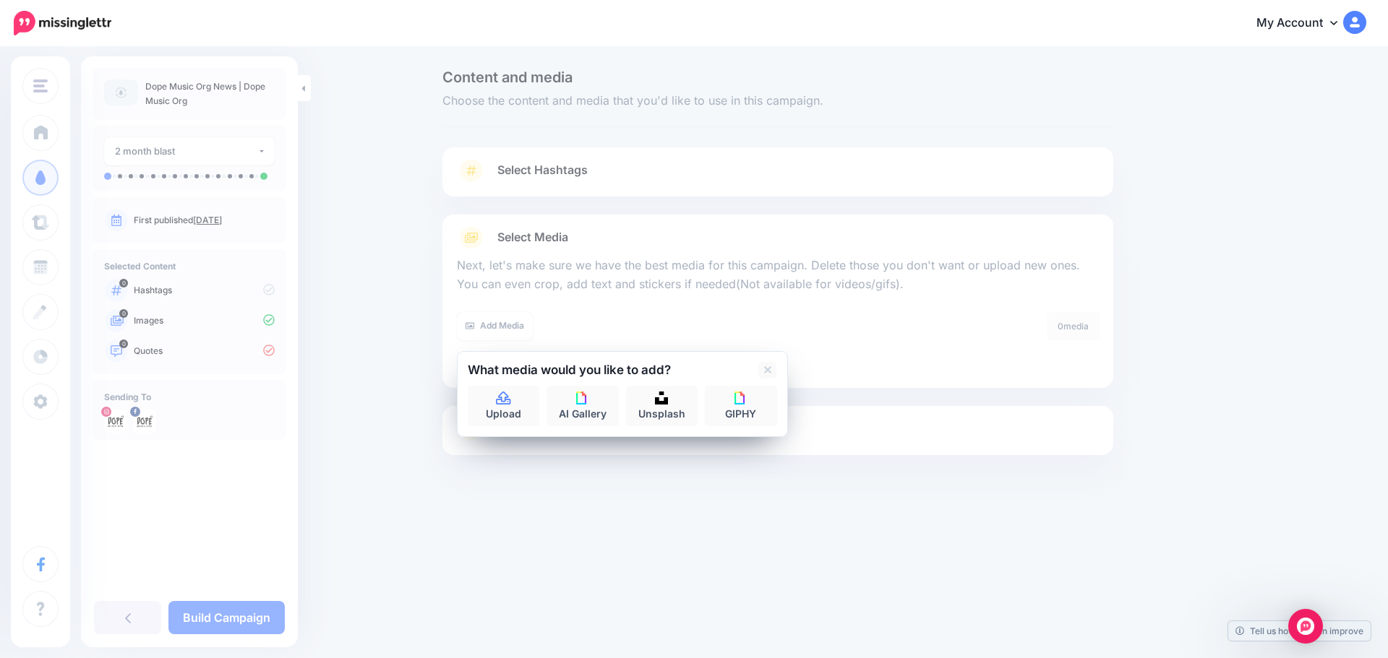
click at [662, 270] on p "Next, let's make sure we have the best media for this campaign. Delete those yo…" at bounding box center [778, 276] width 642 height 38
click at [227, 95] on p "Dope Music Org News | Dope Music Org" at bounding box center [209, 93] width 129 height 29
click at [165, 588] on div "**********" at bounding box center [189, 351] width 217 height 591
click at [765, 371] on icon at bounding box center [767, 370] width 7 height 12
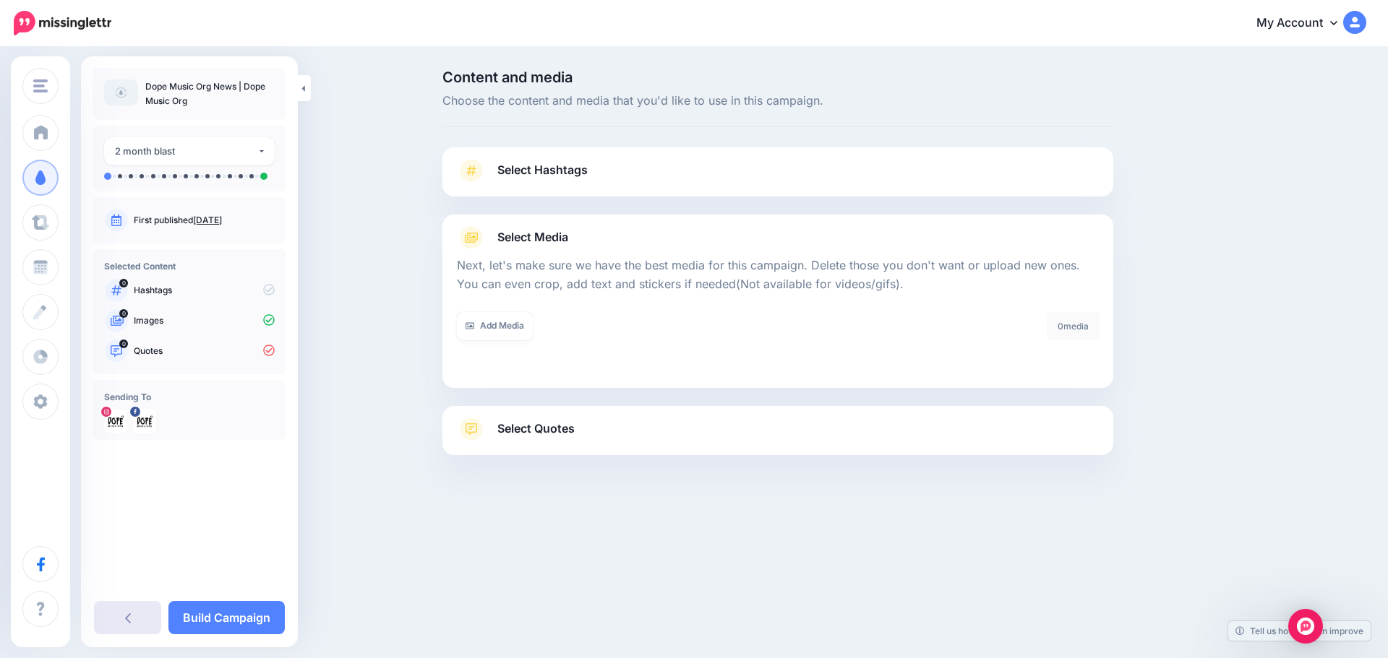
click at [131, 621] on link at bounding box center [127, 617] width 67 height 33
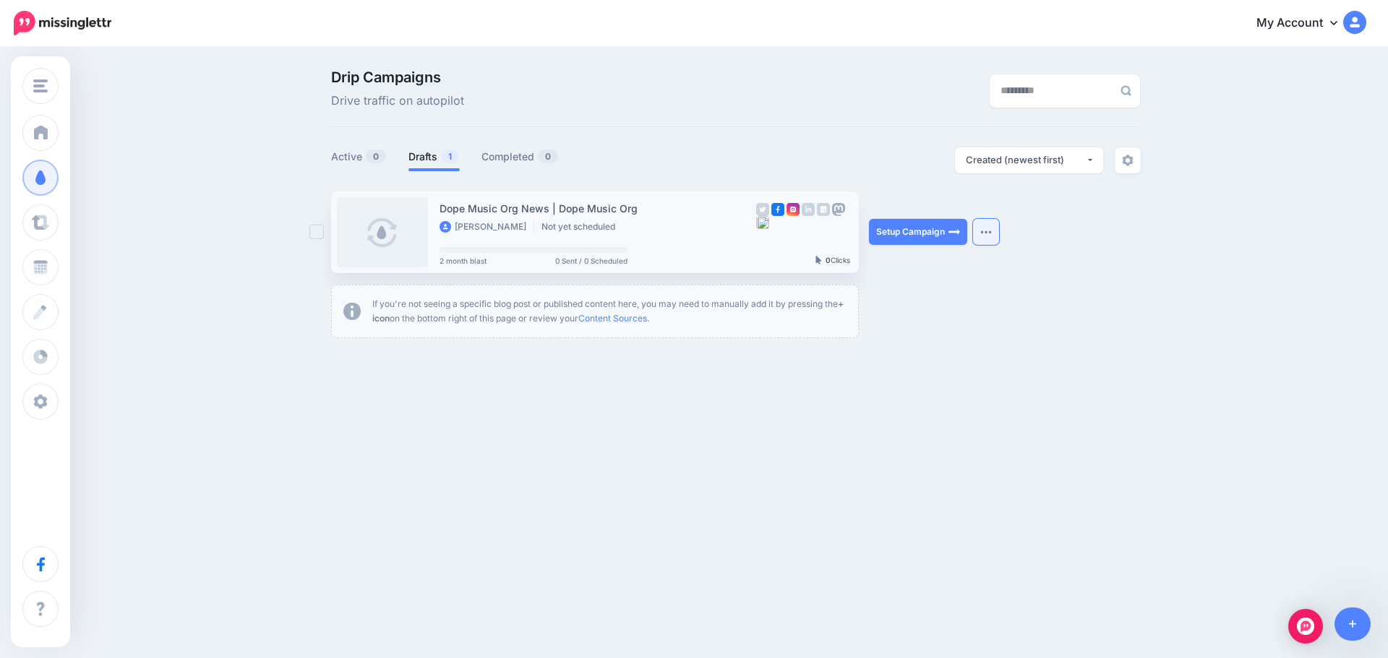
click at [989, 231] on img "button" at bounding box center [986, 232] width 12 height 4
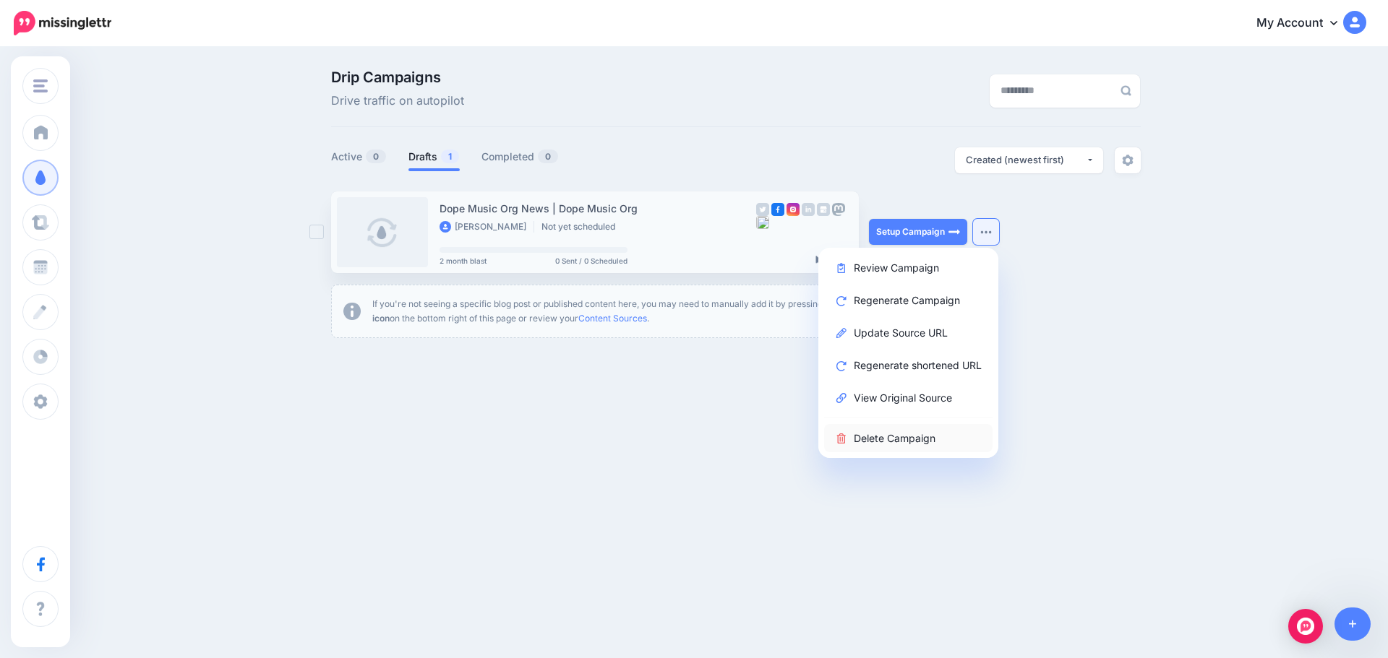
click at [931, 437] on link "Delete Campaign" at bounding box center [908, 438] width 168 height 28
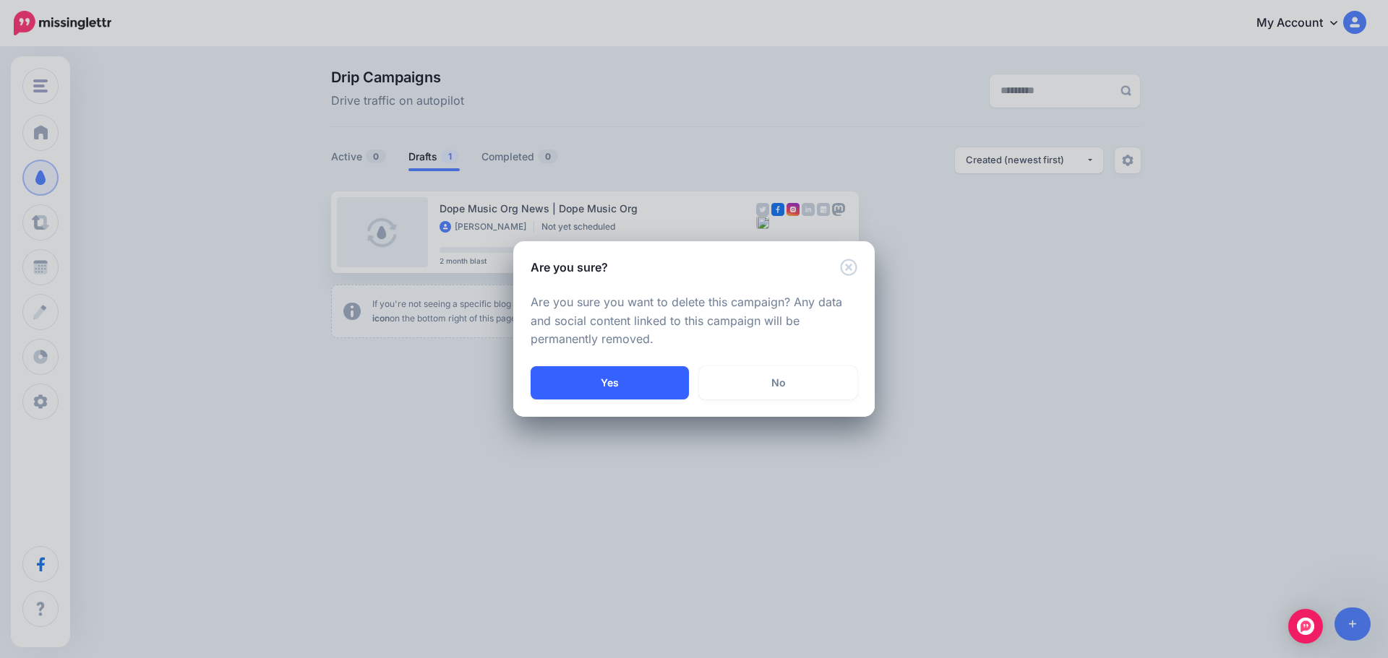
click at [628, 390] on button "Yes" at bounding box center [609, 382] width 158 height 33
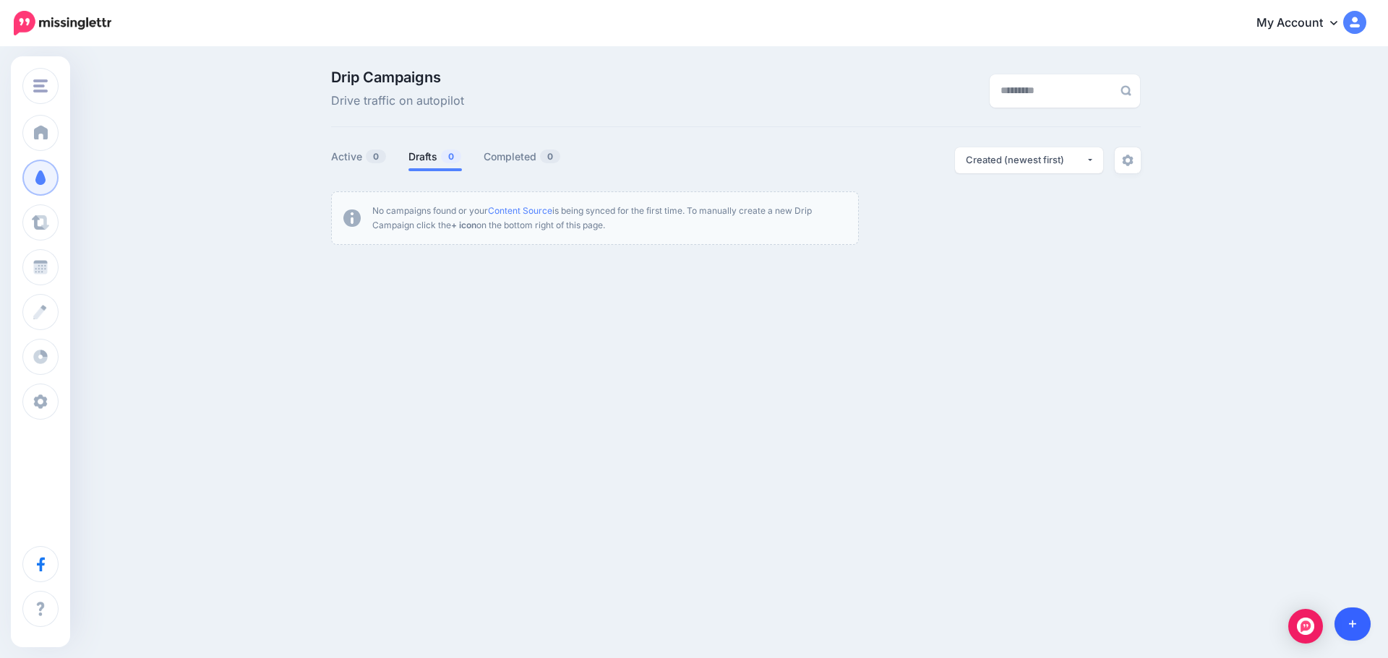
click at [1353, 618] on link at bounding box center [1352, 624] width 37 height 33
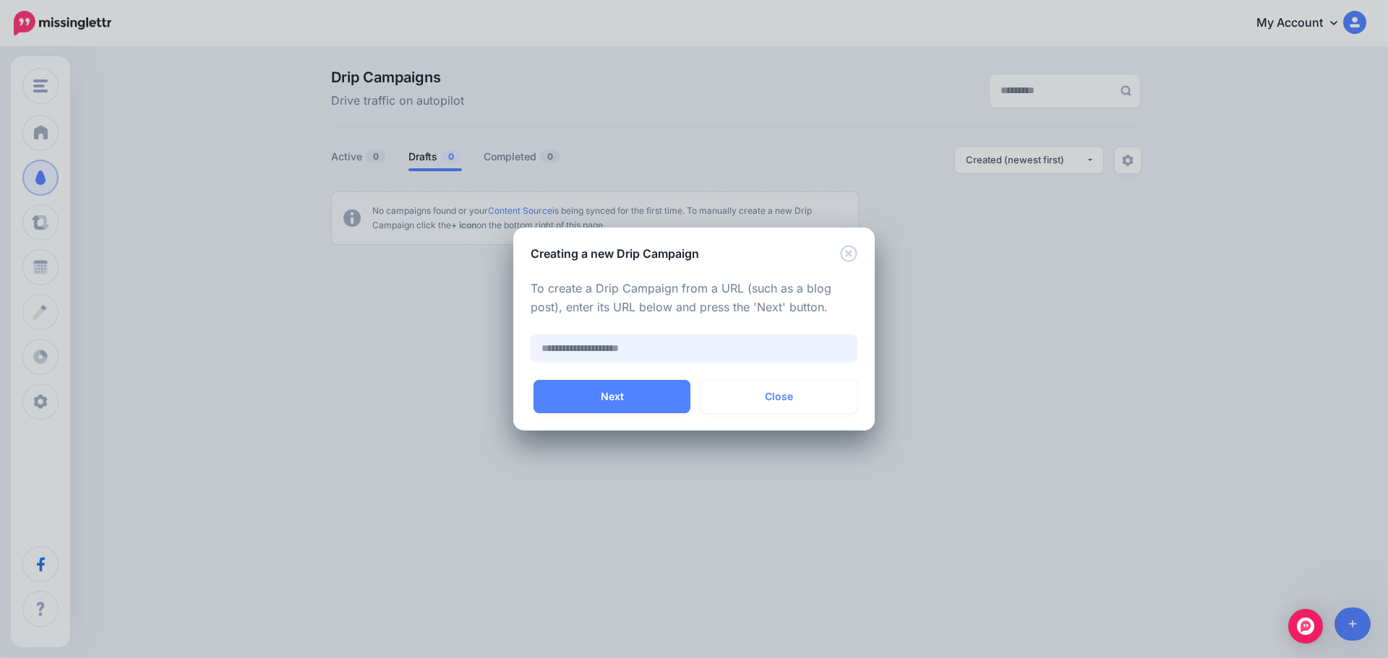
paste input "**********"
type input "**********"
click at [650, 397] on button "Next" at bounding box center [611, 396] width 157 height 33
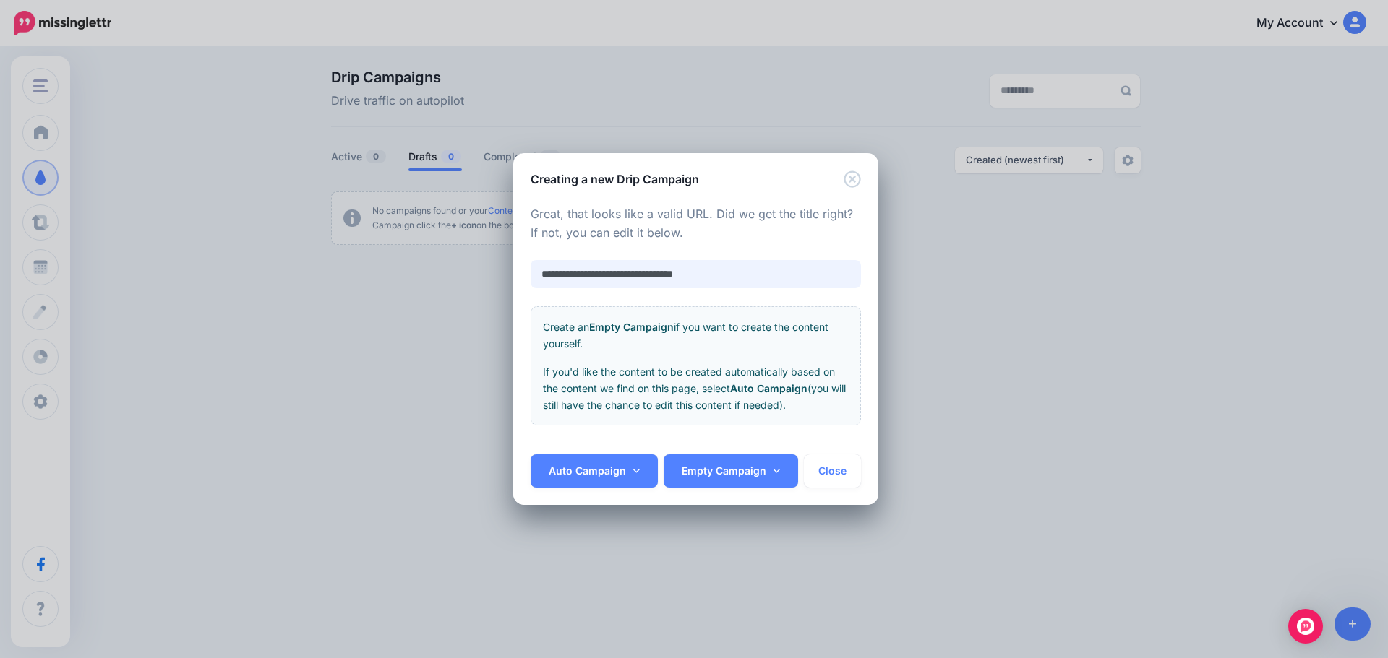
drag, startPoint x: 747, startPoint y: 276, endPoint x: 617, endPoint y: 283, distance: 129.5
click at [617, 283] on input "**********" at bounding box center [695, 274] width 330 height 28
type input "**********"
click at [598, 476] on link "Auto Campaign" at bounding box center [593, 471] width 127 height 33
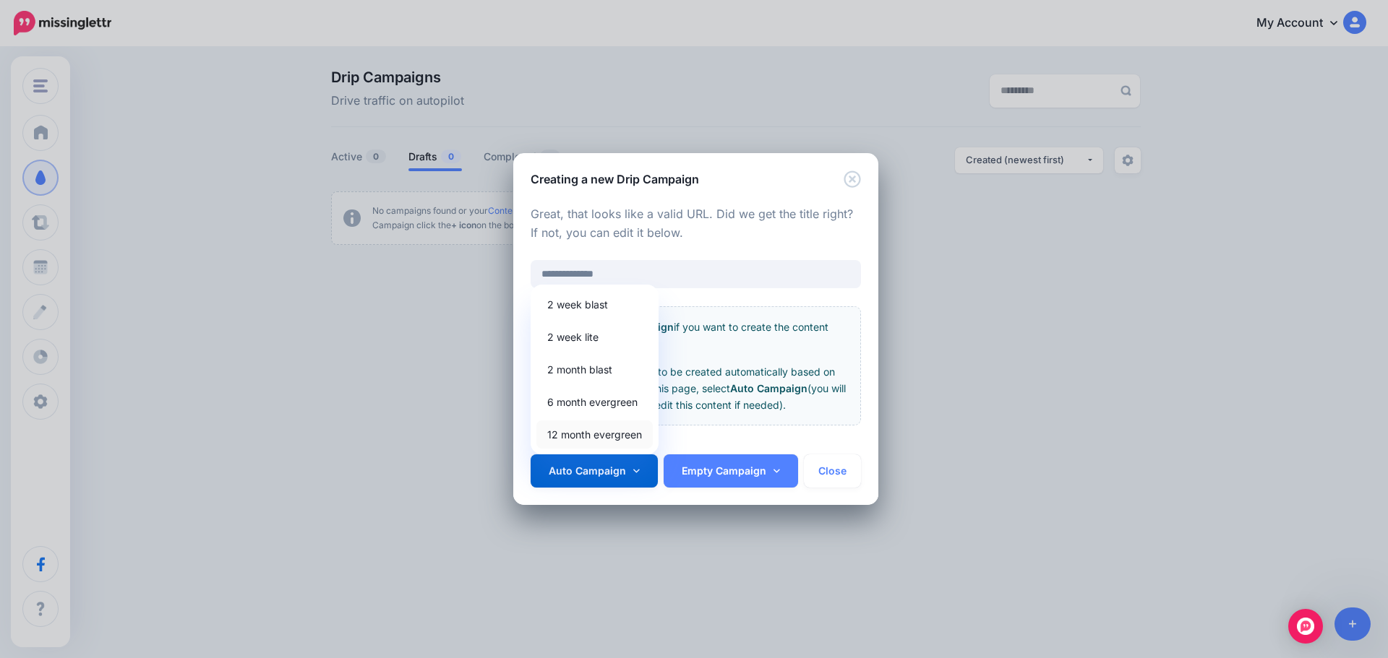
click at [600, 434] on link "12 month evergreen" at bounding box center [594, 435] width 116 height 28
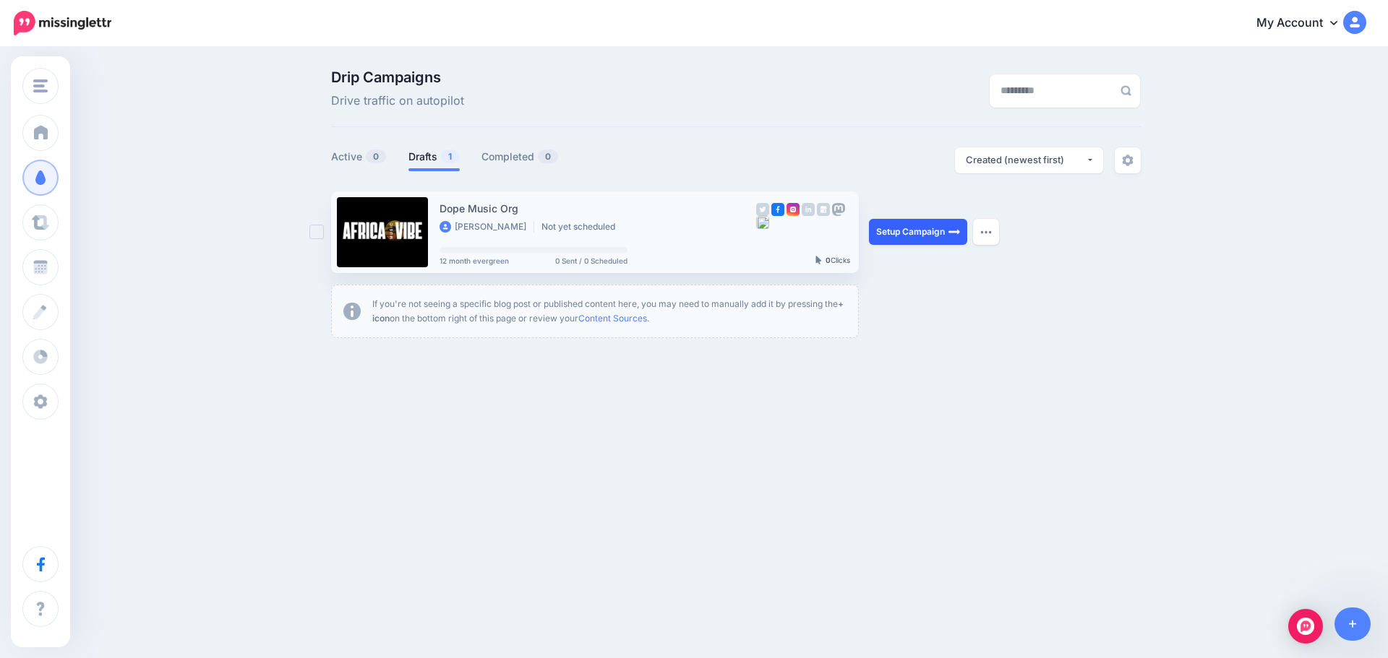
click at [887, 235] on link "Setup Campaign" at bounding box center [918, 232] width 98 height 26
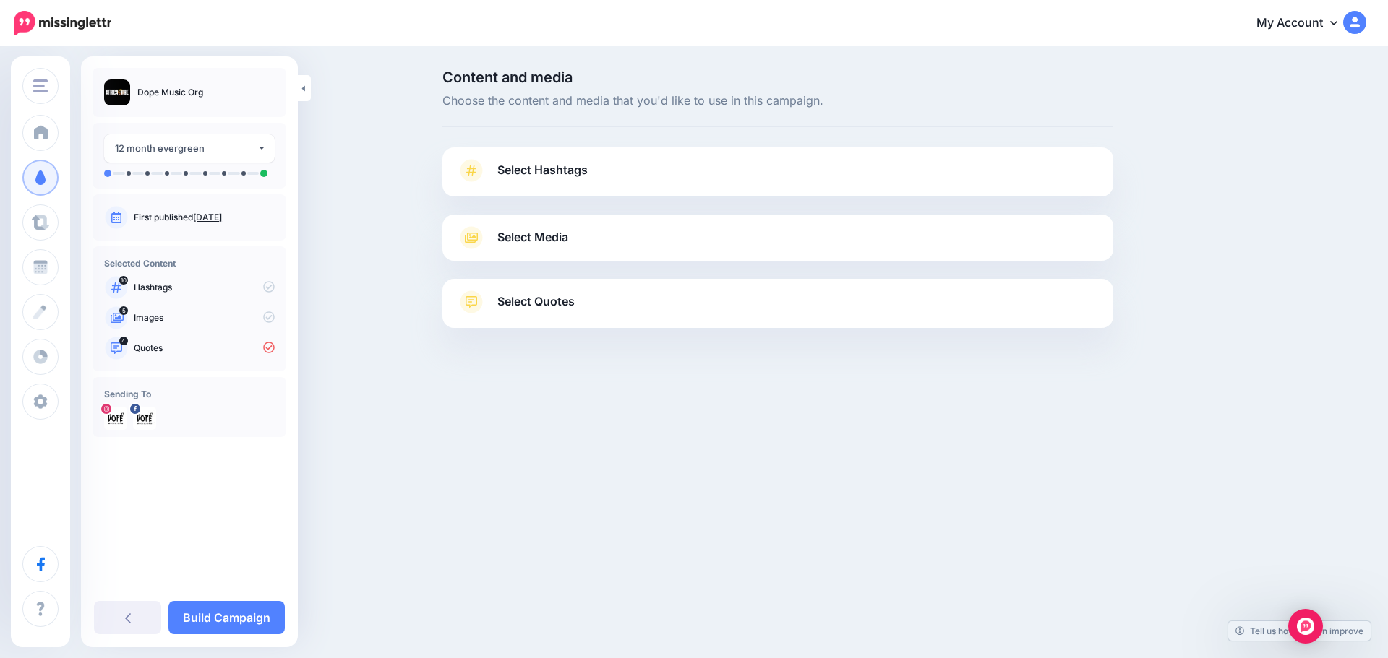
click at [817, 244] on link "Select Media" at bounding box center [778, 237] width 642 height 23
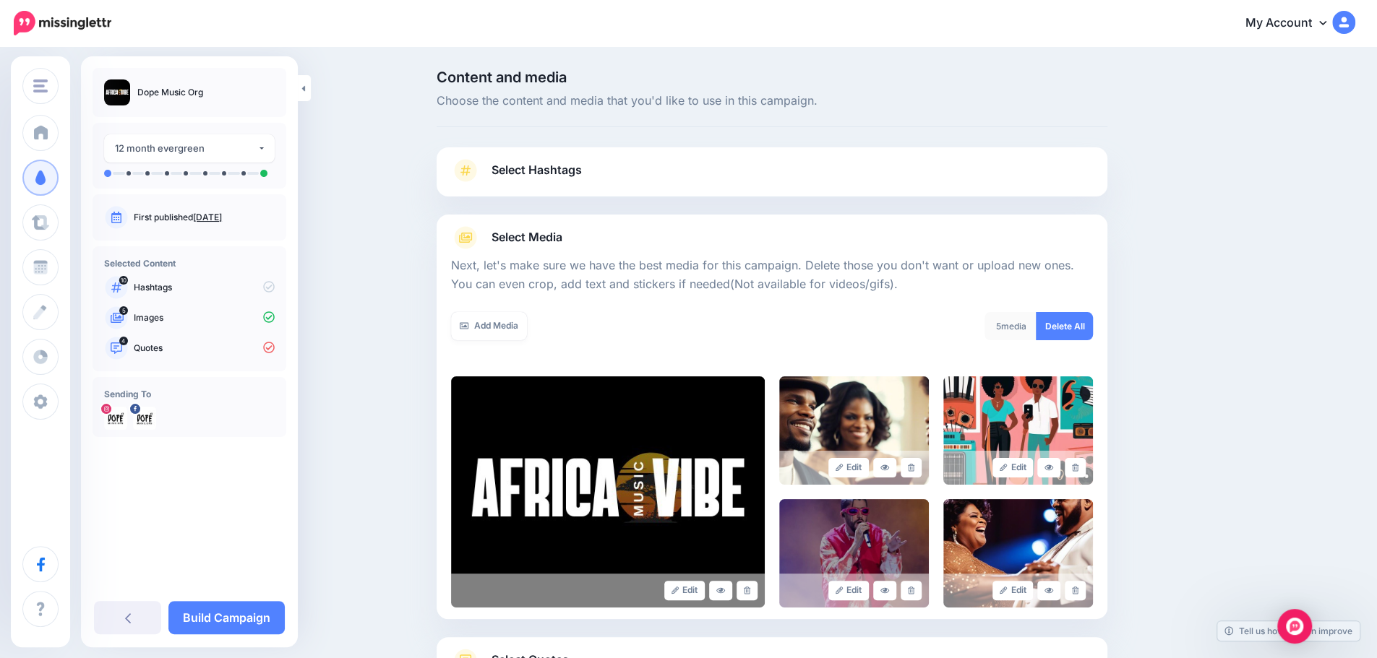
drag, startPoint x: 1010, startPoint y: 319, endPoint x: 1009, endPoint y: 327, distance: 8.8
click at [1009, 327] on div "5 media" at bounding box center [1010, 326] width 52 height 28
drag, startPoint x: 207, startPoint y: 612, endPoint x: 197, endPoint y: 618, distance: 11.0
click at [197, 618] on link "Build Campaign" at bounding box center [226, 617] width 116 height 33
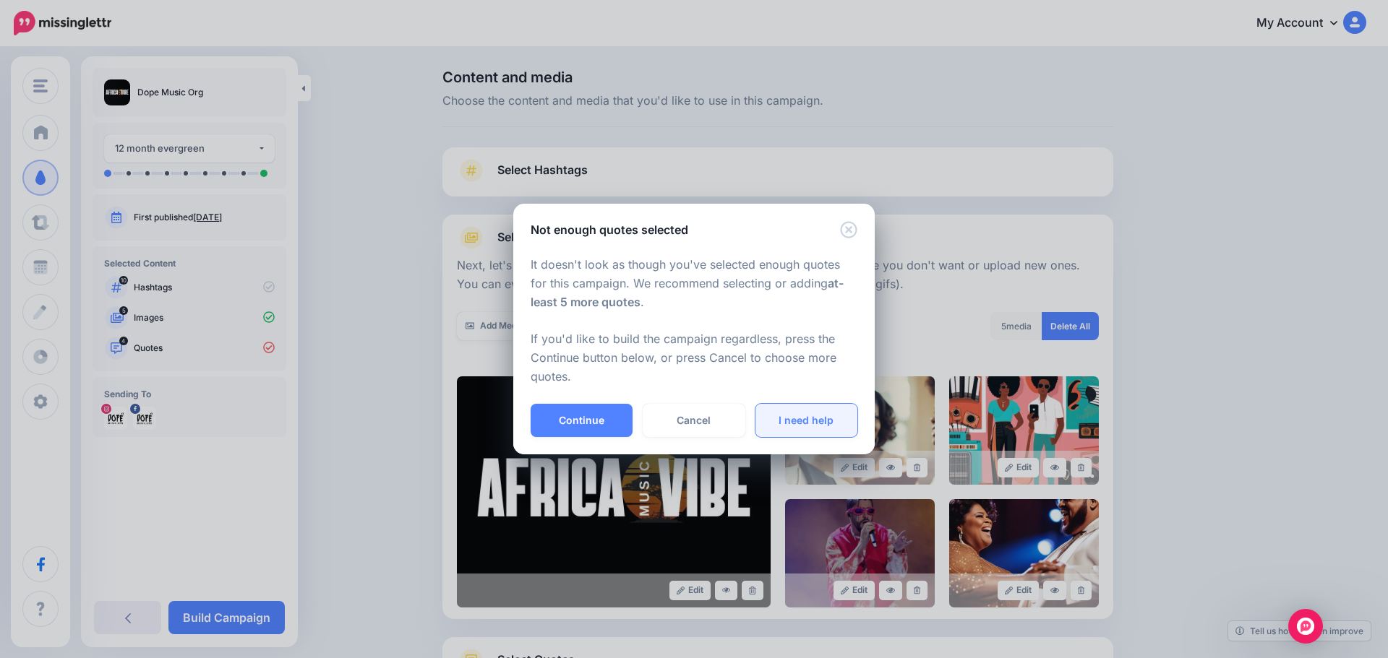
click at [791, 422] on link "I need help" at bounding box center [806, 420] width 102 height 33
click at [846, 226] on icon "Close" at bounding box center [848, 229] width 17 height 17
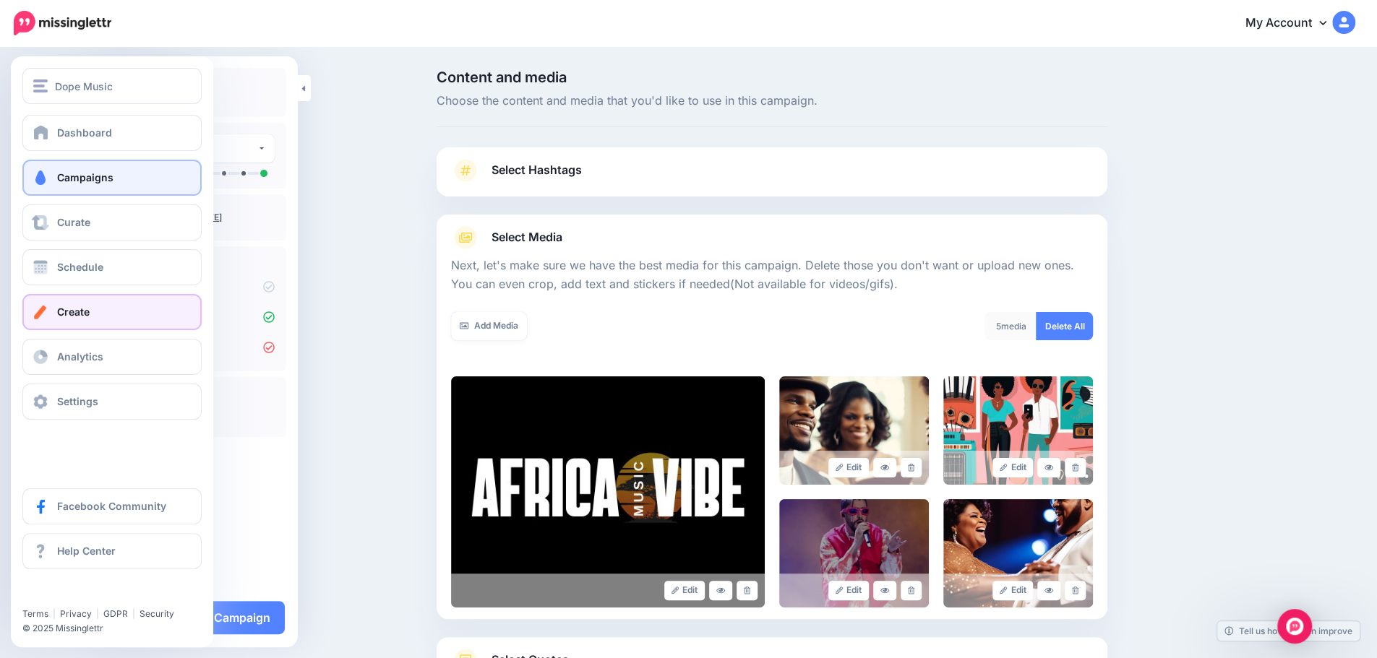
click at [110, 309] on link "Create" at bounding box center [111, 312] width 179 height 36
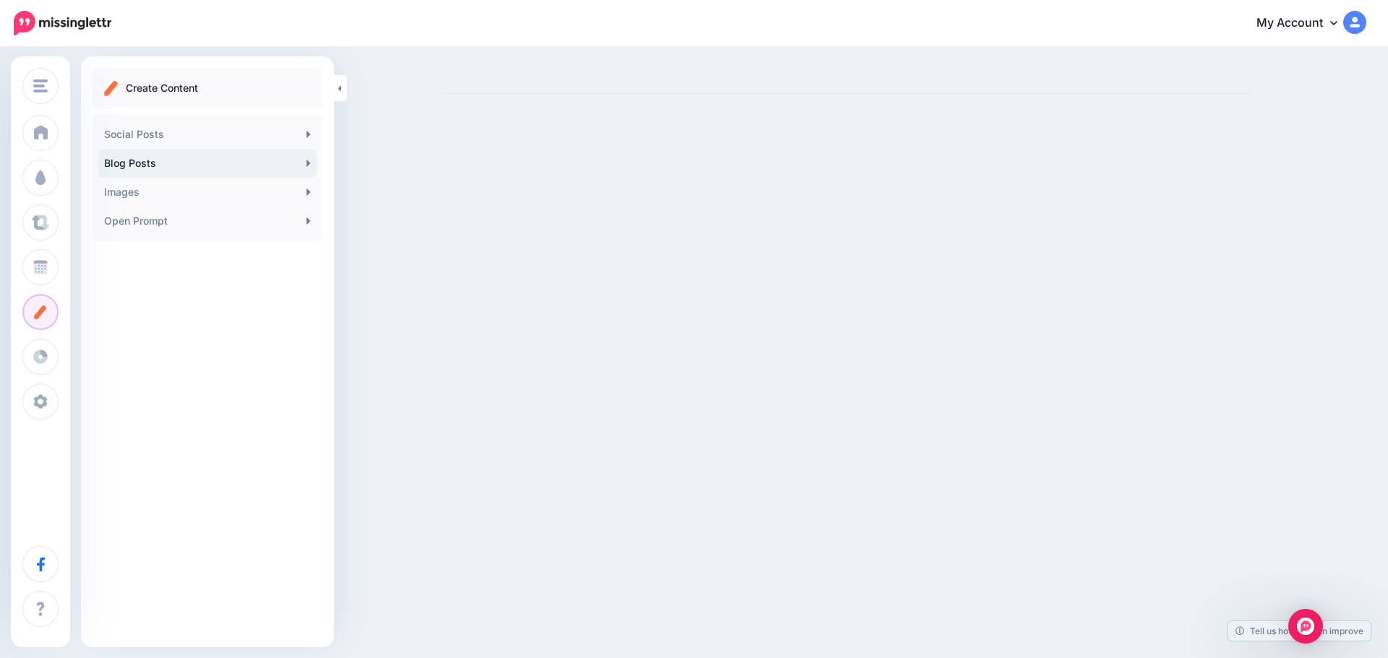
click at [264, 155] on link "Blog Posts" at bounding box center [207, 163] width 218 height 29
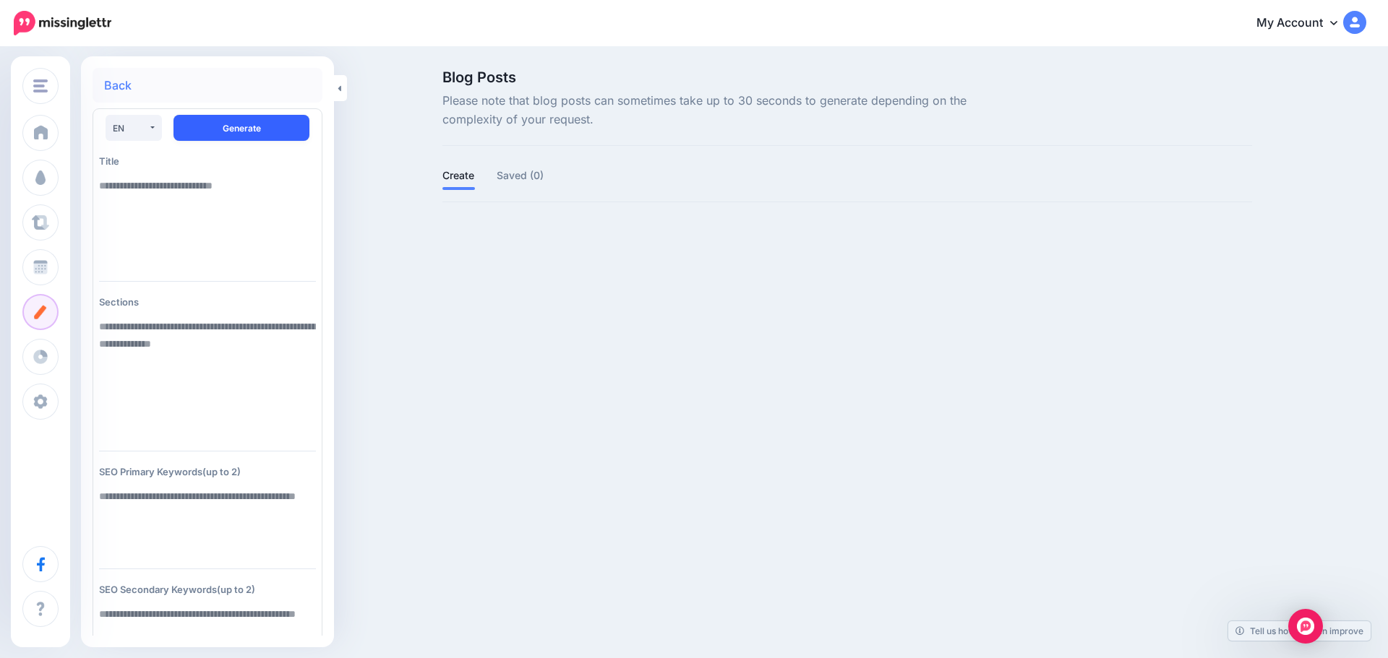
click at [210, 117] on button "Generate" at bounding box center [241, 128] width 136 height 26
click at [238, 123] on button "Generate" at bounding box center [241, 128] width 136 height 26
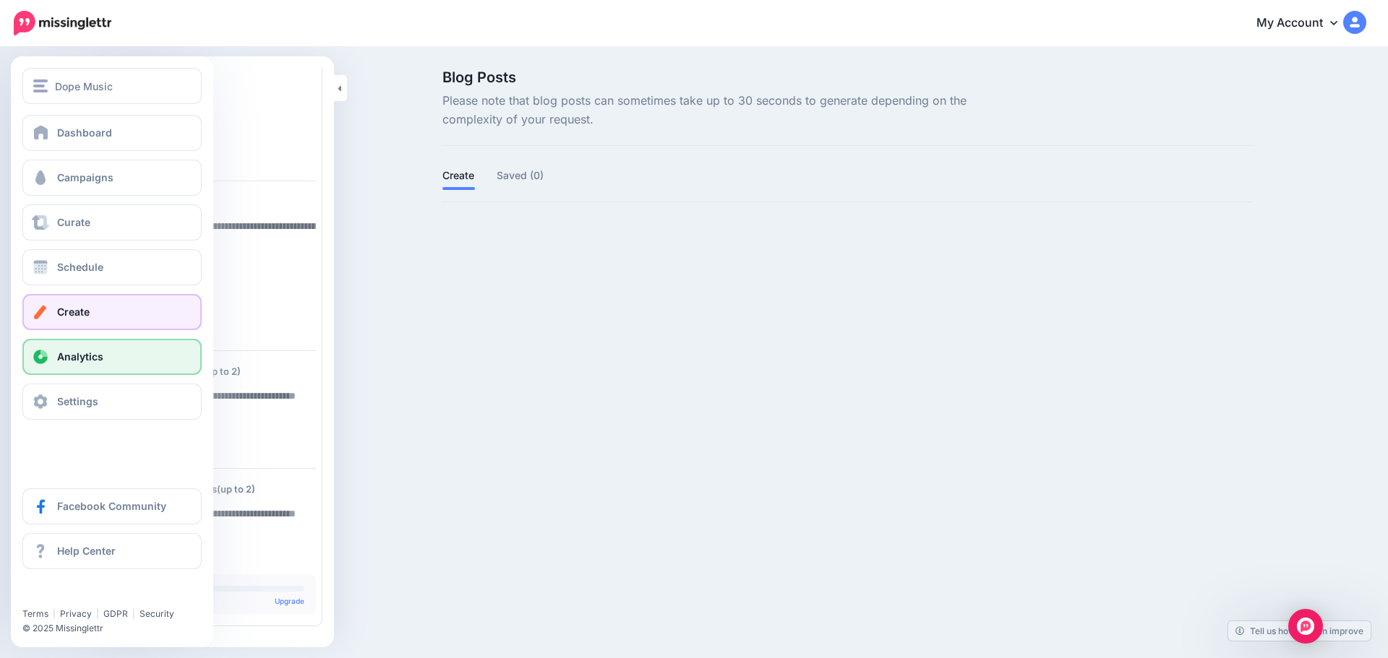
click at [72, 358] on span "Analytics" at bounding box center [80, 356] width 46 height 12
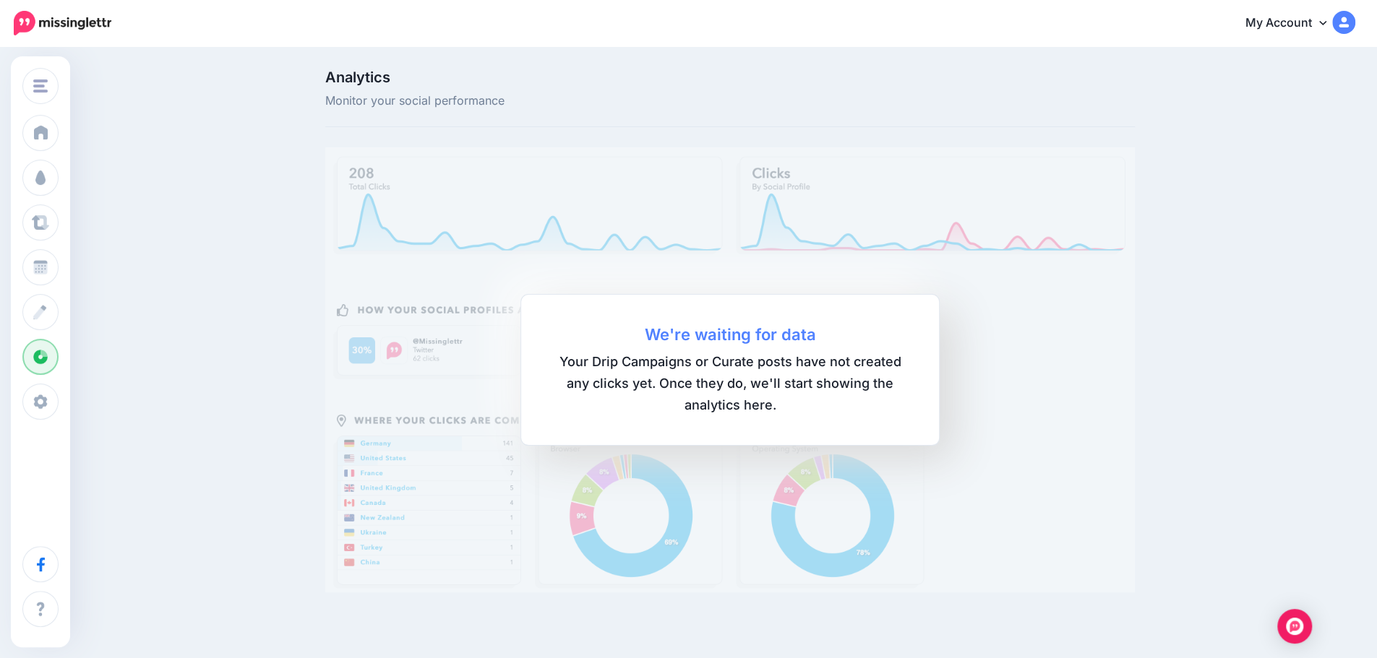
click at [872, 257] on img at bounding box center [729, 369] width 809 height 445
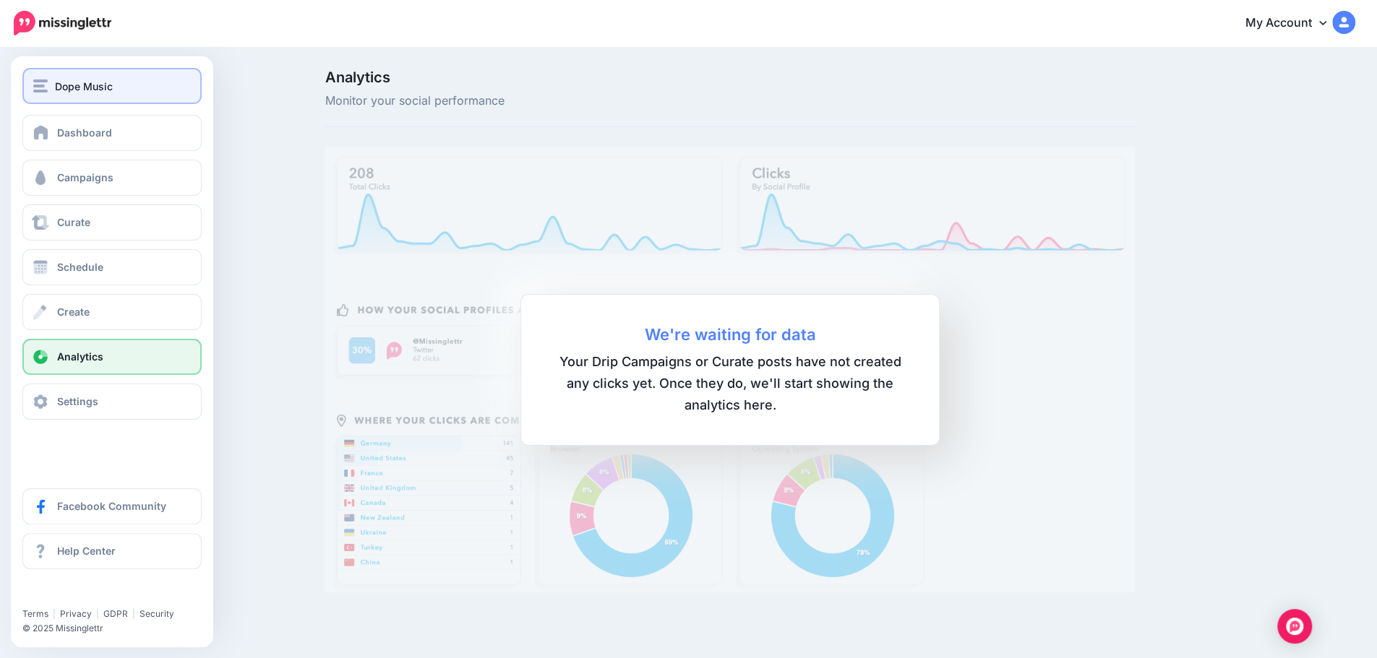
click at [92, 82] on span "Dope Music" at bounding box center [84, 86] width 58 height 17
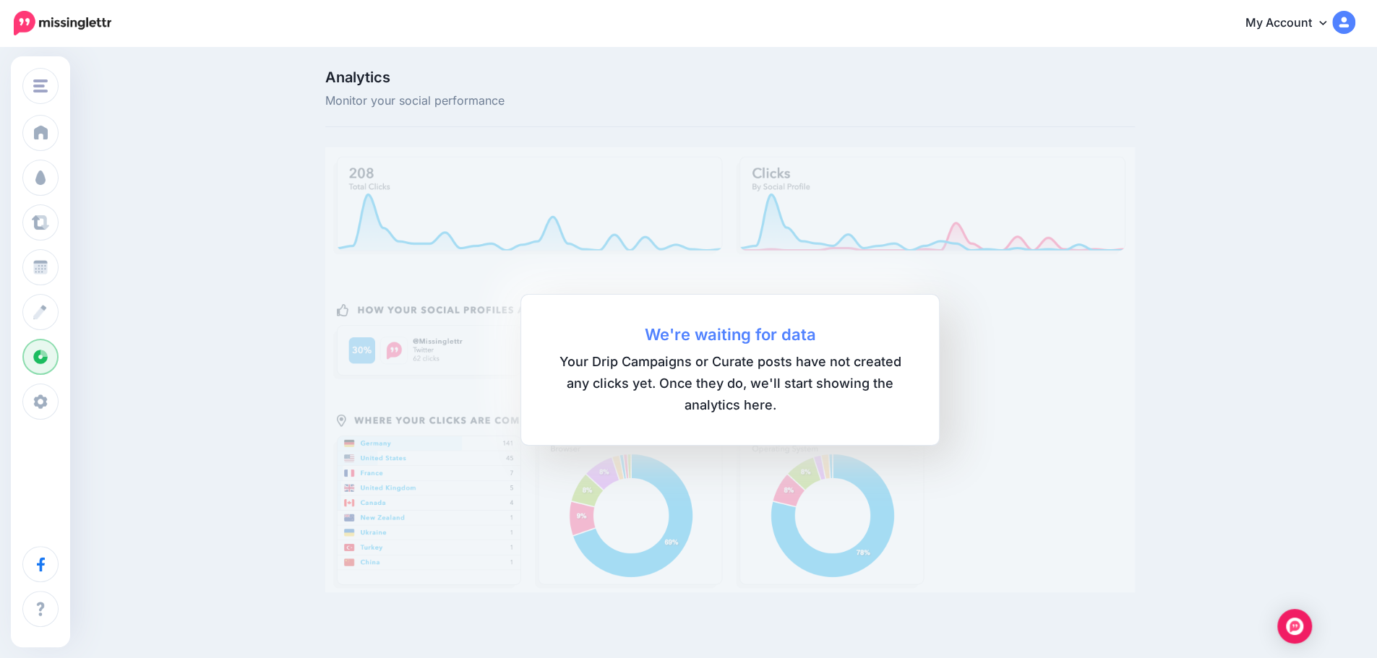
click at [310, 121] on div "Analytics Monitor your social performance We're waiting for data Your Drip Camp…" at bounding box center [688, 336] width 1377 height 577
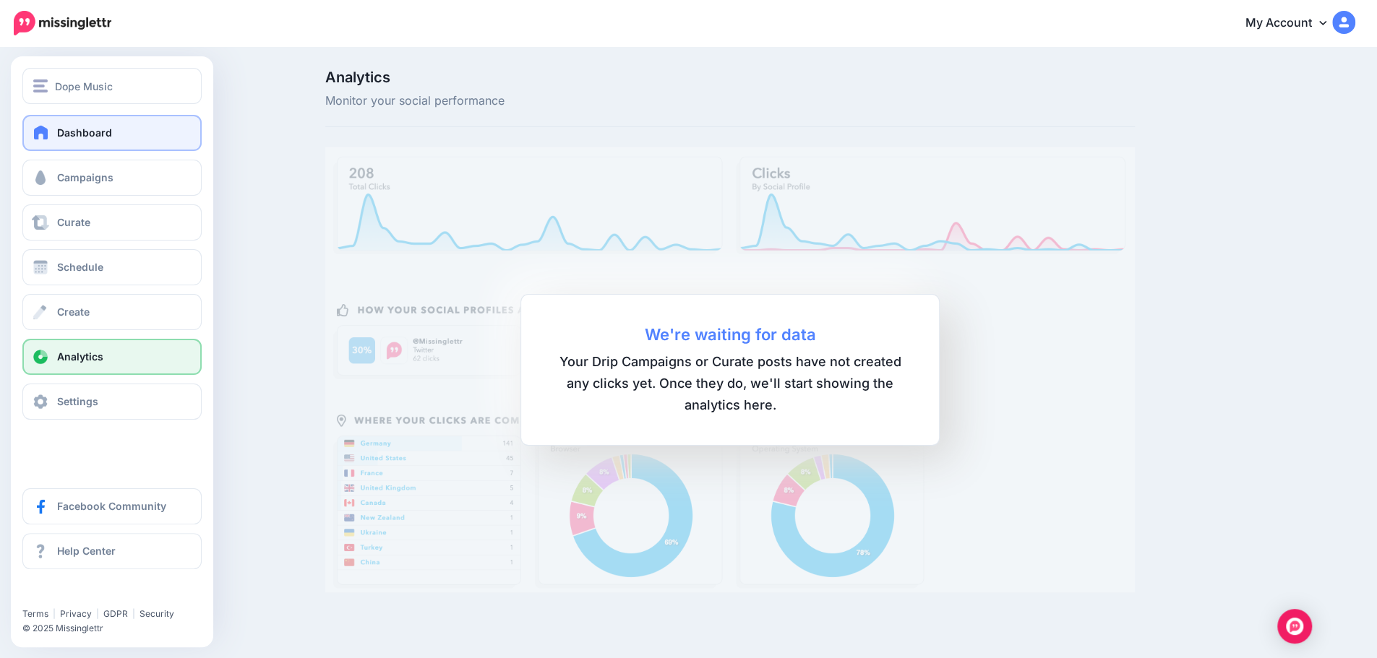
click at [104, 127] on span "Dashboard" at bounding box center [84, 132] width 55 height 12
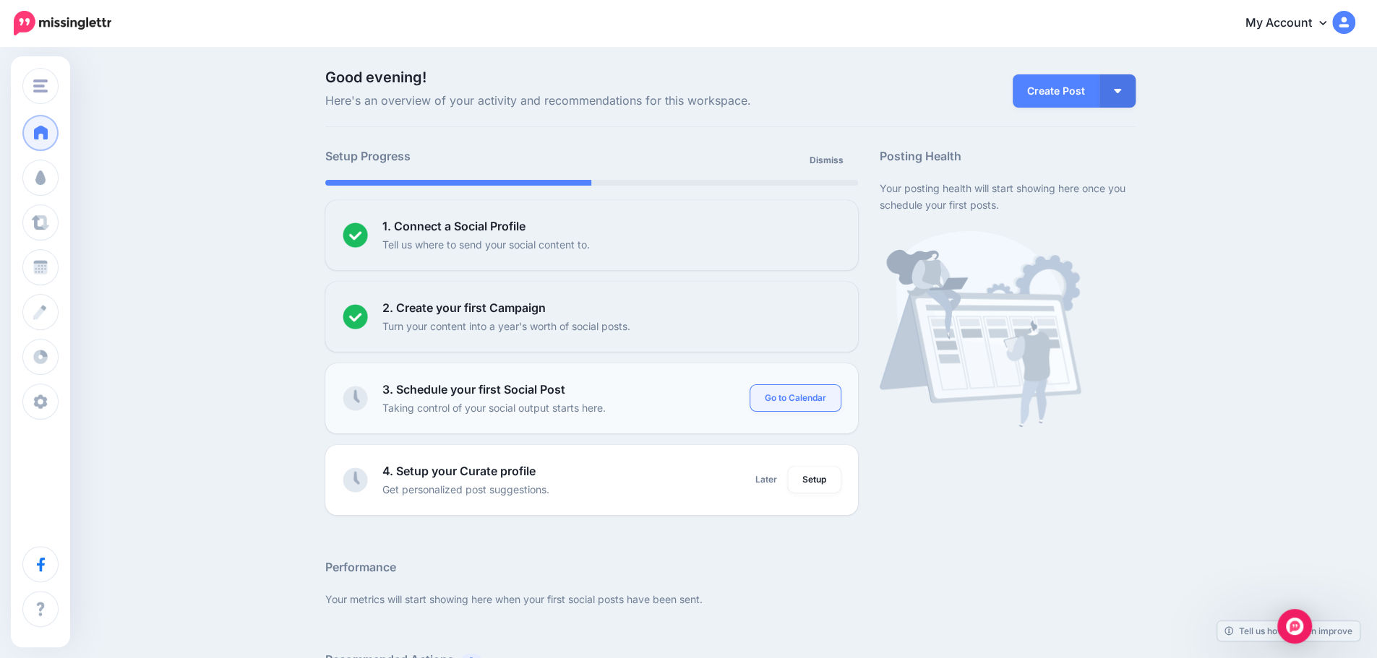
click at [796, 388] on link "Go to Calendar" at bounding box center [795, 398] width 90 height 26
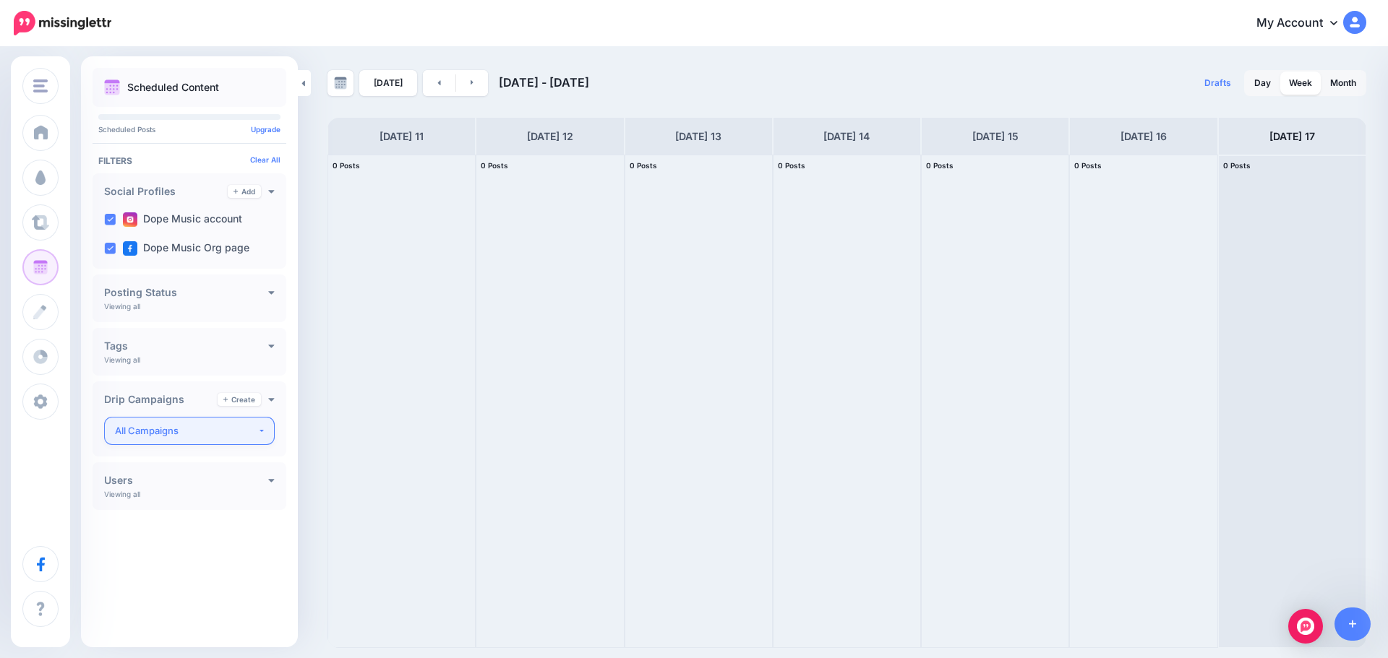
click at [252, 430] on div "All Campaigns" at bounding box center [186, 431] width 142 height 17
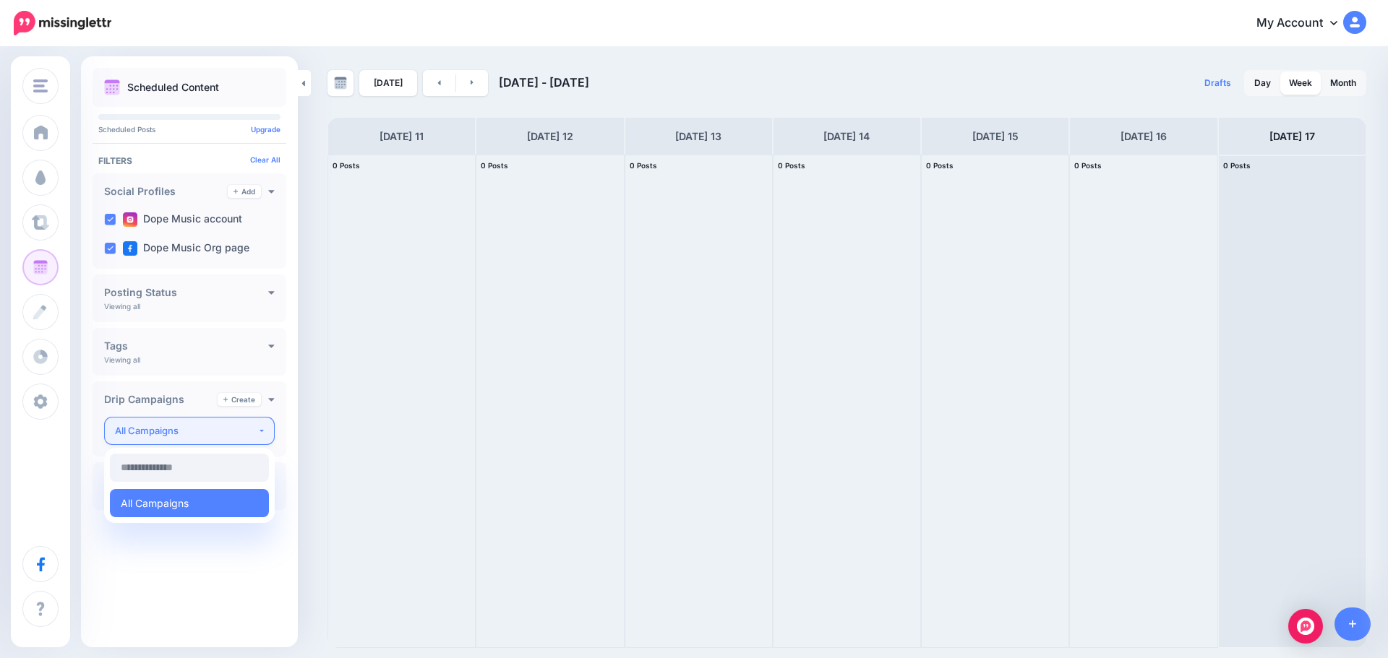
click at [252, 430] on div "All Campaigns" at bounding box center [186, 431] width 142 height 17
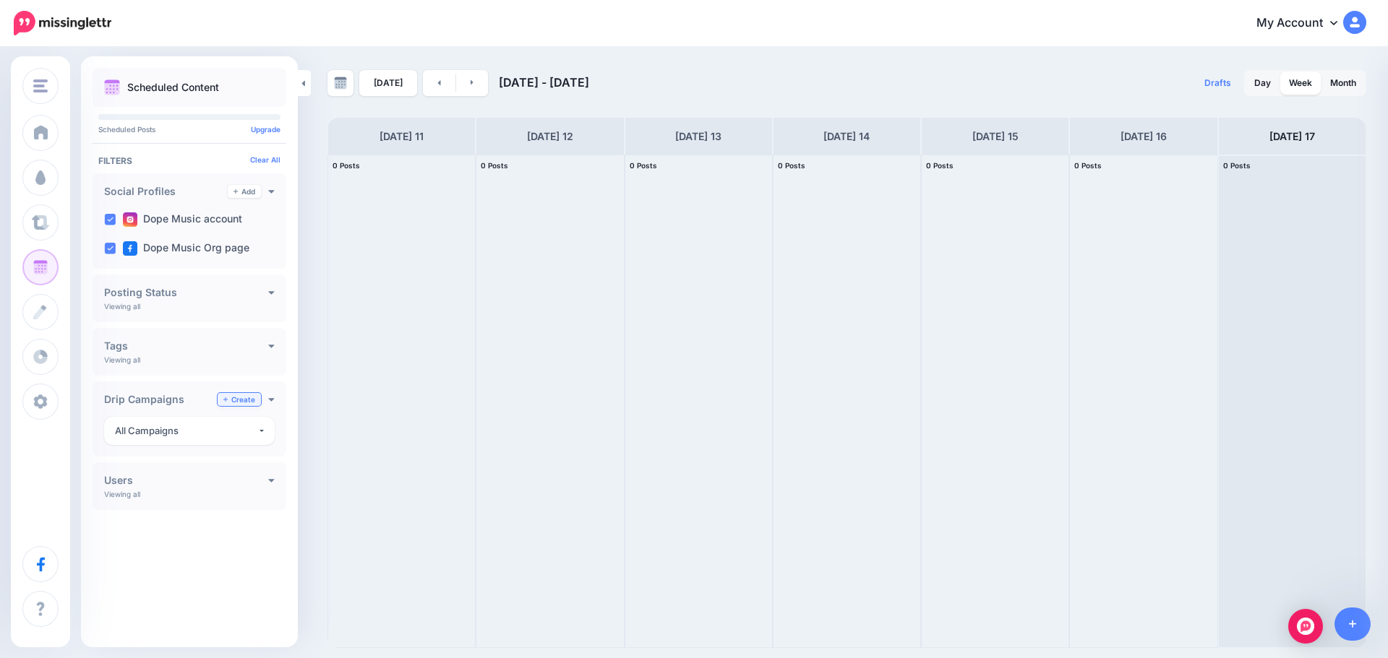
click at [243, 396] on link "Create" at bounding box center [239, 399] width 43 height 13
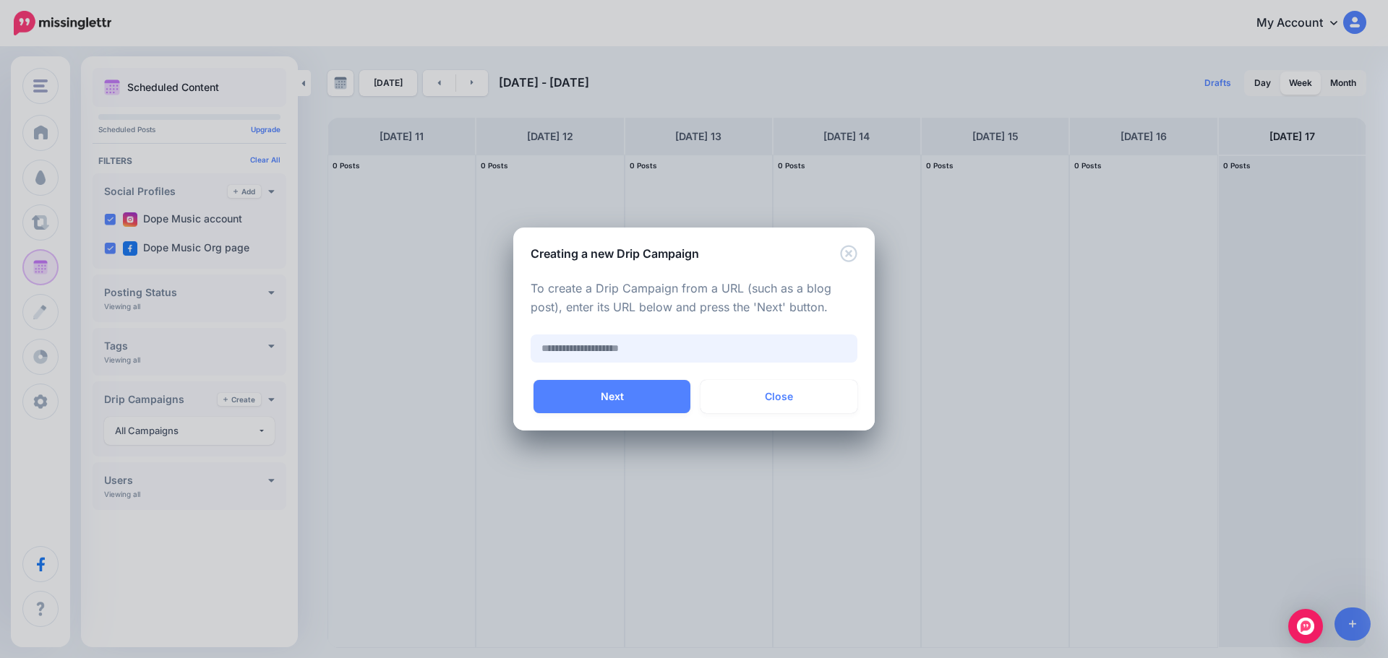
click at [640, 346] on input "text" at bounding box center [693, 349] width 327 height 28
paste input "**********"
type input "**********"
click at [650, 387] on button "Next" at bounding box center [611, 396] width 157 height 33
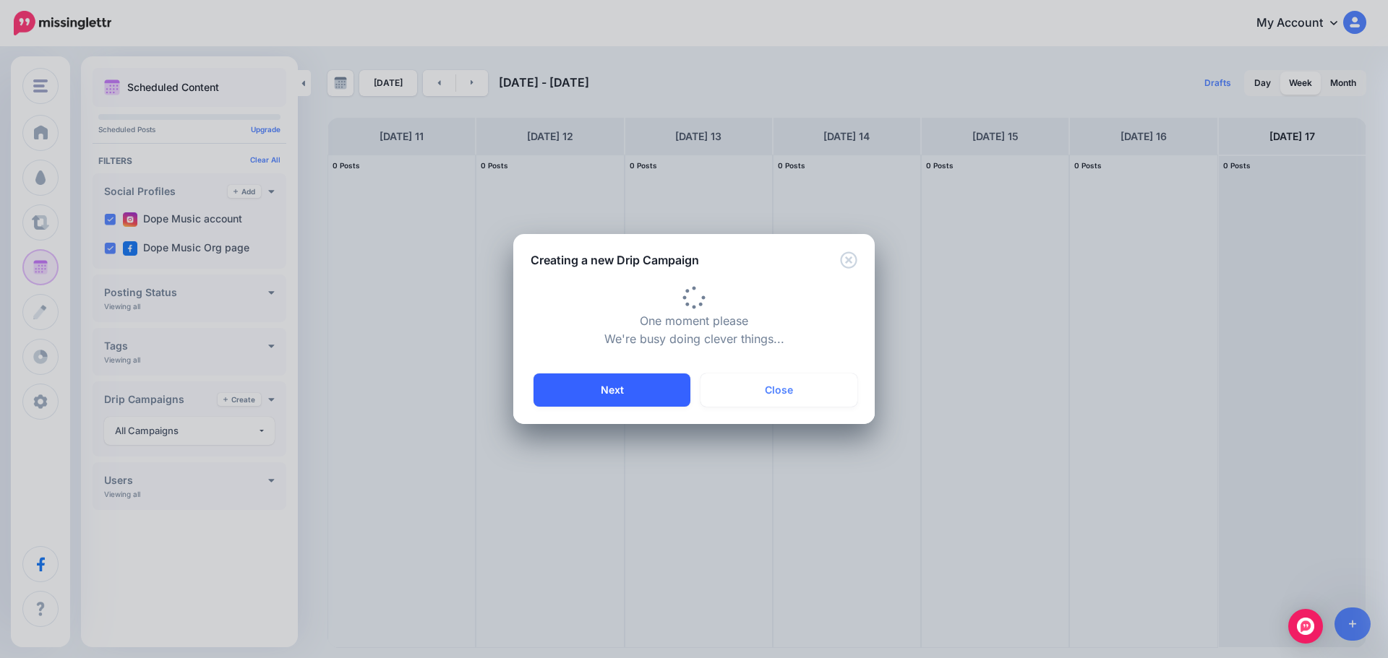
type input "**********"
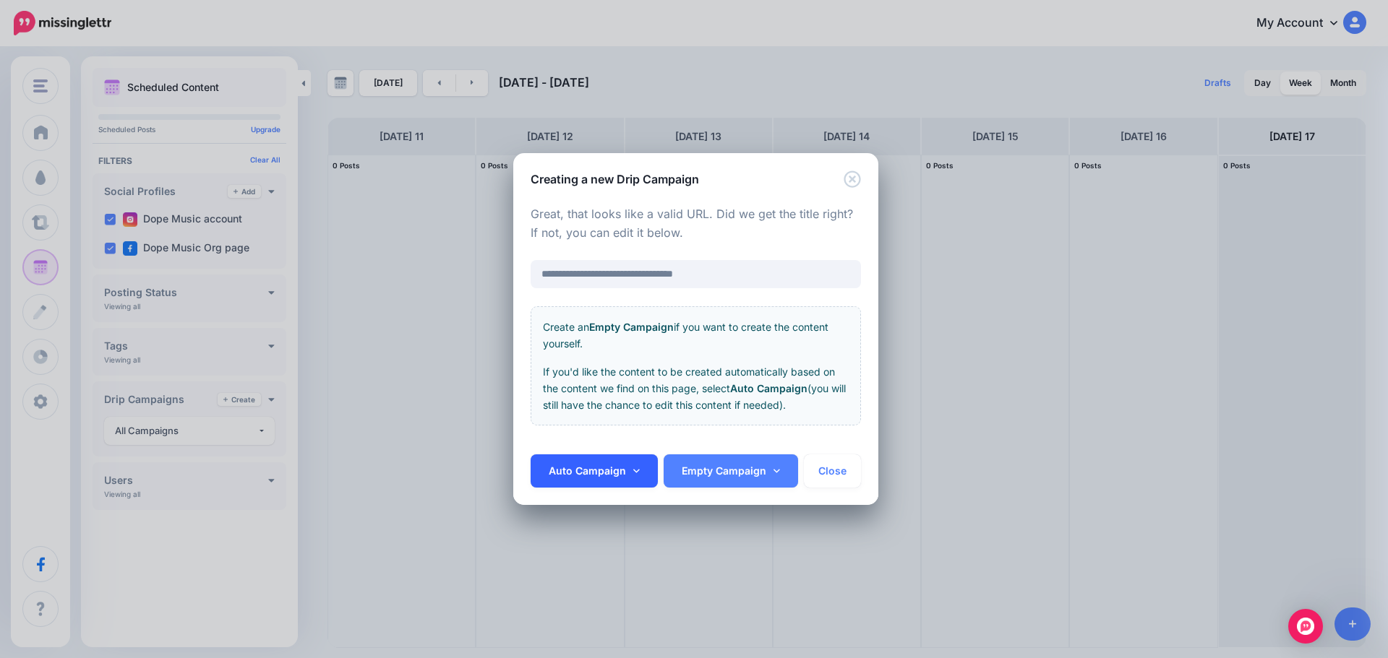
click at [611, 457] on link "Auto Campaign" at bounding box center [593, 471] width 127 height 33
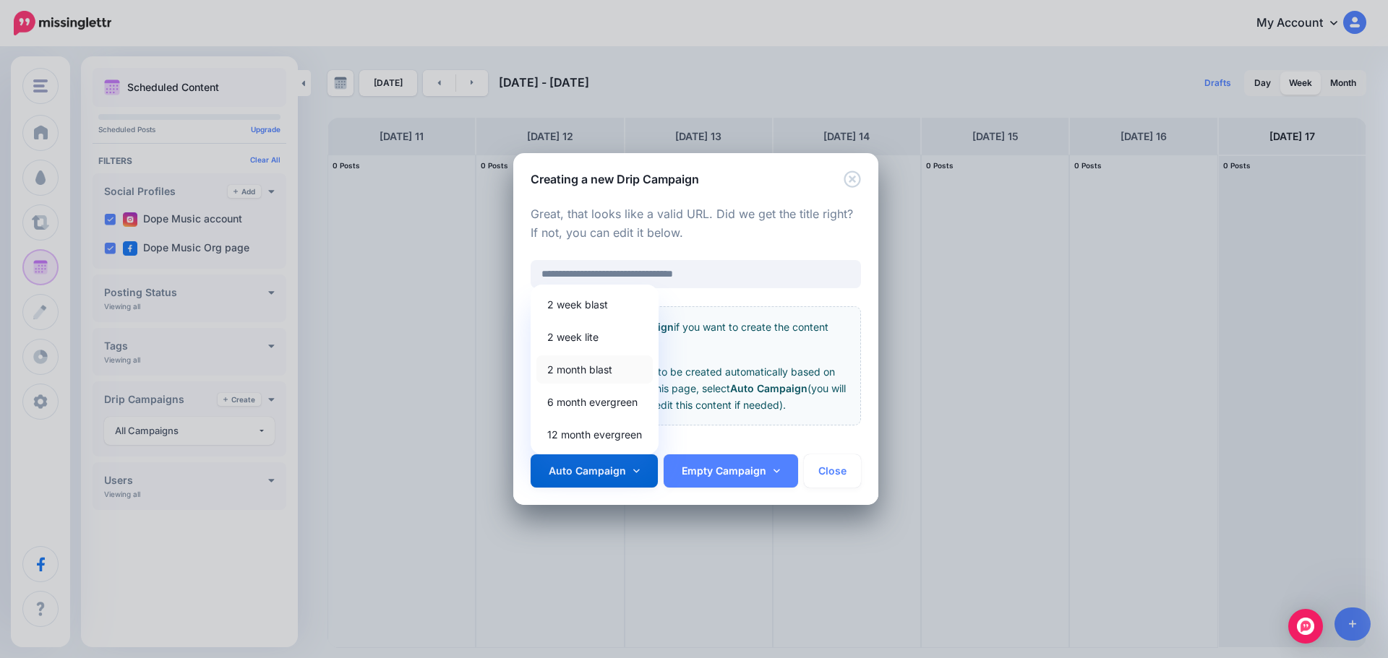
click at [591, 366] on link "2 month blast" at bounding box center [594, 370] width 116 height 28
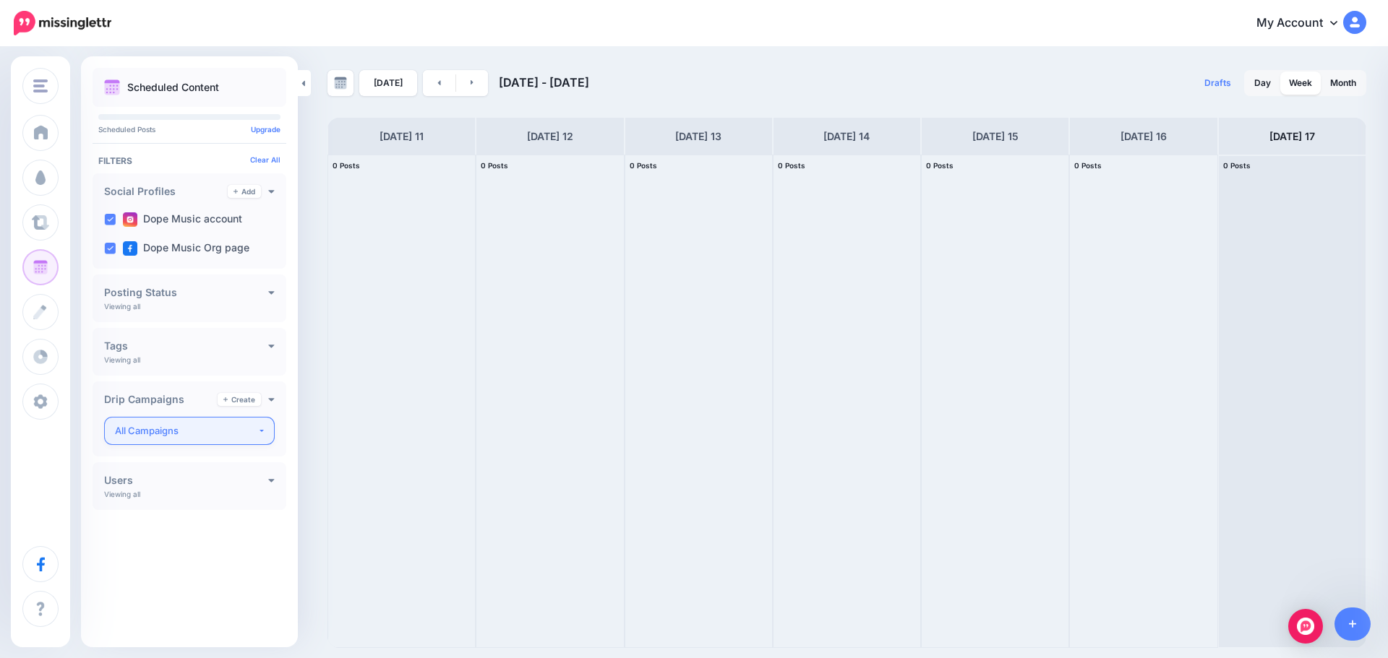
click at [262, 427] on button "All Campaigns" at bounding box center [189, 431] width 171 height 28
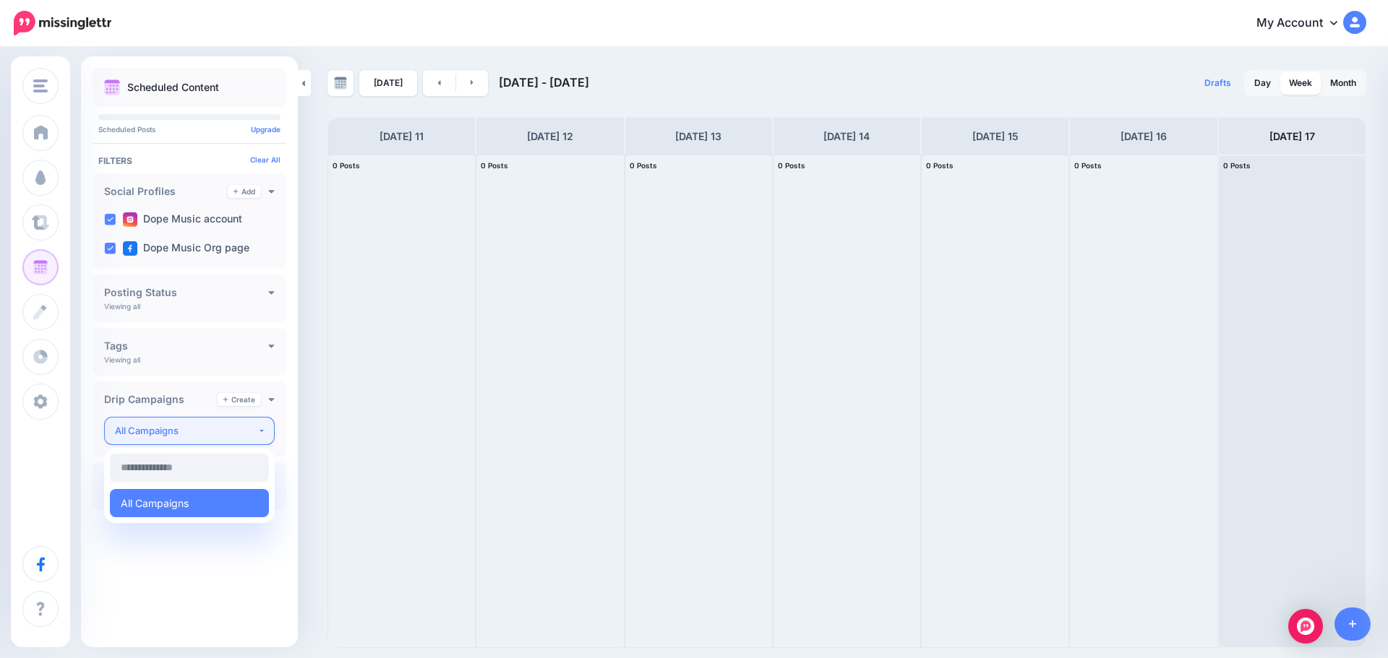
click at [262, 427] on button "All Campaigns" at bounding box center [189, 431] width 171 height 28
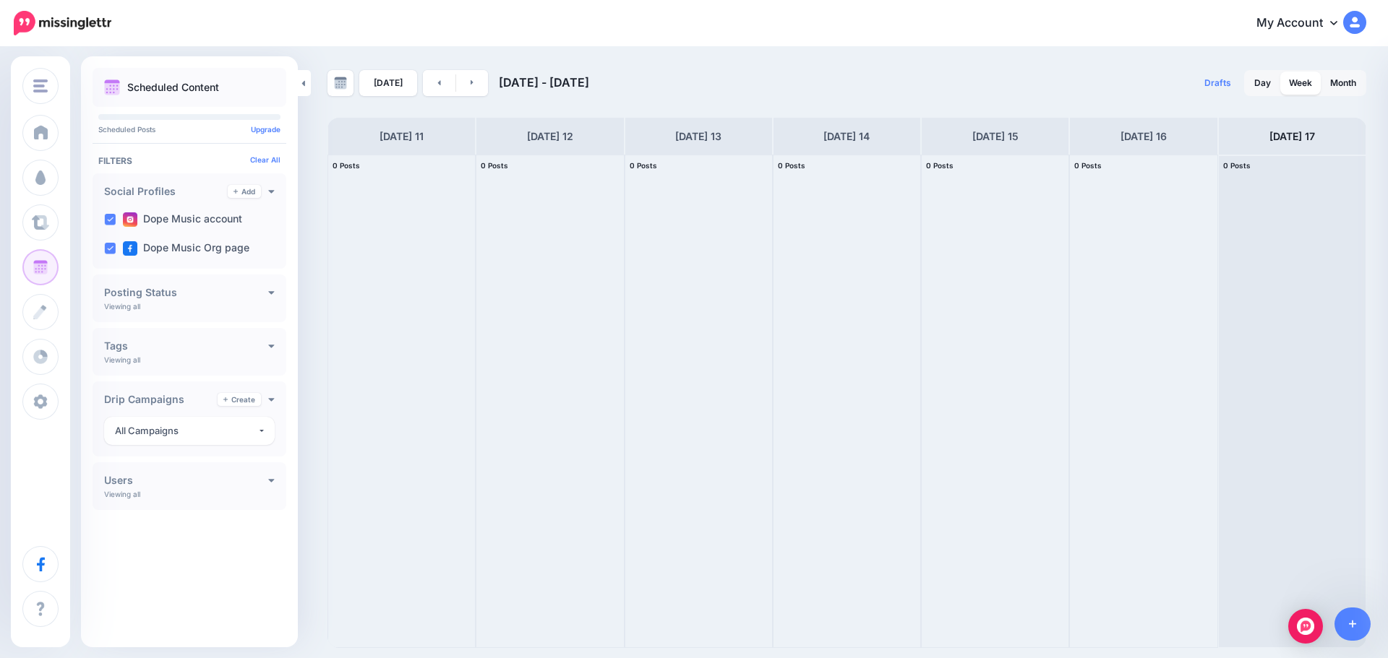
click at [243, 502] on div "Users Add Viewing all [PERSON_NAME]" at bounding box center [190, 487] width 194 height 48
click at [273, 479] on icon at bounding box center [272, 481] width 6 height 4
click at [246, 192] on link "Add" at bounding box center [244, 191] width 33 height 13
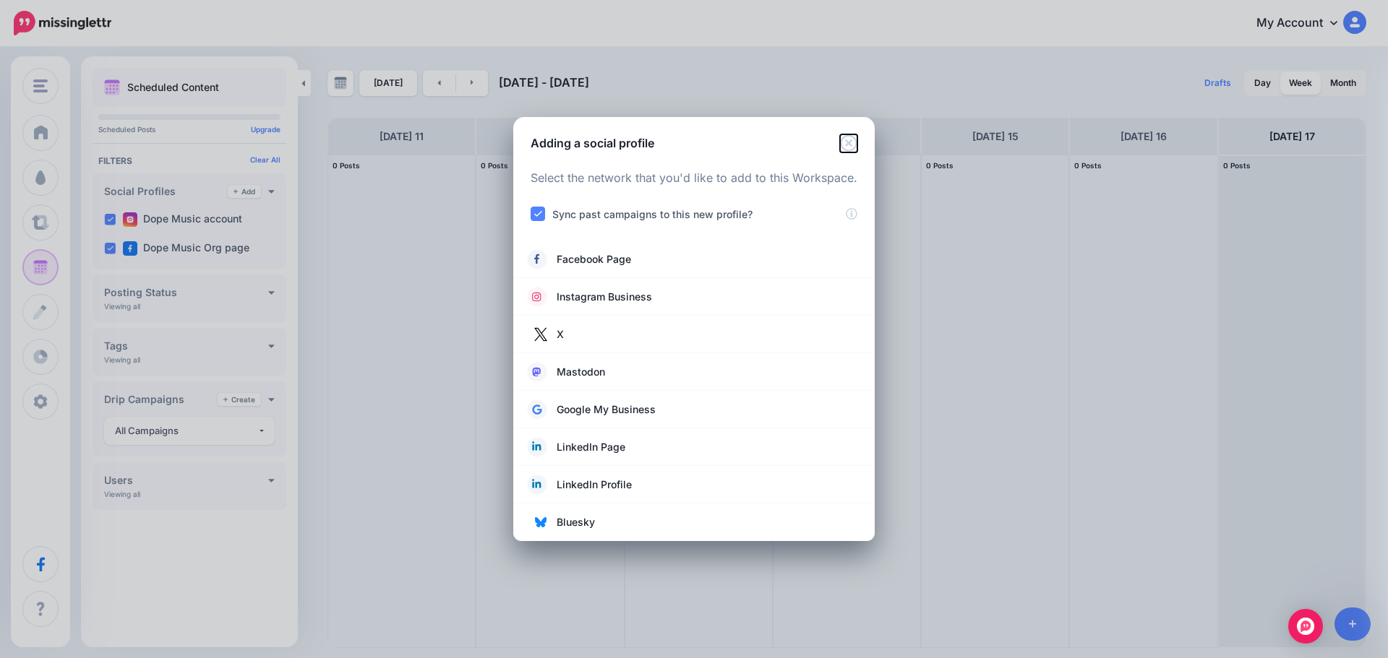
click at [848, 147] on icon "Close" at bounding box center [848, 142] width 17 height 17
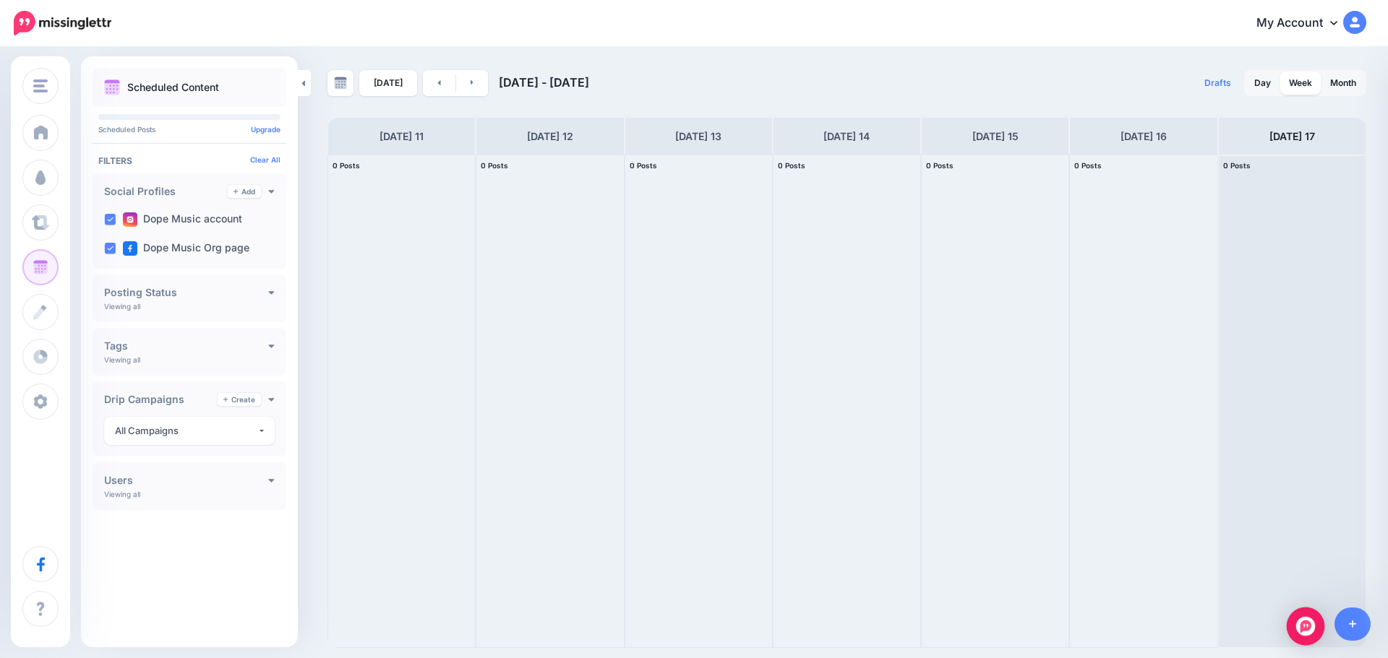
click at [1310, 630] on img "Open Intercom Messenger" at bounding box center [1305, 626] width 19 height 19
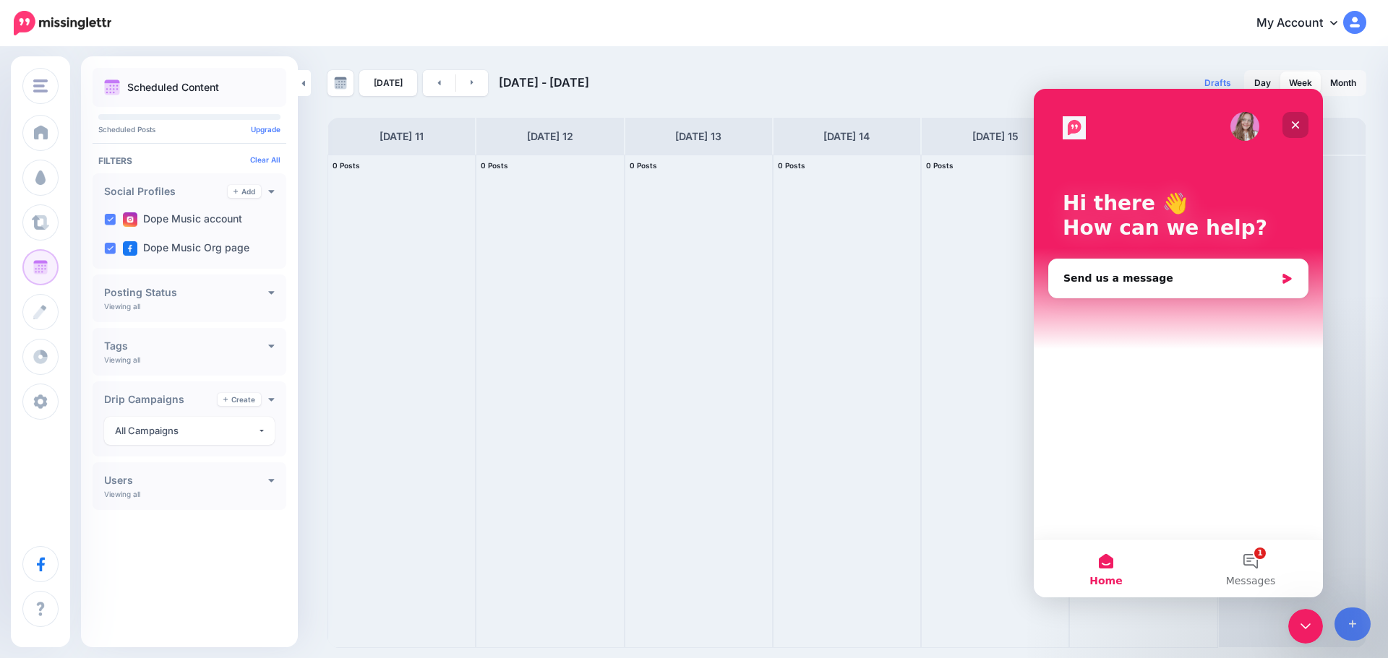
click at [1305, 121] on div "Close" at bounding box center [1295, 125] width 26 height 26
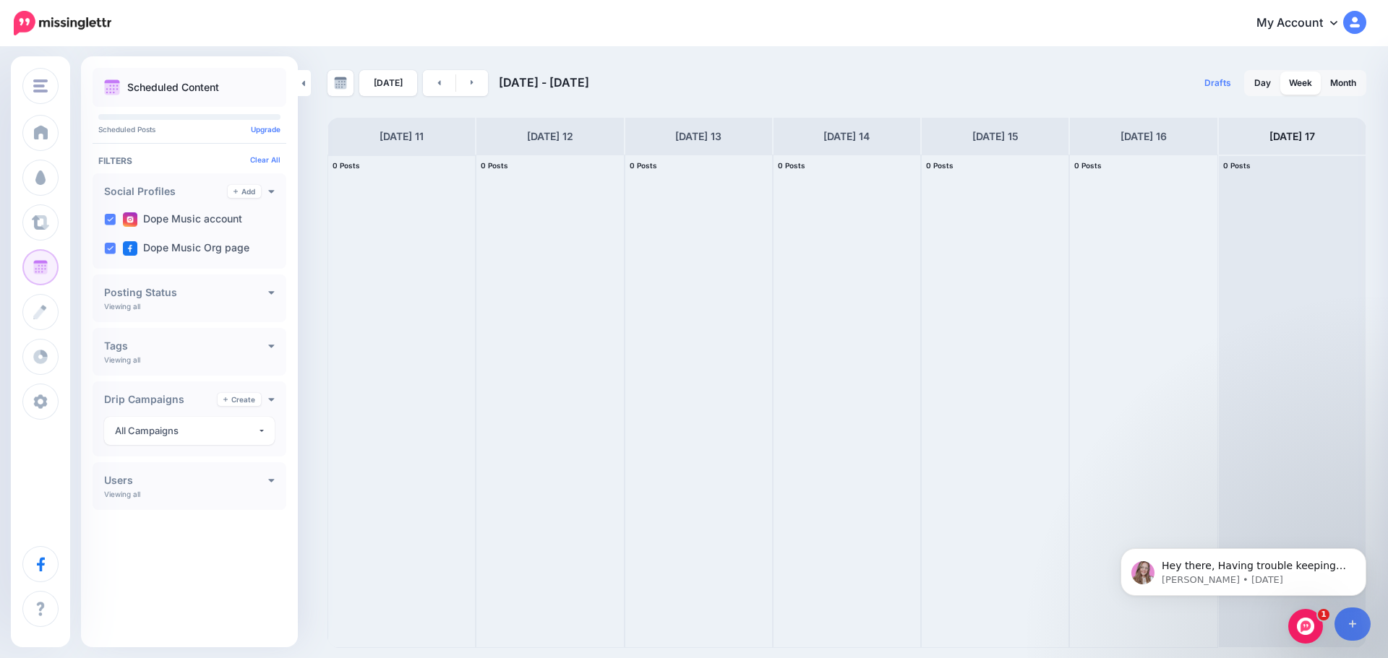
click at [392, 353] on div at bounding box center [401, 401] width 147 height 492
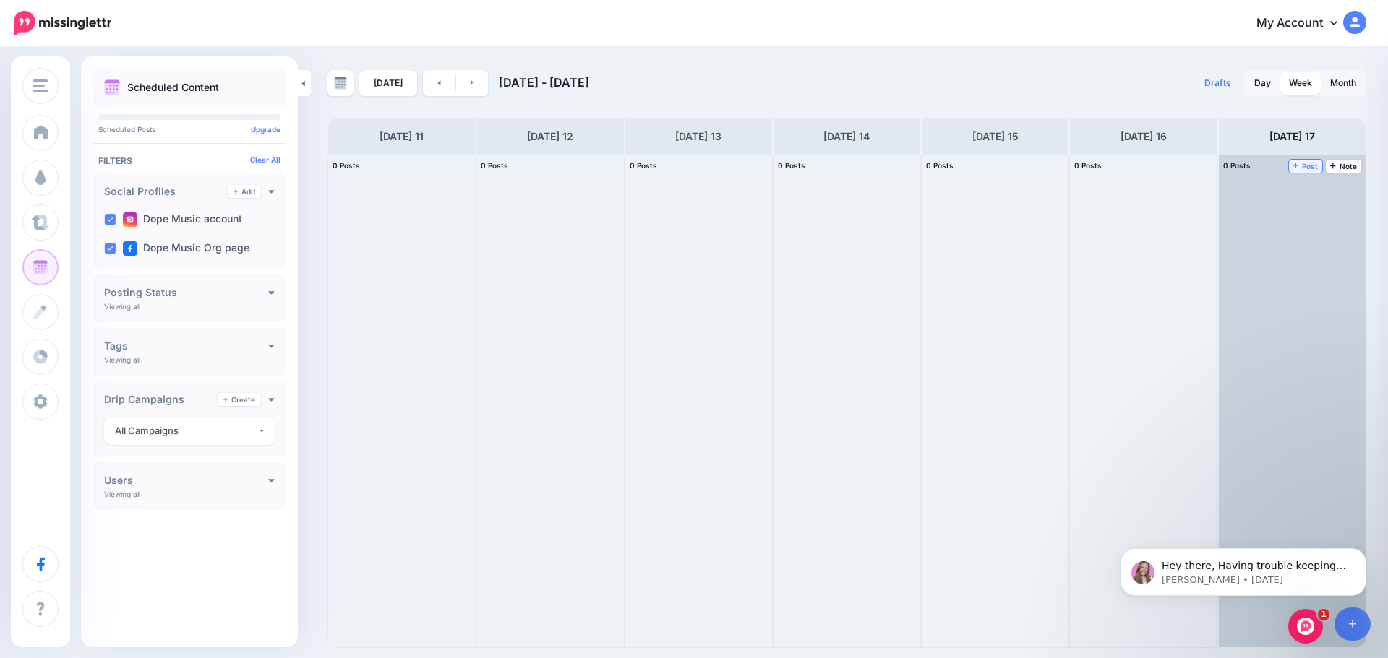
click at [1309, 160] on link "Post" at bounding box center [1306, 166] width 34 height 13
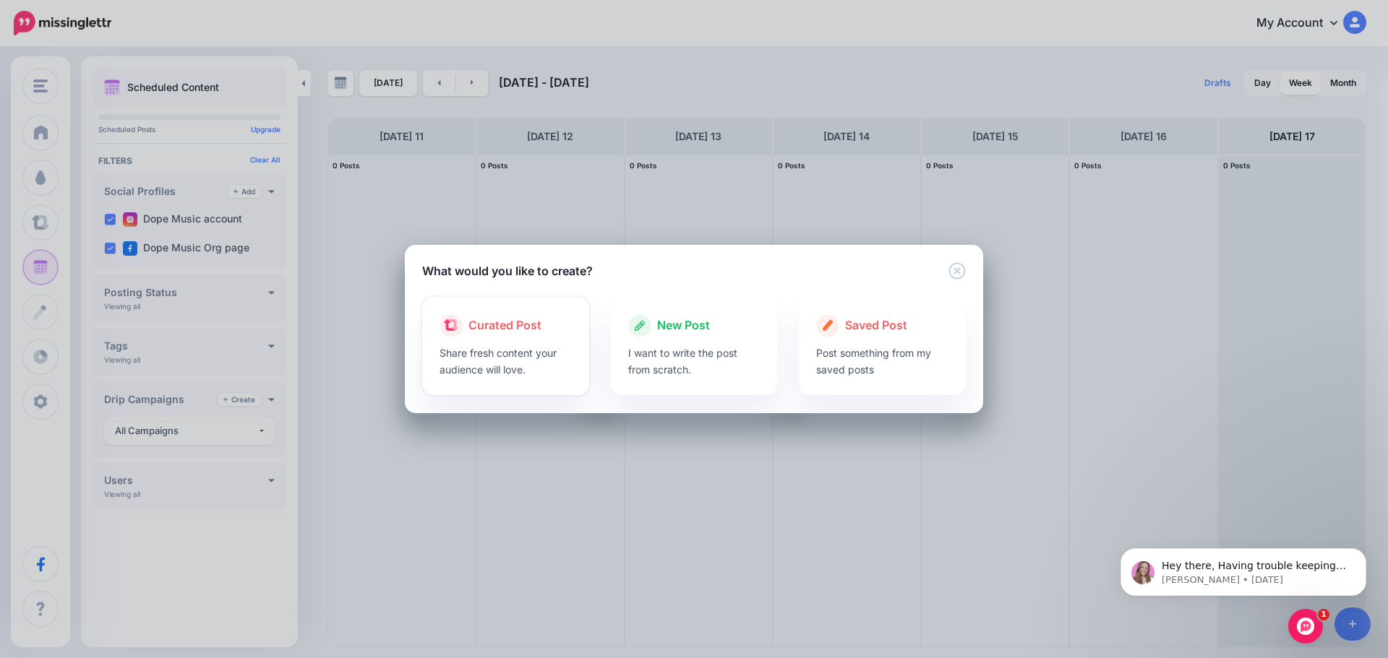
click at [481, 340] on div at bounding box center [505, 340] width 132 height 7
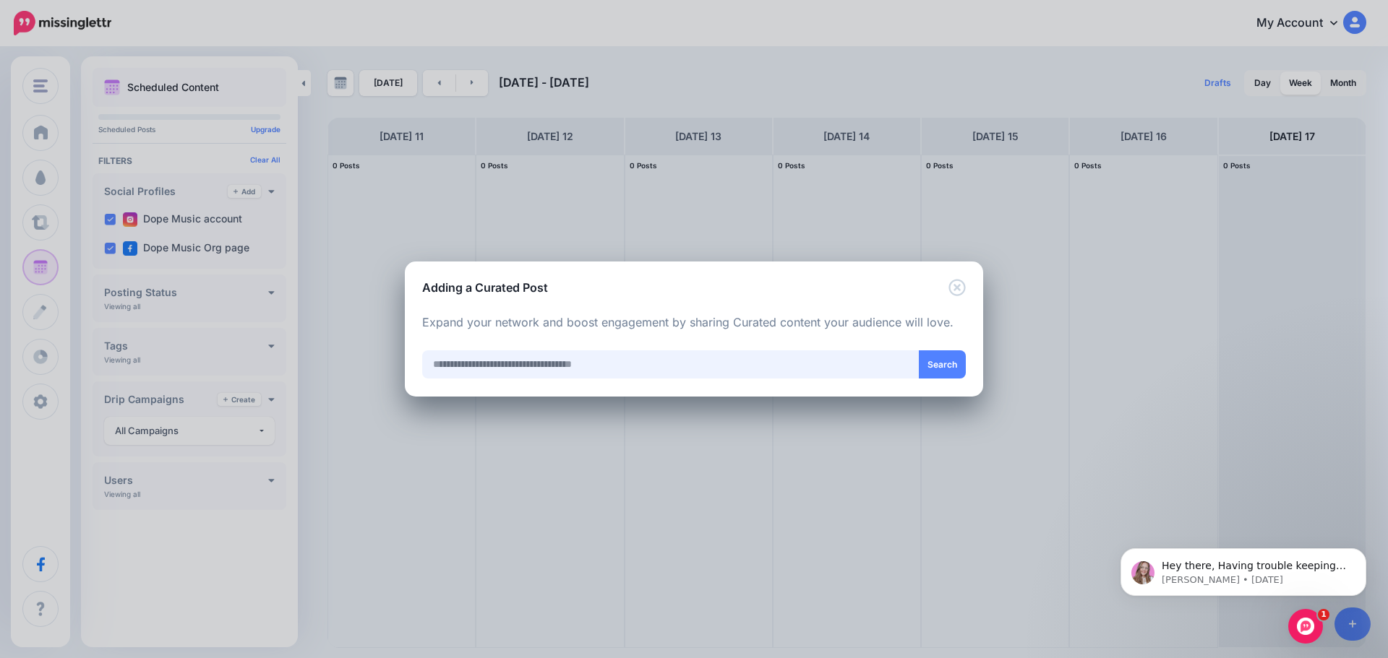
click at [499, 357] on input "text" at bounding box center [670, 364] width 497 height 28
click at [489, 369] on input "text" at bounding box center [670, 364] width 497 height 28
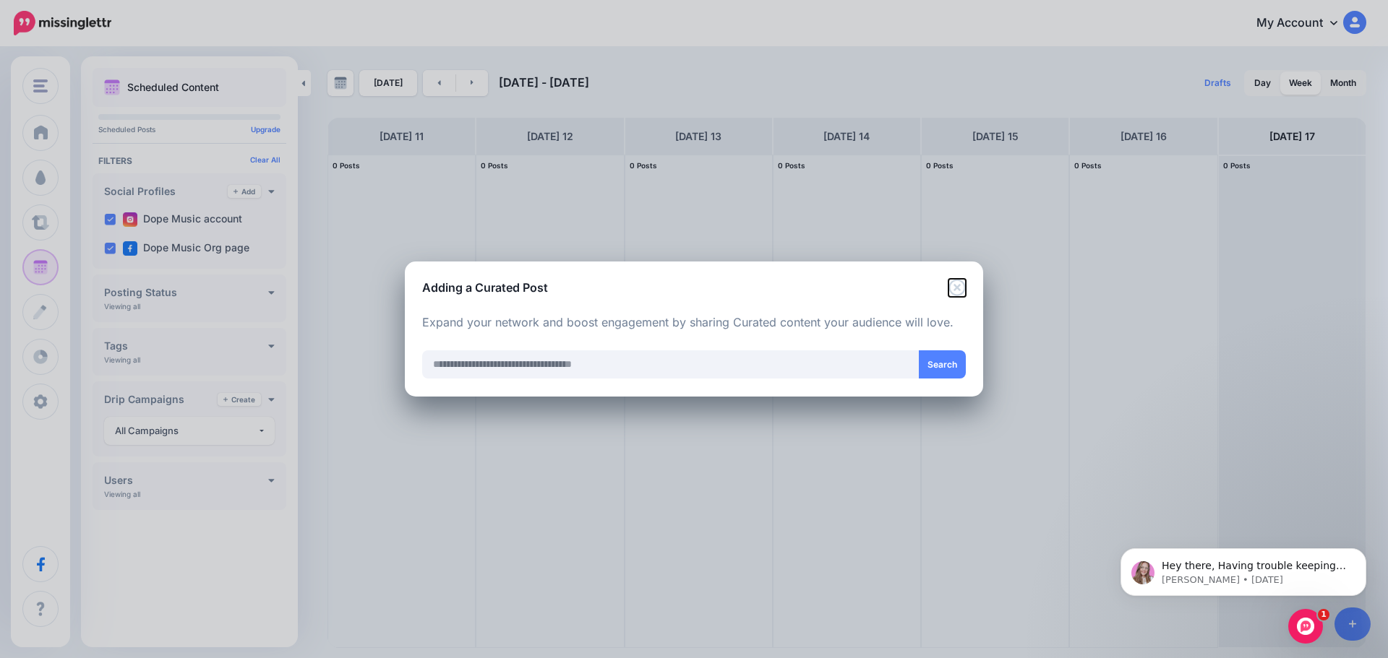
click at [958, 286] on icon "Close" at bounding box center [956, 287] width 17 height 17
